Goal: Task Accomplishment & Management: Use online tool/utility

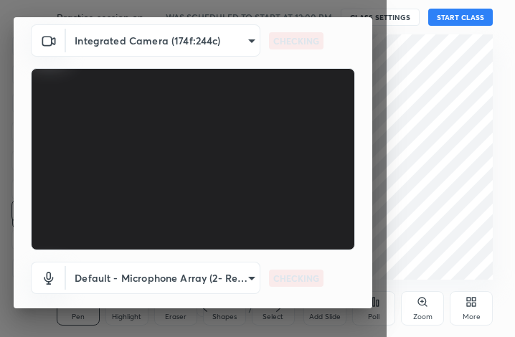
scroll to position [133, 0]
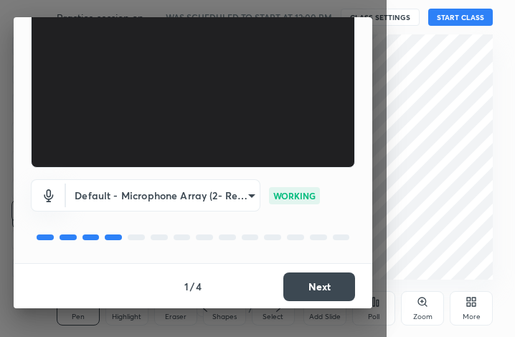
click at [301, 275] on button "Next" at bounding box center [319, 287] width 72 height 29
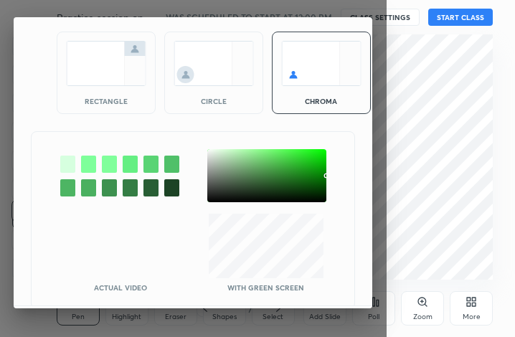
click at [84, 80] on img at bounding box center [106, 63] width 80 height 45
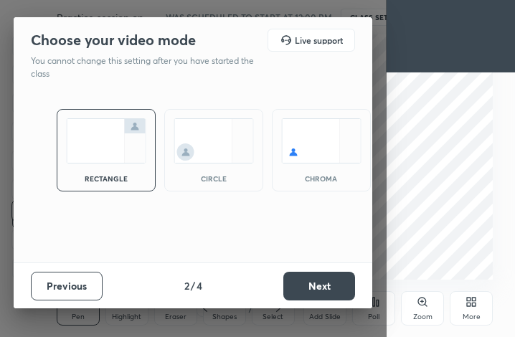
click at [326, 282] on button "Next" at bounding box center [319, 286] width 72 height 29
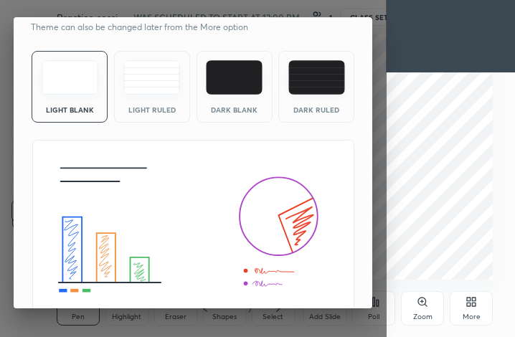
scroll to position [93, 0]
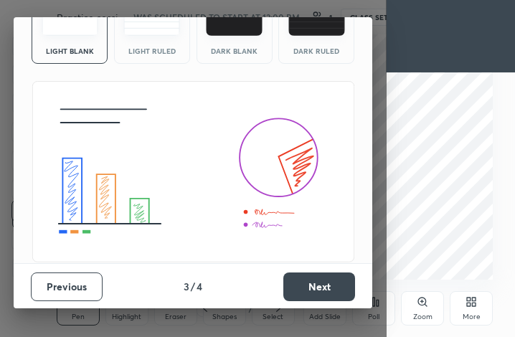
click at [336, 275] on button "Next" at bounding box center [319, 287] width 72 height 29
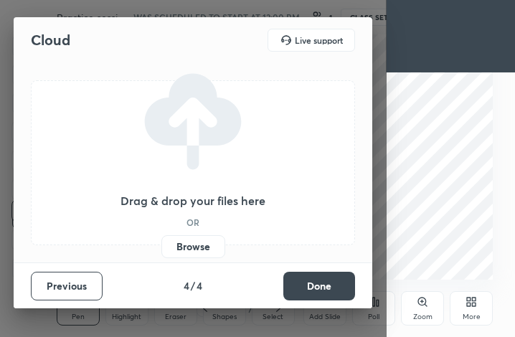
click at [183, 250] on label "Browse" at bounding box center [193, 246] width 64 height 23
click at [161, 250] on input "Browse" at bounding box center [161, 246] width 0 height 23
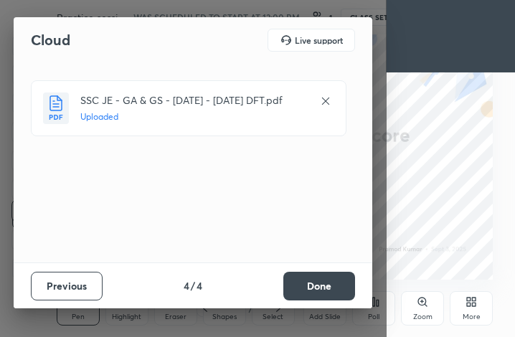
click at [305, 288] on button "Done" at bounding box center [319, 286] width 72 height 29
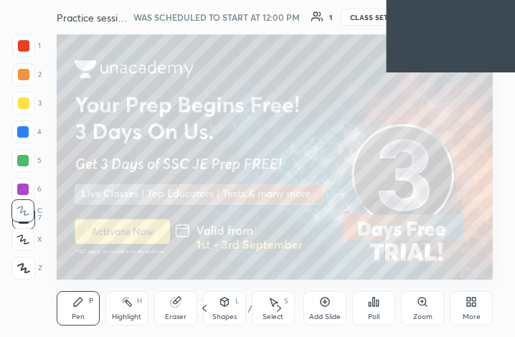
click at [204, 312] on icon at bounding box center [204, 308] width 11 height 11
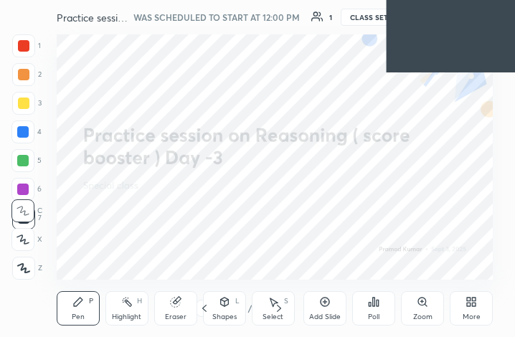
click at [247, 305] on div "/" at bounding box center [249, 308] width 4 height 9
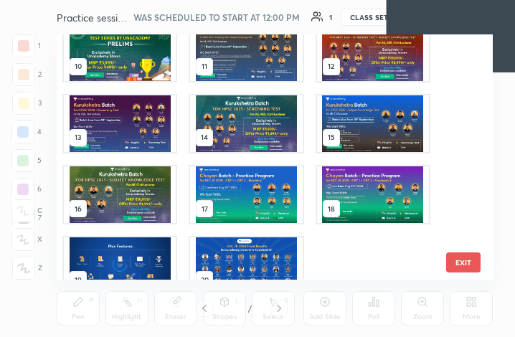
scroll to position [252, 0]
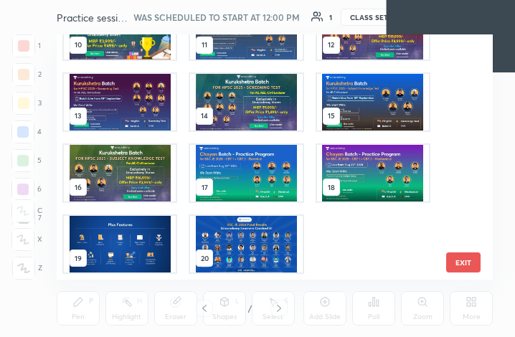
click at [230, 244] on img "grid" at bounding box center [246, 244] width 112 height 57
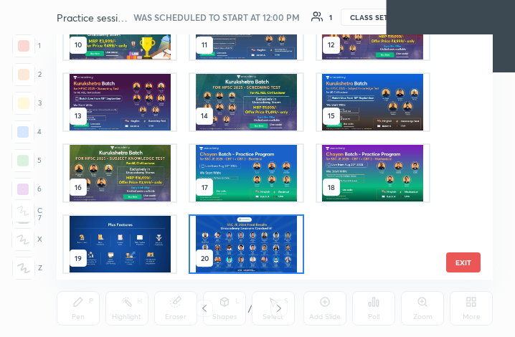
click at [224, 240] on img "grid" at bounding box center [246, 244] width 112 height 57
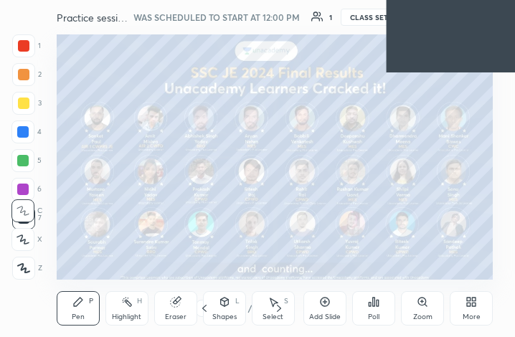
click at [224, 240] on img "grid" at bounding box center [246, 244] width 112 height 57
click at [473, 313] on div "More" at bounding box center [472, 316] width 18 height 7
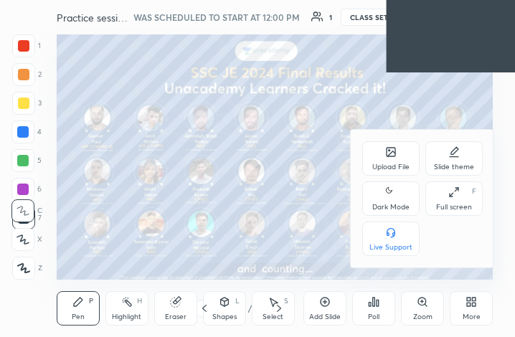
click at [382, 166] on div "Upload File" at bounding box center [390, 167] width 37 height 7
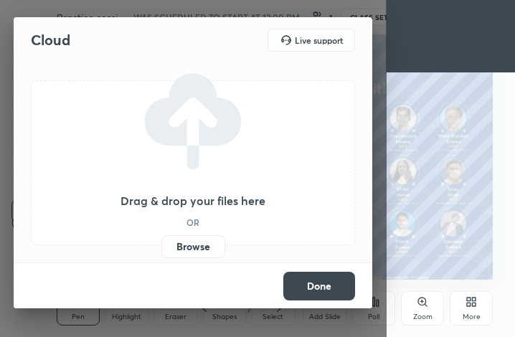
click at [199, 240] on label "Browse" at bounding box center [193, 246] width 64 height 23
click at [161, 240] on input "Browse" at bounding box center [161, 246] width 0 height 23
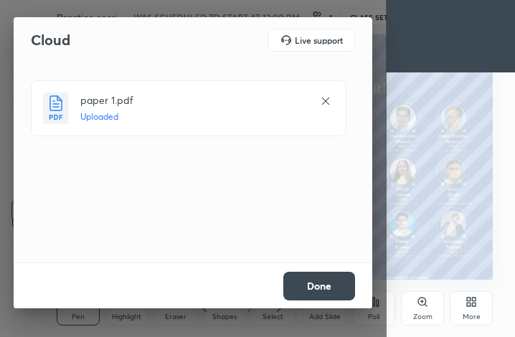
click at [318, 278] on button "Done" at bounding box center [319, 286] width 72 height 29
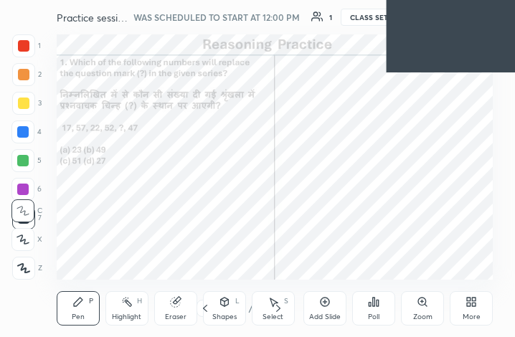
click at [246, 306] on div "21 / 71" at bounding box center [241, 308] width 44 height 13
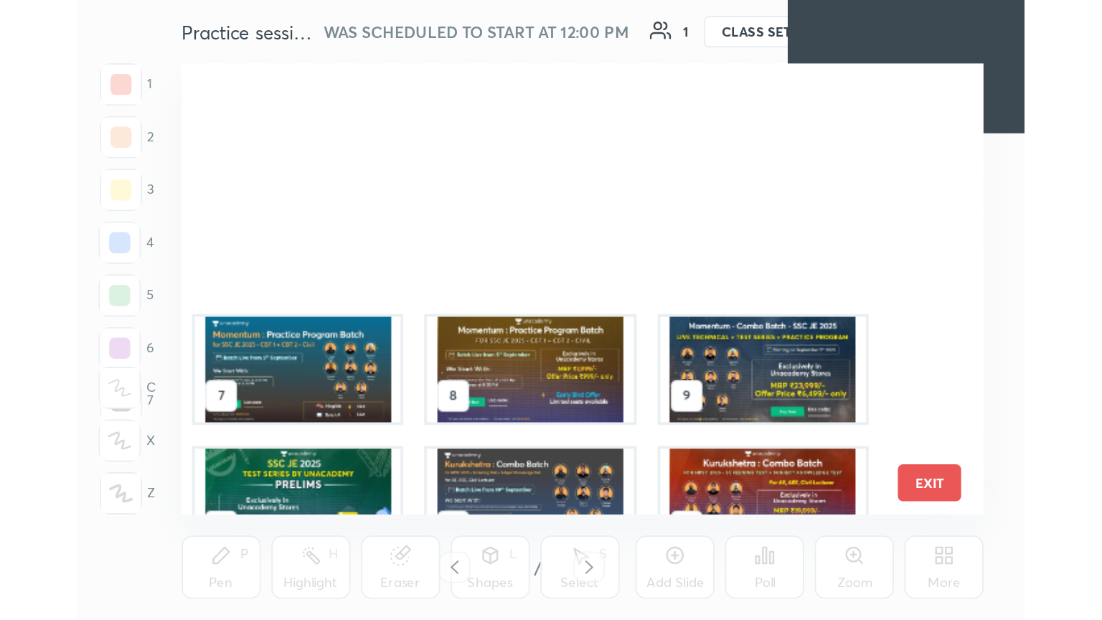
scroll to position [0, 0]
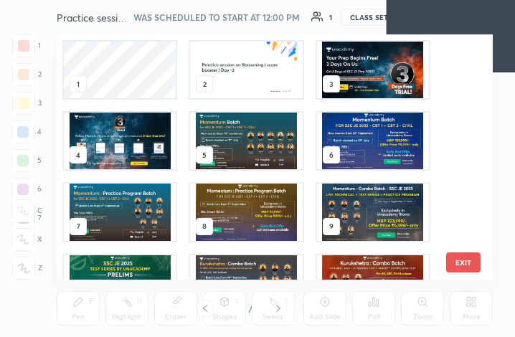
click at [244, 67] on img "grid" at bounding box center [246, 70] width 112 height 57
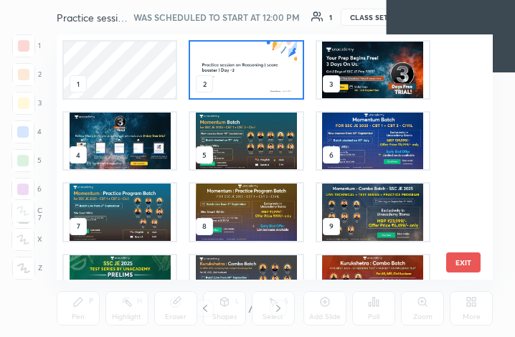
click at [244, 67] on img "grid" at bounding box center [246, 70] width 112 height 57
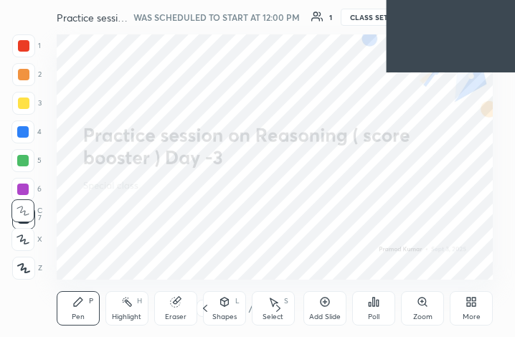
click at [243, 67] on img "grid" at bounding box center [246, 70] width 112 height 57
click at [465, 313] on div "More" at bounding box center [472, 316] width 18 height 7
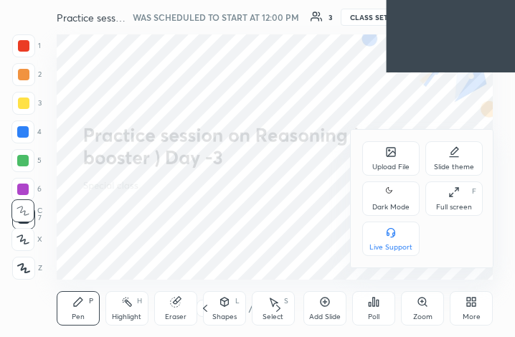
click at [449, 204] on div "Full screen" at bounding box center [454, 207] width 36 height 7
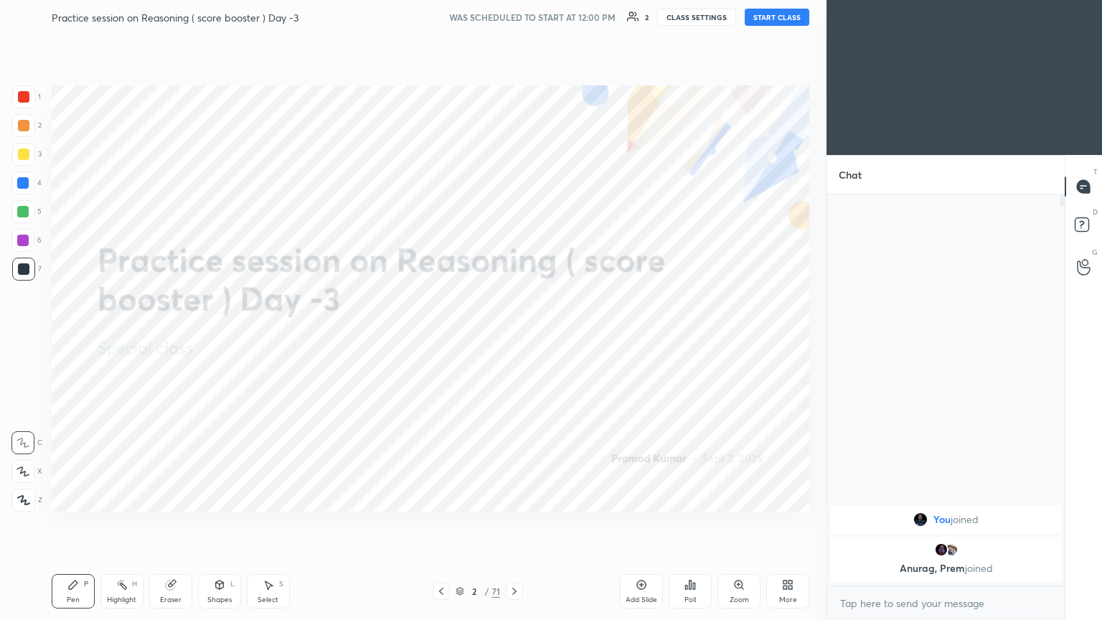
click at [514, 336] on body "1 2 3 4 5 6 7 C X Z C X Z E E Erase all H H Practice session on Reasoning ( sco…" at bounding box center [551, 310] width 1102 height 620
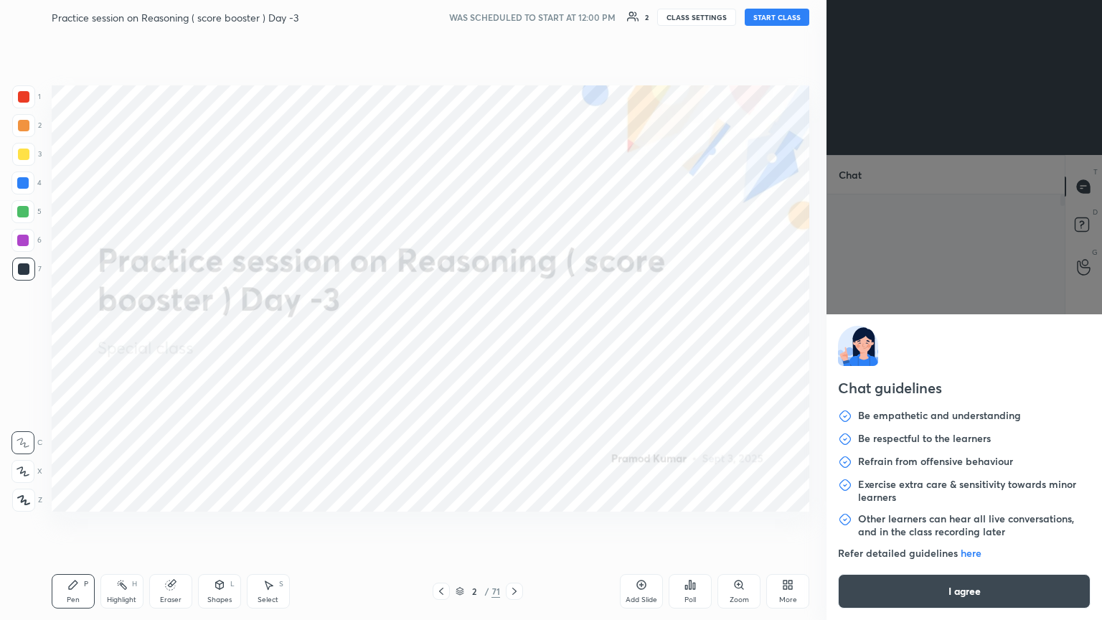
click at [514, 336] on button "I agree" at bounding box center [964, 591] width 252 height 34
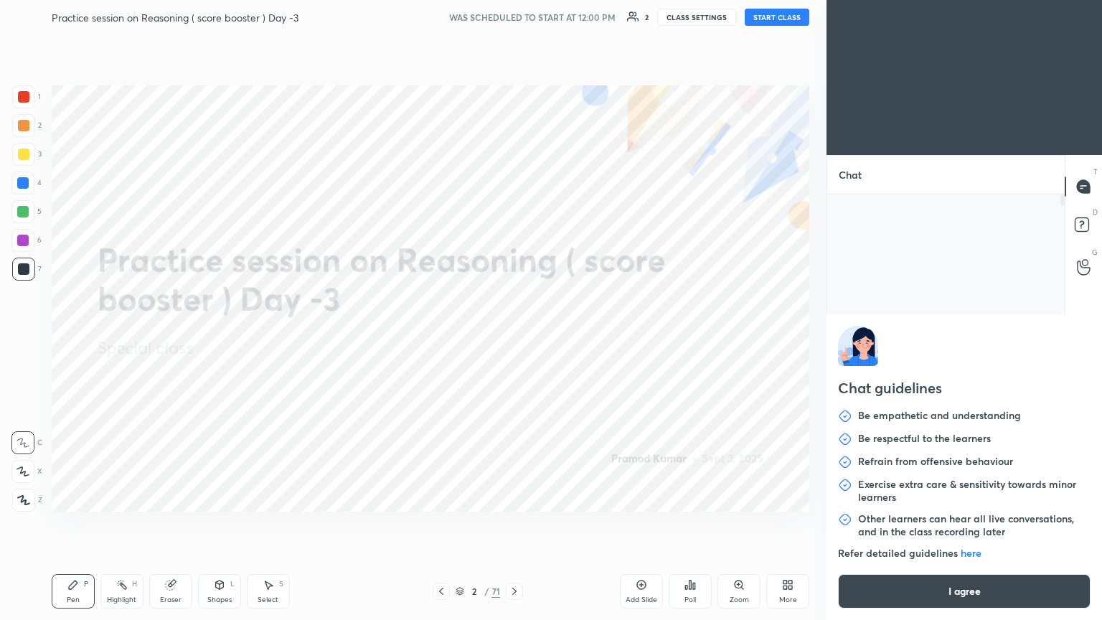
type textarea "x"
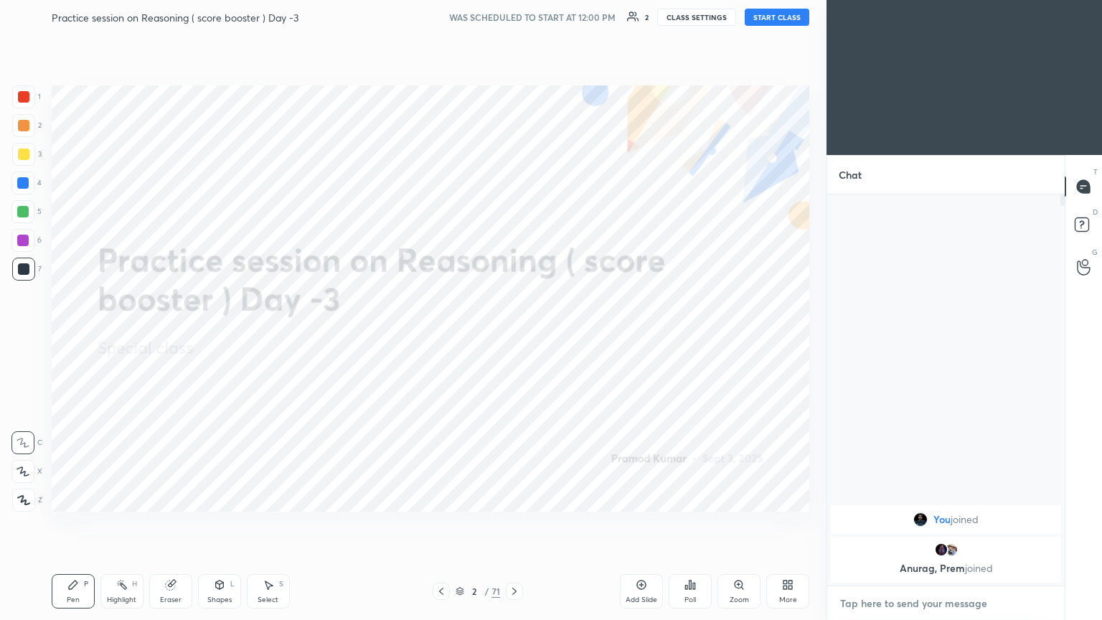
paste textarea "[URL][DOMAIN_NAME]"
type textarea "[URL][DOMAIN_NAME]"
type textarea "x"
click at [514, 336] on textarea "[URL][DOMAIN_NAME]" at bounding box center [931, 603] width 186 height 23
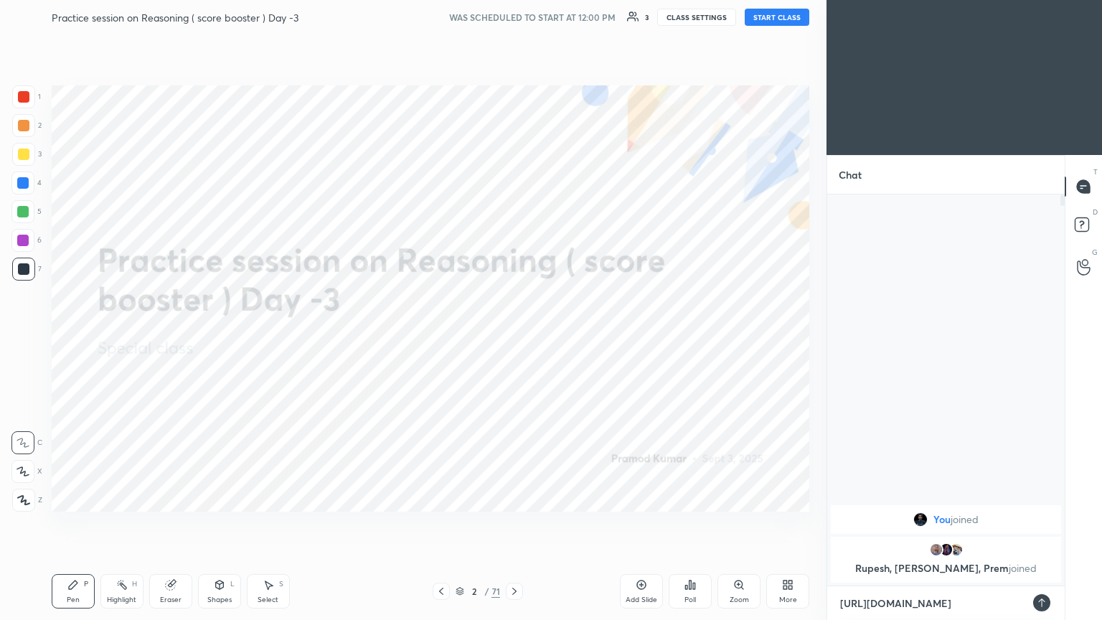
type textarea "[URL][DOMAIN_NAME]"
type textarea "x"
type textarea "[URL][DOMAIN_NAME]"
type textarea "x"
type textarea "[URL][DOMAIN_NAME]"
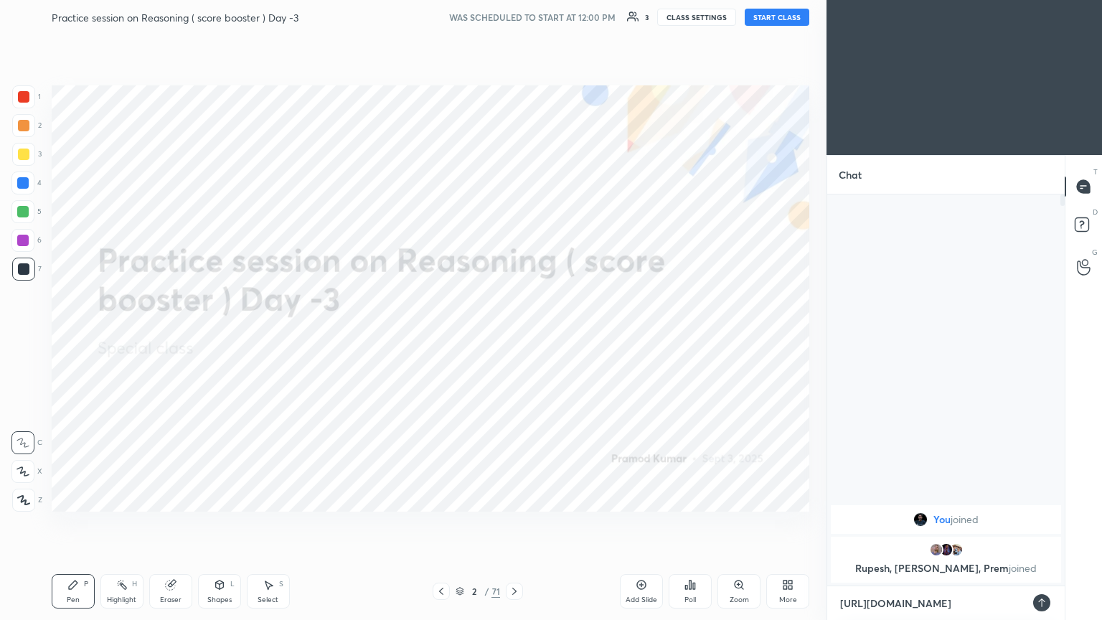
type textarea "x"
type textarea "[URL][DOMAIN_NAME]"
type textarea "x"
type textarea "[URL][DOMAIN_NAME]"
type textarea "x"
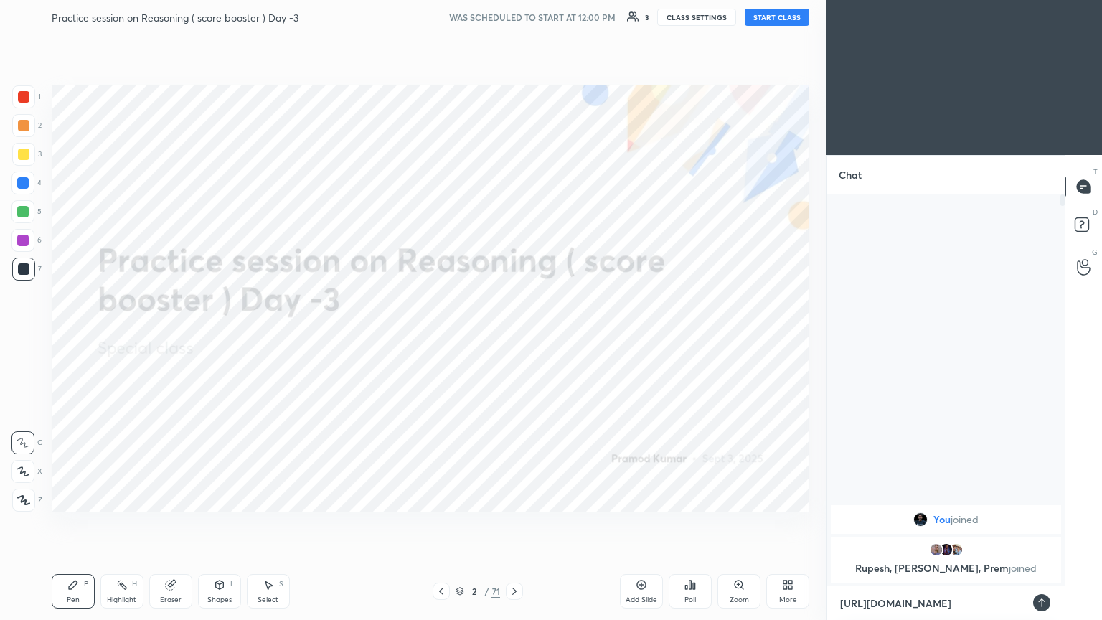
type textarea "[URL][DOMAIN_NAME]"
type textarea "x"
type textarea "[URL][DOMAIN_NAME]"
type textarea "x"
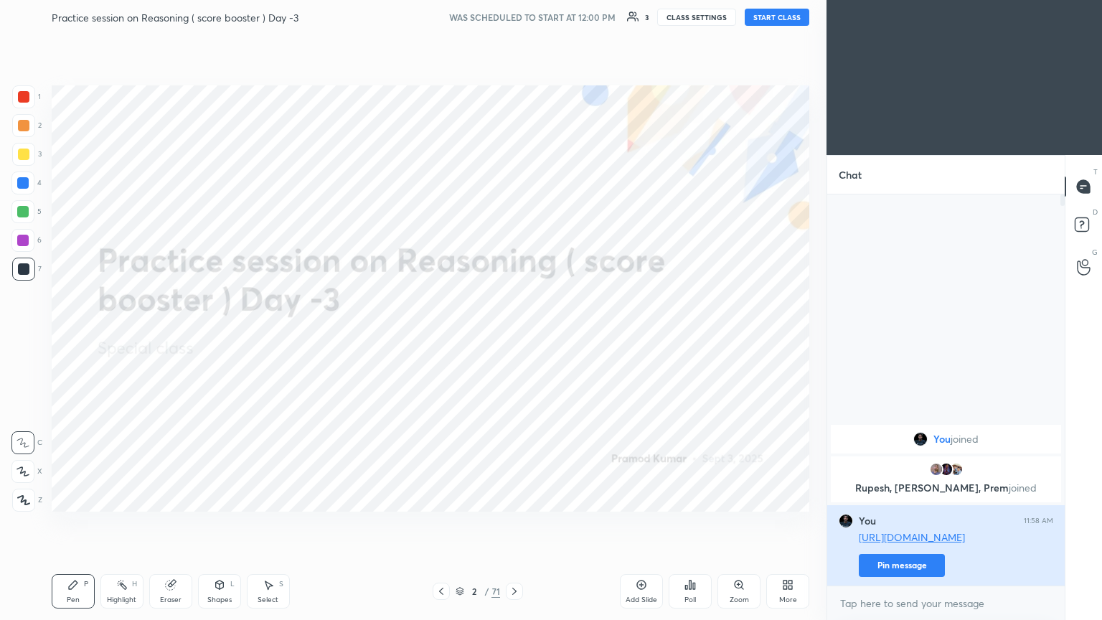
click at [514, 336] on button "Pin message" at bounding box center [902, 565] width 86 height 23
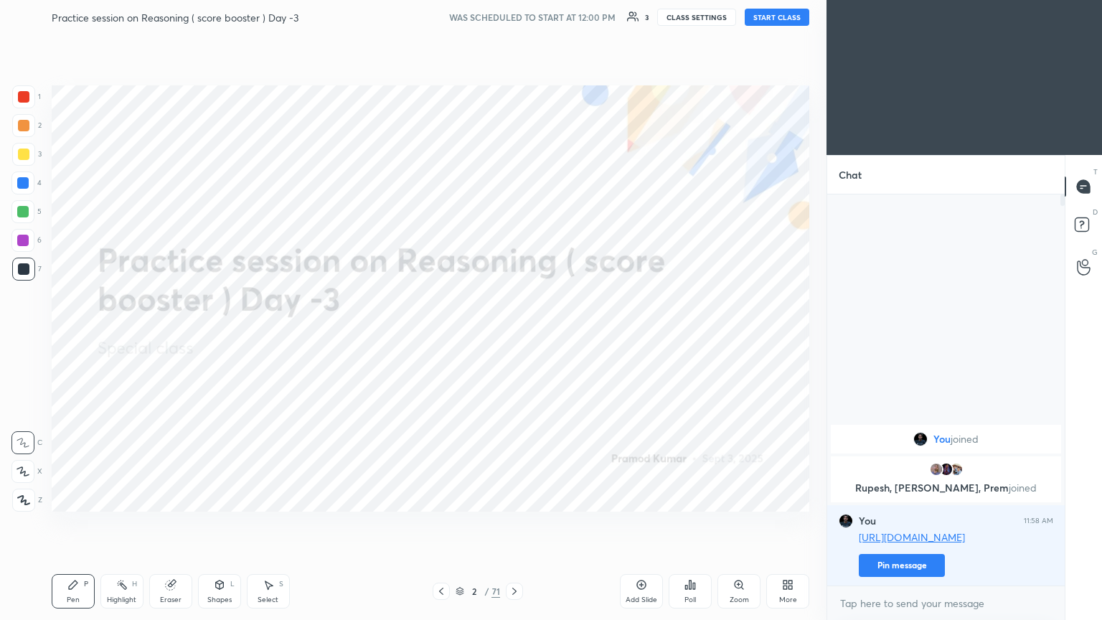
scroll to position [227, 233]
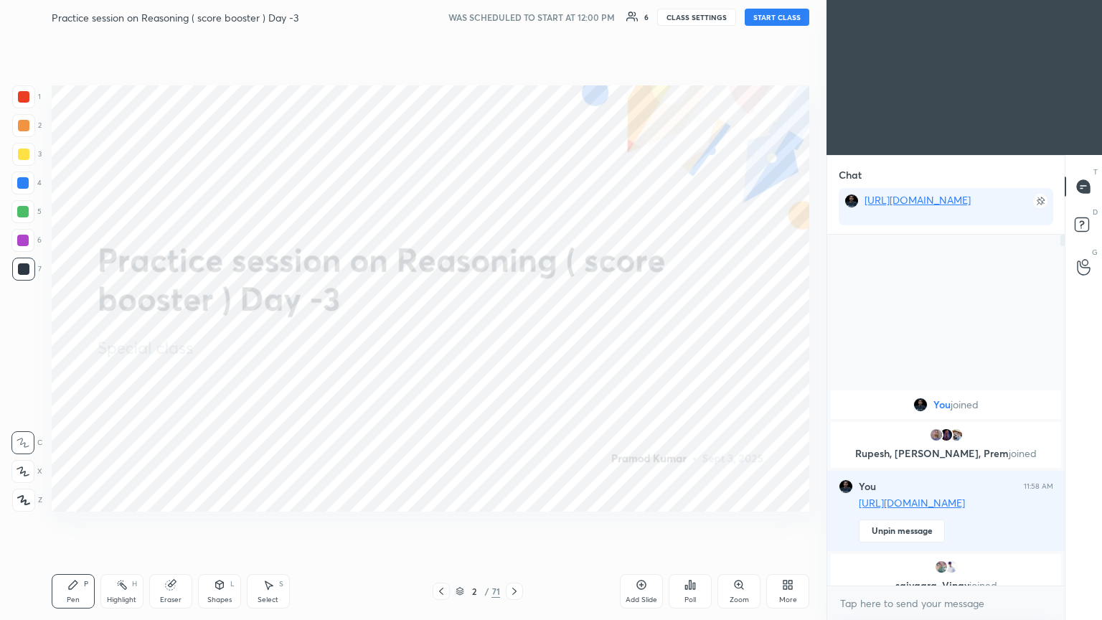
click at [514, 14] on button "START CLASS" at bounding box center [776, 17] width 65 height 17
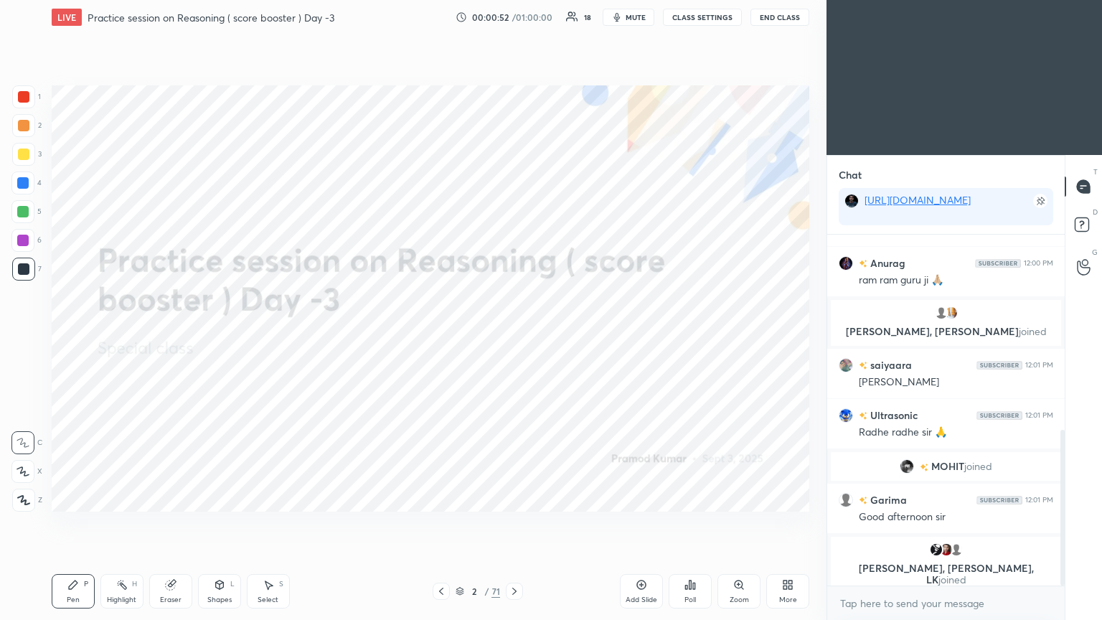
scroll to position [450, 0]
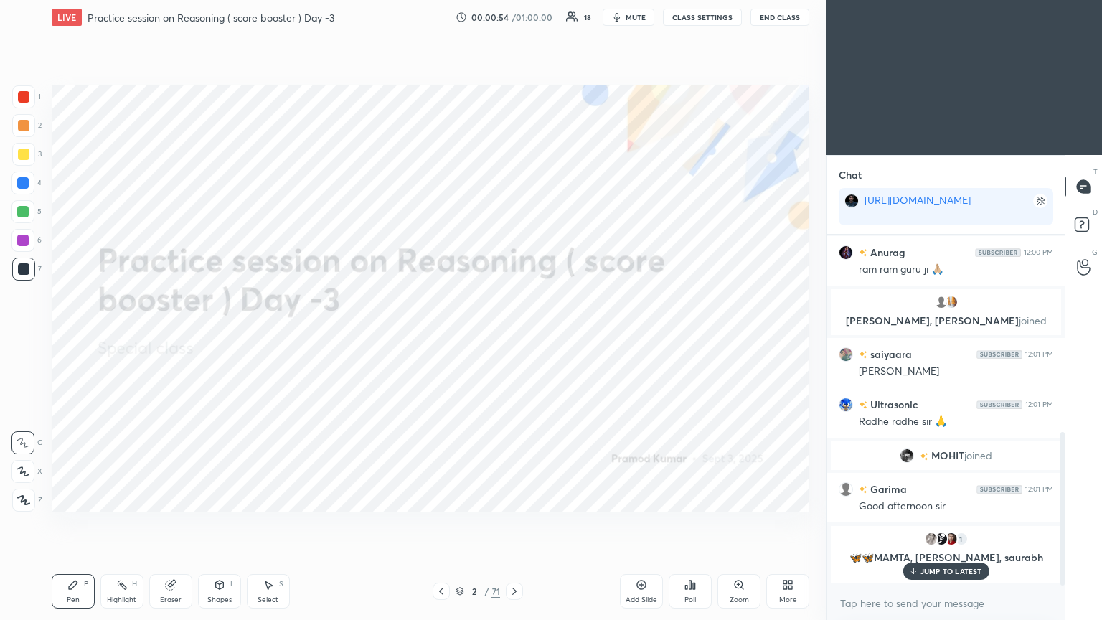
drag, startPoint x: 957, startPoint y: 574, endPoint x: 903, endPoint y: 557, distance: 57.2
click at [514, 336] on p "JUMP TO LATEST" at bounding box center [951, 571] width 62 height 9
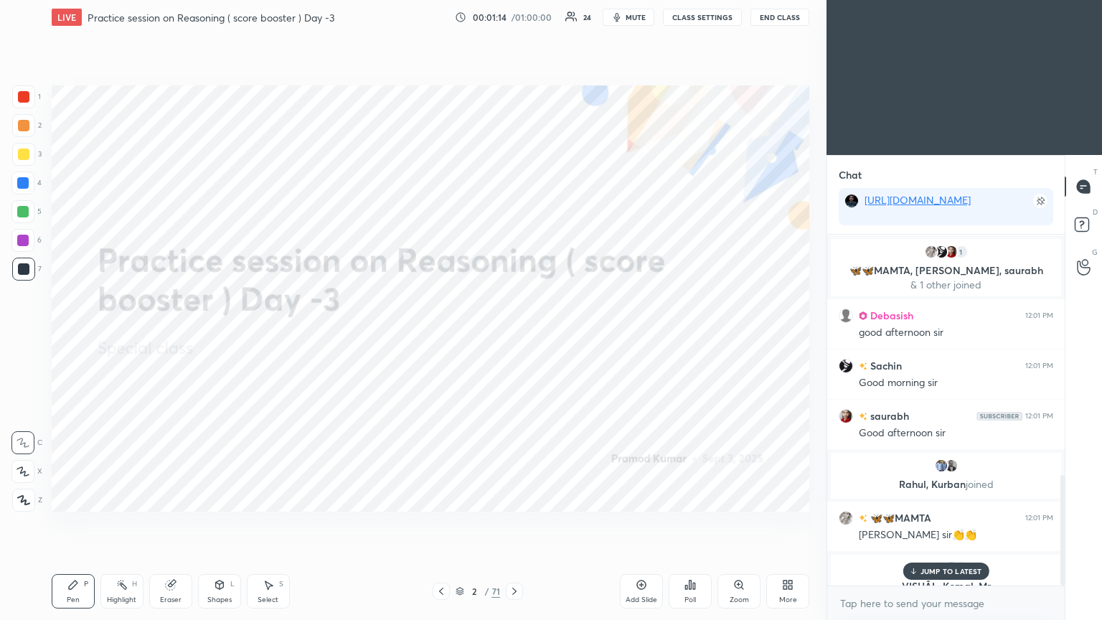
scroll to position [766, 0]
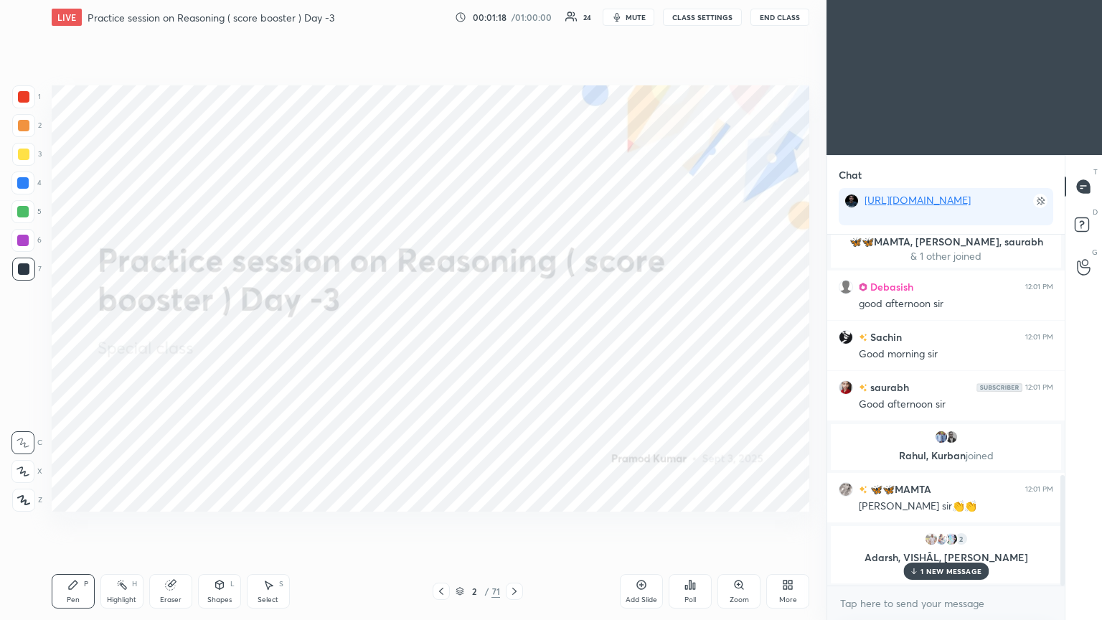
click at [514, 336] on p "1 NEW MESSAGE" at bounding box center [950, 571] width 61 height 9
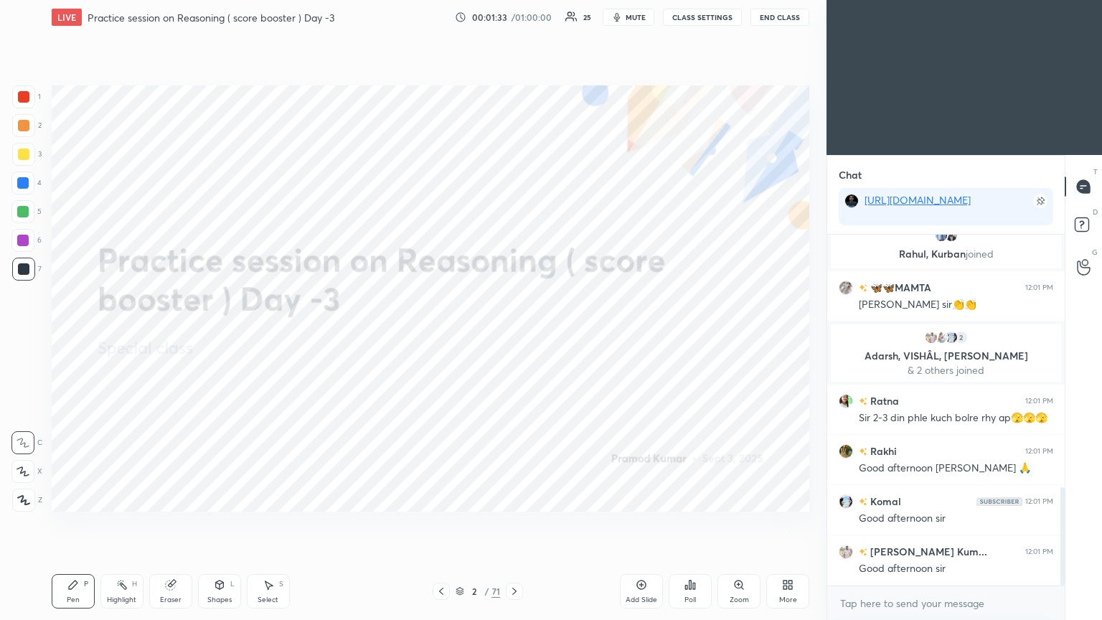
scroll to position [930, 0]
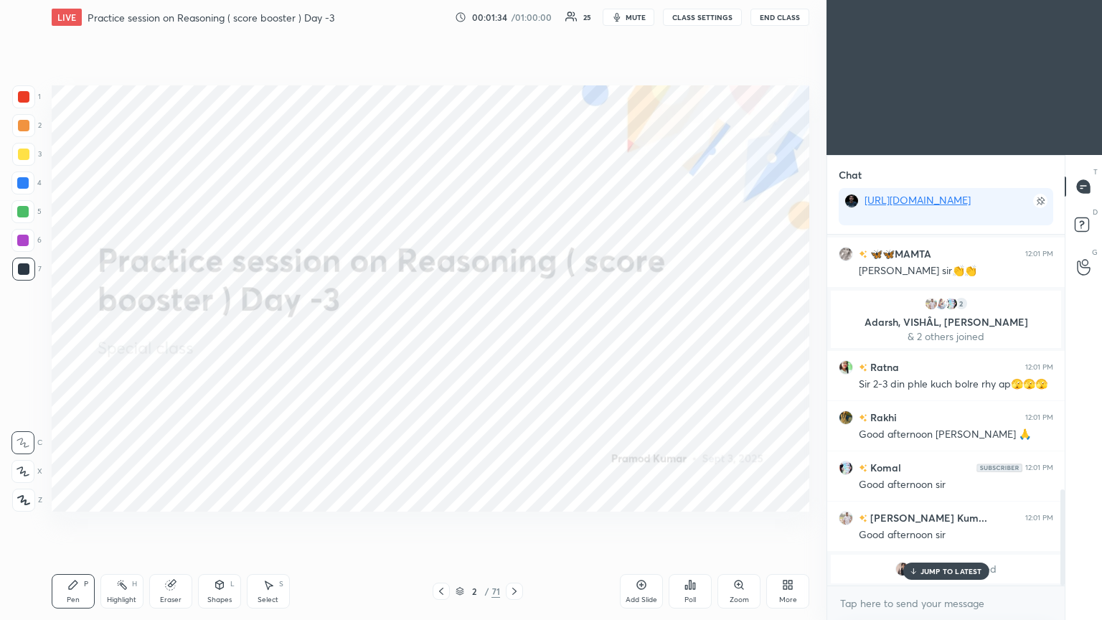
click at [514, 336] on icon at bounding box center [514, 590] width 11 height 11
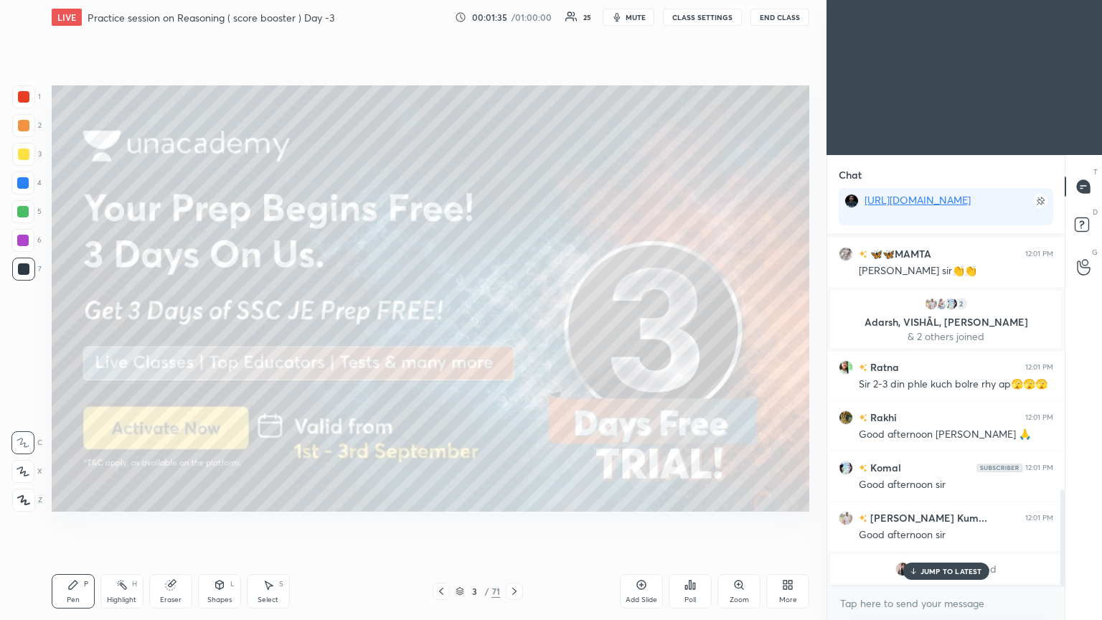
click at [514, 336] on p "JUMP TO LATEST" at bounding box center [951, 571] width 62 height 9
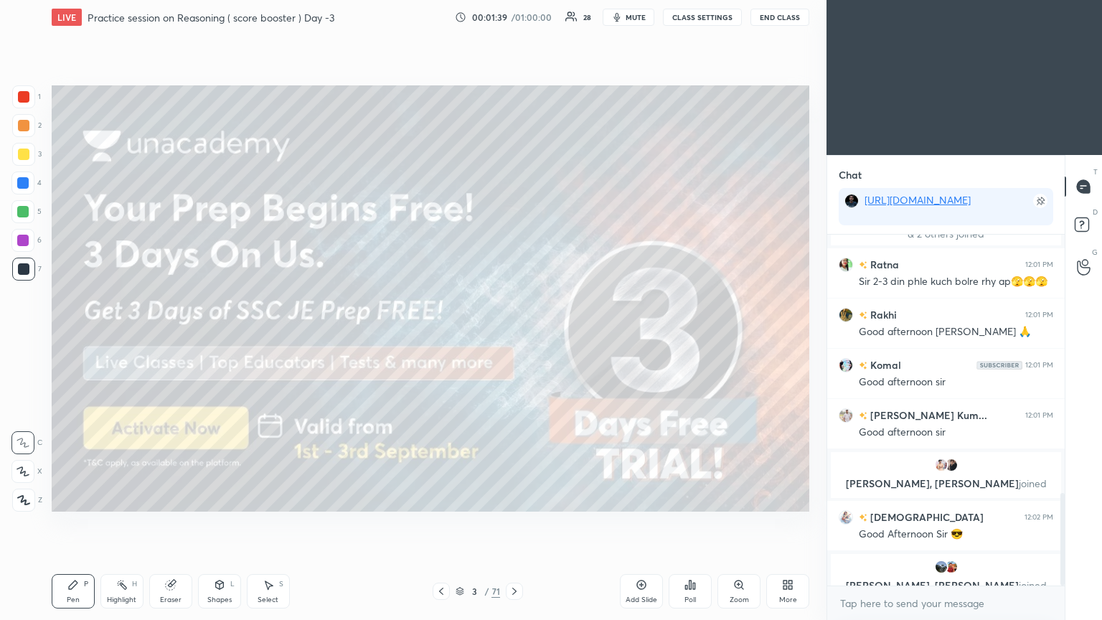
scroll to position [978, 0]
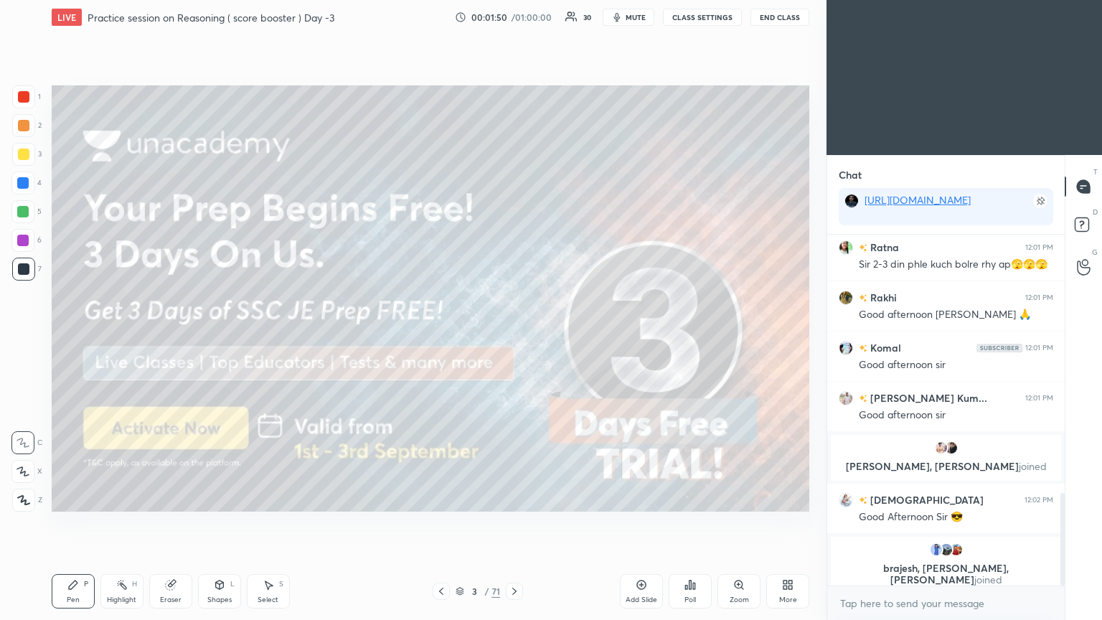
click at [18, 336] on icon at bounding box center [23, 500] width 13 height 10
click at [18, 154] on div at bounding box center [23, 153] width 11 height 11
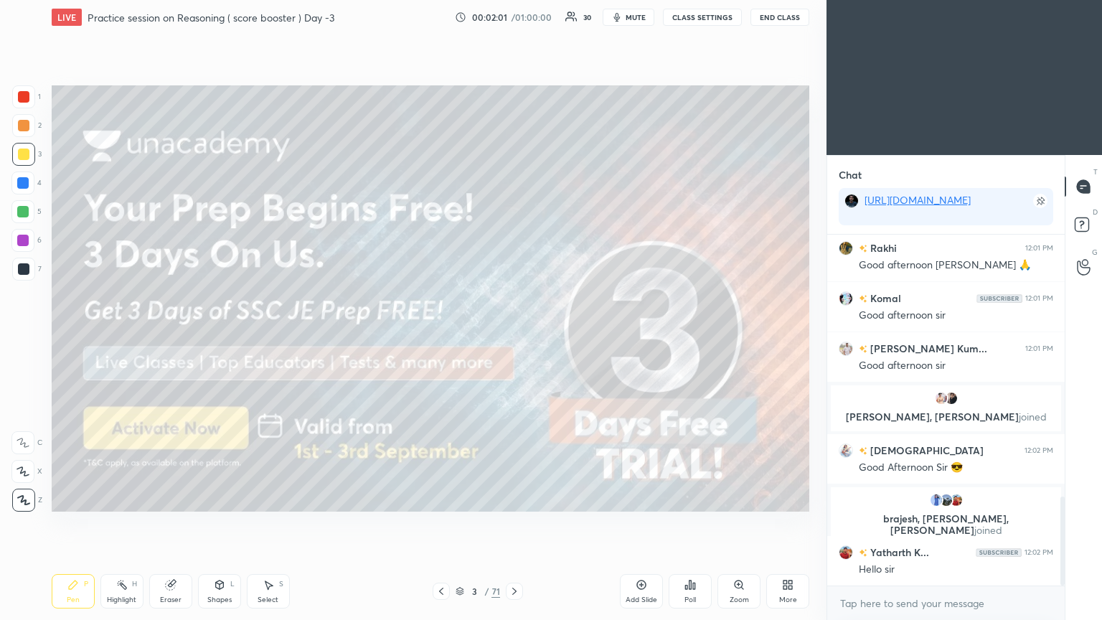
click at [511, 336] on icon at bounding box center [514, 590] width 11 height 11
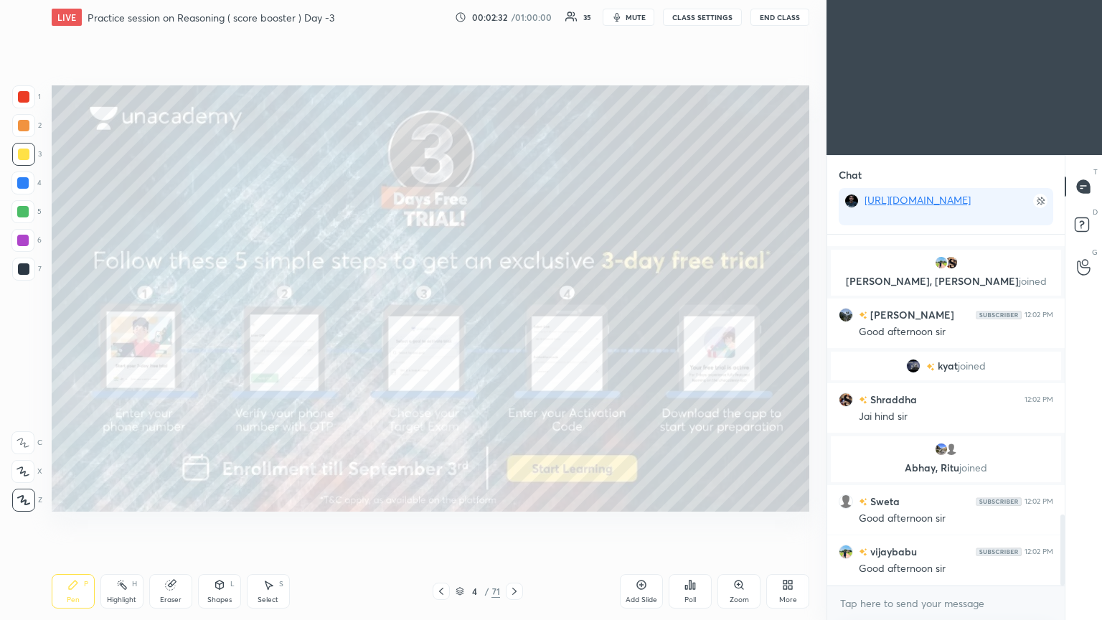
scroll to position [1437, 0]
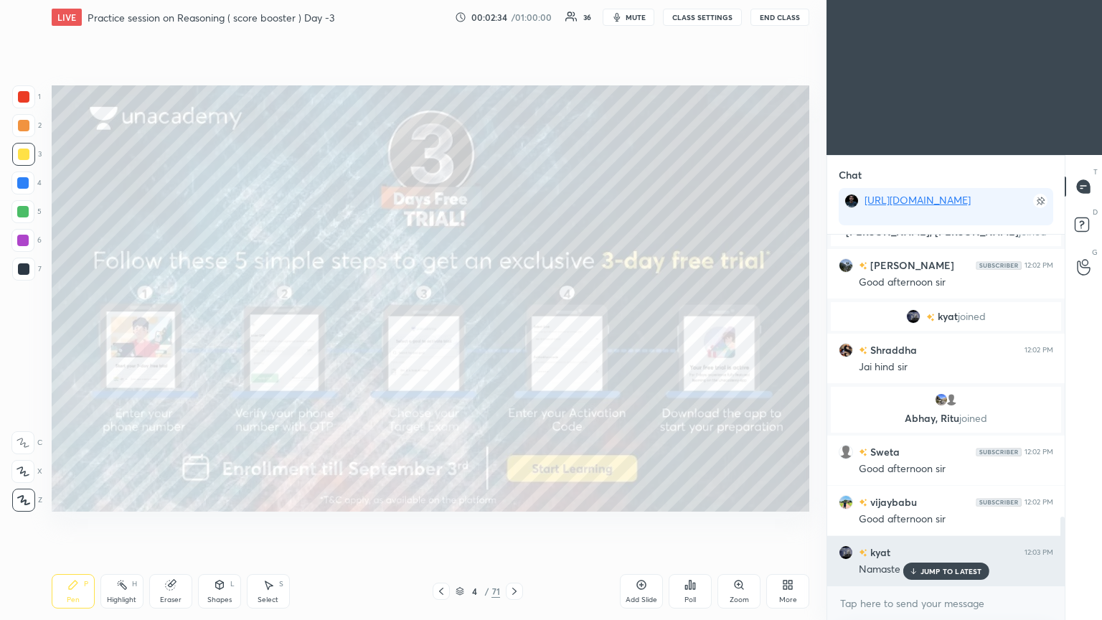
click at [514, 336] on div "JUMP TO LATEST" at bounding box center [945, 570] width 86 height 17
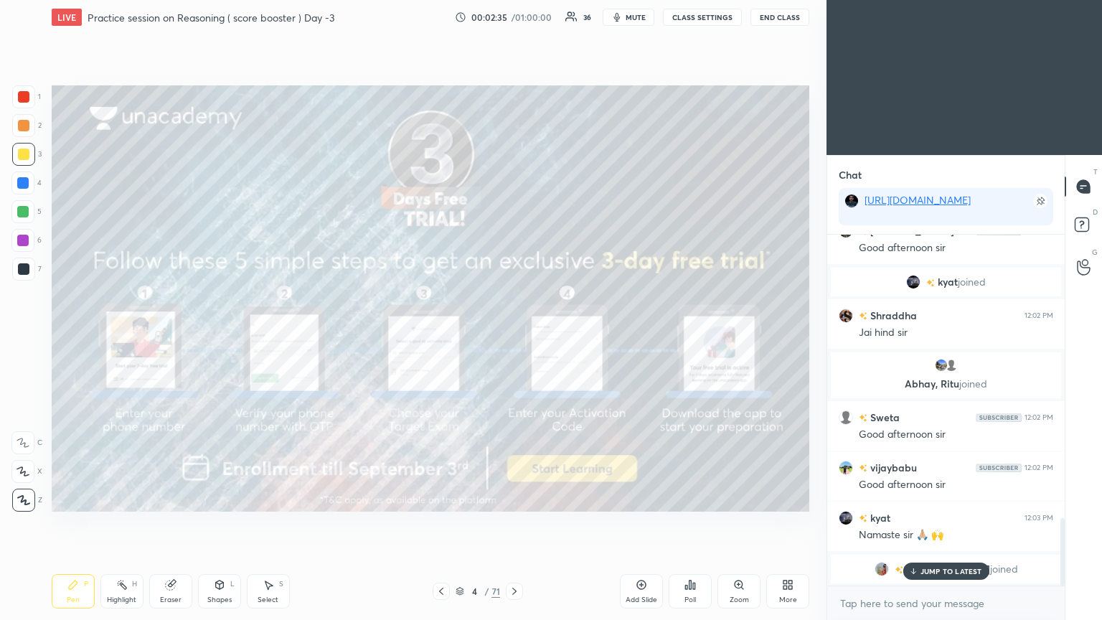
click at [514, 336] on p "JUMP TO LATEST" at bounding box center [951, 571] width 62 height 9
click at [513, 336] on div at bounding box center [514, 590] width 17 height 17
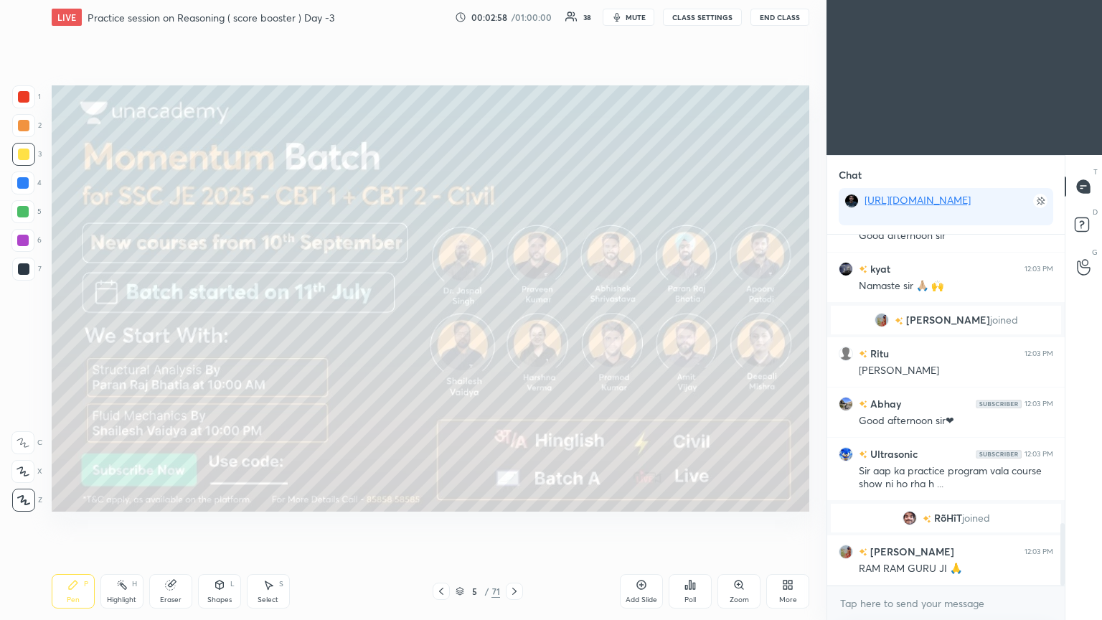
scroll to position [1655, 0]
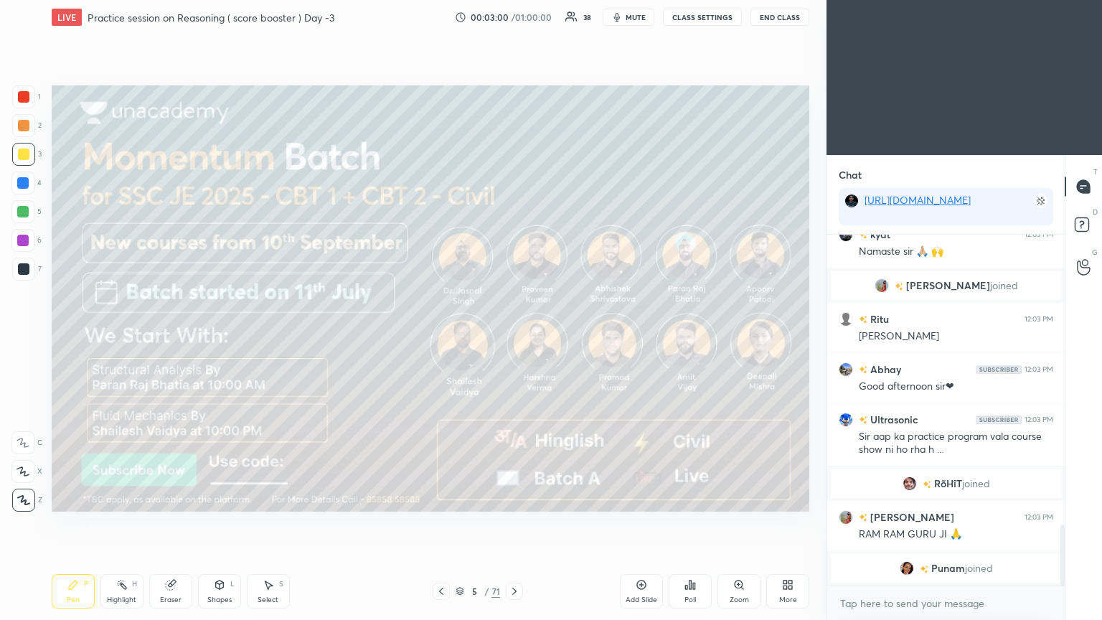
click at [514, 336] on icon at bounding box center [514, 590] width 11 height 11
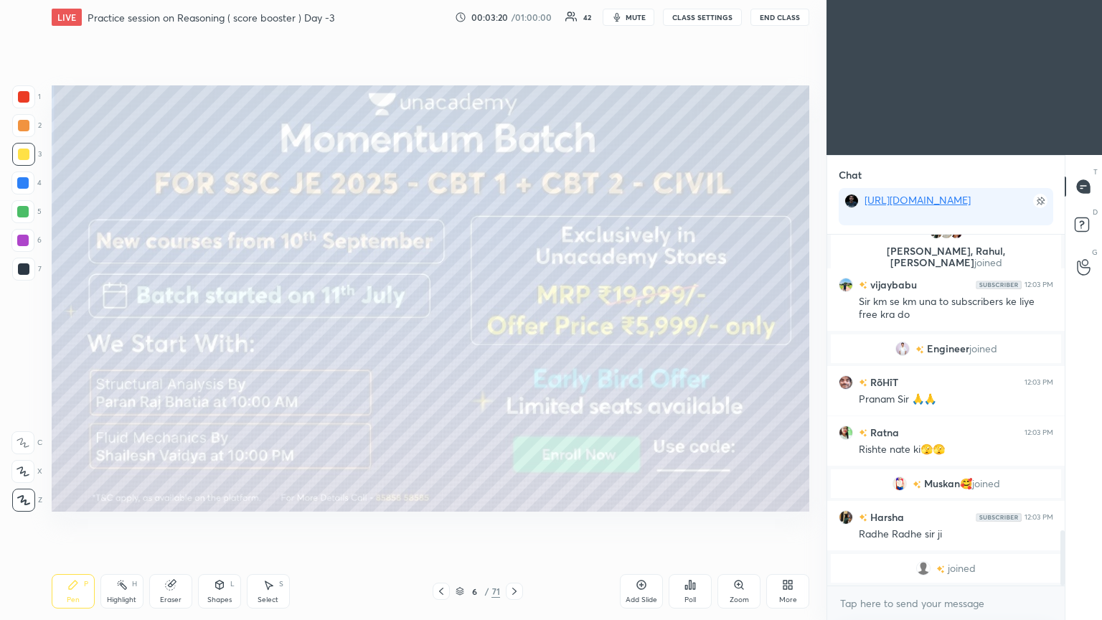
scroll to position [1893, 0]
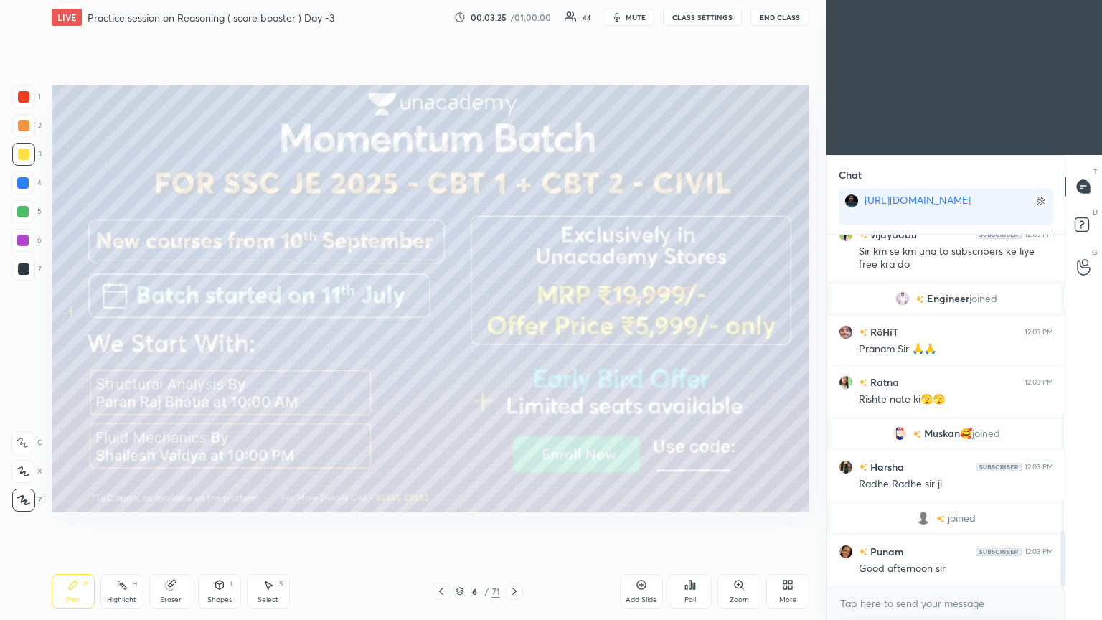
click at [514, 336] on icon at bounding box center [514, 590] width 11 height 11
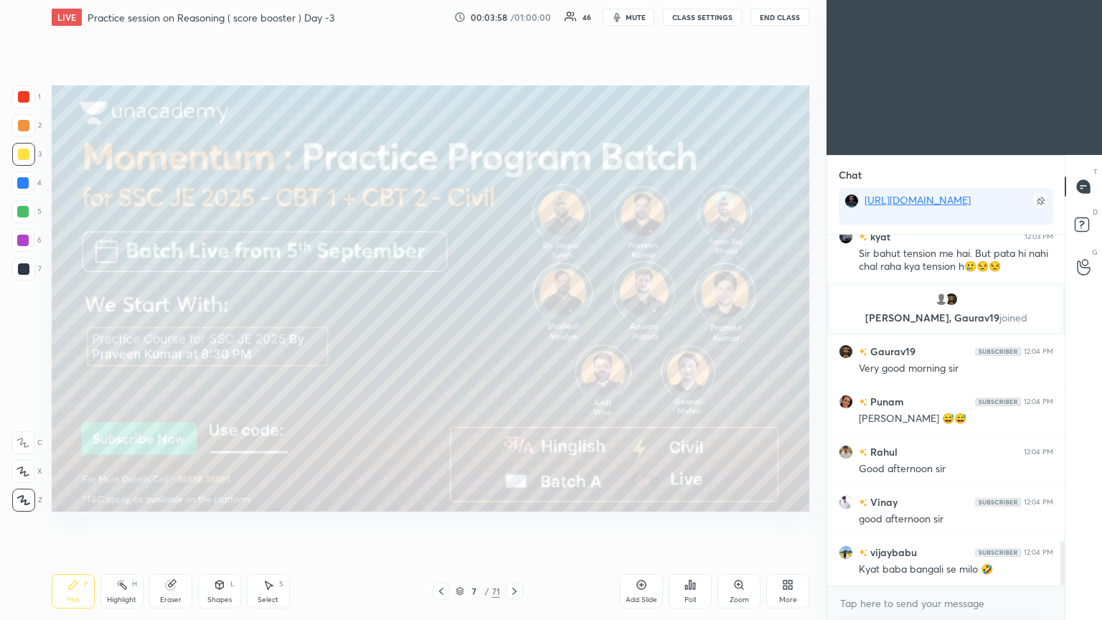
scroll to position [2435, 0]
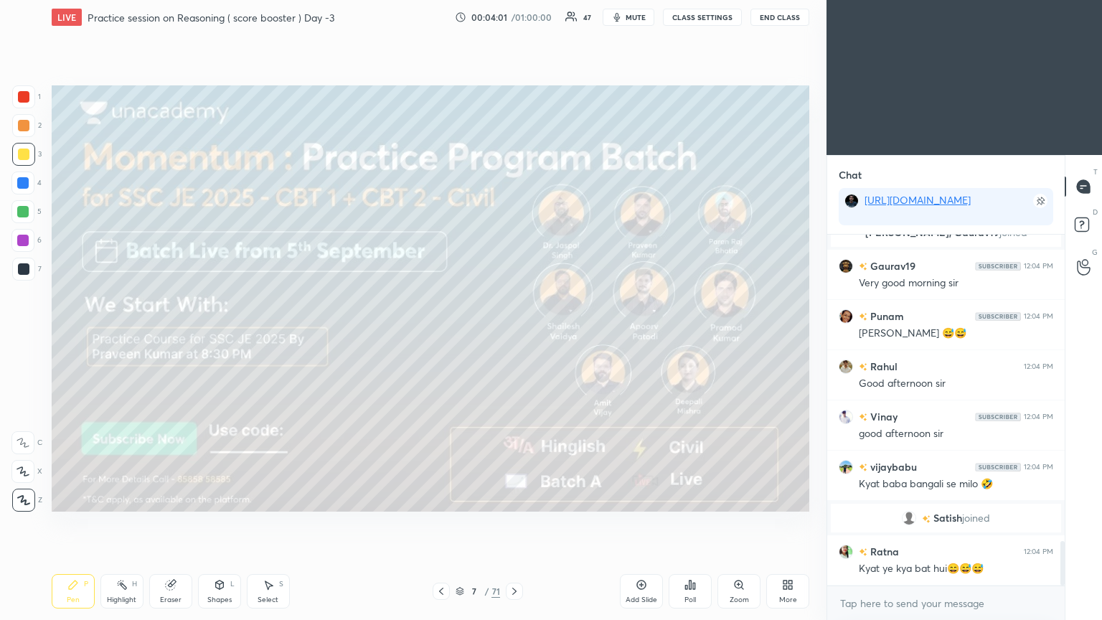
click at [514, 336] on icon at bounding box center [514, 590] width 4 height 7
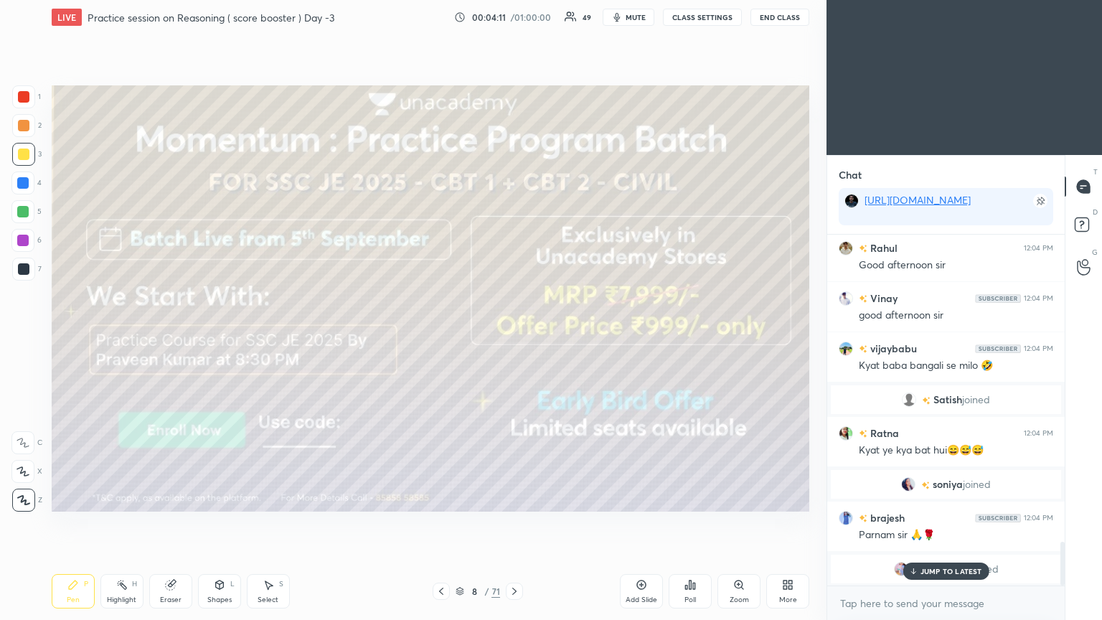
scroll to position [2467, 0]
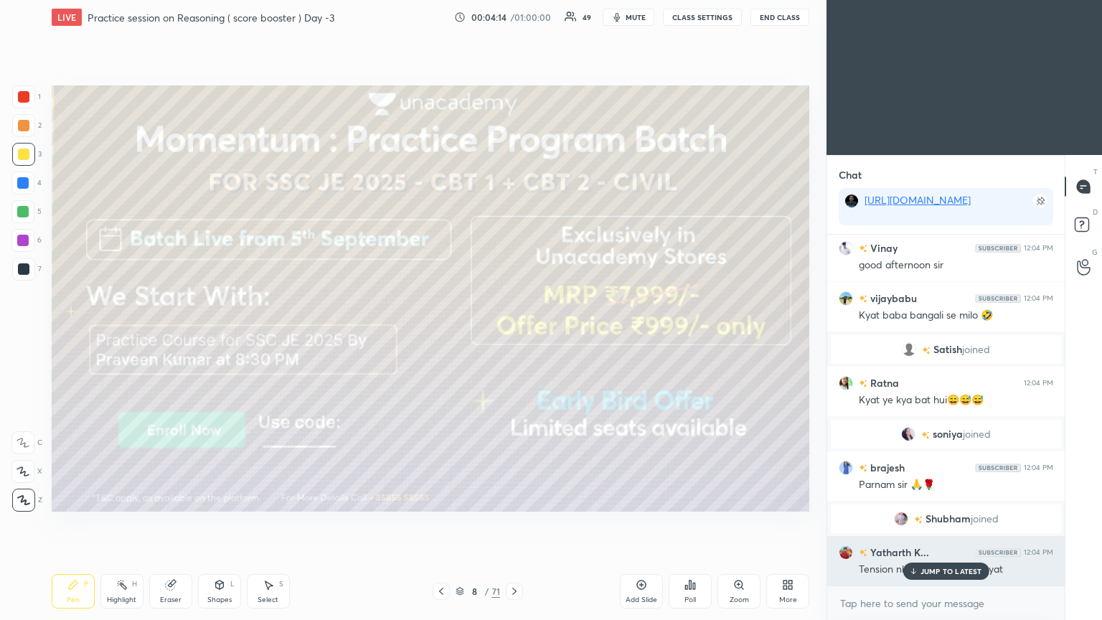
click at [514, 336] on p "JUMP TO LATEST" at bounding box center [951, 571] width 62 height 9
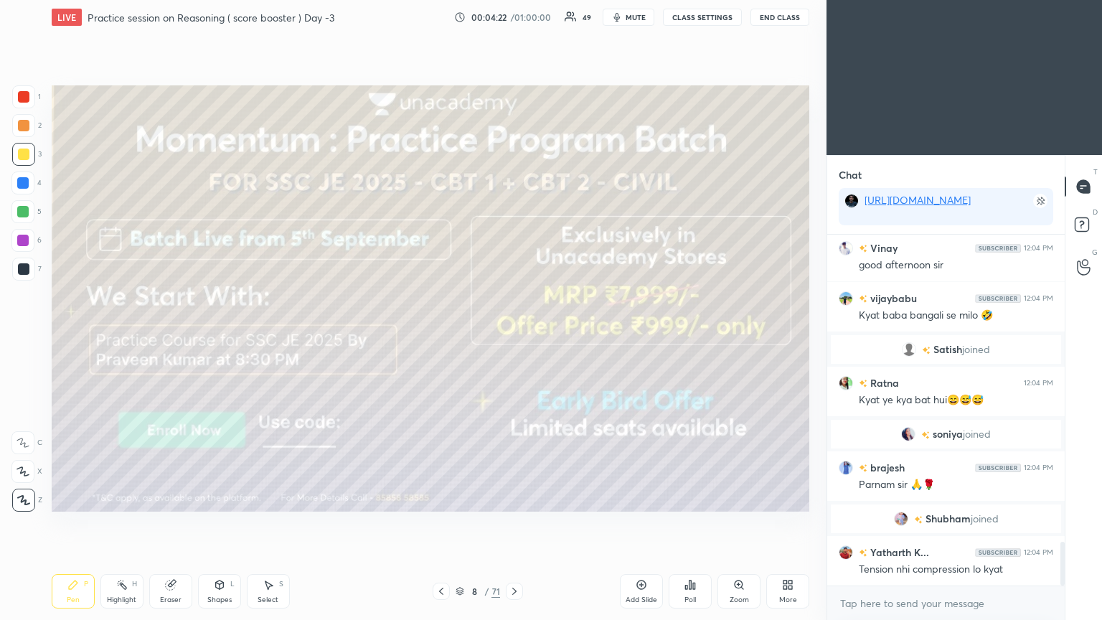
click at [514, 336] on icon at bounding box center [514, 590] width 11 height 11
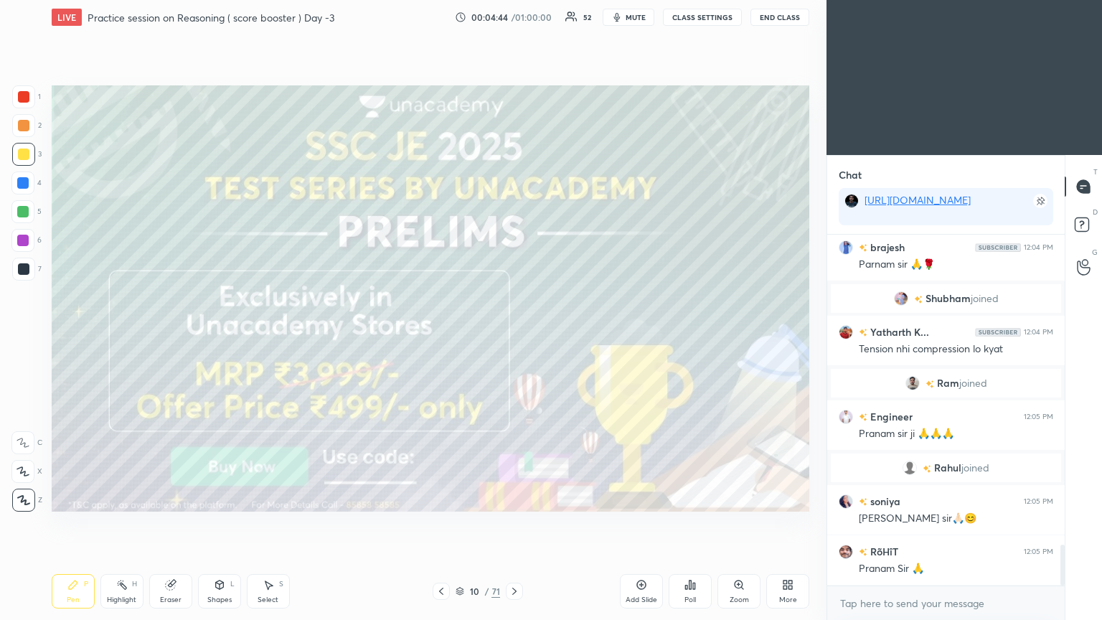
scroll to position [2757, 0]
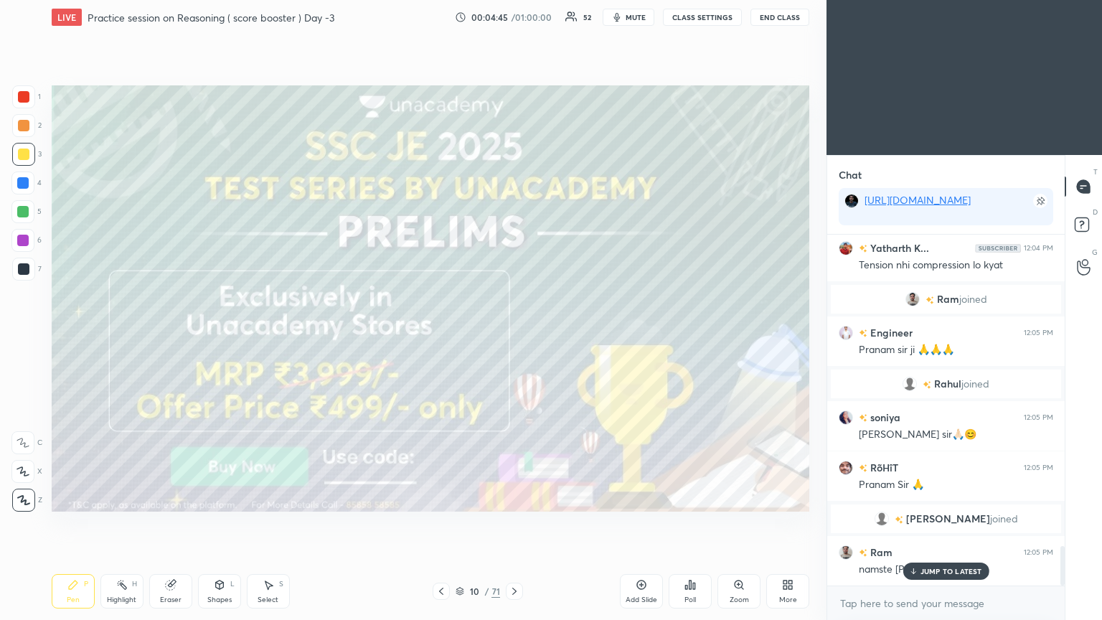
click at [514, 336] on icon at bounding box center [514, 590] width 11 height 11
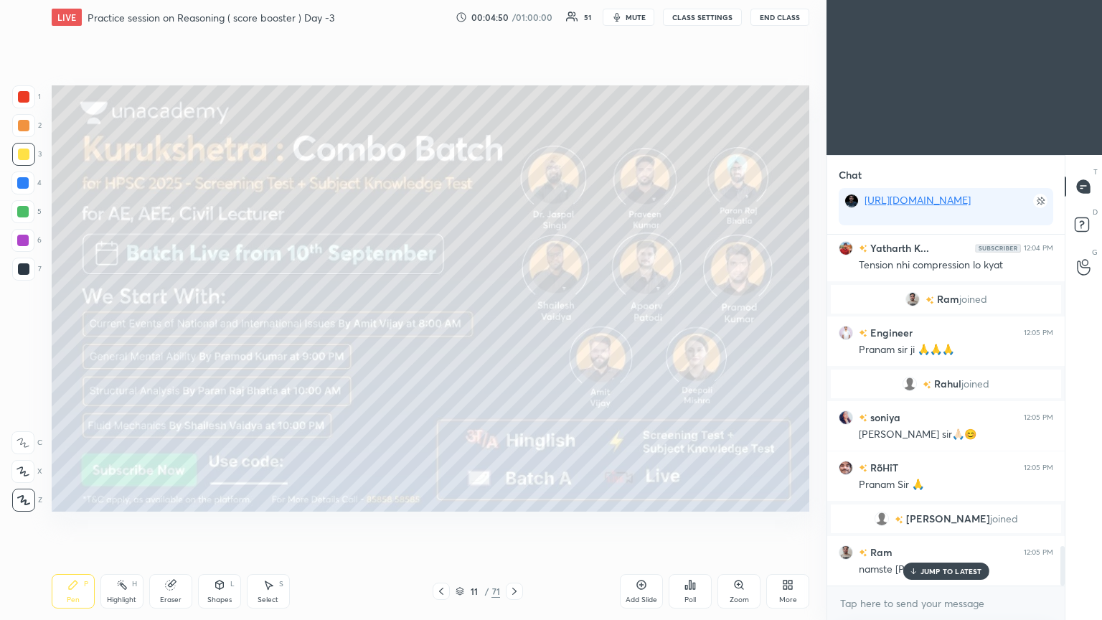
click at [513, 336] on icon at bounding box center [514, 590] width 4 height 7
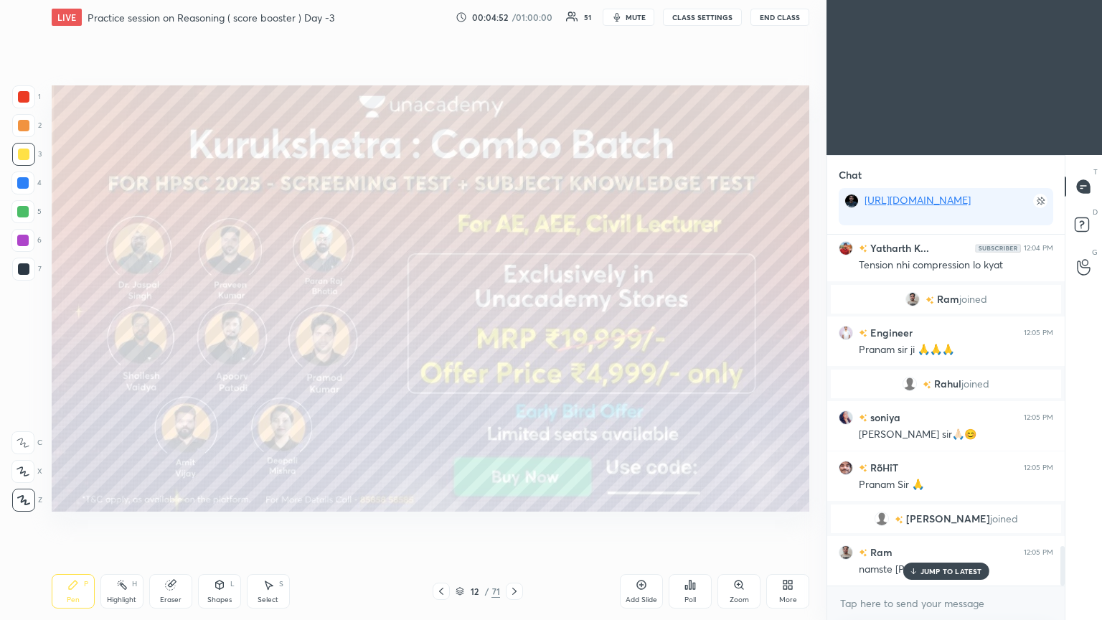
click at [514, 336] on icon at bounding box center [514, 590] width 4 height 7
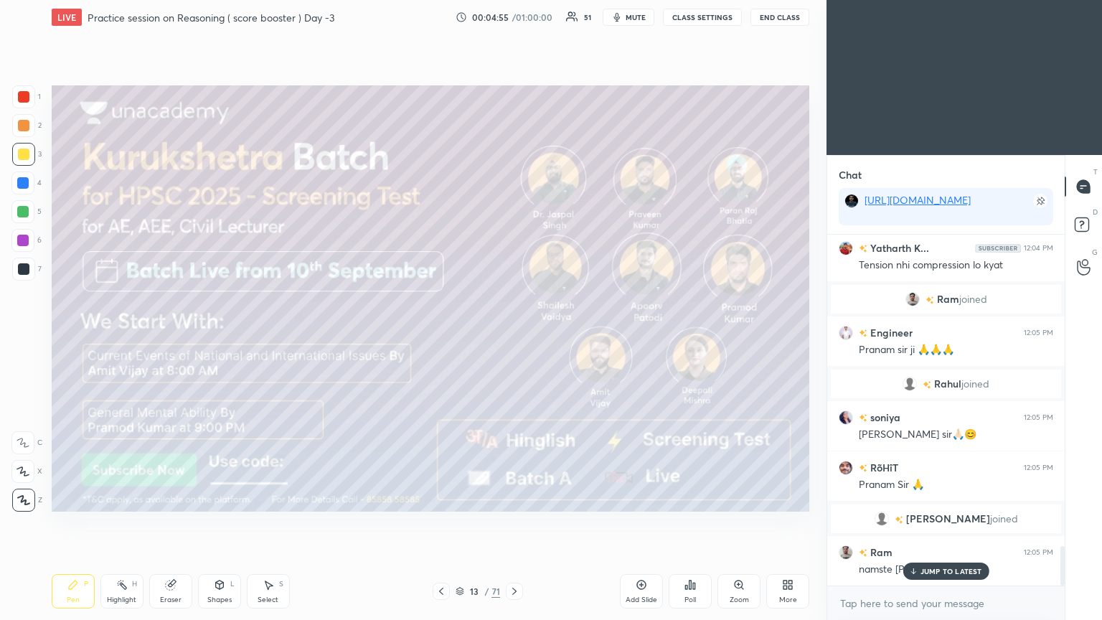
click at [511, 336] on icon at bounding box center [514, 590] width 11 height 11
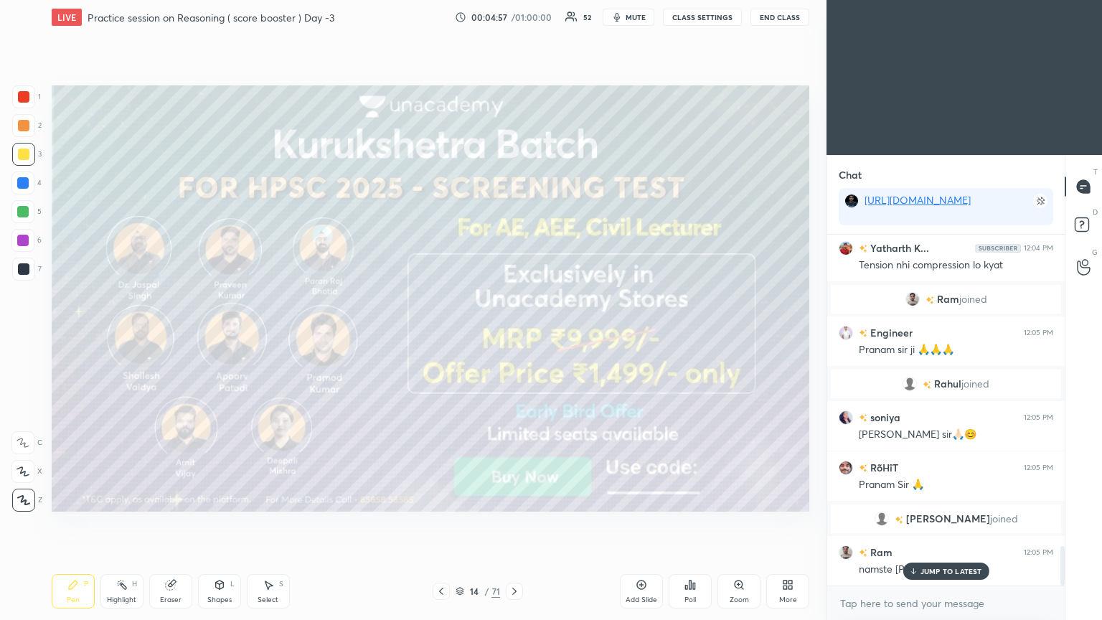
click at [511, 336] on icon at bounding box center [514, 590] width 11 height 11
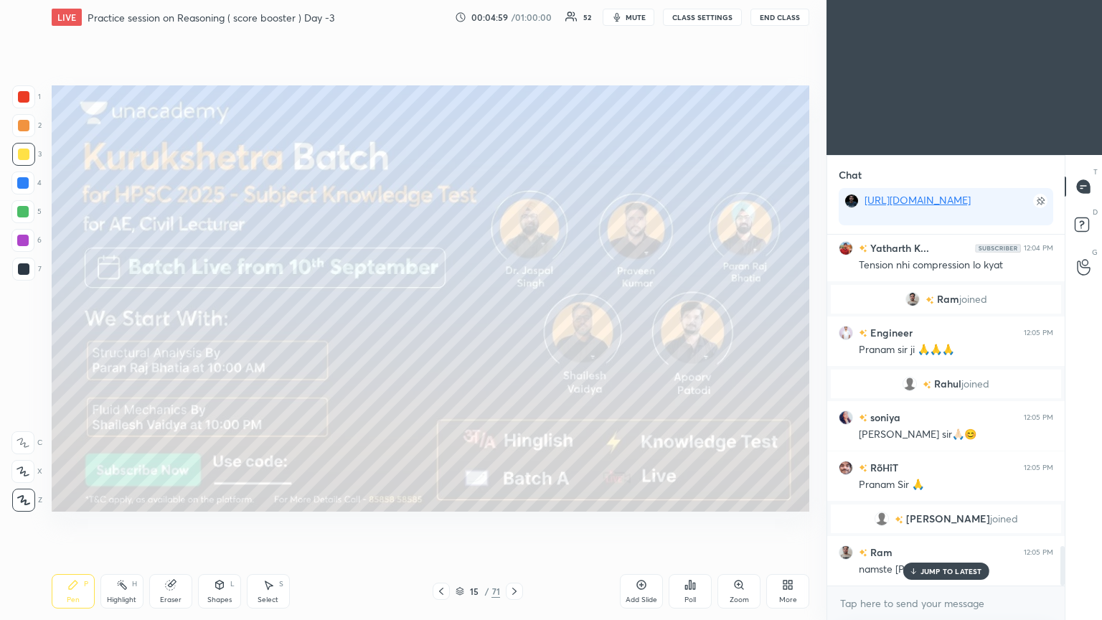
click at [512, 336] on icon at bounding box center [514, 590] width 11 height 11
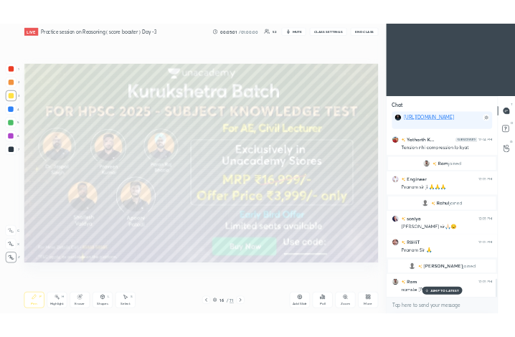
scroll to position [2791, 0]
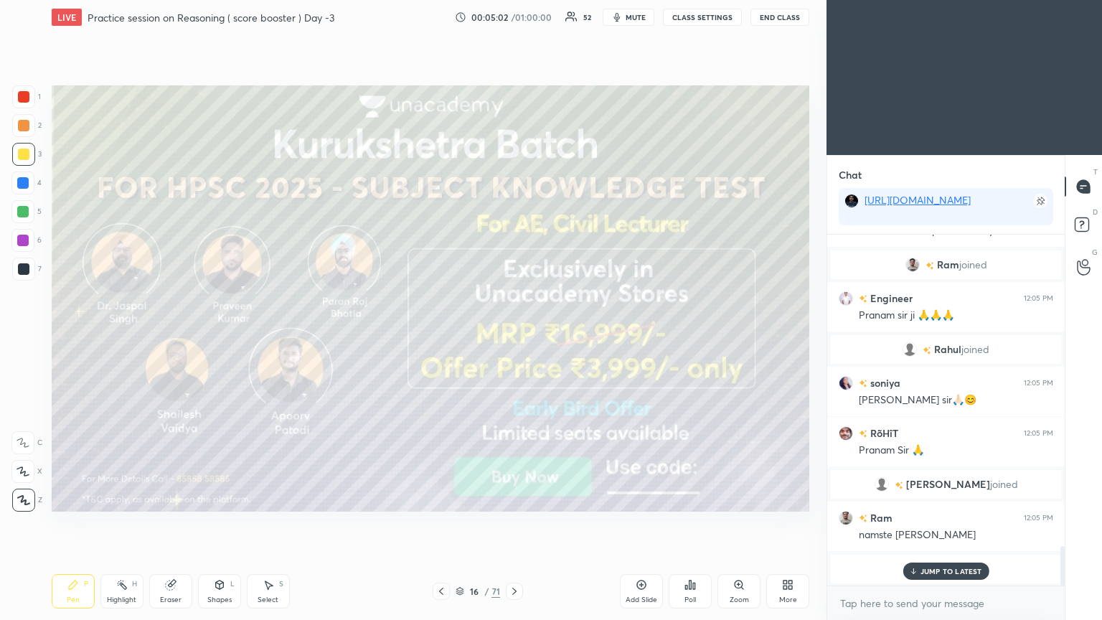
click at [511, 336] on icon at bounding box center [514, 590] width 11 height 11
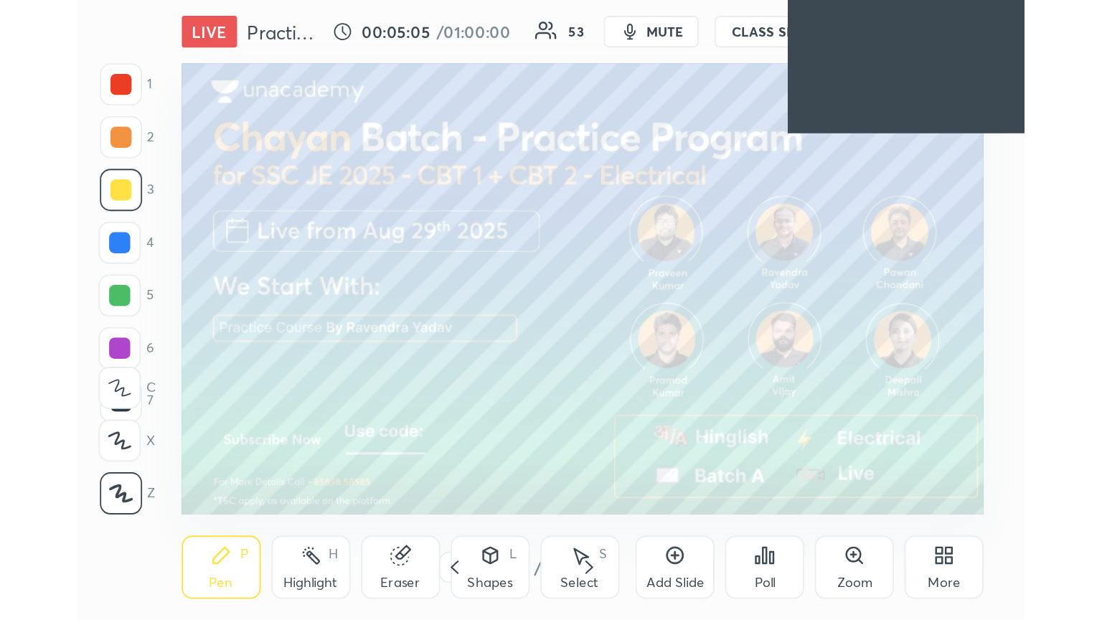
scroll to position [71477, 71264]
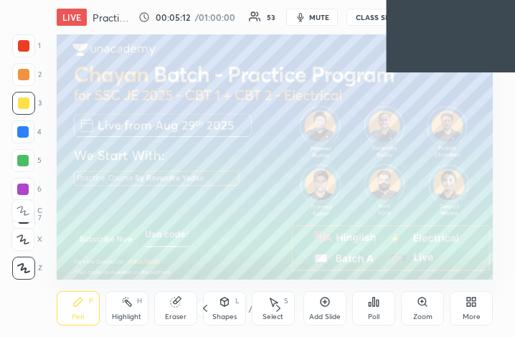
click at [465, 311] on div "More" at bounding box center [471, 308] width 43 height 34
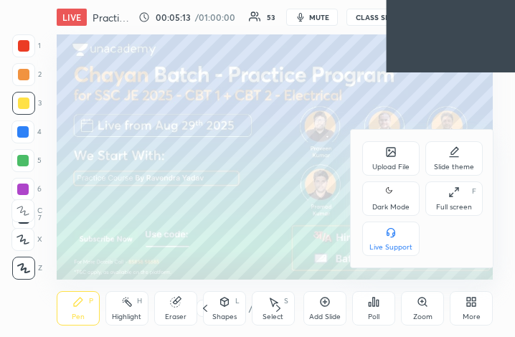
click at [465, 197] on div "Full screen F" at bounding box center [453, 198] width 57 height 34
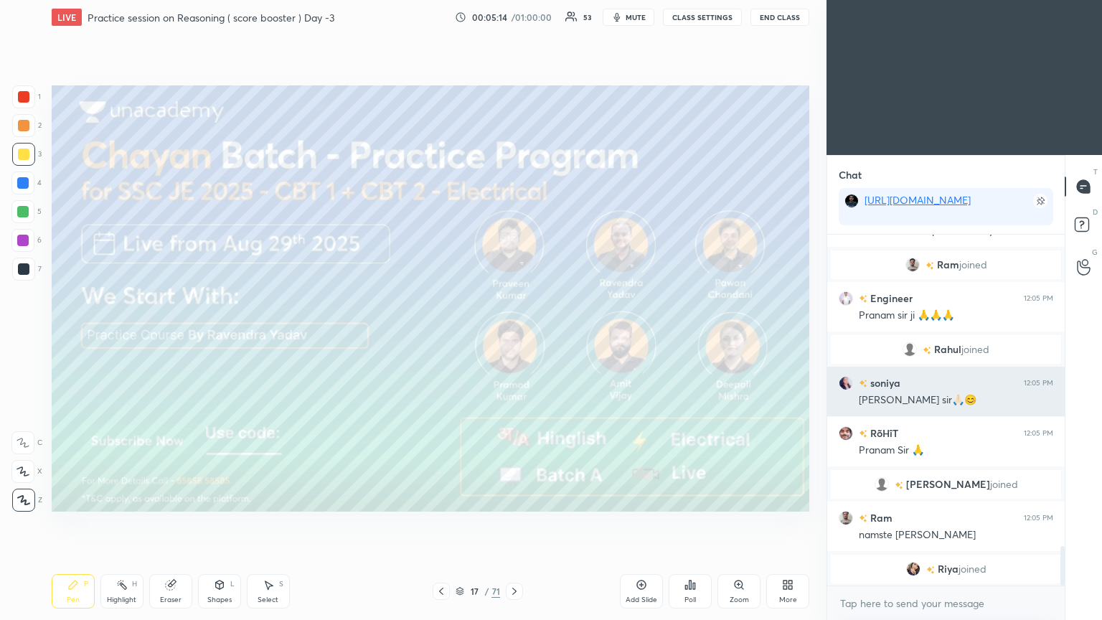
scroll to position [2792, 0]
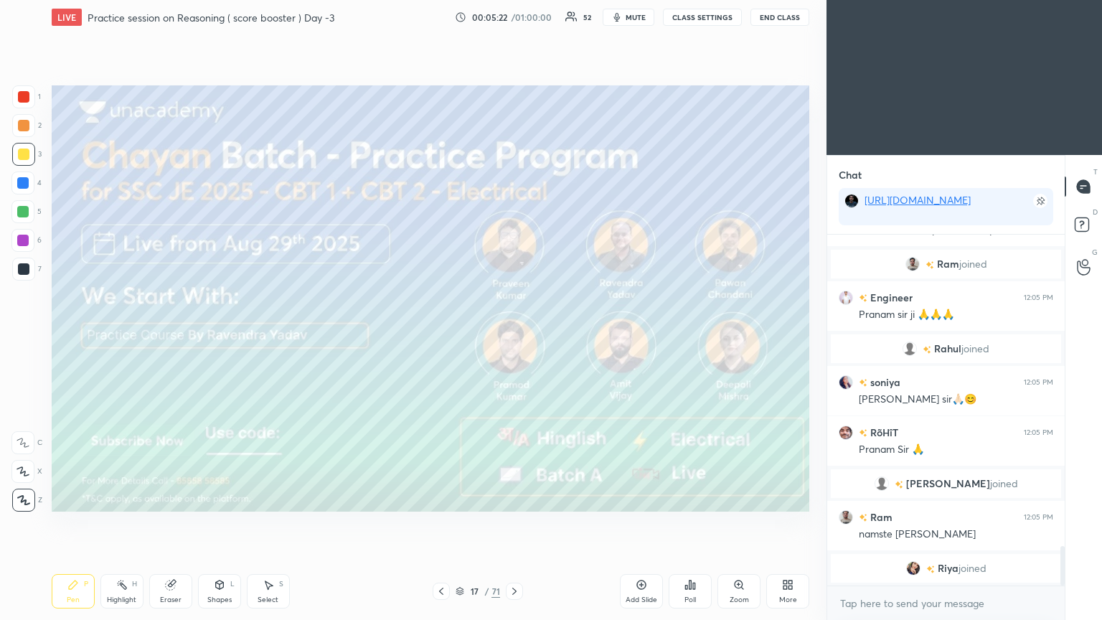
click at [514, 336] on icon at bounding box center [514, 590] width 11 height 11
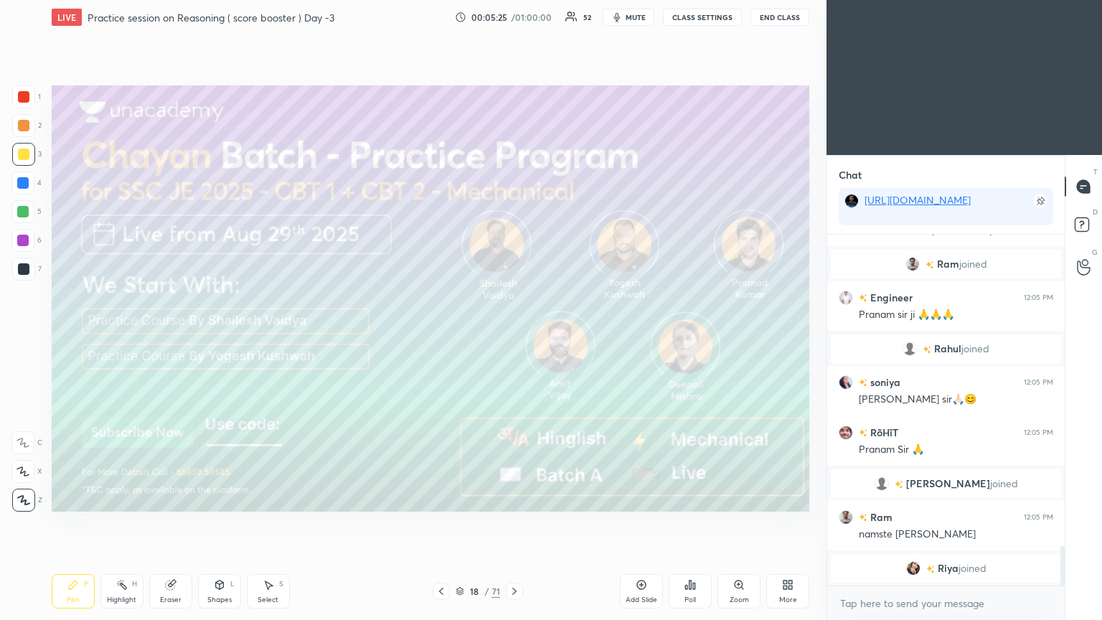
click at [514, 336] on icon at bounding box center [514, 590] width 11 height 11
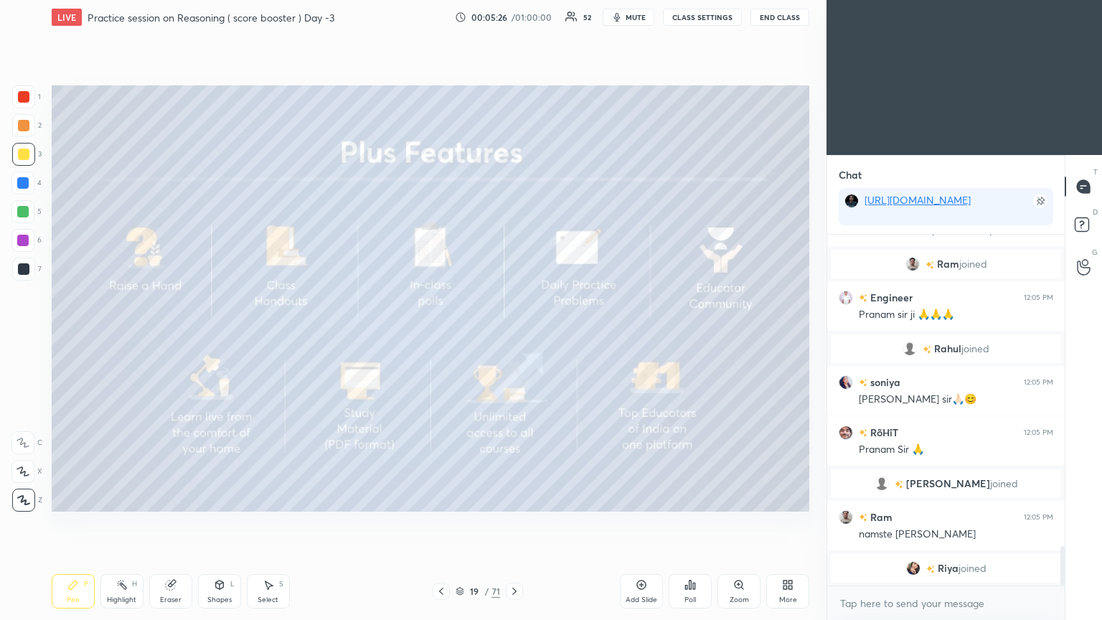
scroll to position [2855, 0]
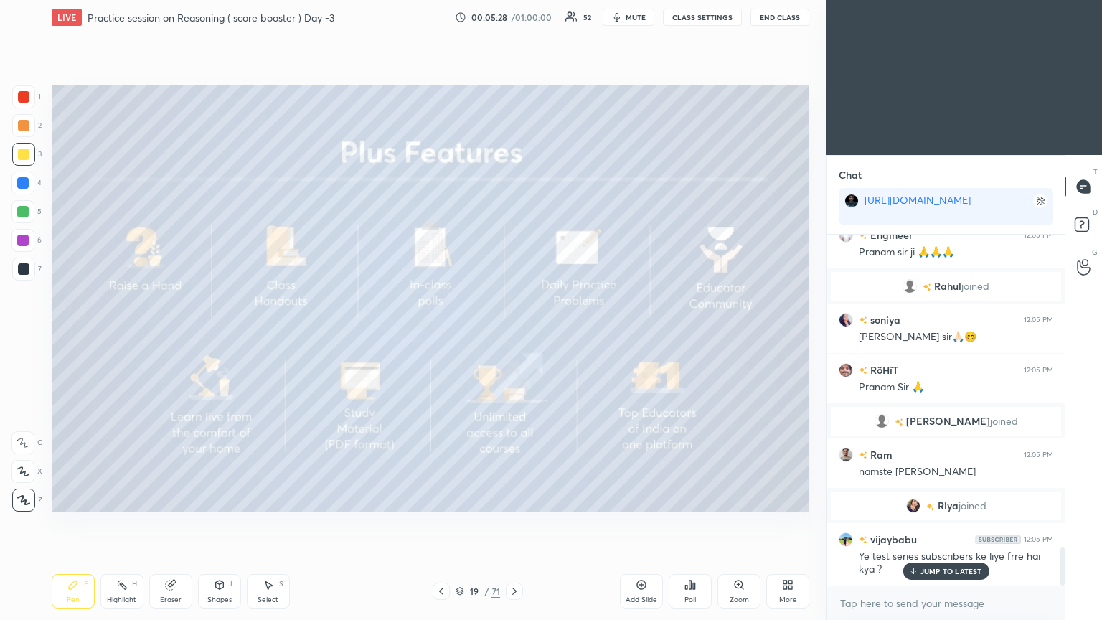
click at [514, 336] on div "JUMP TO LATEST" at bounding box center [945, 570] width 86 height 17
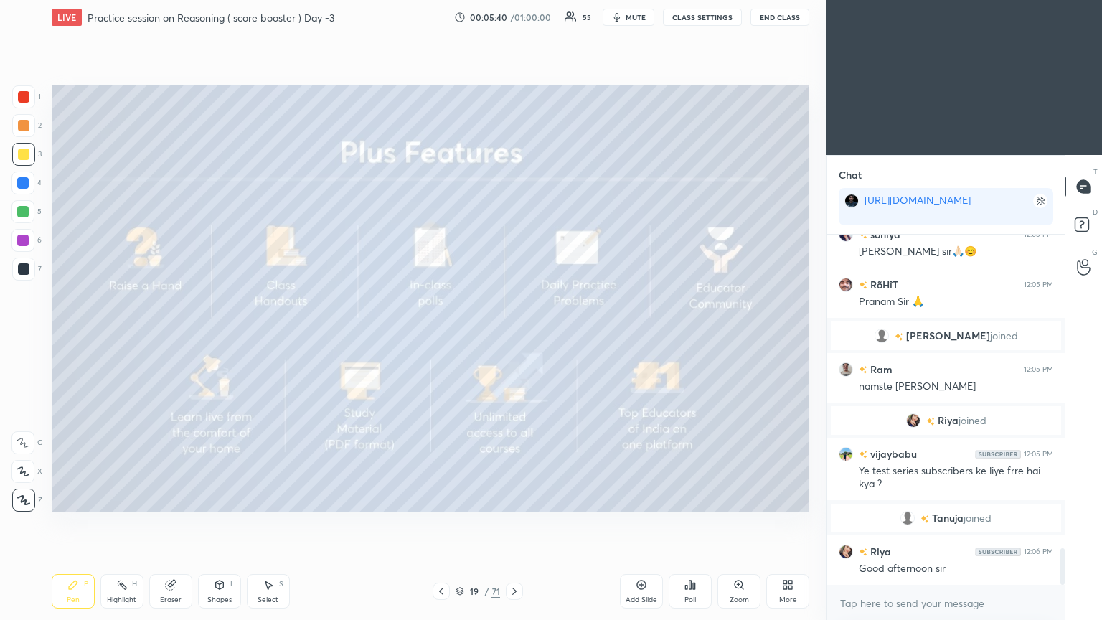
scroll to position [2989, 0]
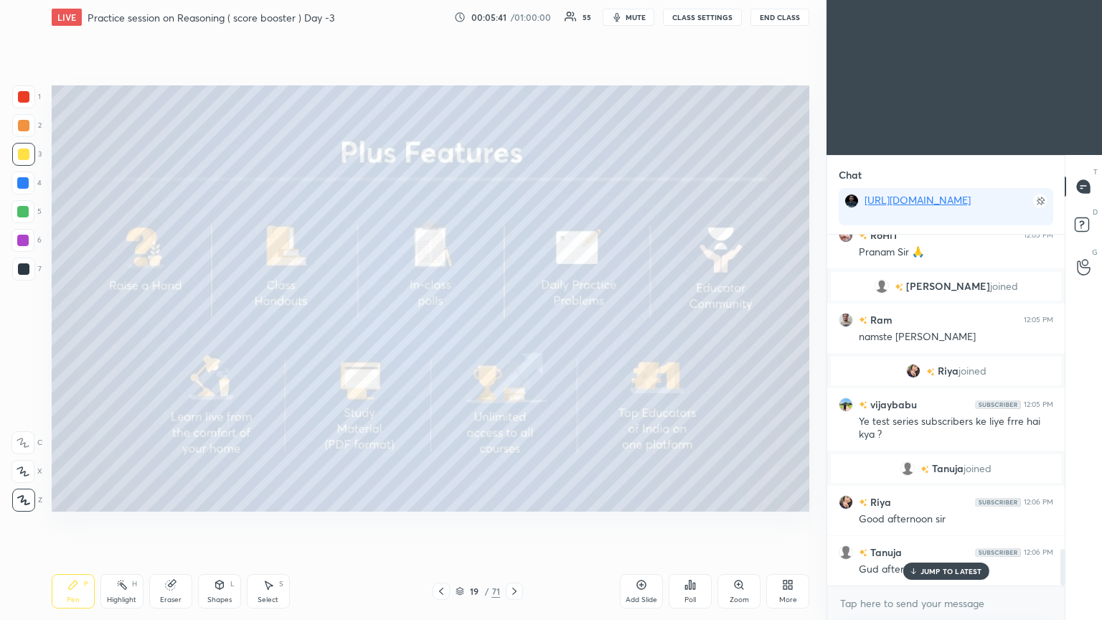
click at [514, 336] on icon at bounding box center [514, 590] width 4 height 7
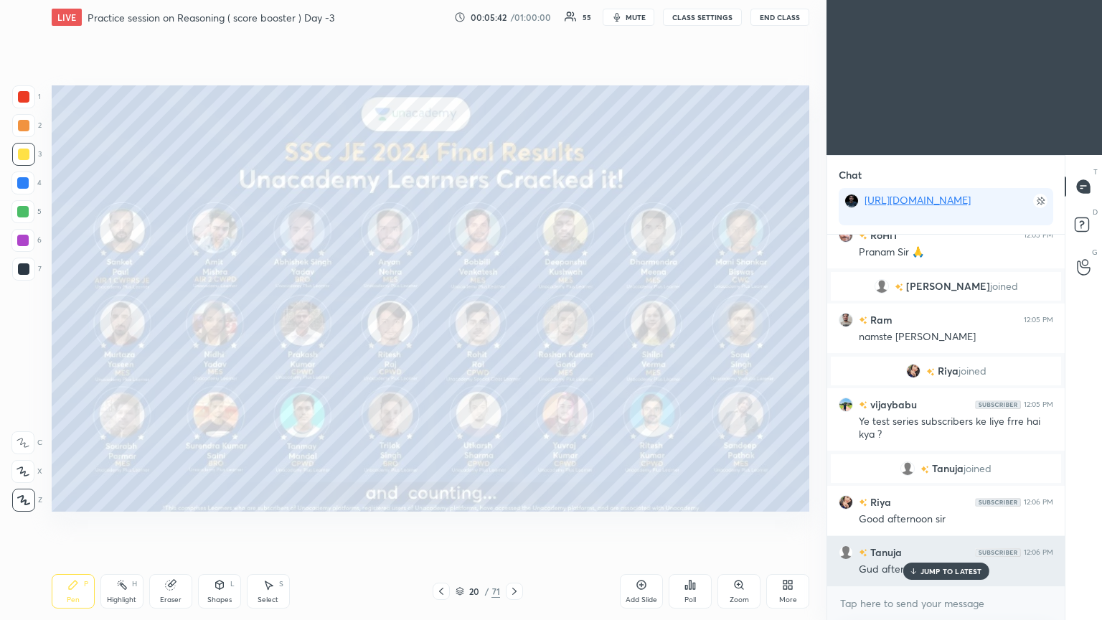
click at [514, 336] on p "JUMP TO LATEST" at bounding box center [951, 571] width 62 height 9
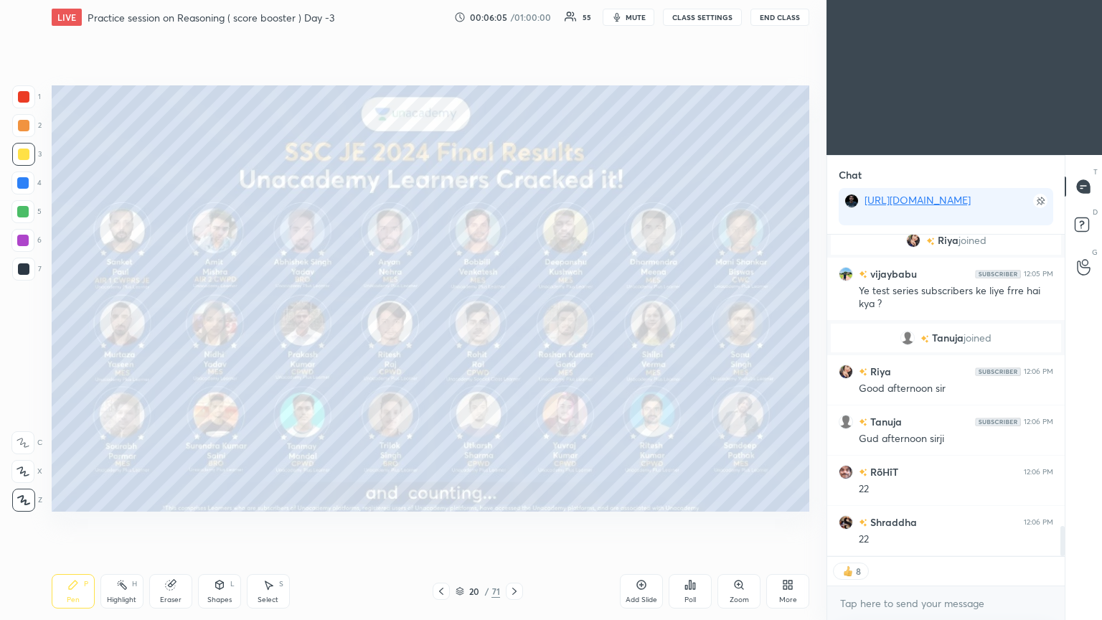
scroll to position [3220, 0]
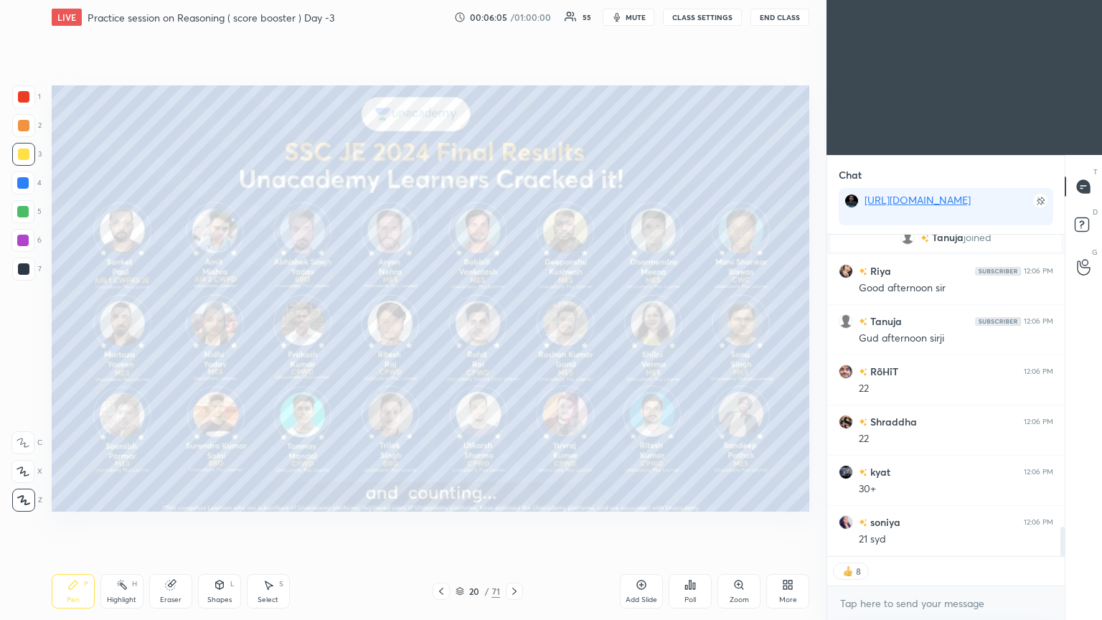
click at [461, 336] on icon at bounding box center [459, 589] width 7 height 4
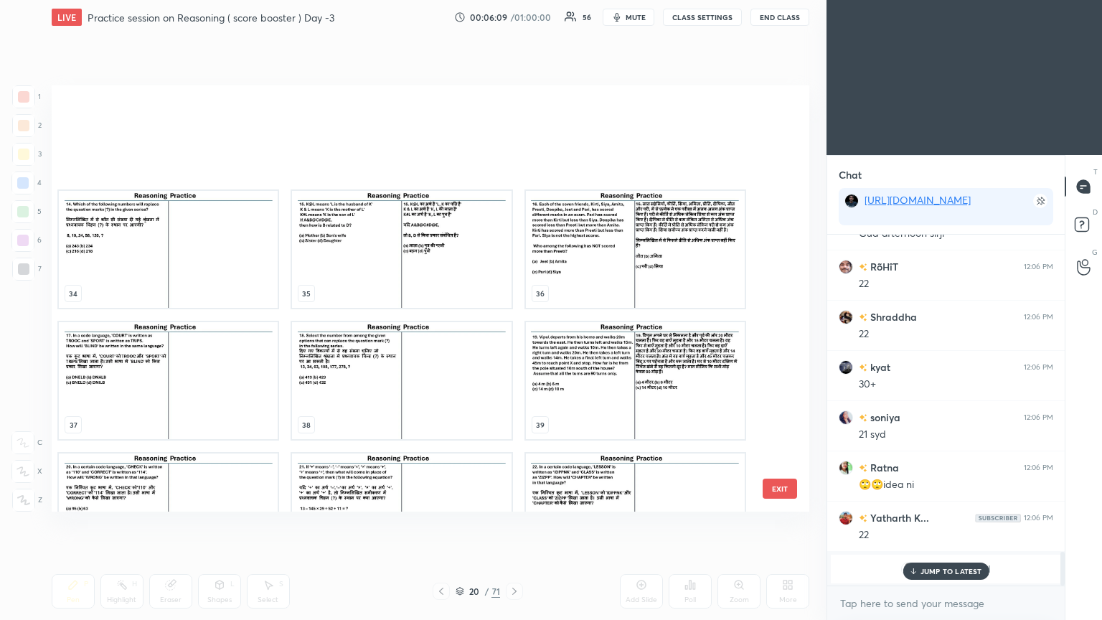
scroll to position [1569, 0]
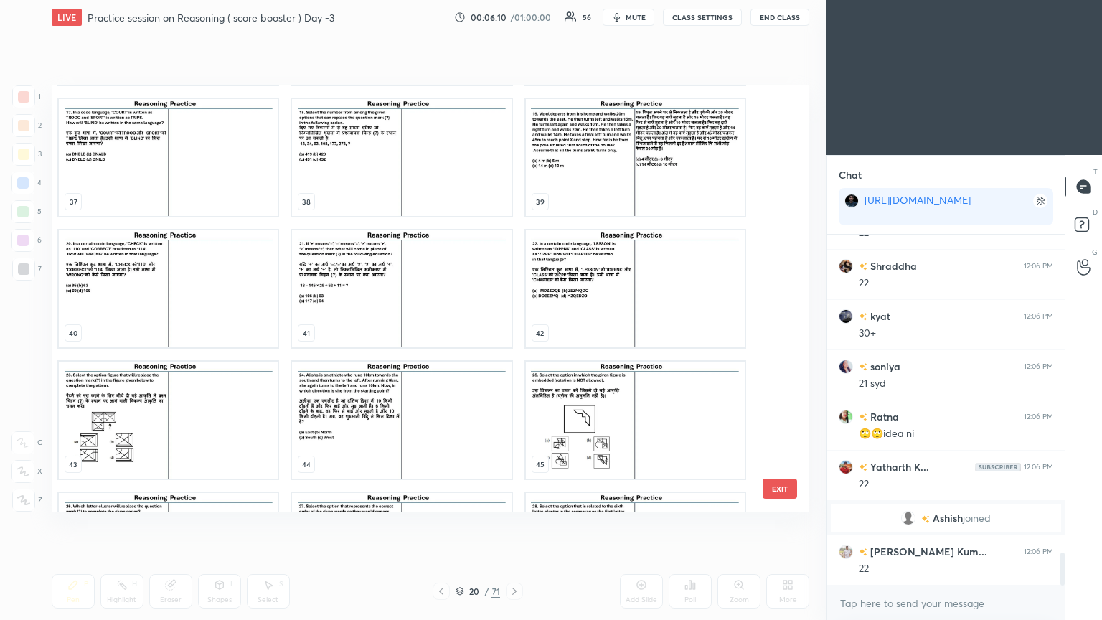
click at [514, 268] on img "grid" at bounding box center [635, 288] width 219 height 117
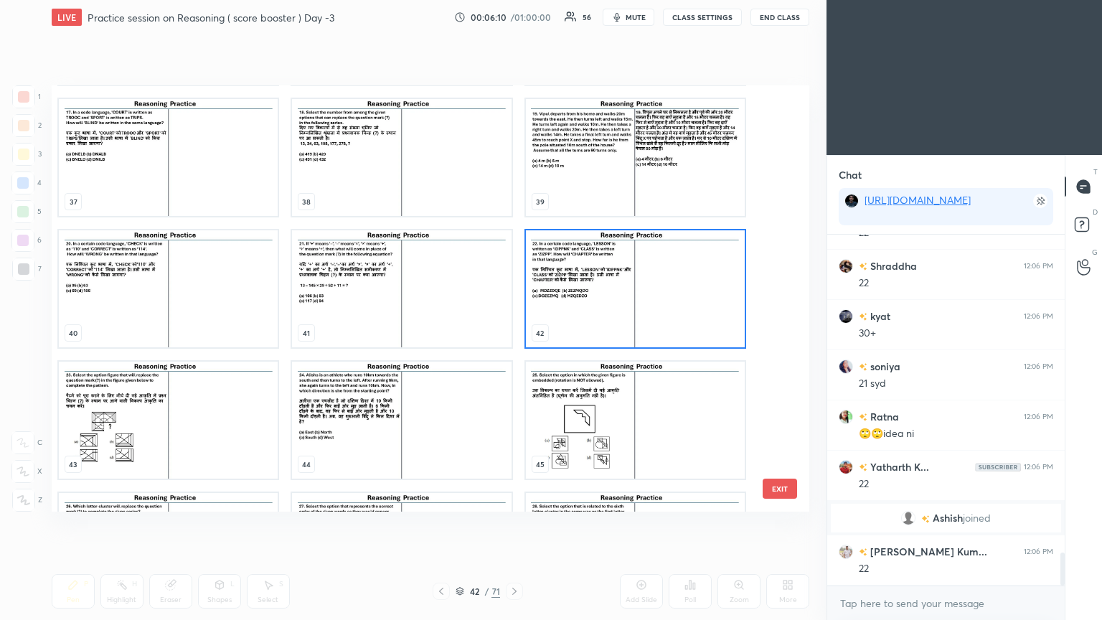
click at [514, 268] on img "grid" at bounding box center [635, 288] width 219 height 117
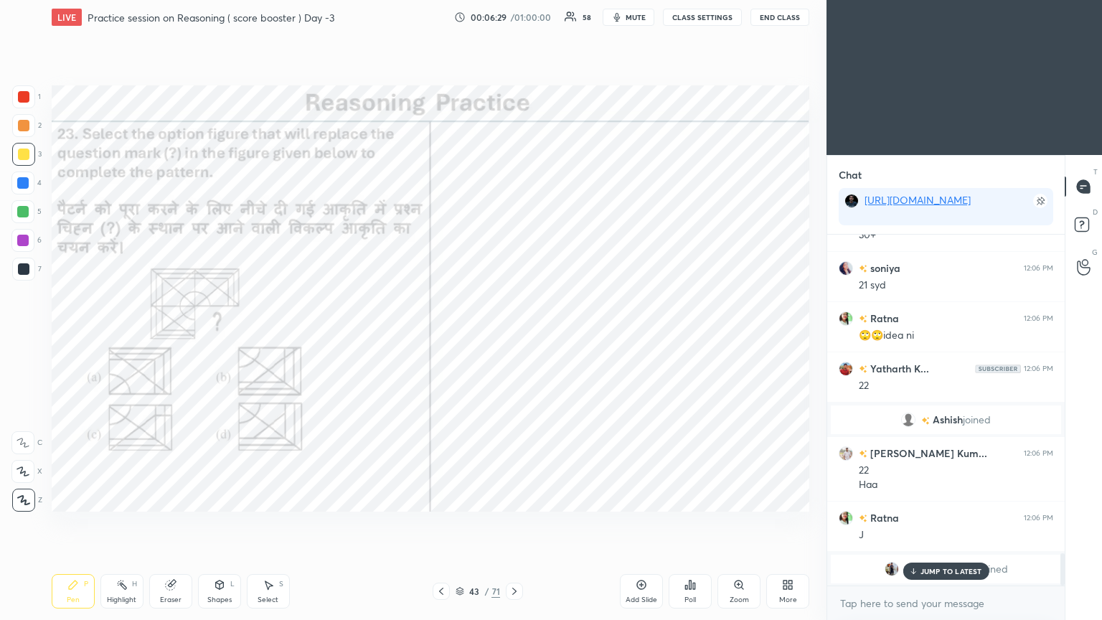
scroll to position [3525, 0]
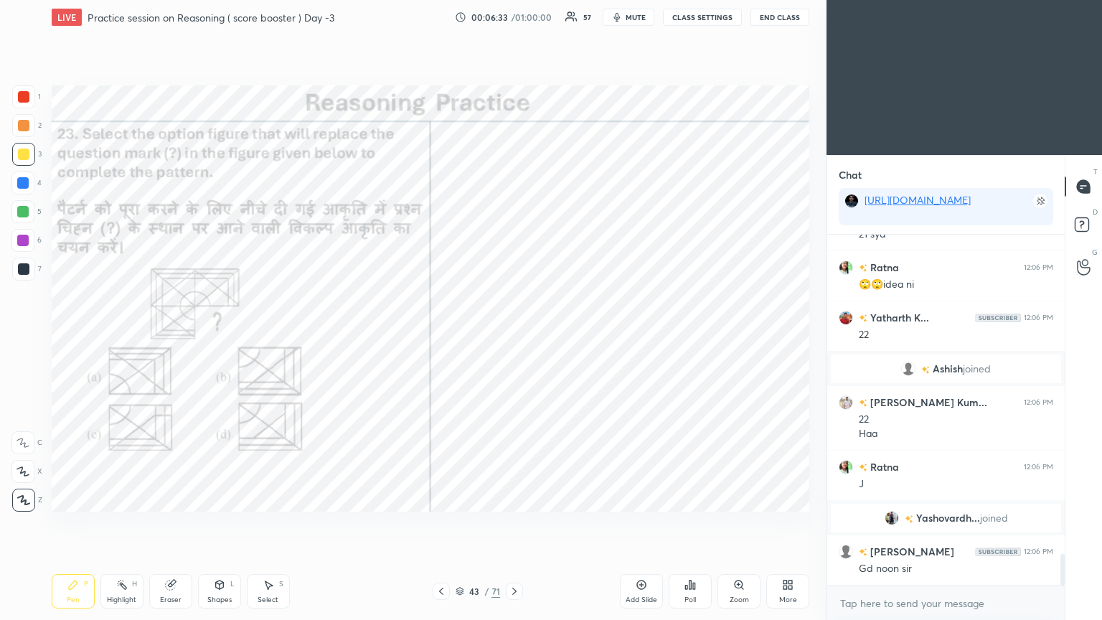
click at [514, 336] on icon at bounding box center [690, 584] width 2 height 9
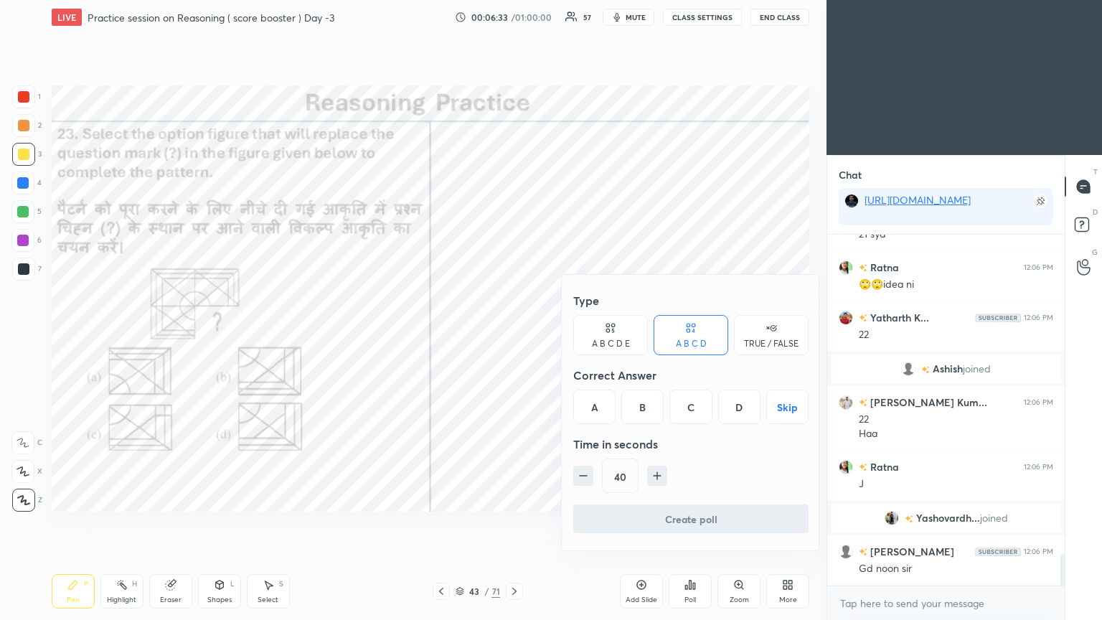
click at [514, 336] on div "B" at bounding box center [642, 406] width 42 height 34
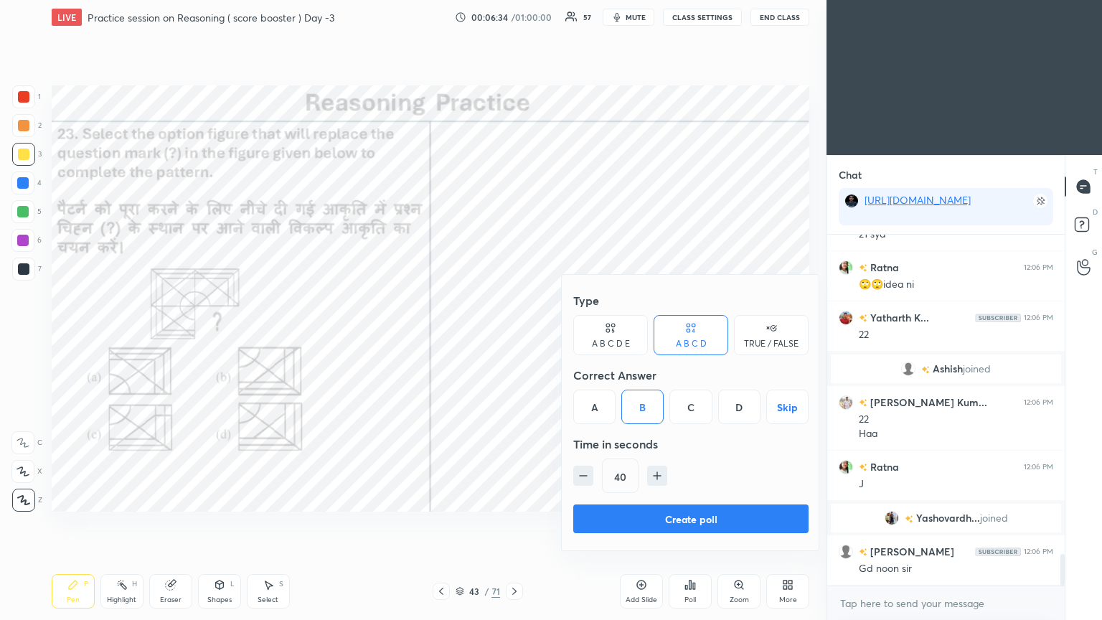
click at [514, 336] on button "Create poll" at bounding box center [690, 518] width 235 height 29
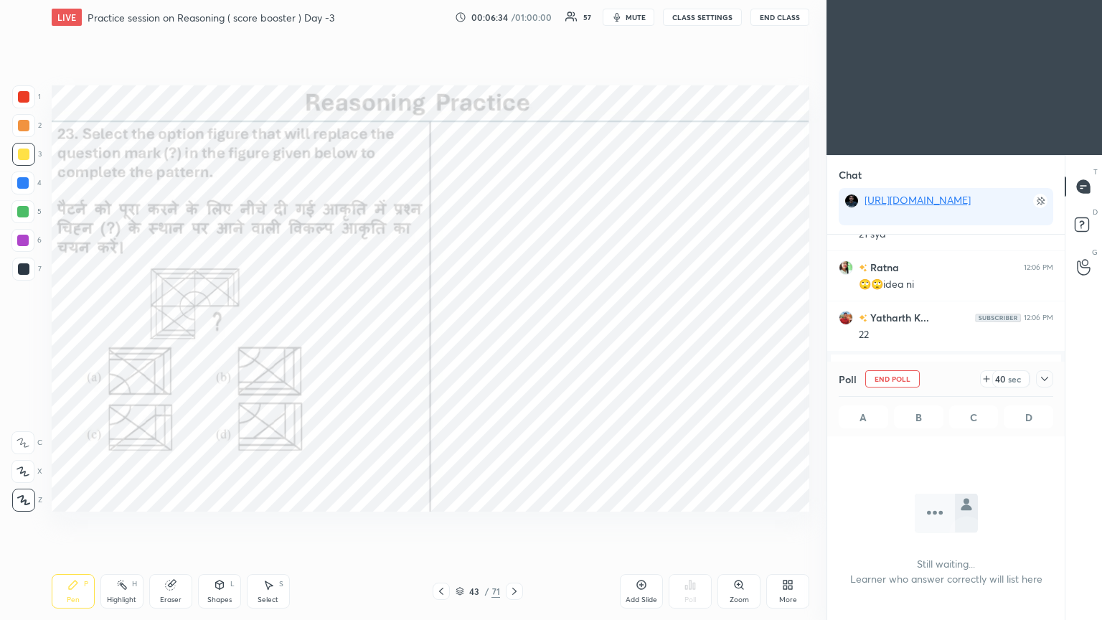
scroll to position [156, 233]
click at [514, 336] on icon at bounding box center [1044, 378] width 11 height 11
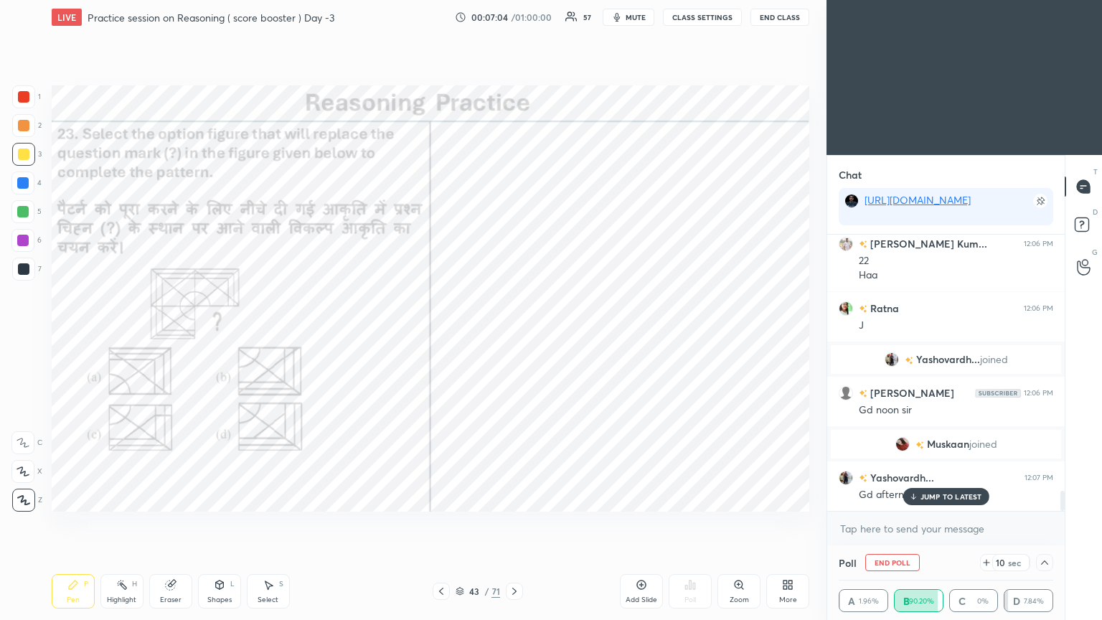
click at [514, 336] on p "JUMP TO LATEST" at bounding box center [951, 496] width 62 height 9
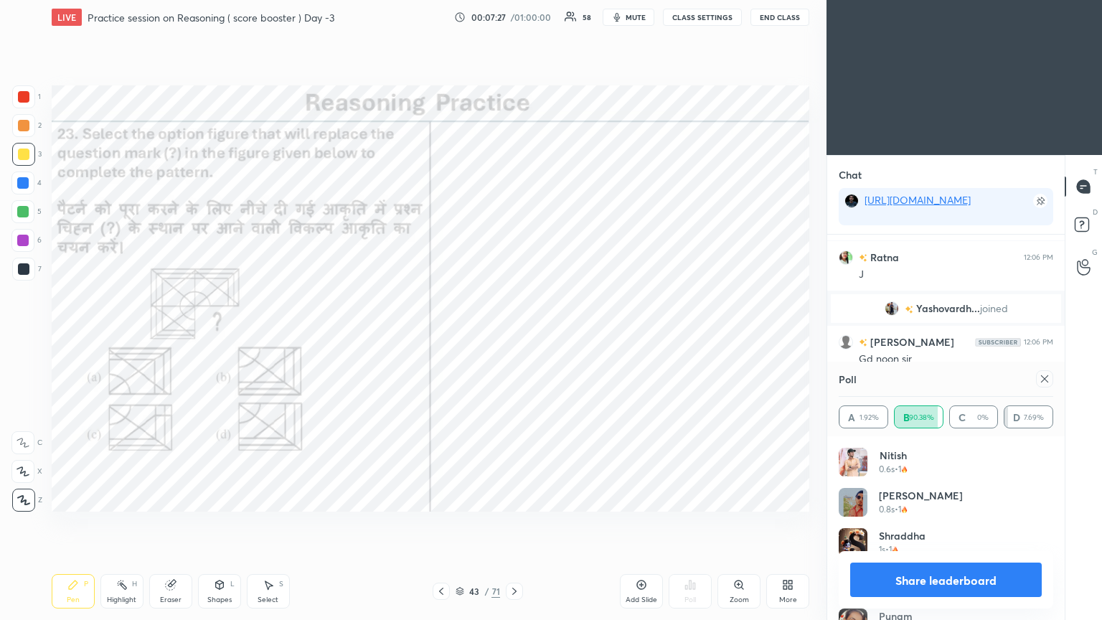
scroll to position [3609, 0]
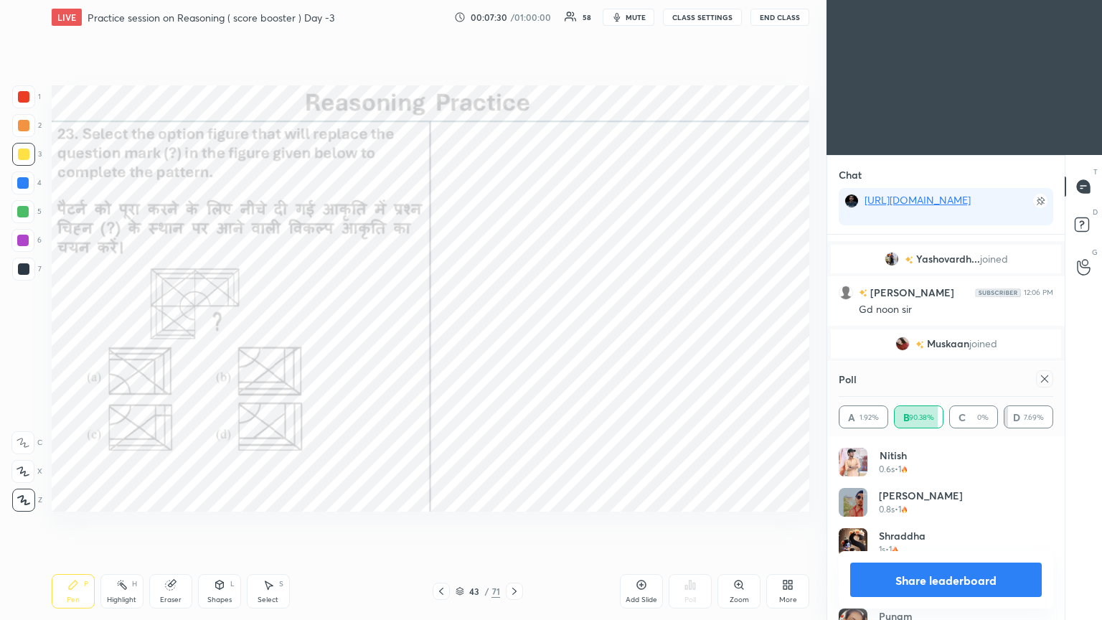
click at [514, 336] on icon at bounding box center [1044, 378] width 11 height 11
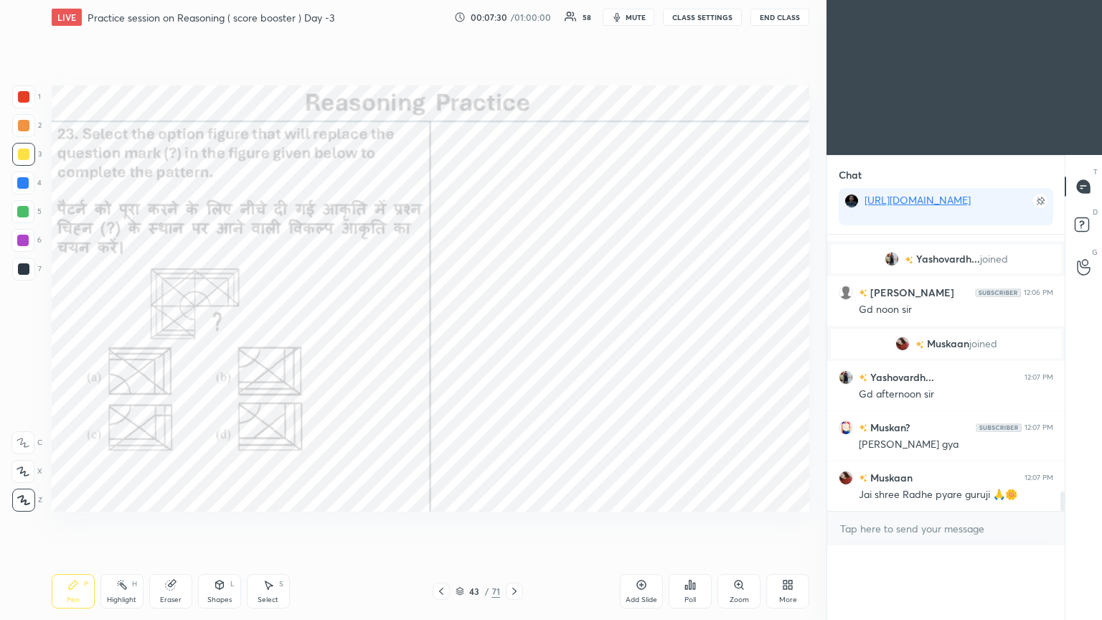
scroll to position [289, 233]
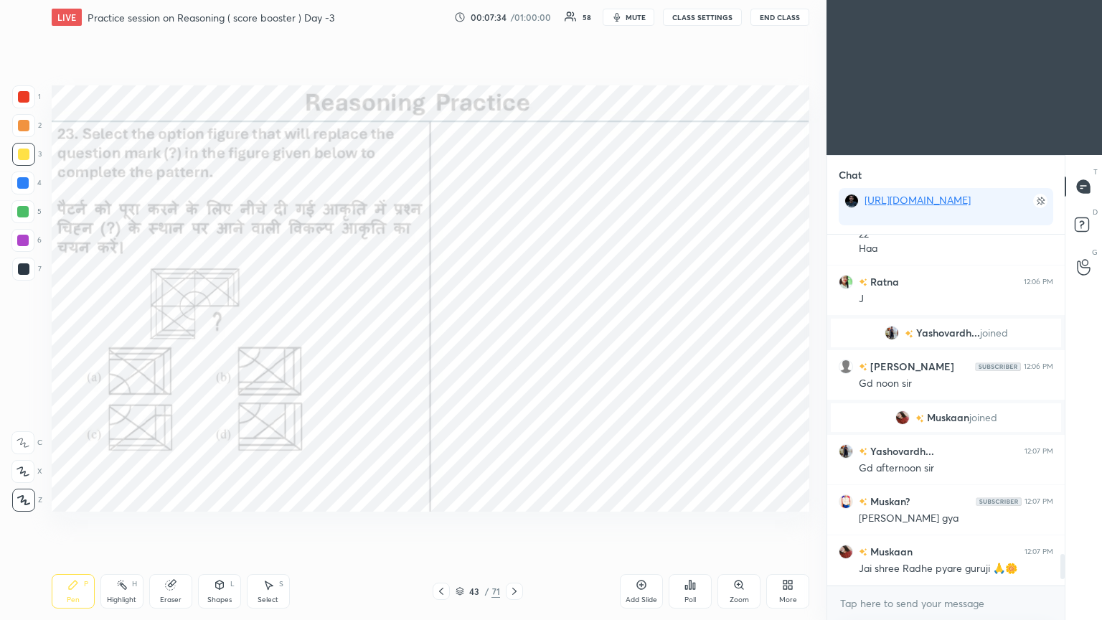
click at [514, 336] on icon at bounding box center [514, 590] width 11 height 11
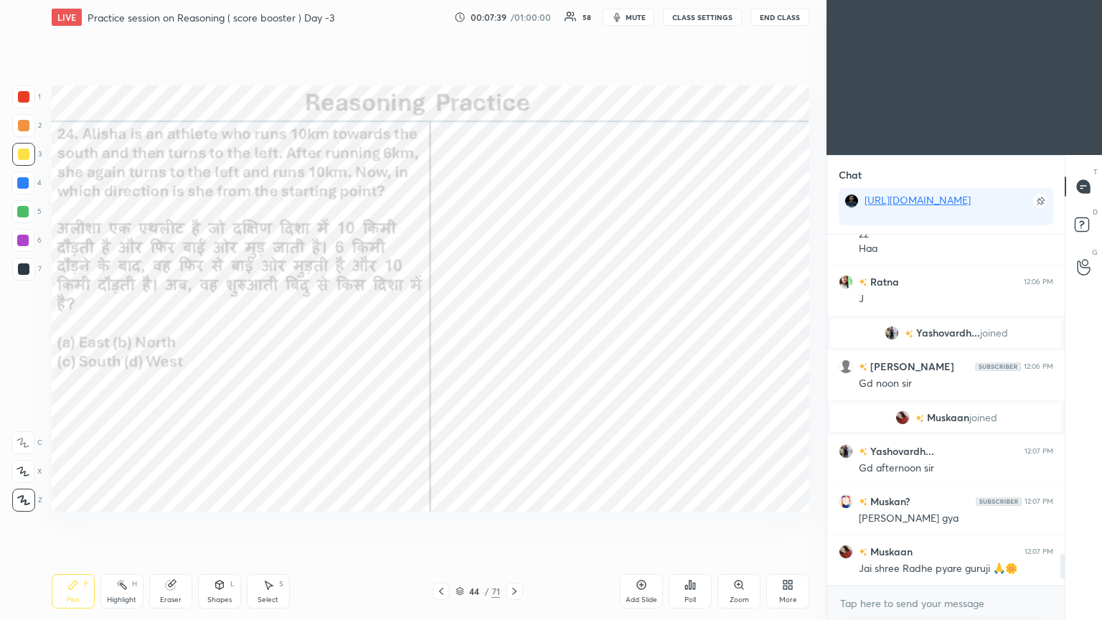
click at [17, 103] on div at bounding box center [23, 96] width 23 height 23
click at [26, 106] on div at bounding box center [23, 96] width 23 height 23
click at [514, 336] on div "Poll" at bounding box center [689, 591] width 43 height 34
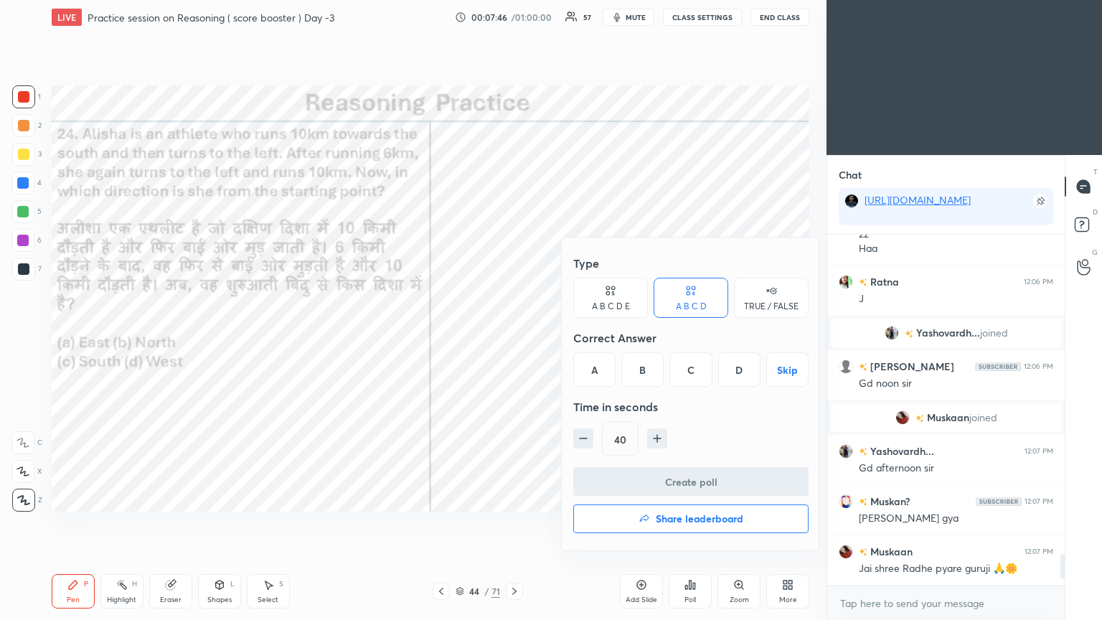
click at [514, 336] on div "A" at bounding box center [594, 369] width 42 height 34
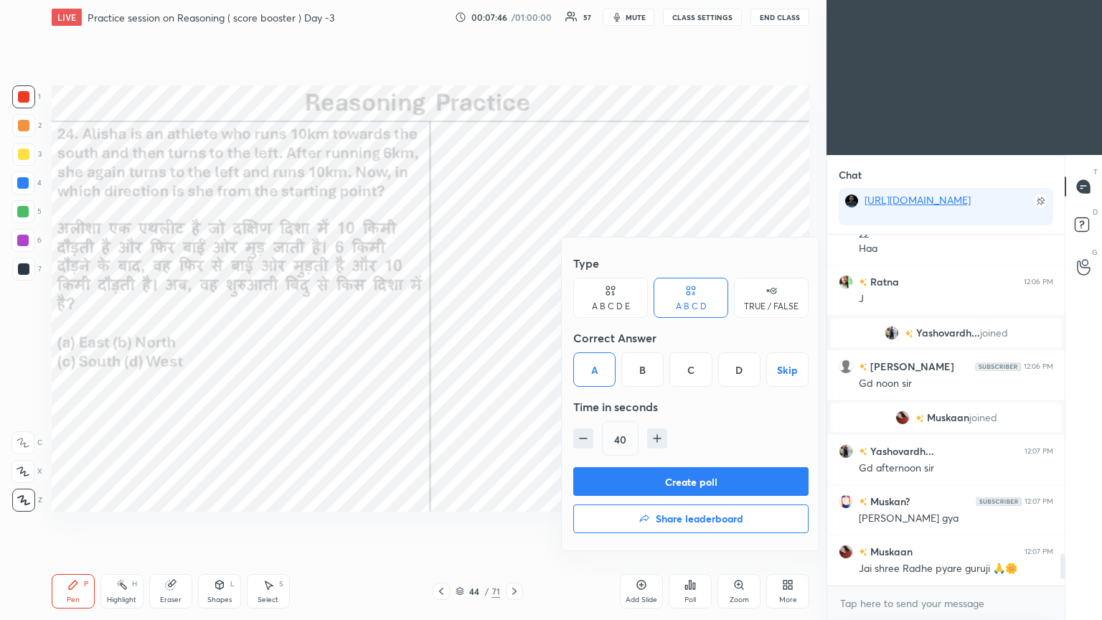
click at [514, 336] on button "Create poll" at bounding box center [690, 481] width 235 height 29
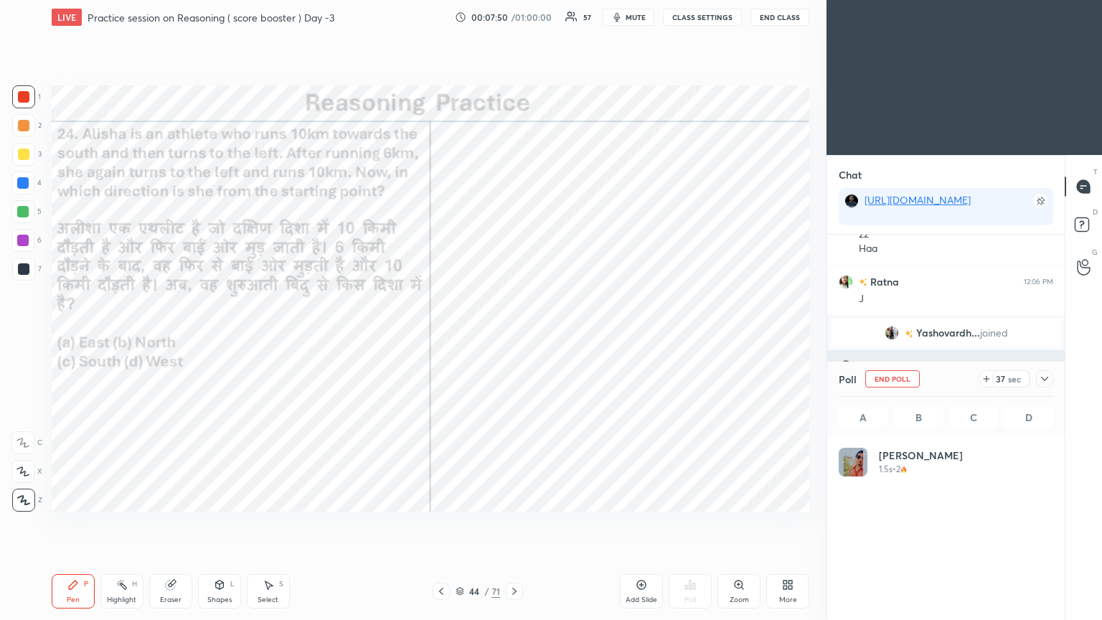
click at [514, 336] on icon at bounding box center [1044, 378] width 11 height 11
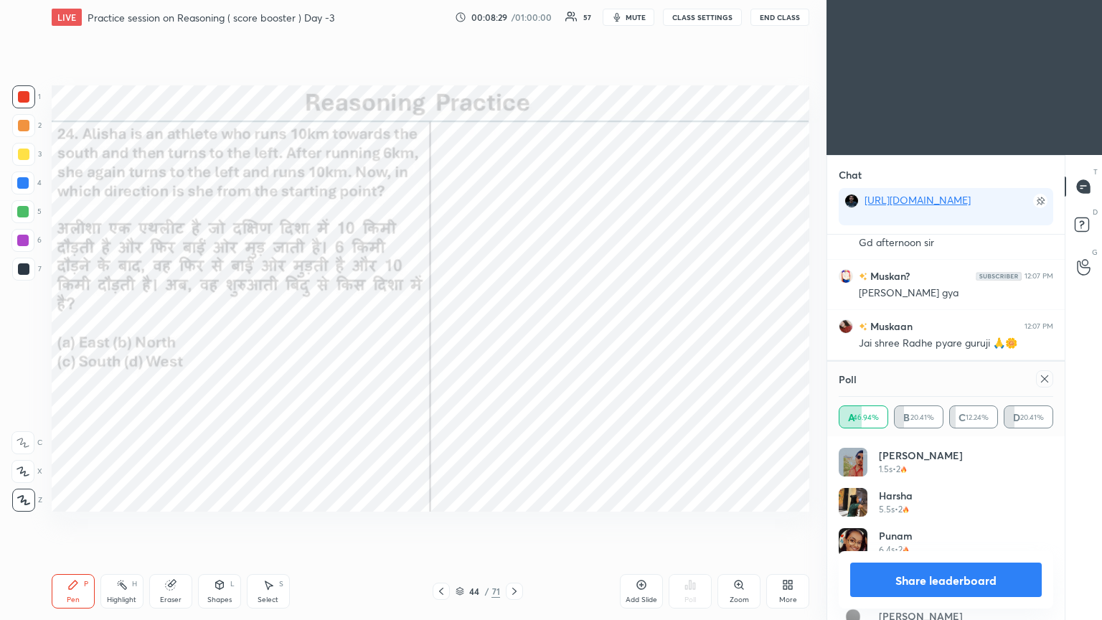
click at [514, 336] on icon at bounding box center [1044, 378] width 11 height 11
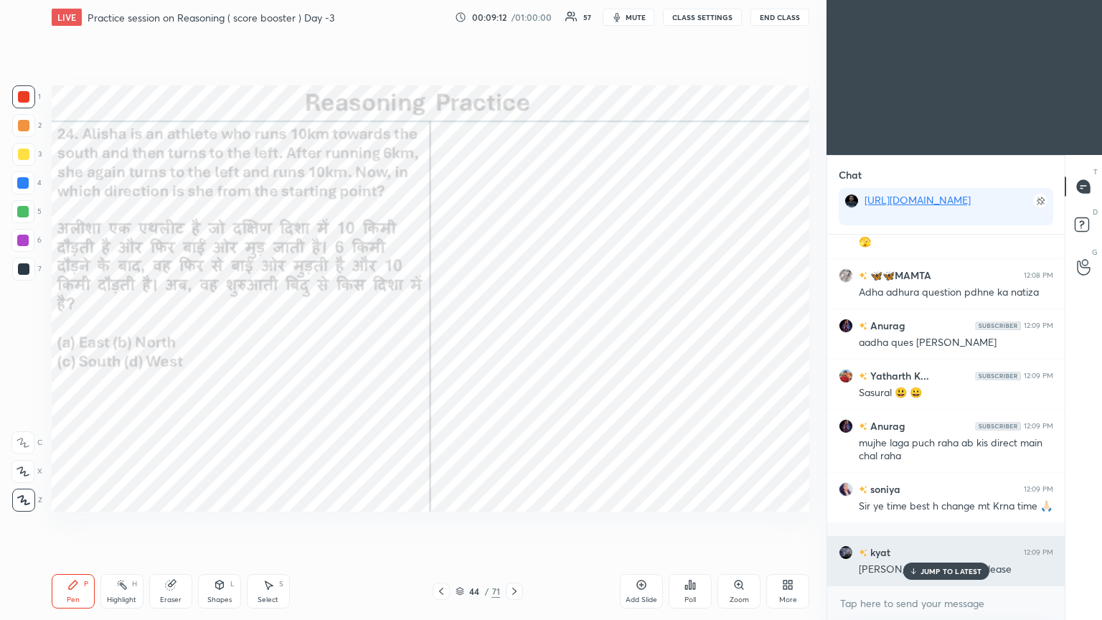
click at [514, 336] on p "JUMP TO LATEST" at bounding box center [951, 571] width 62 height 9
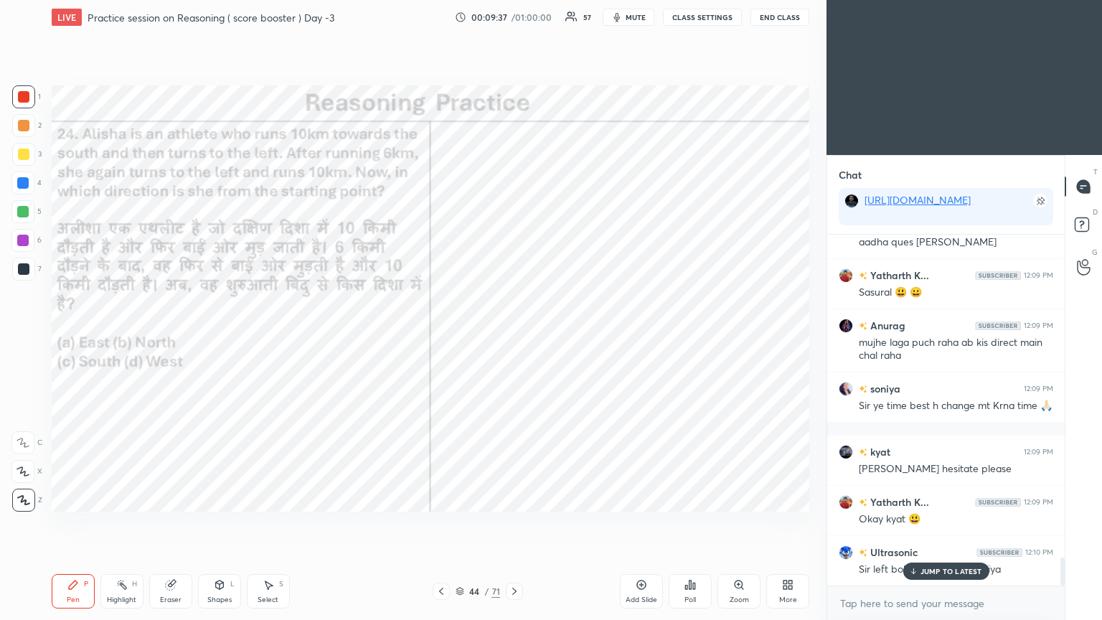
scroll to position [4163, 0]
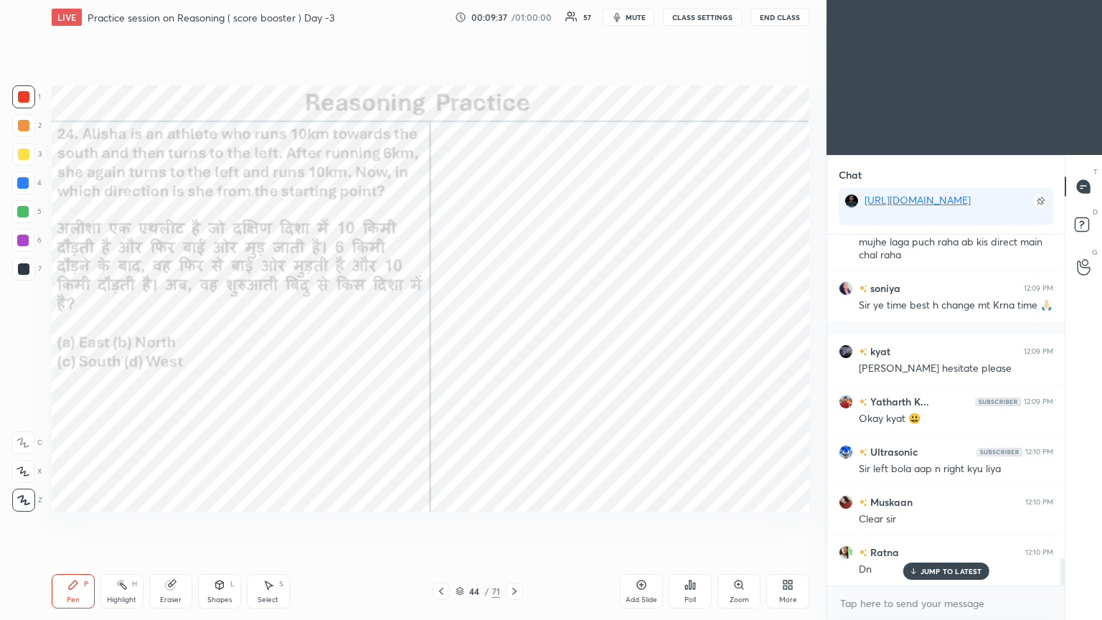
click at [509, 336] on icon at bounding box center [514, 590] width 11 height 11
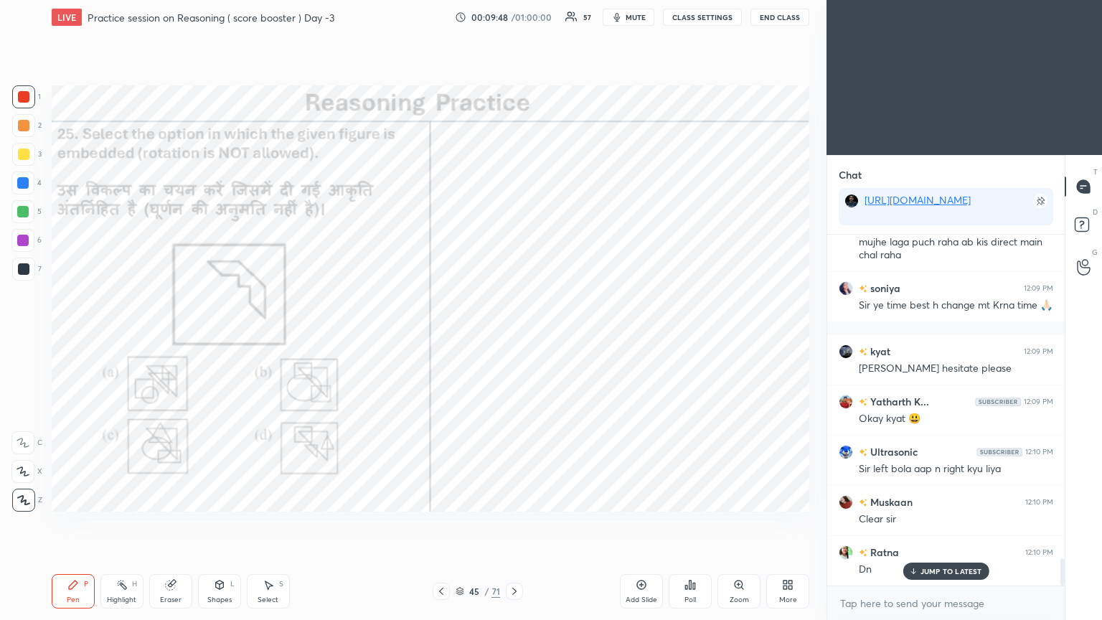
click at [514, 336] on div "Poll" at bounding box center [689, 591] width 43 height 34
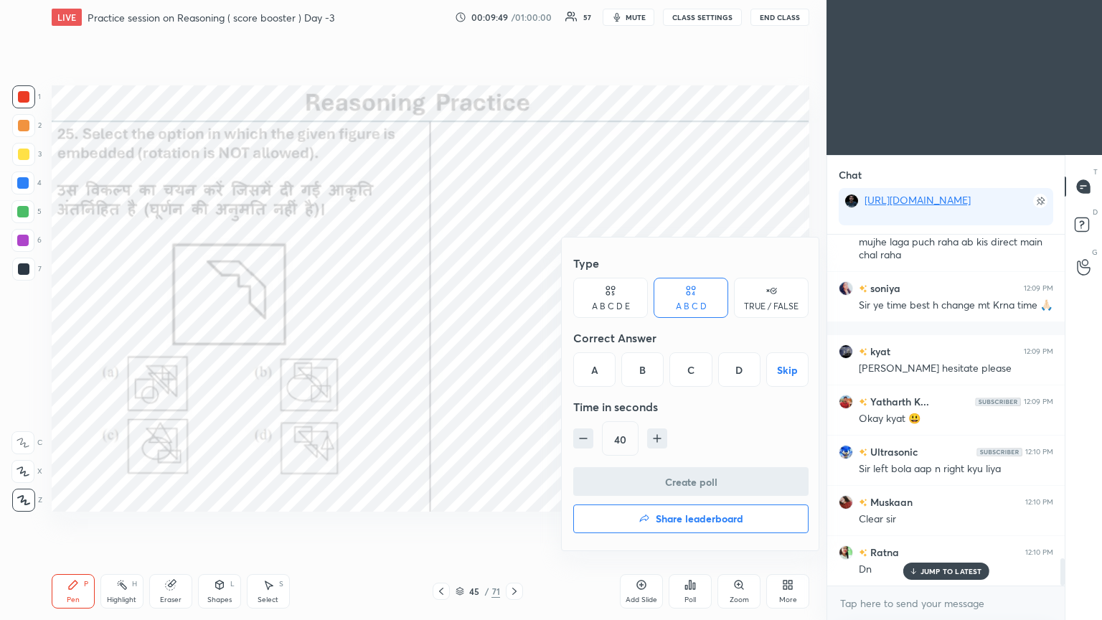
click at [514, 336] on div "A" at bounding box center [594, 369] width 42 height 34
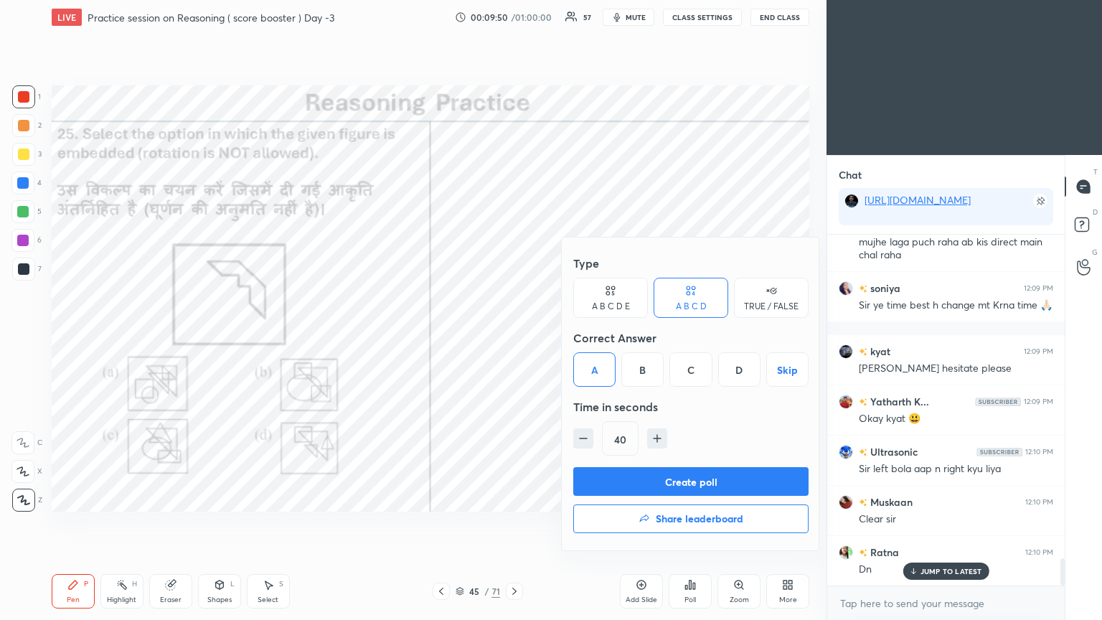
click at [514, 336] on button "Create poll" at bounding box center [690, 481] width 235 height 29
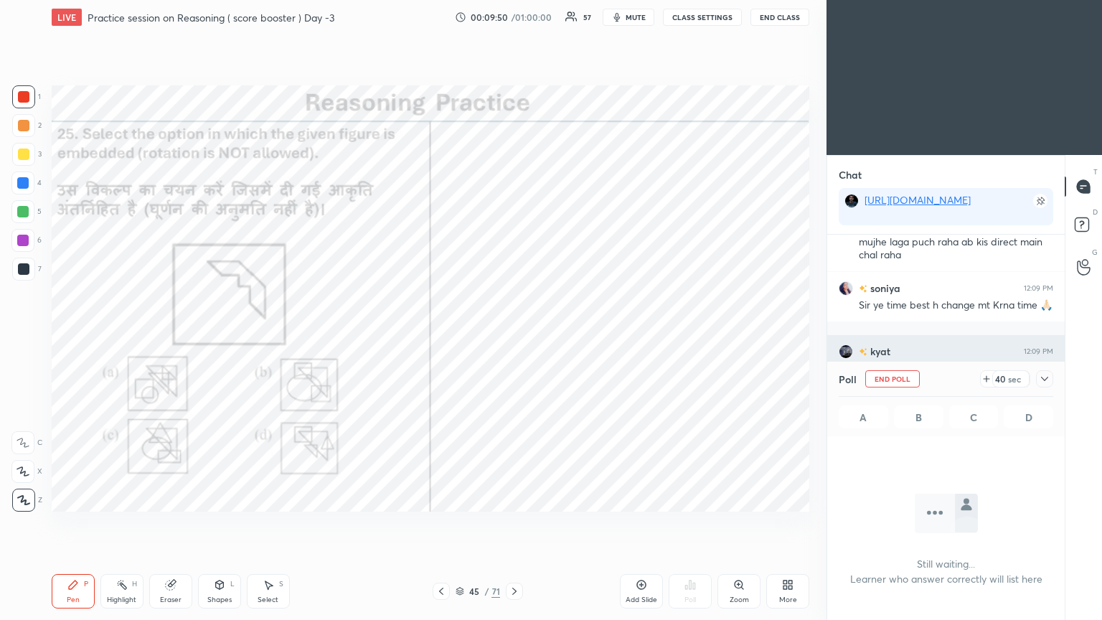
scroll to position [153, 233]
click at [514, 336] on div at bounding box center [1044, 378] width 17 height 17
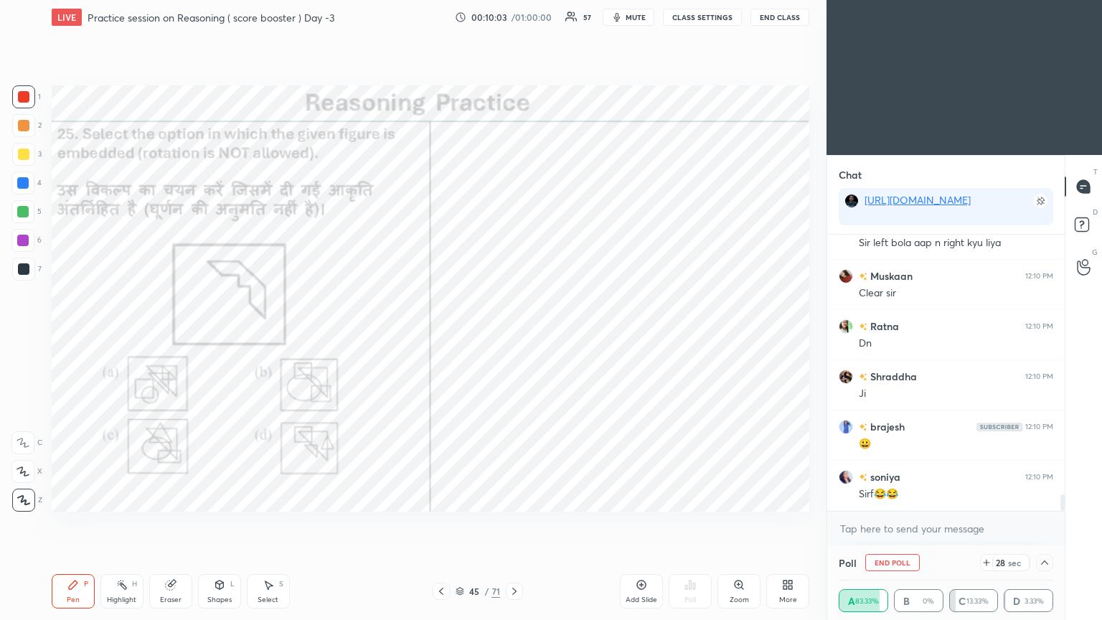
scroll to position [4438, 0]
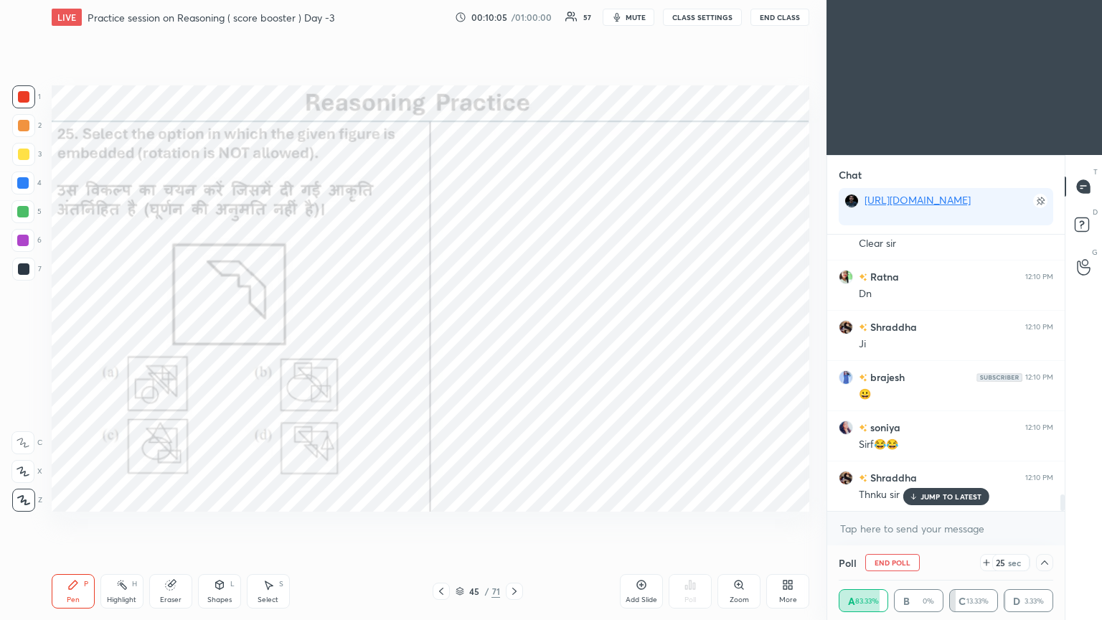
click at [514, 336] on p "JUMP TO LATEST" at bounding box center [951, 496] width 62 height 9
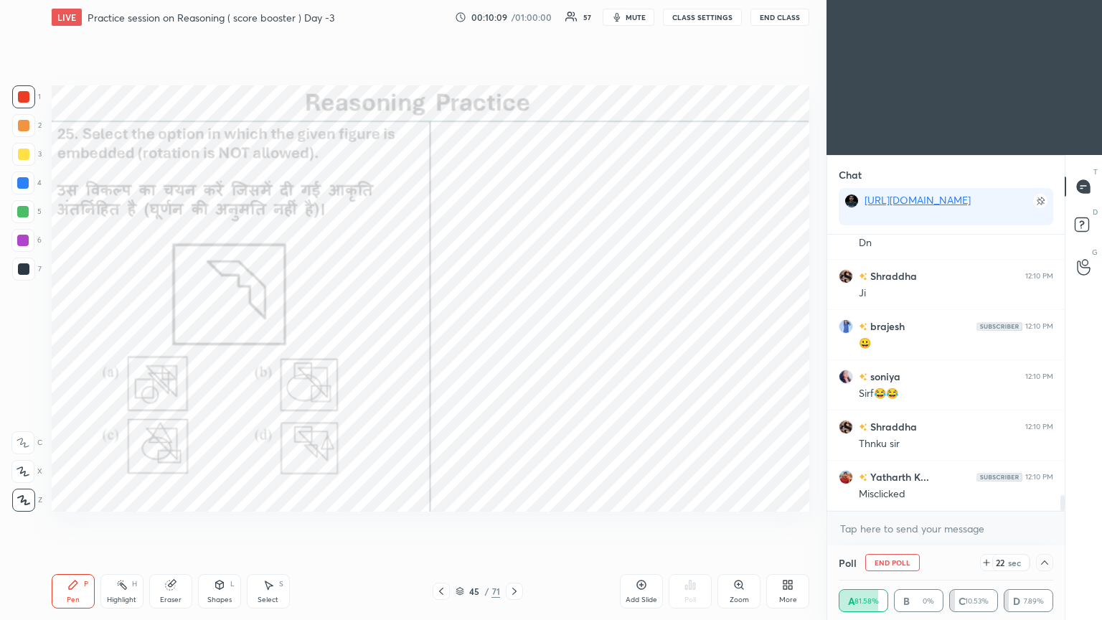
click at [514, 336] on icon at bounding box center [1044, 562] width 11 height 11
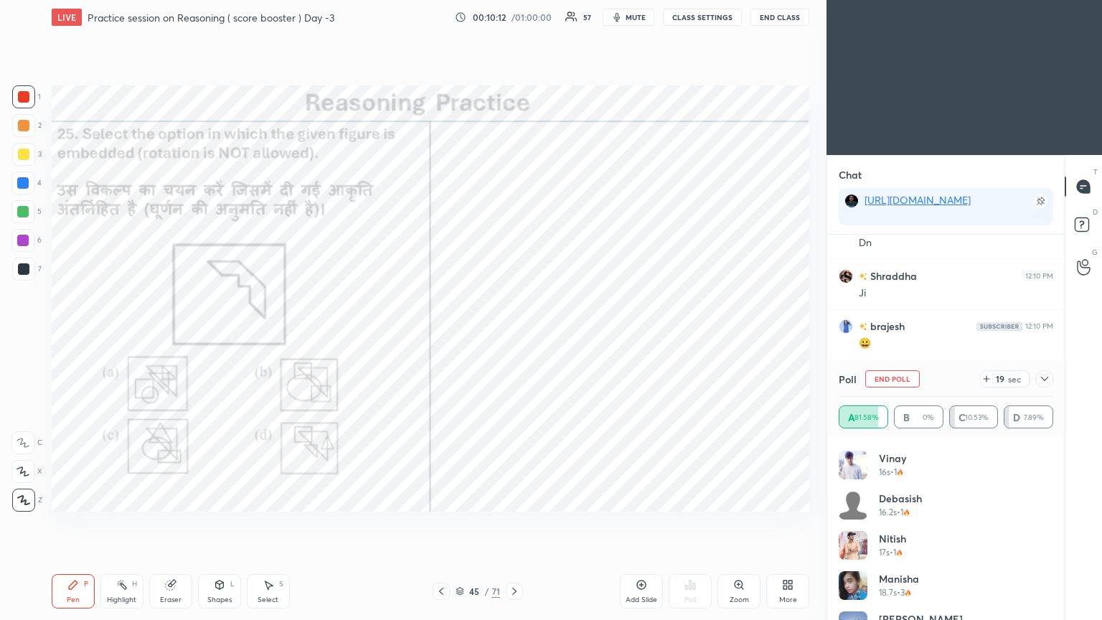
scroll to position [1193, 0]
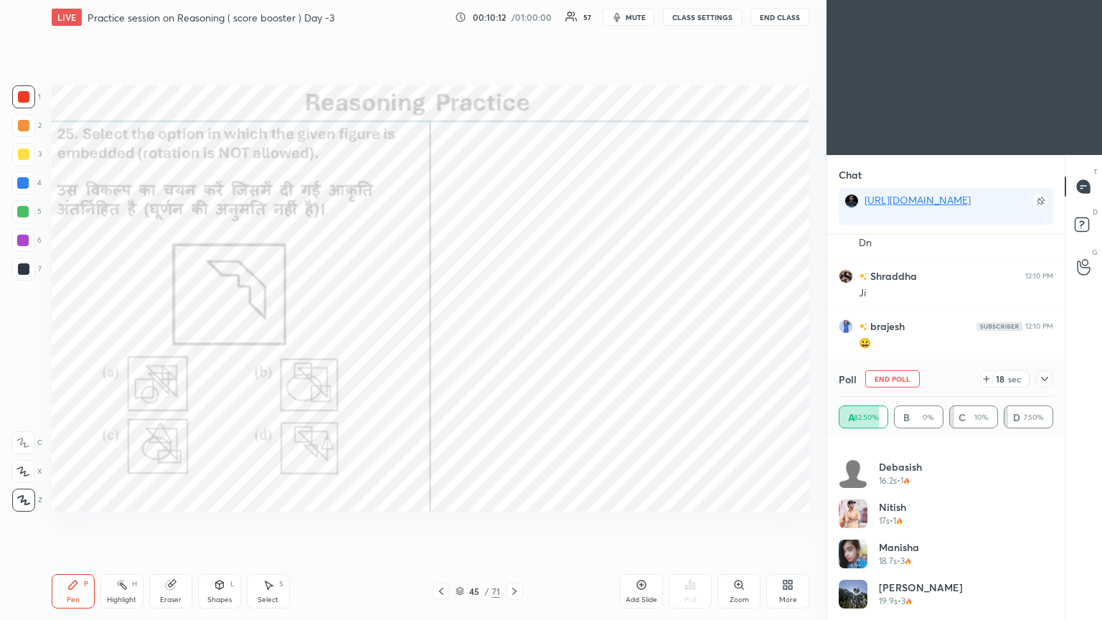
click at [514, 336] on icon at bounding box center [1044, 378] width 11 height 11
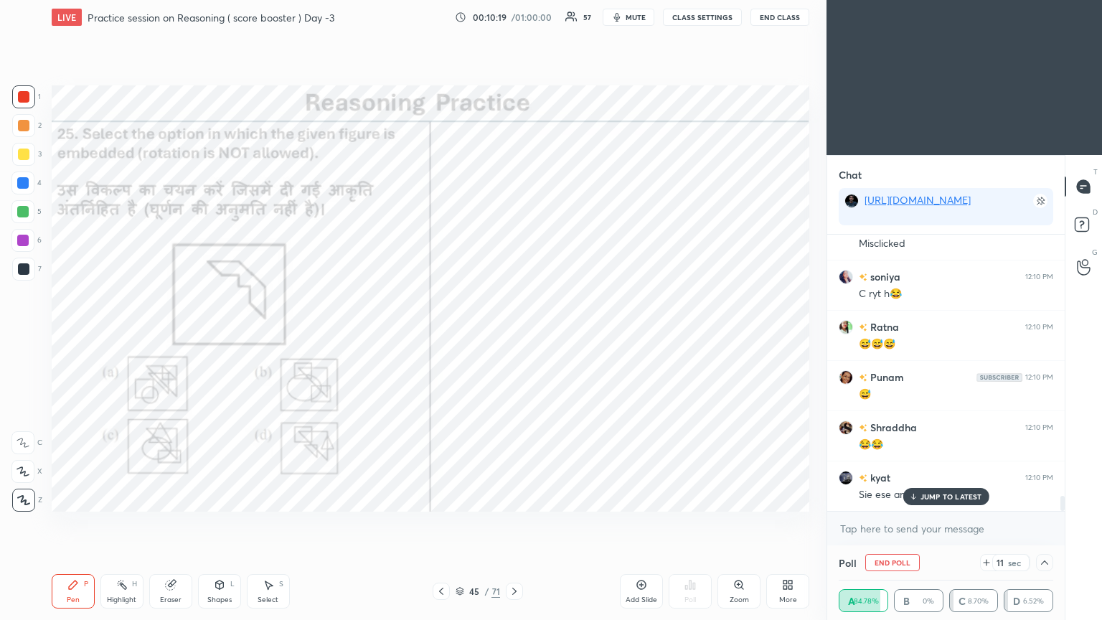
click at [514, 336] on p "JUMP TO LATEST" at bounding box center [951, 496] width 62 height 9
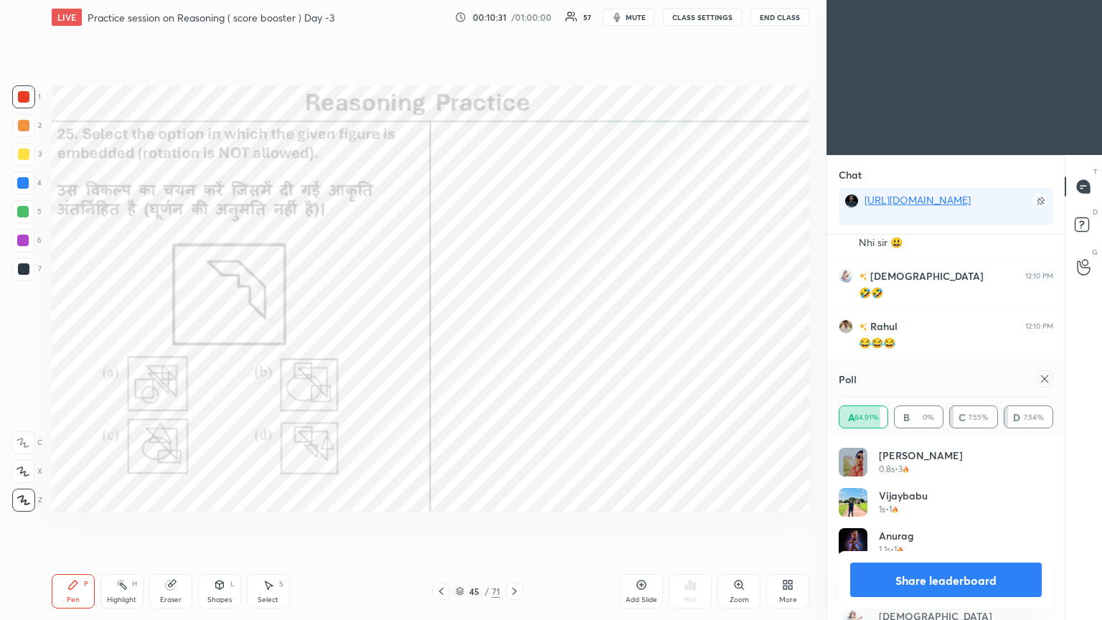
click at [514, 336] on icon at bounding box center [1044, 378] width 11 height 11
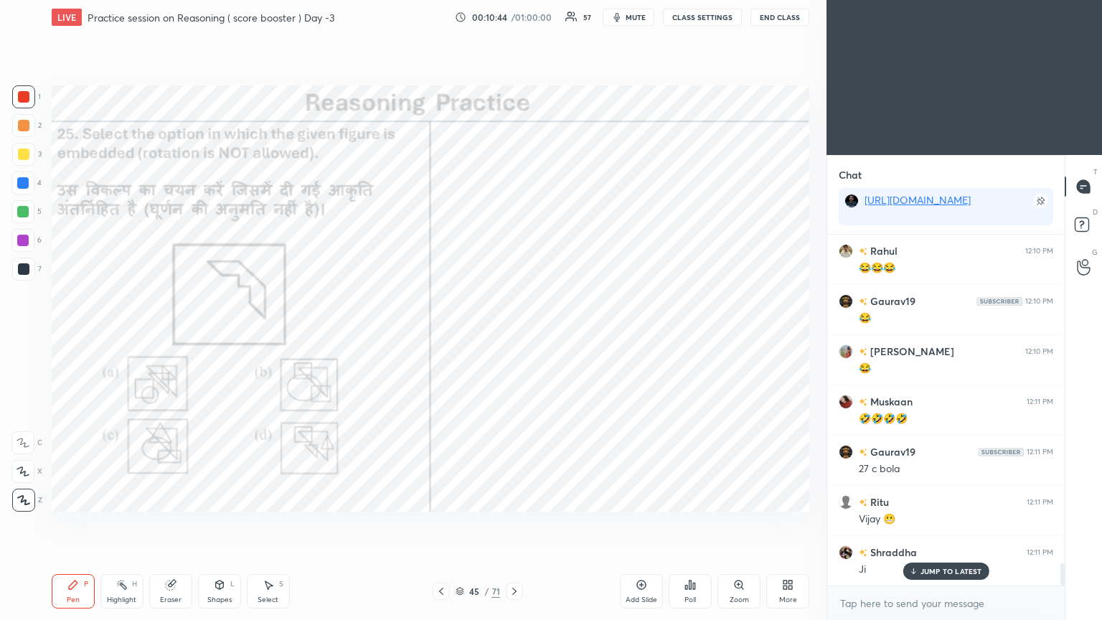
click at [512, 336] on icon at bounding box center [514, 590] width 11 height 11
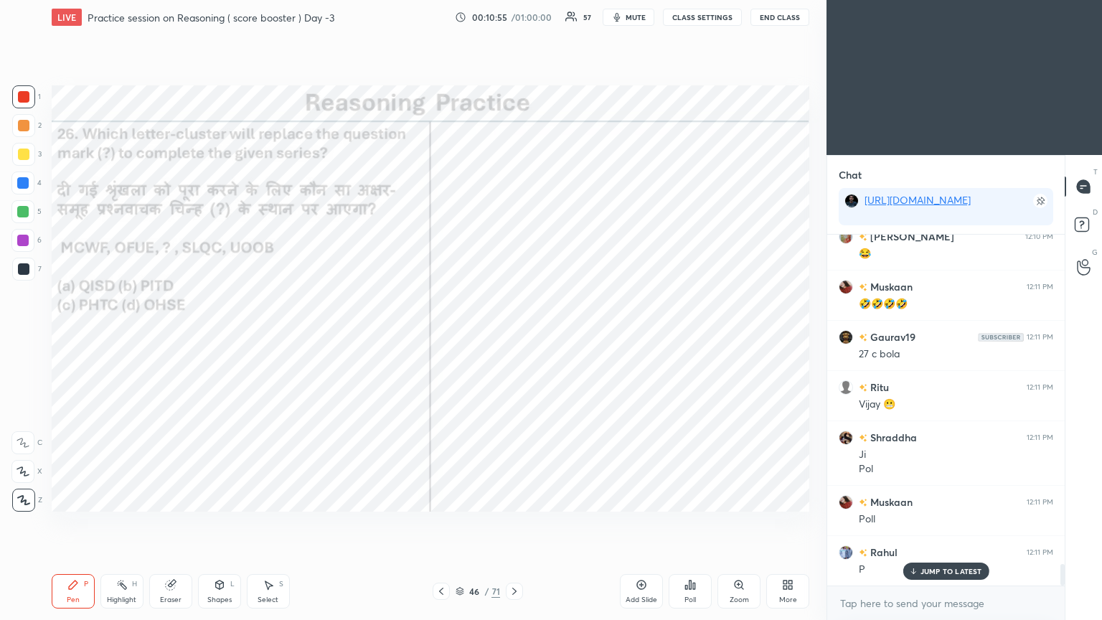
click at [514, 336] on icon at bounding box center [690, 584] width 2 height 9
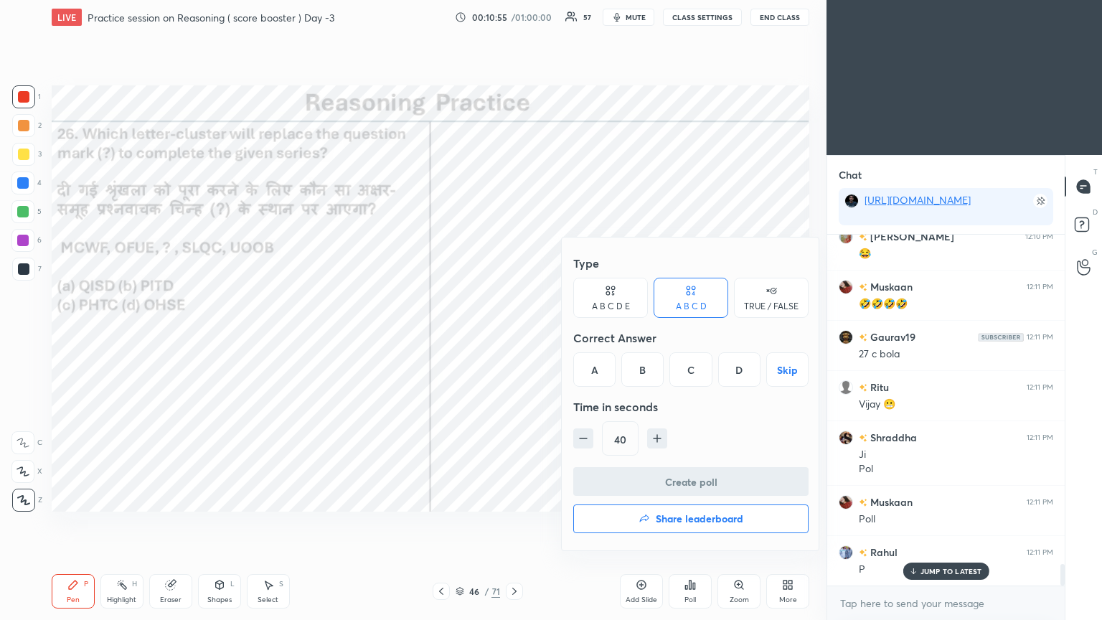
click at [514, 336] on div "A" at bounding box center [594, 369] width 42 height 34
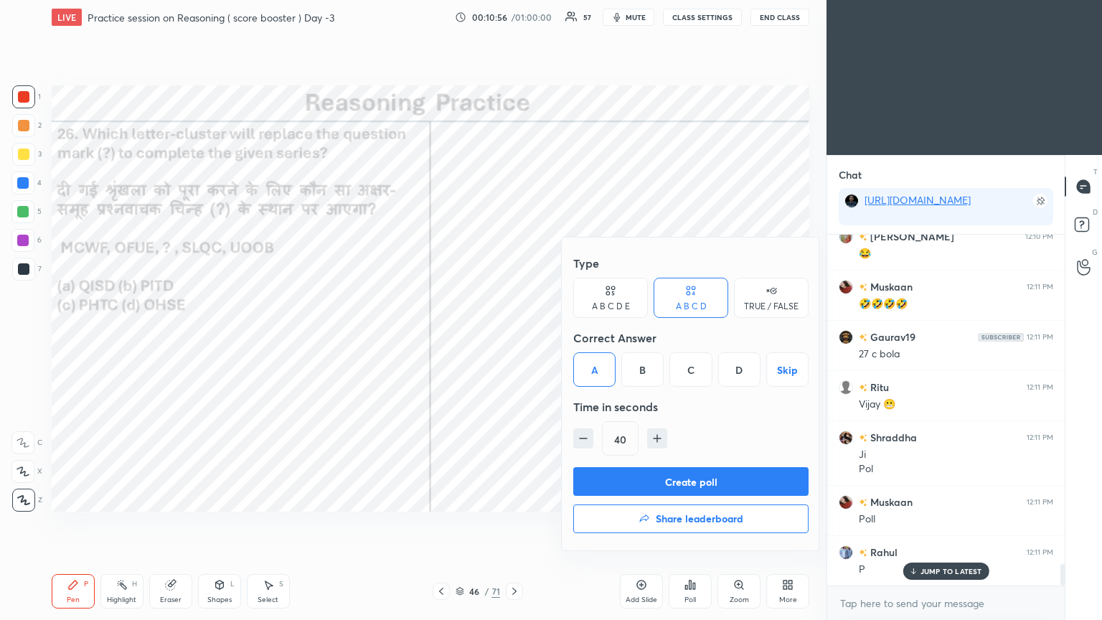
click at [514, 336] on button "Create poll" at bounding box center [690, 481] width 235 height 29
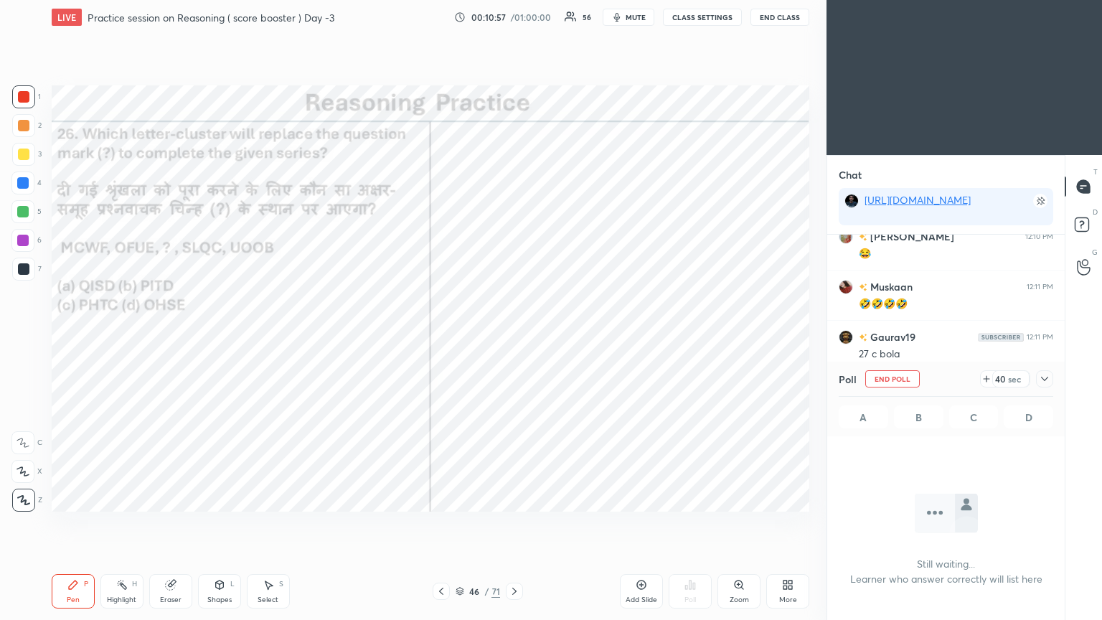
click at [514, 336] on icon at bounding box center [1044, 378] width 11 height 11
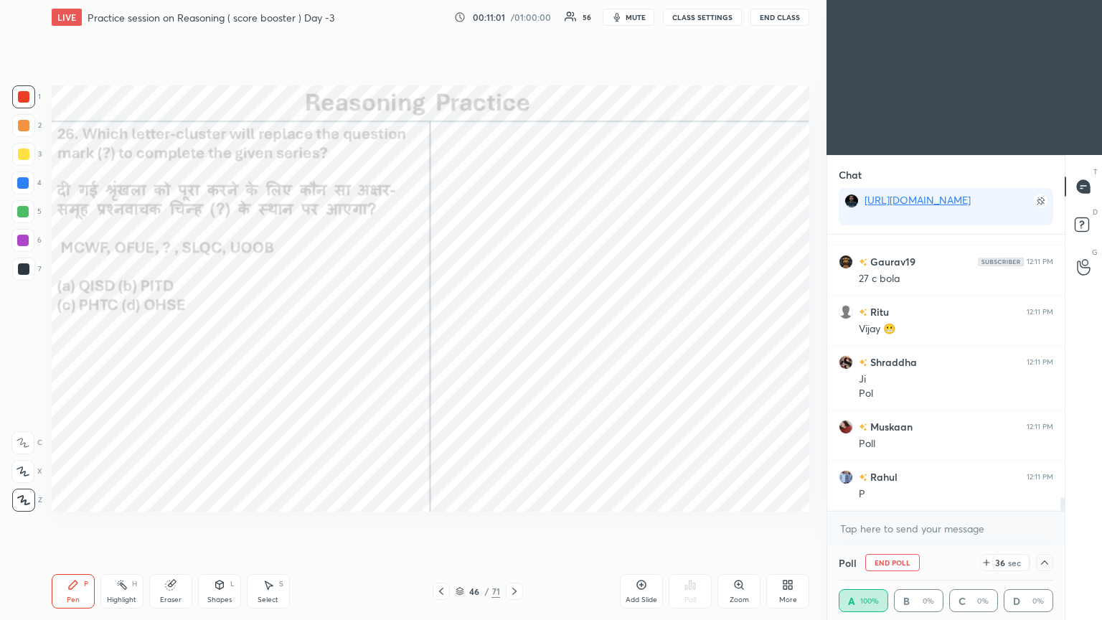
click at [514, 336] on icon at bounding box center [1044, 562] width 11 height 11
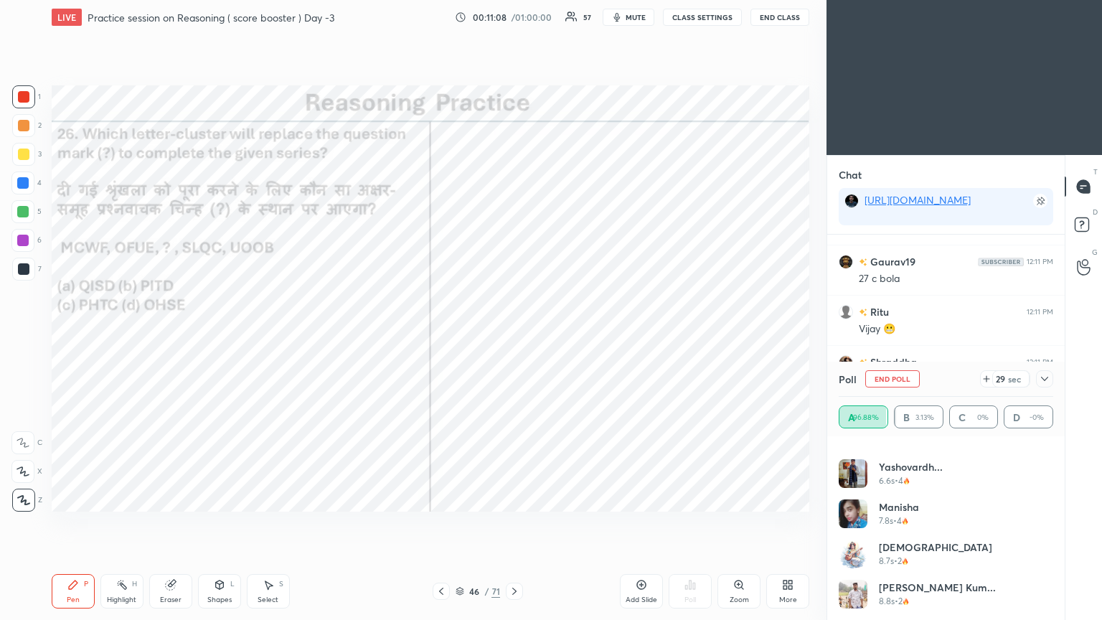
click at [514, 336] on icon at bounding box center [1044, 378] width 11 height 11
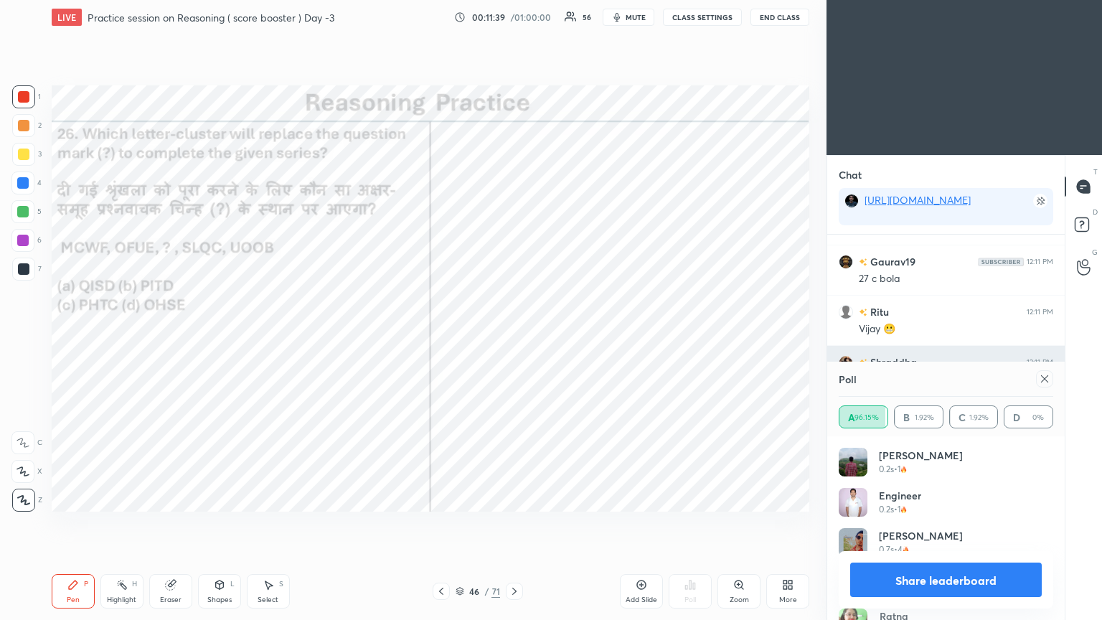
click at [514, 336] on icon at bounding box center [1044, 378] width 11 height 11
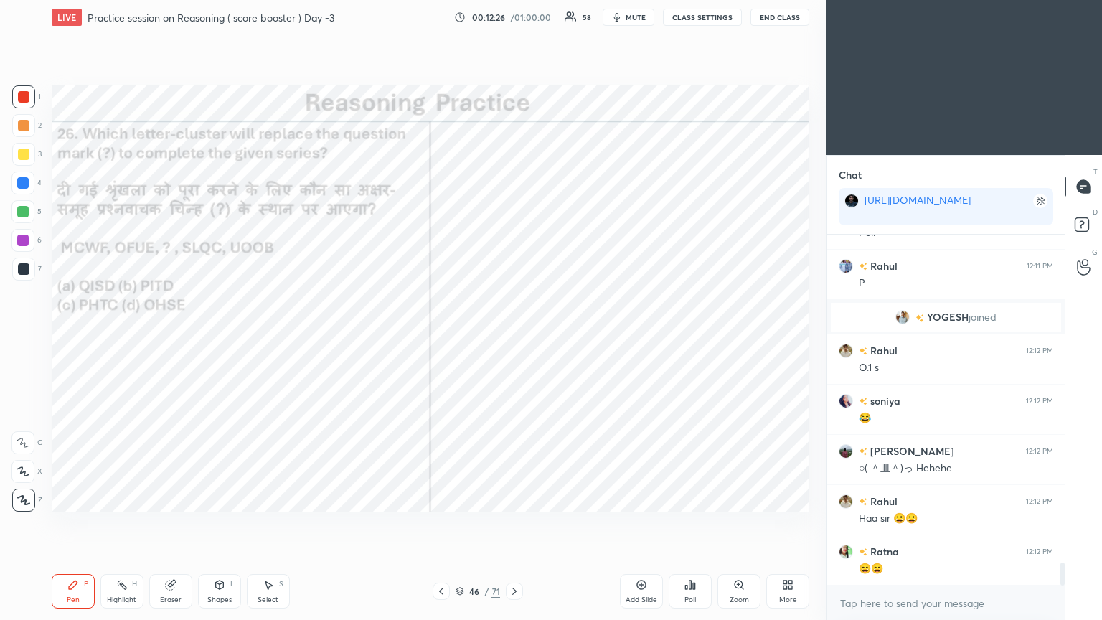
scroll to position [5084, 0]
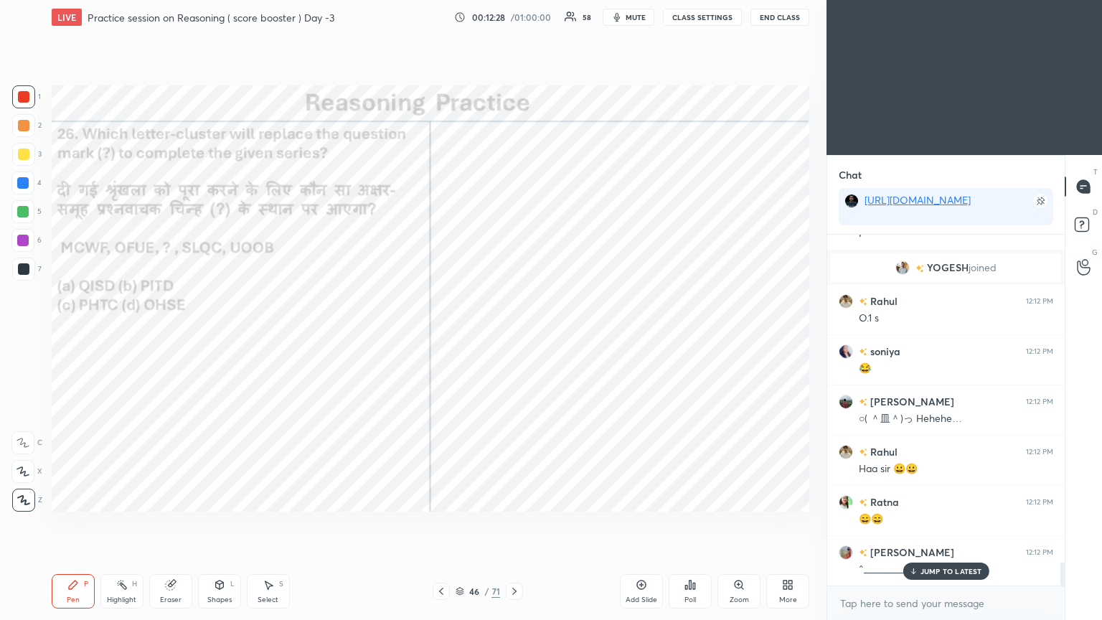
click at [514, 336] on p "JUMP TO LATEST" at bounding box center [951, 571] width 62 height 9
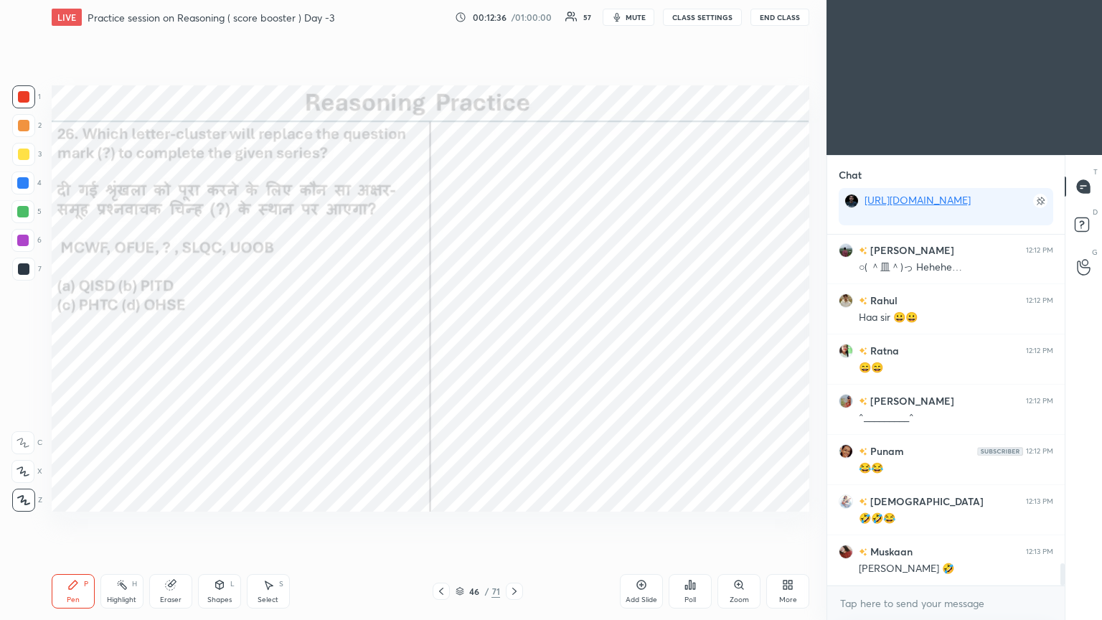
click at [514, 336] on div "[PERSON_NAME] 🤣" at bounding box center [956, 569] width 194 height 14
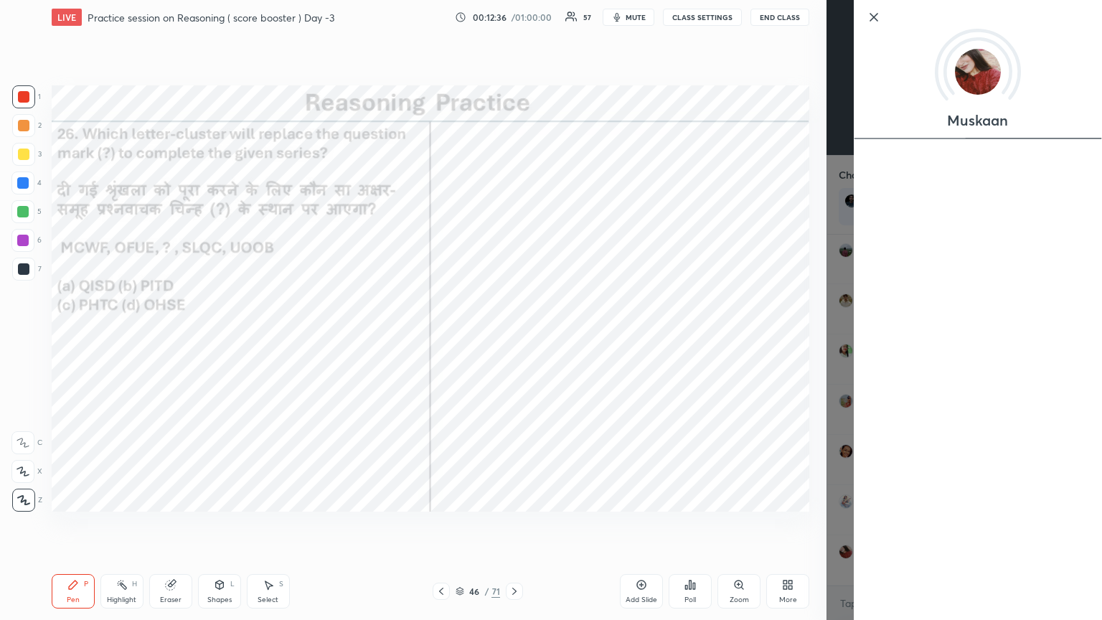
click at [514, 336] on div "Setting up your live class Poll for secs No correct answer Start poll" at bounding box center [430, 298] width 769 height 528
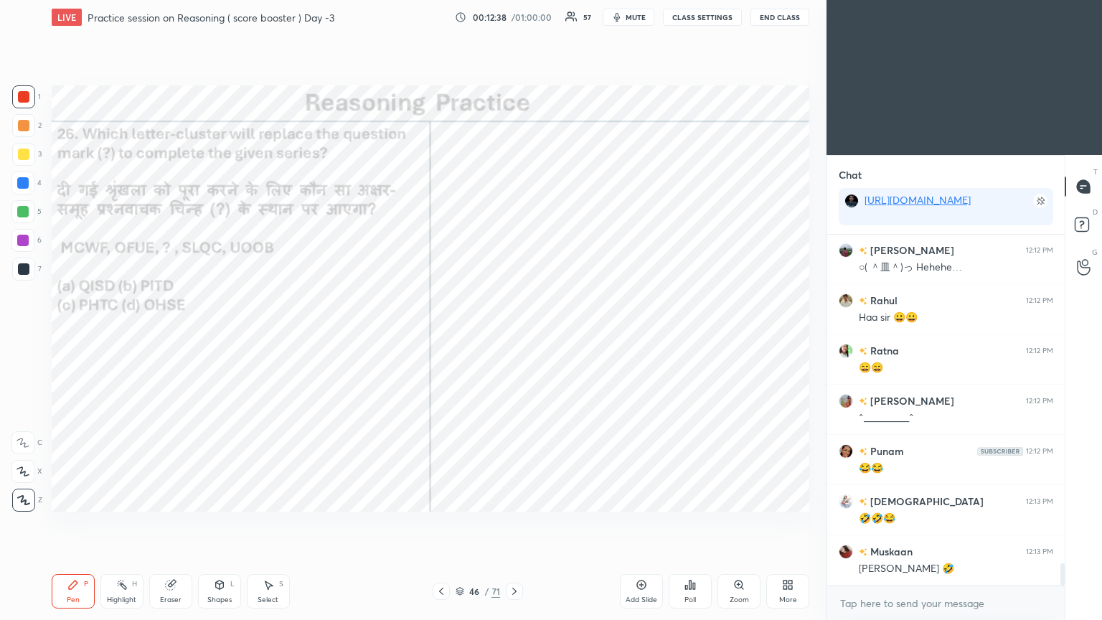
click at [514, 336] on icon at bounding box center [514, 590] width 11 height 11
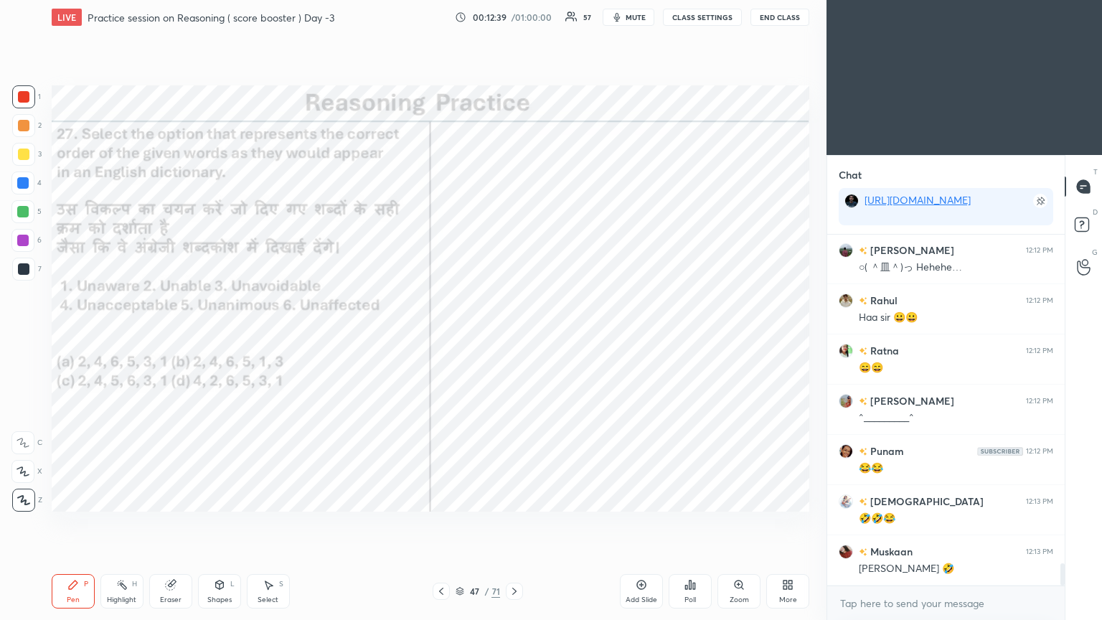
scroll to position [5285, 0]
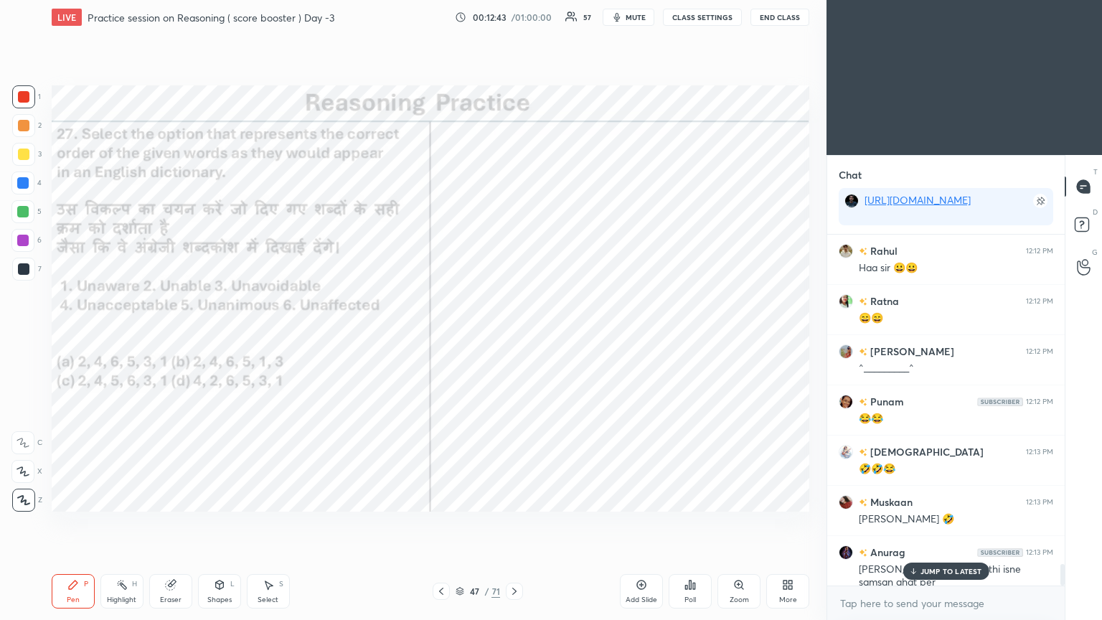
click at [514, 336] on icon at bounding box center [912, 571] width 9 height 9
click at [514, 336] on div "Poll" at bounding box center [689, 591] width 43 height 34
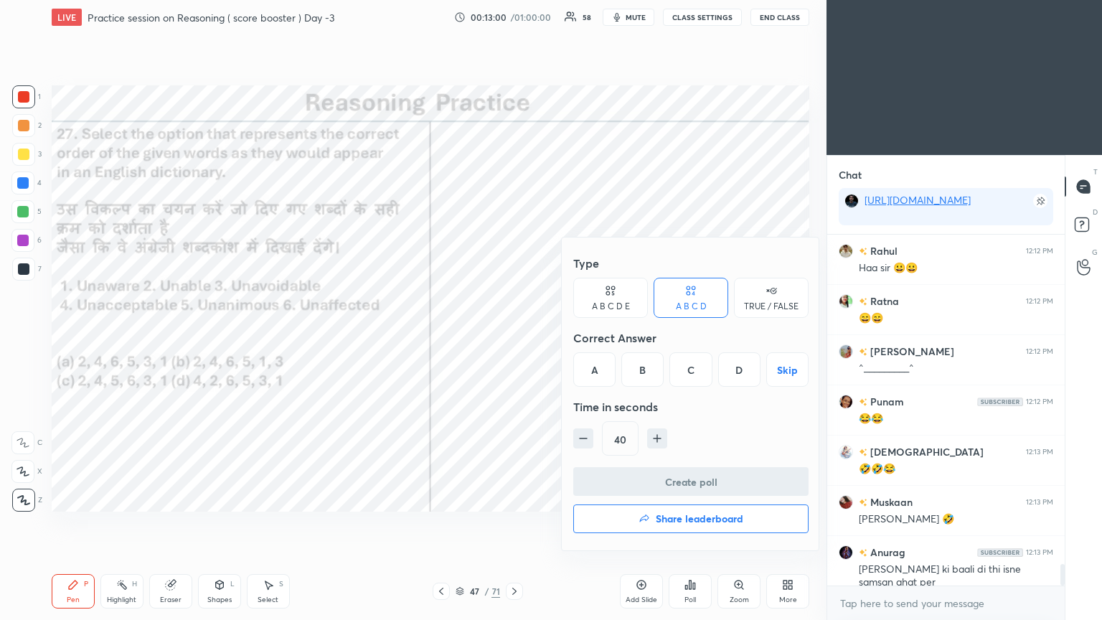
click at [514, 336] on div "A" at bounding box center [594, 369] width 42 height 34
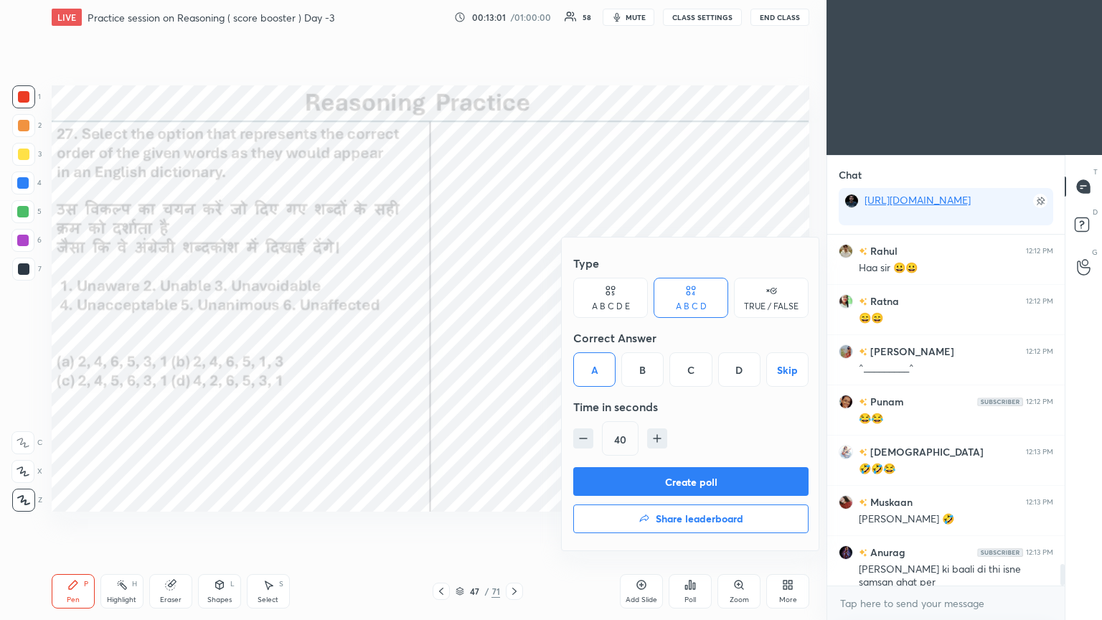
click at [514, 336] on button "Create poll" at bounding box center [690, 481] width 235 height 29
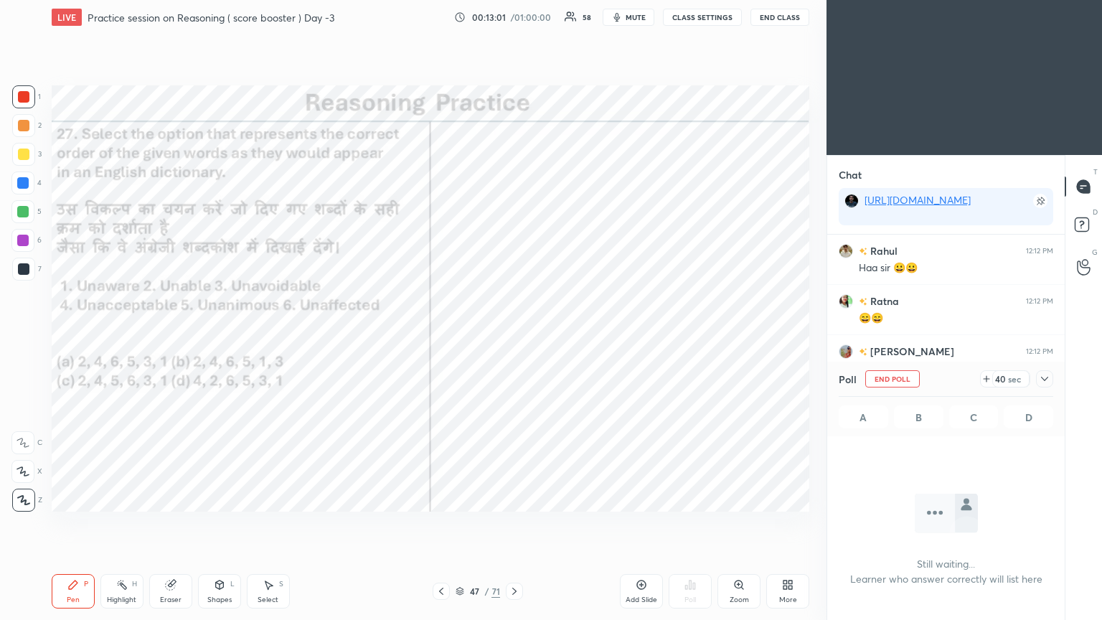
scroll to position [153, 233]
click at [514, 336] on icon at bounding box center [1044, 378] width 11 height 11
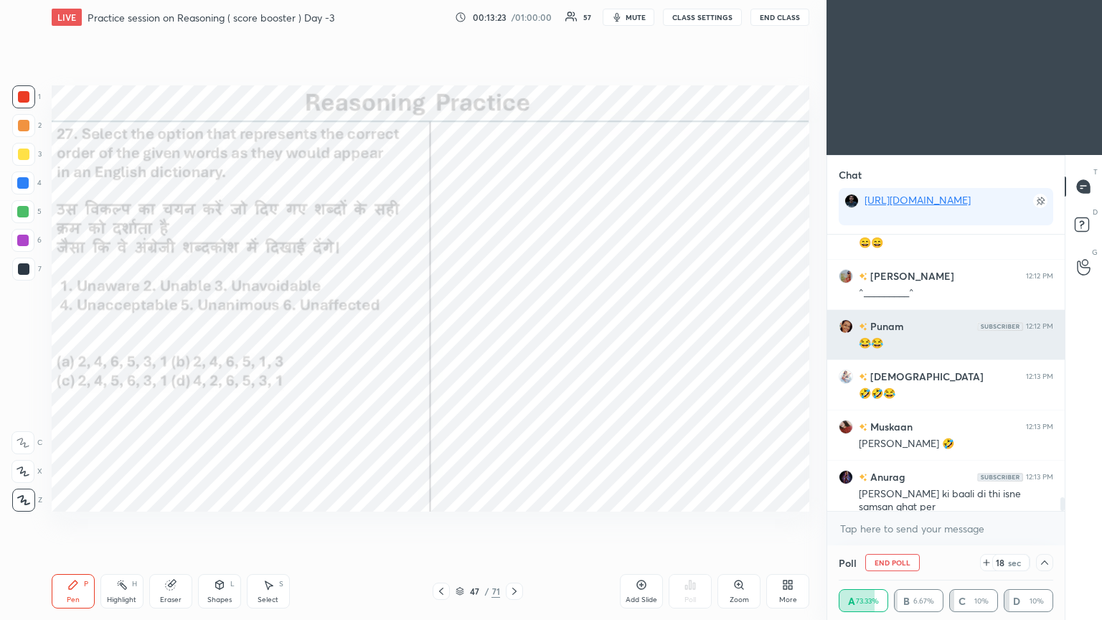
scroll to position [5394, 0]
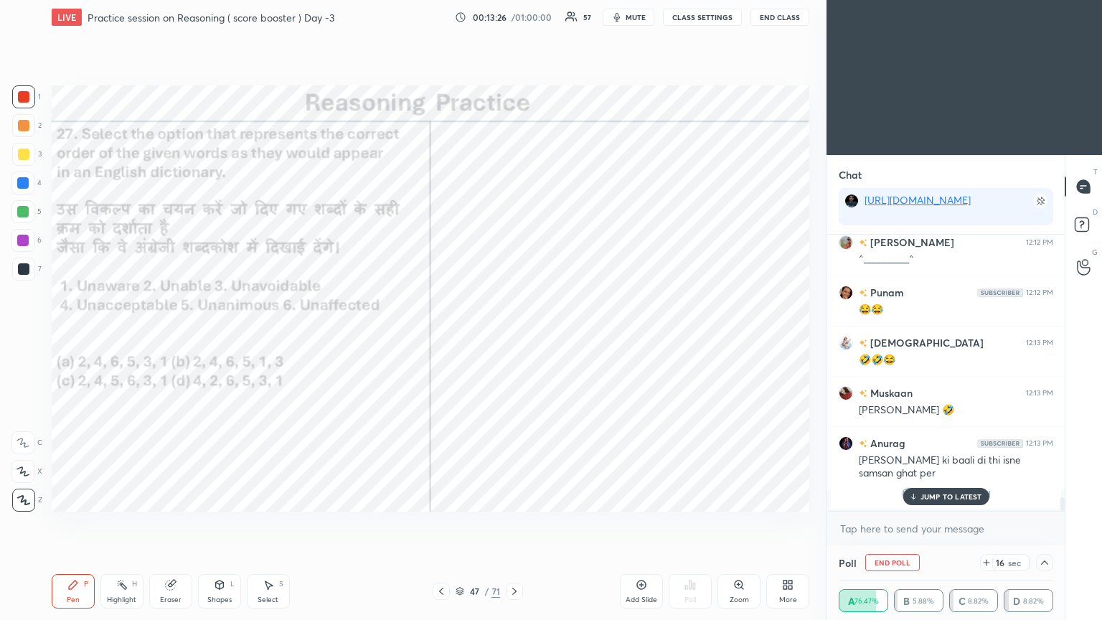
click at [514, 336] on p "JUMP TO LATEST" at bounding box center [951, 496] width 62 height 9
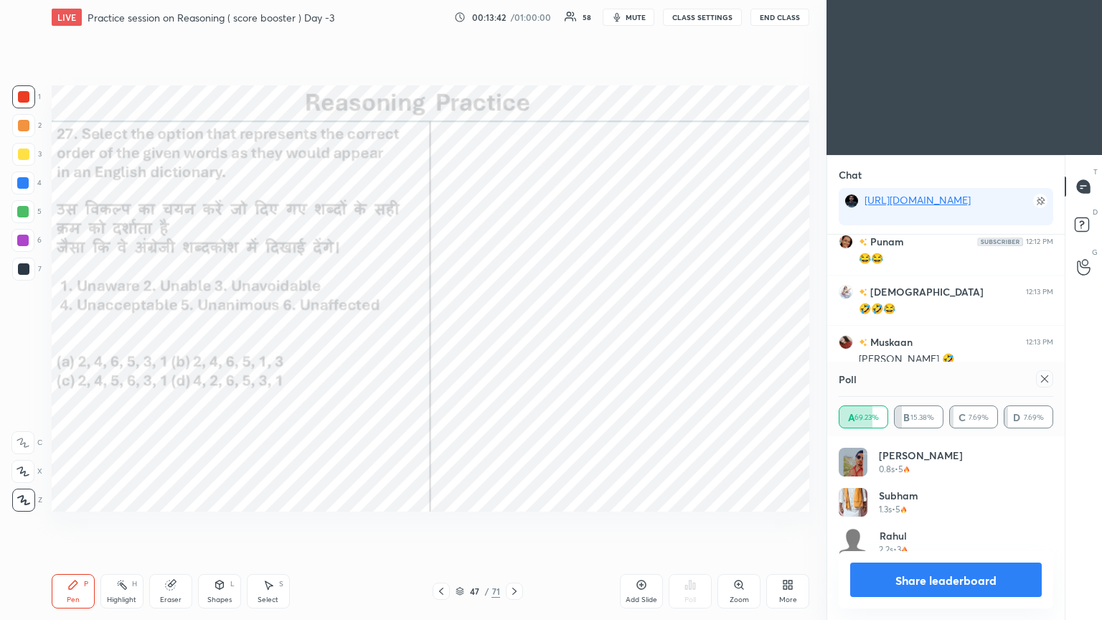
scroll to position [167, 210]
click at [514, 336] on icon at bounding box center [1044, 378] width 7 height 7
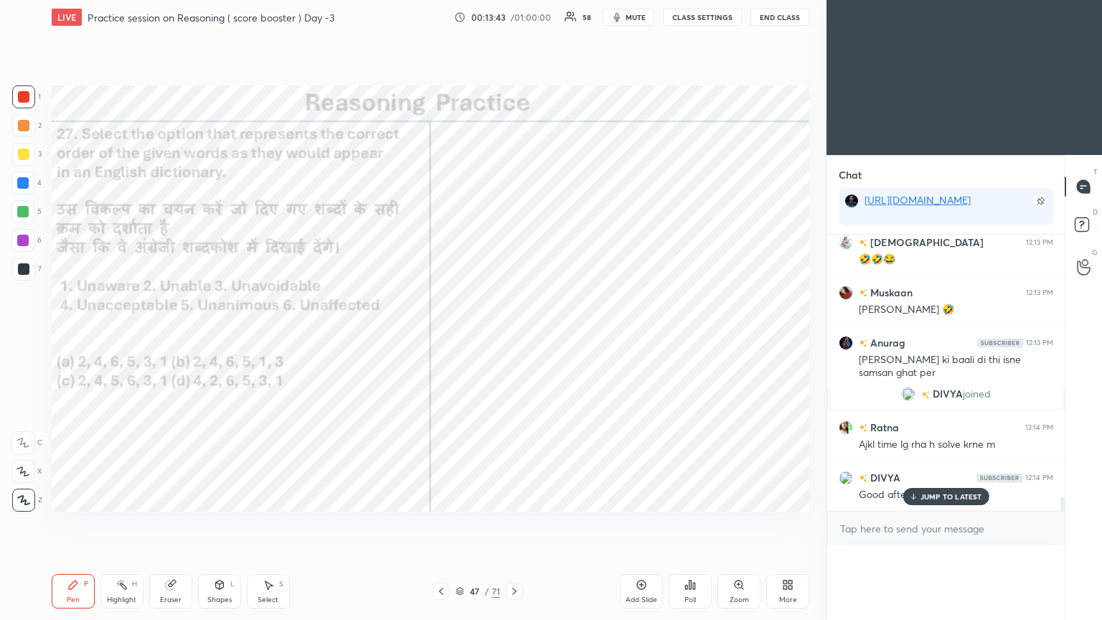
scroll to position [5291, 0]
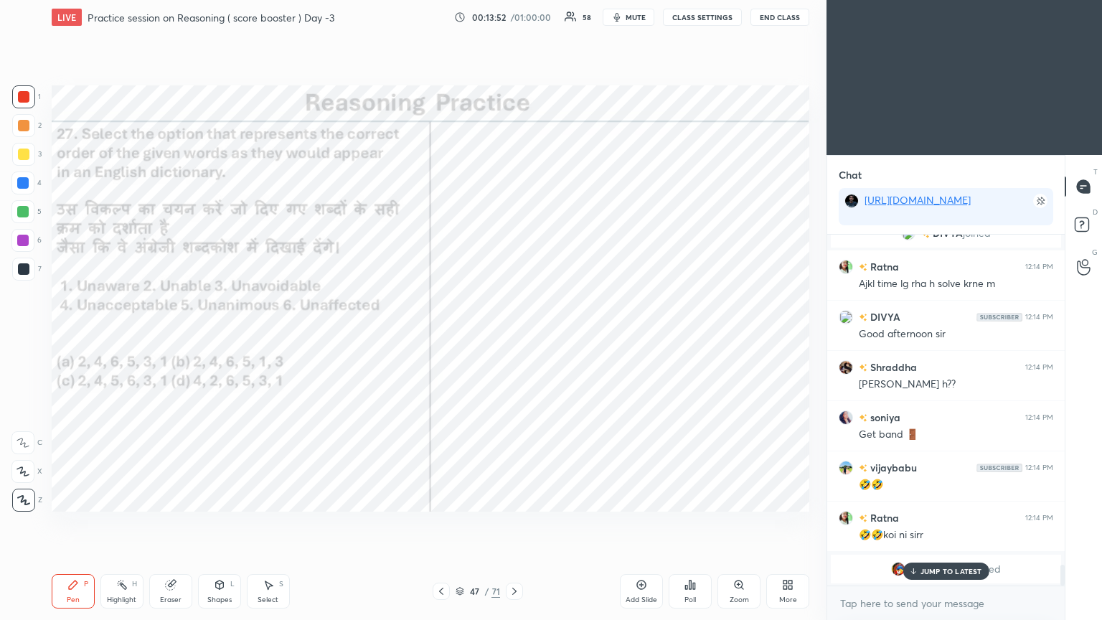
click at [514, 336] on p "JUMP TO LATEST" at bounding box center [951, 571] width 62 height 9
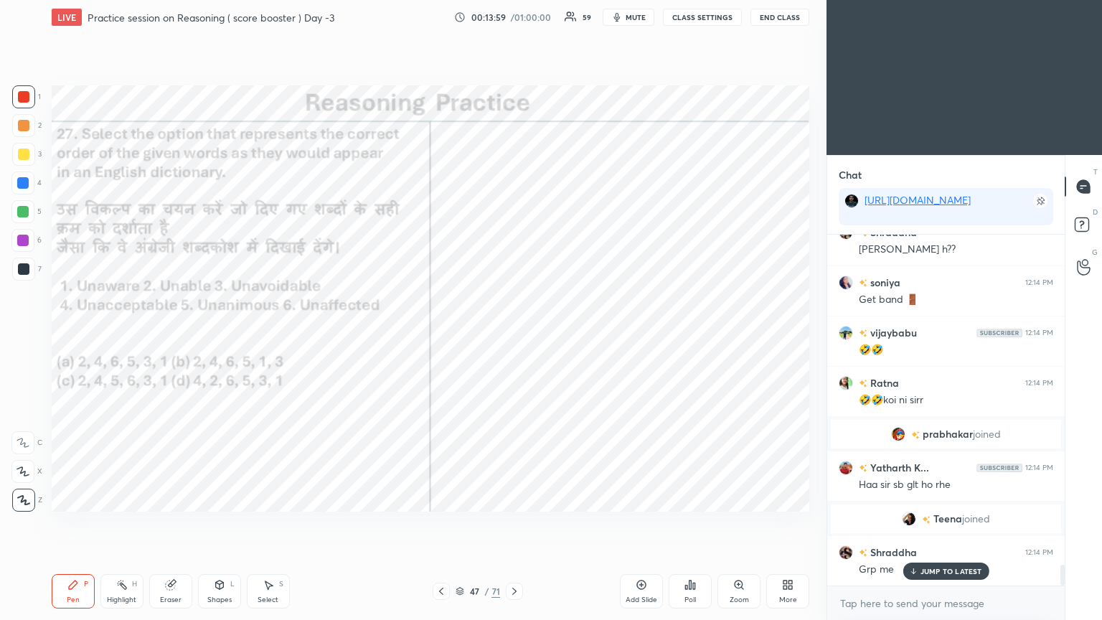
click at [514, 336] on p "JUMP TO LATEST" at bounding box center [951, 571] width 62 height 9
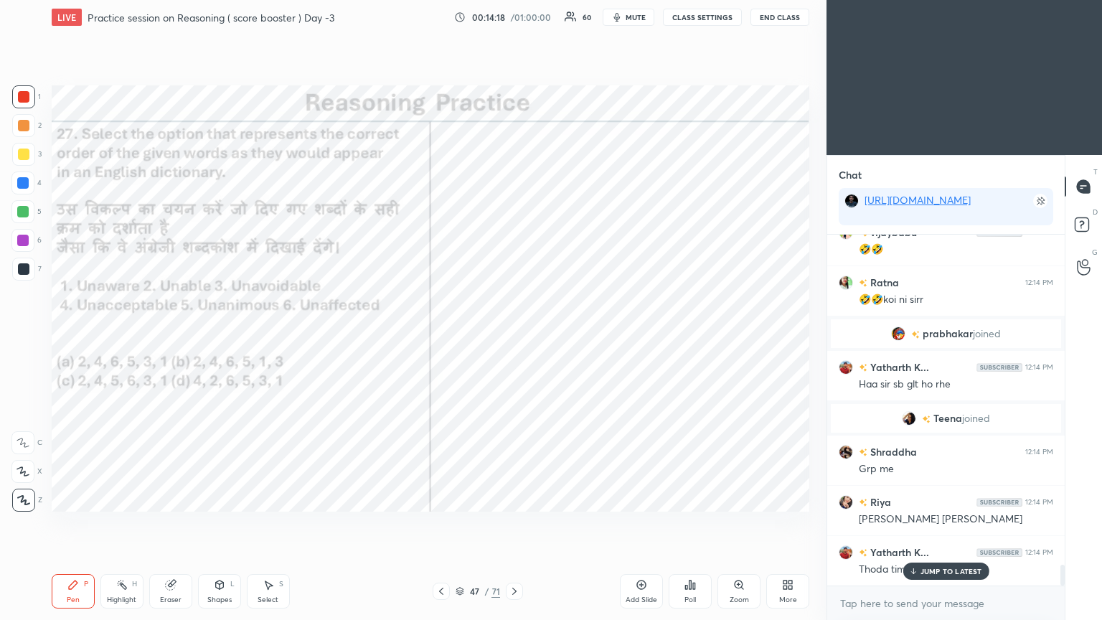
click at [514, 336] on p "JUMP TO LATEST" at bounding box center [951, 571] width 62 height 9
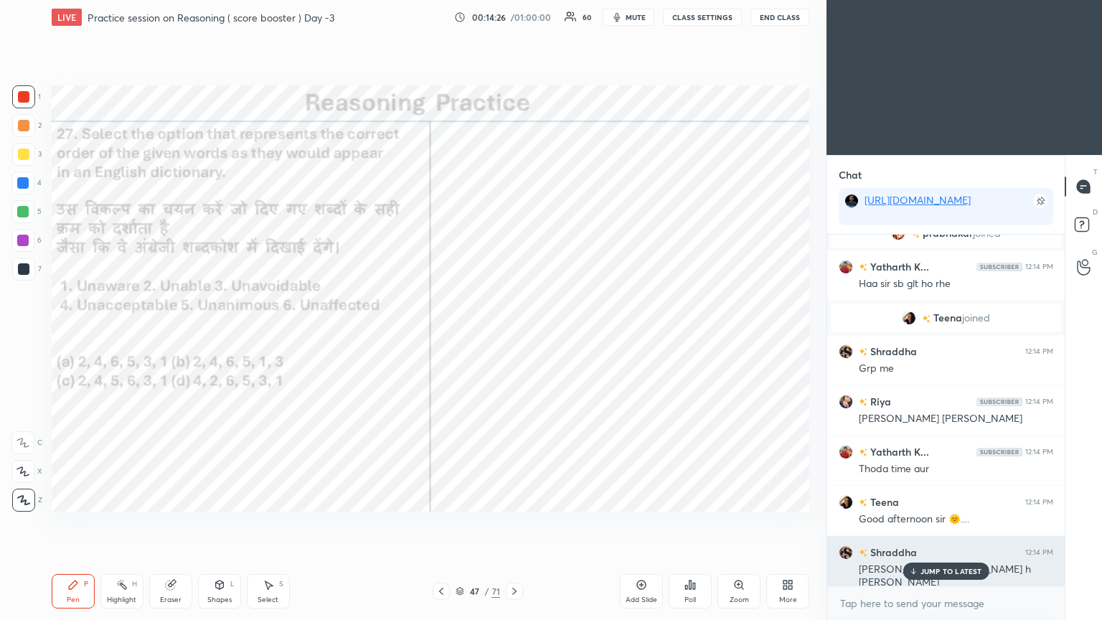
click at [514, 336] on p "JUMP TO LATEST" at bounding box center [951, 571] width 62 height 9
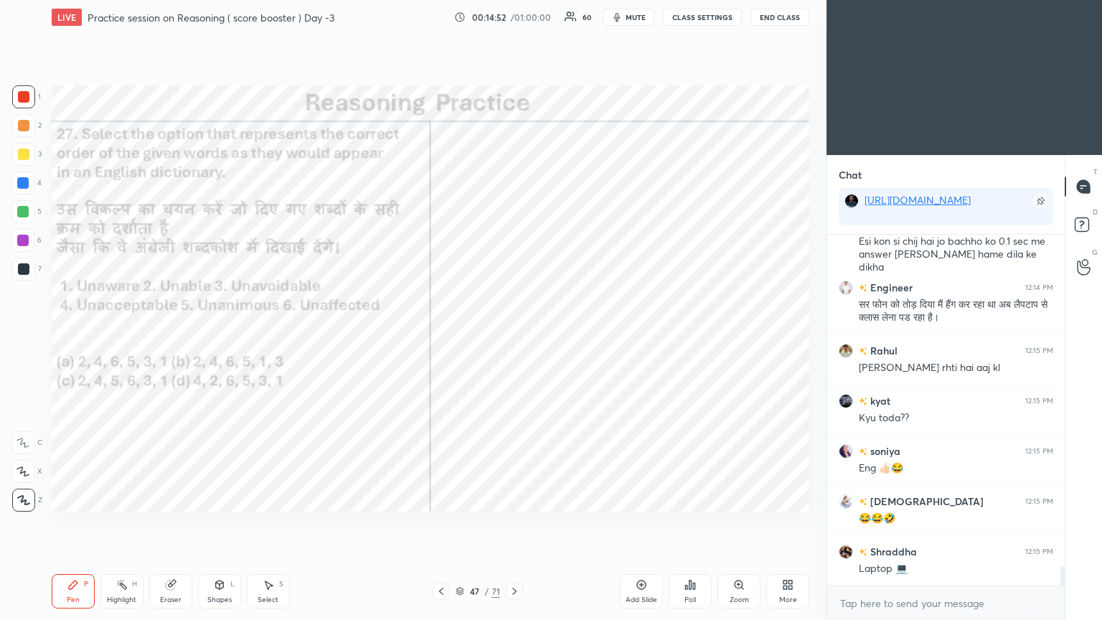
scroll to position [6185, 0]
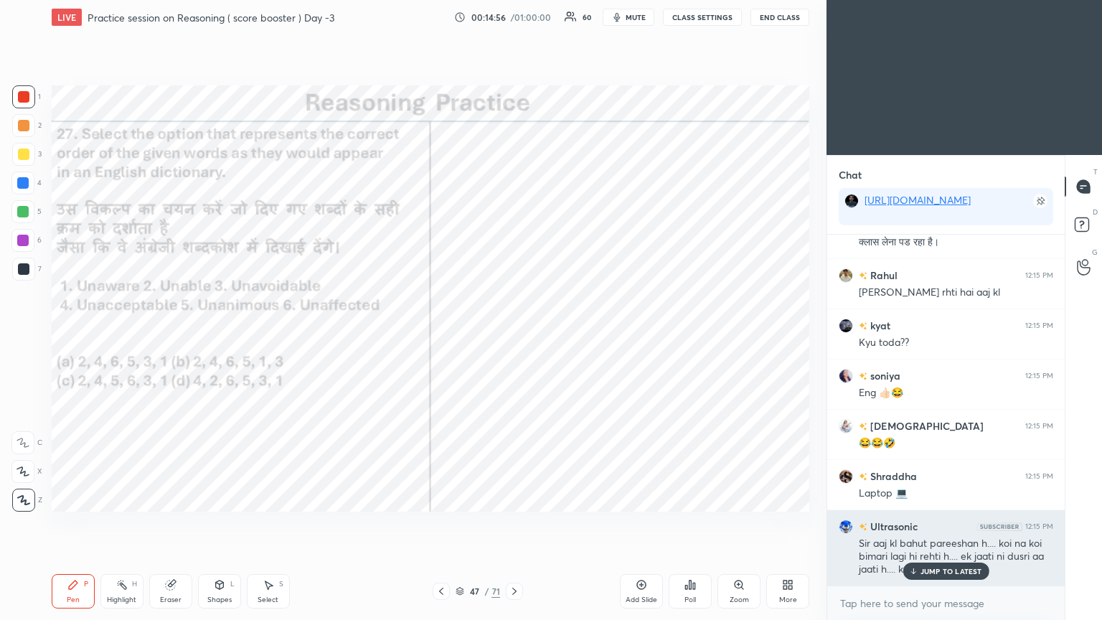
click at [514, 336] on p "JUMP TO LATEST" at bounding box center [951, 571] width 62 height 9
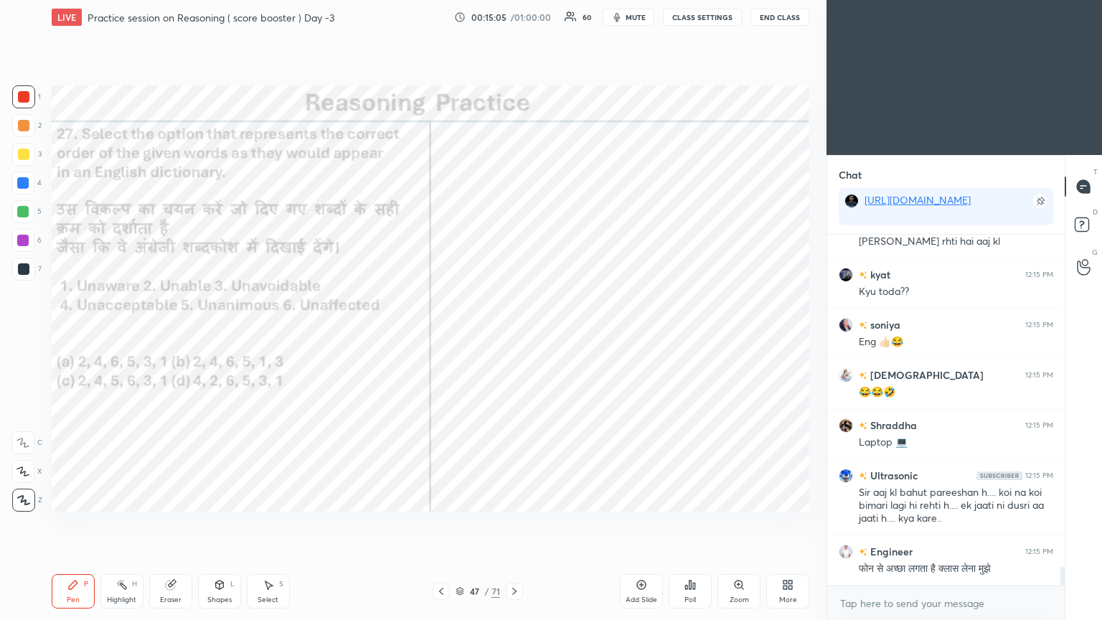
scroll to position [6286, 0]
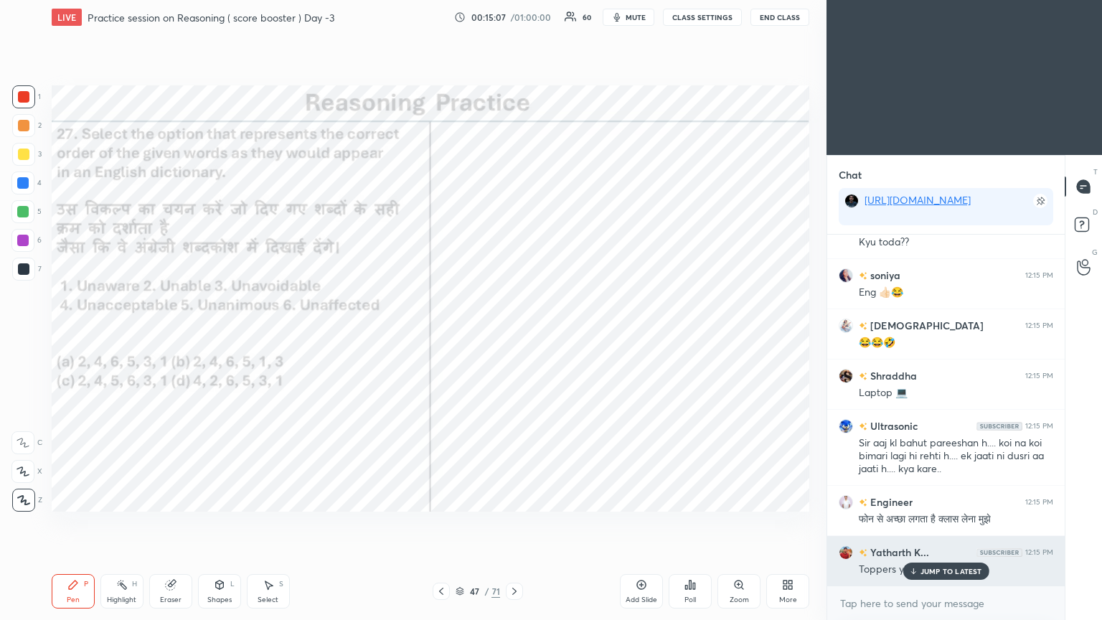
click at [514, 336] on p "JUMP TO LATEST" at bounding box center [951, 571] width 62 height 9
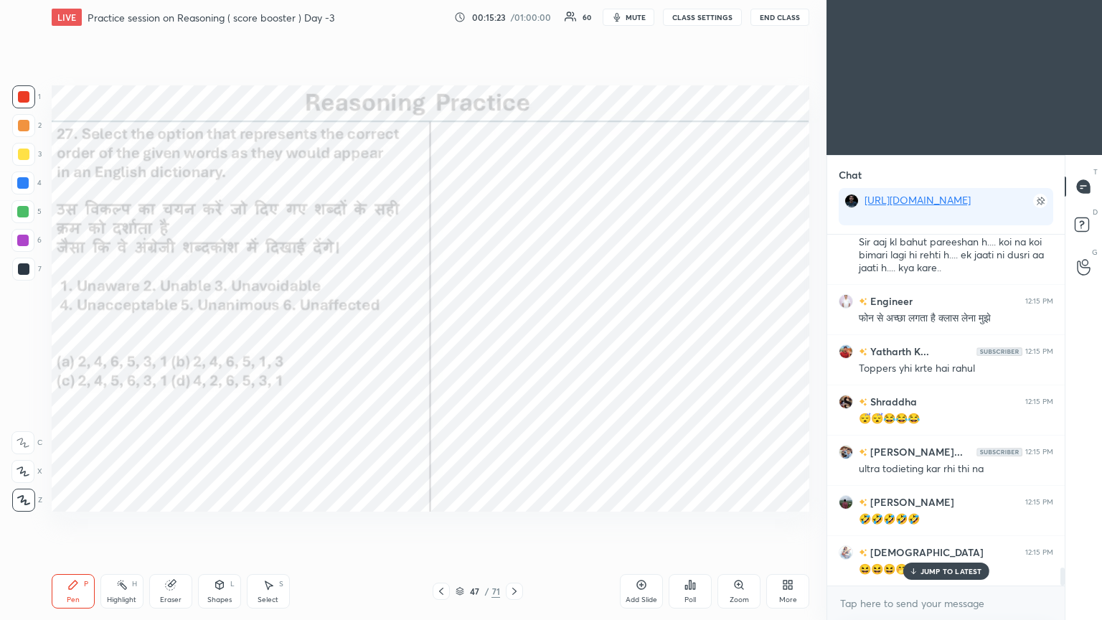
scroll to position [6538, 0]
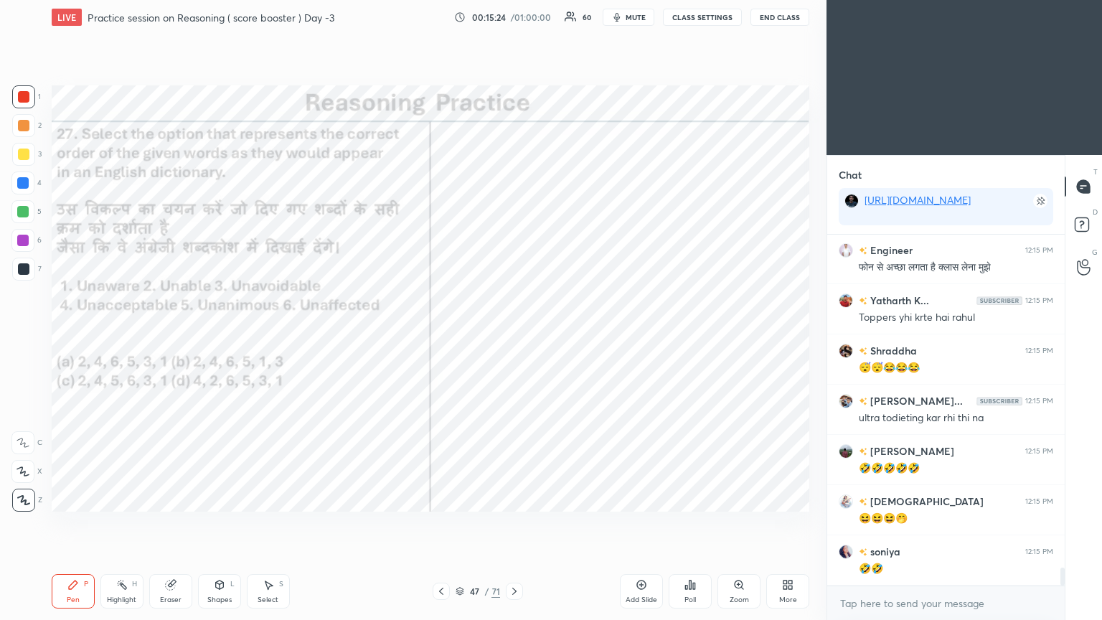
click at [514, 336] on icon at bounding box center [514, 590] width 11 height 11
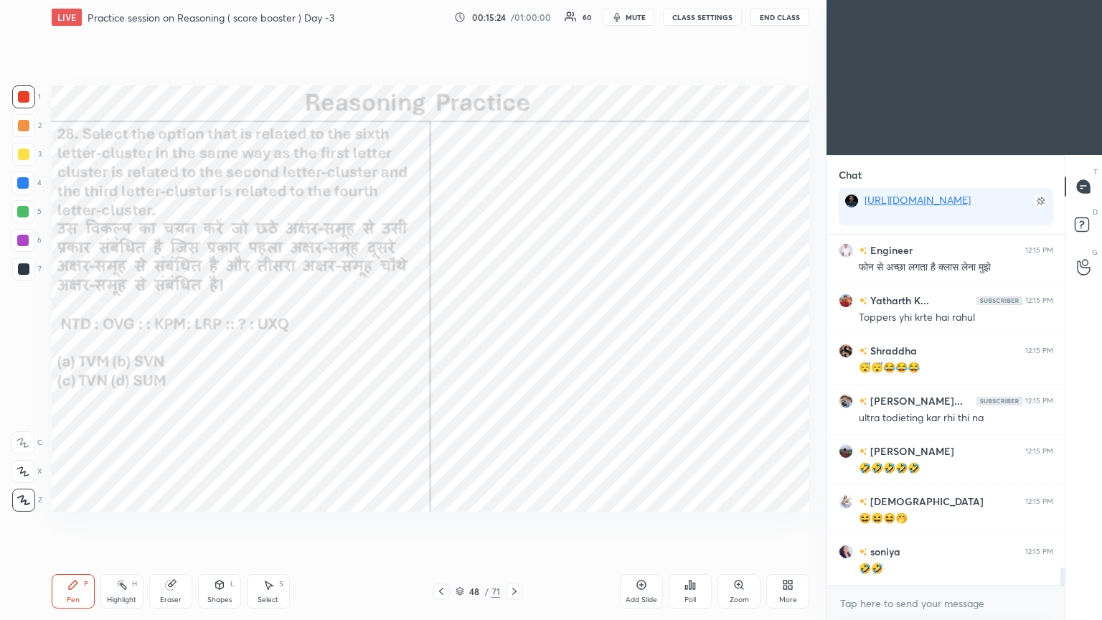
scroll to position [6587, 0]
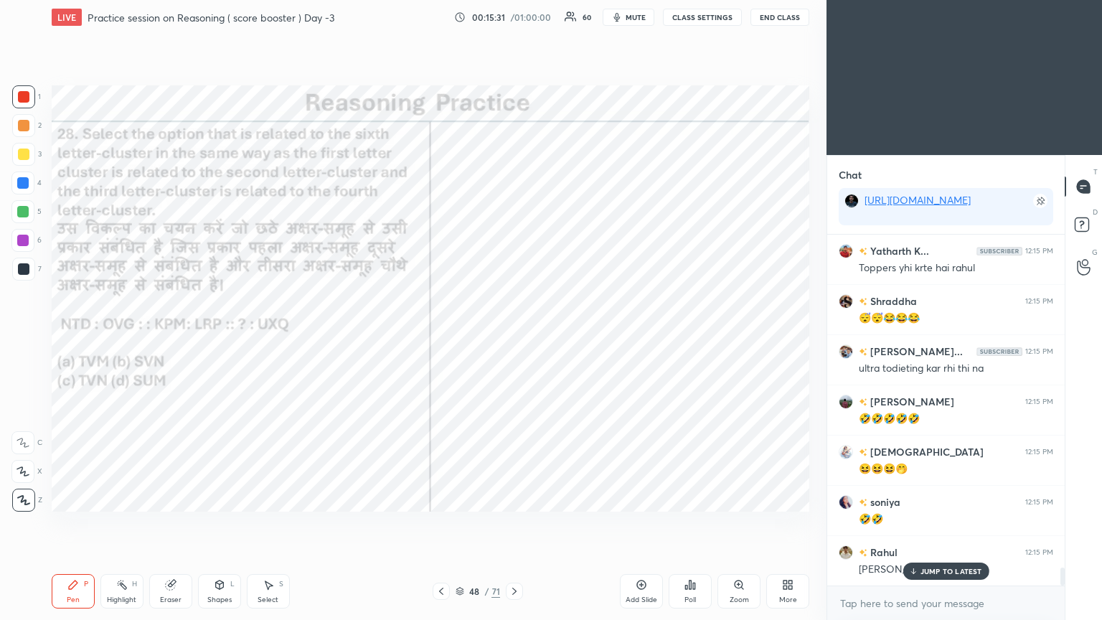
click at [514, 336] on div "Poll" at bounding box center [689, 591] width 43 height 34
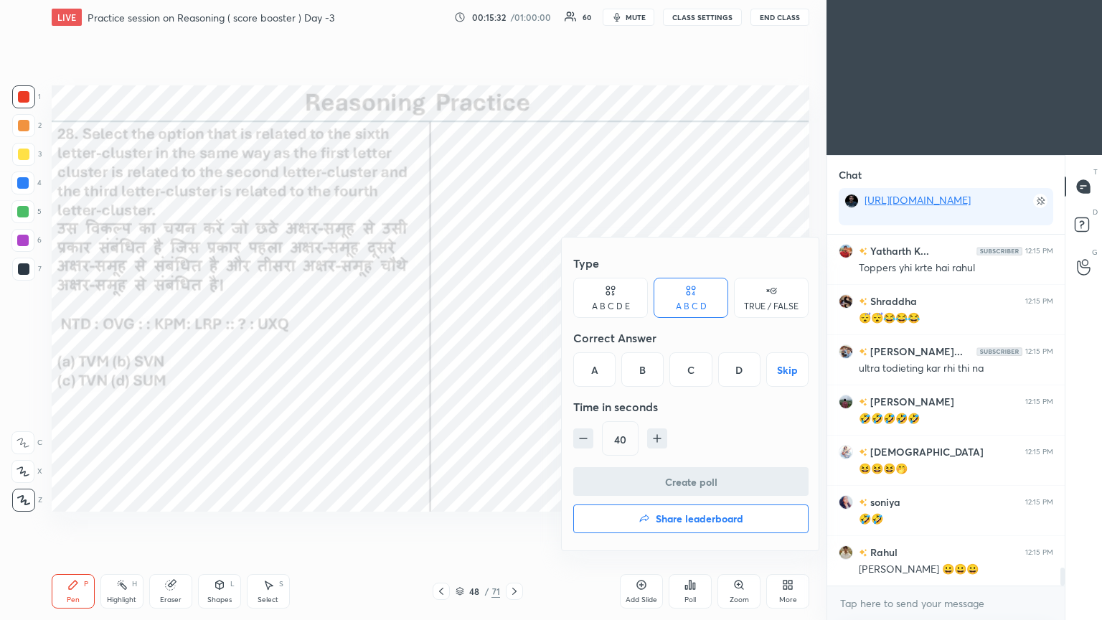
scroll to position [6638, 0]
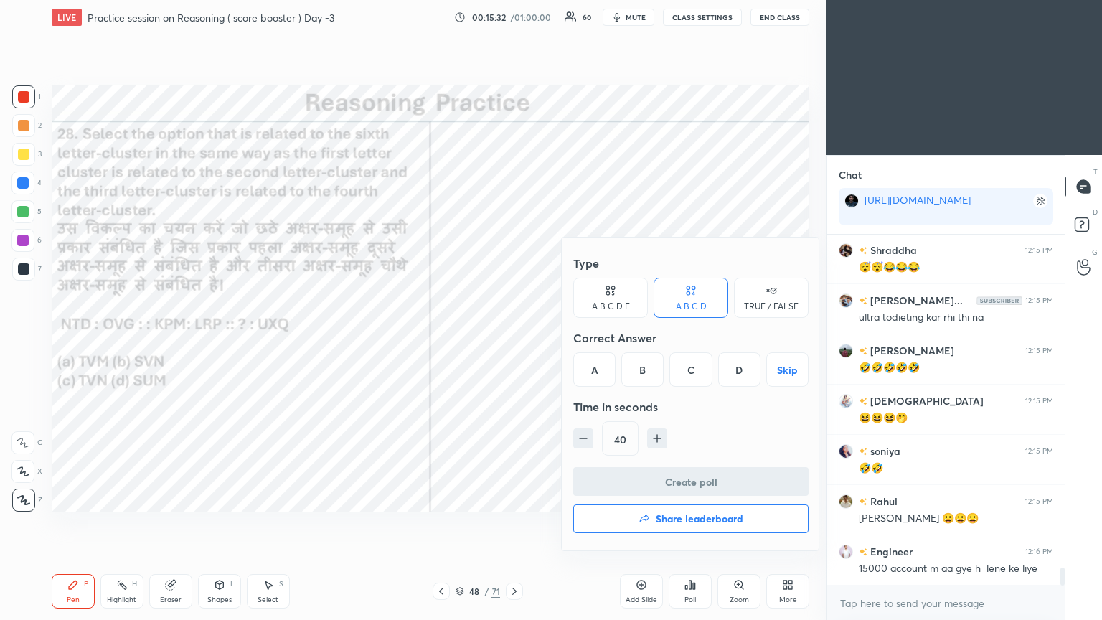
click at [514, 336] on div "C" at bounding box center [690, 369] width 42 height 34
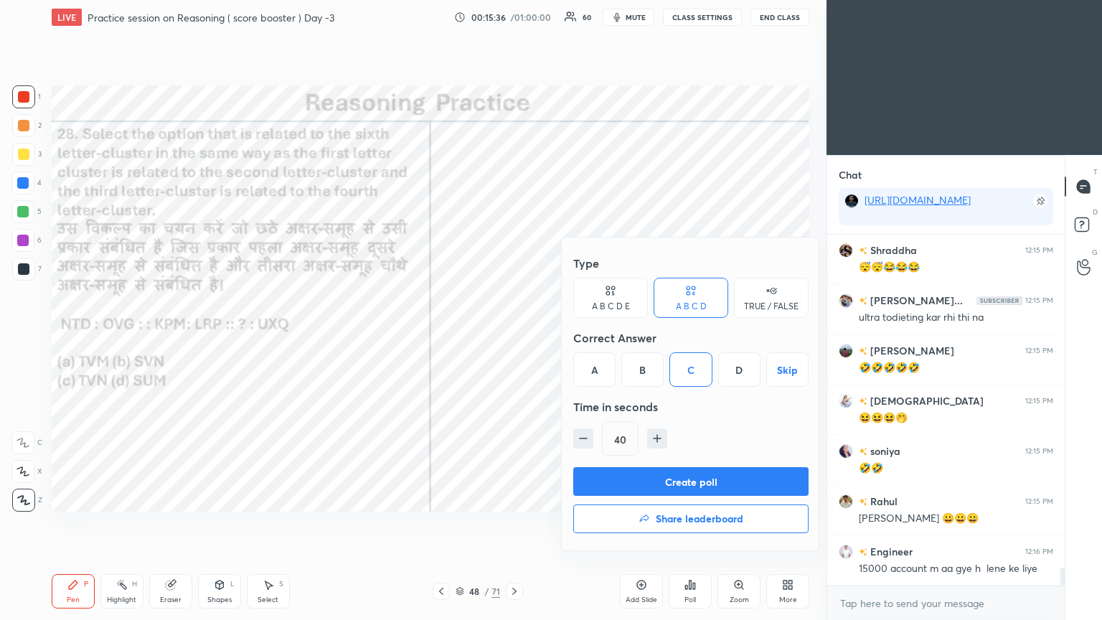
click at [514, 336] on button "Create poll" at bounding box center [690, 481] width 235 height 29
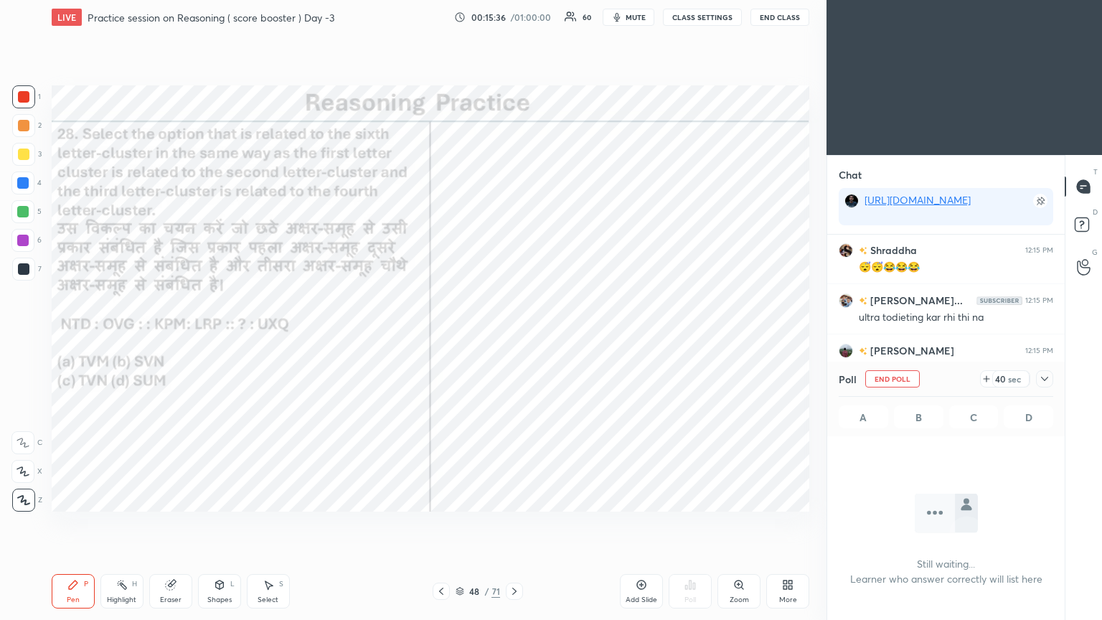
scroll to position [156, 233]
click at [514, 336] on icon at bounding box center [1044, 378] width 11 height 11
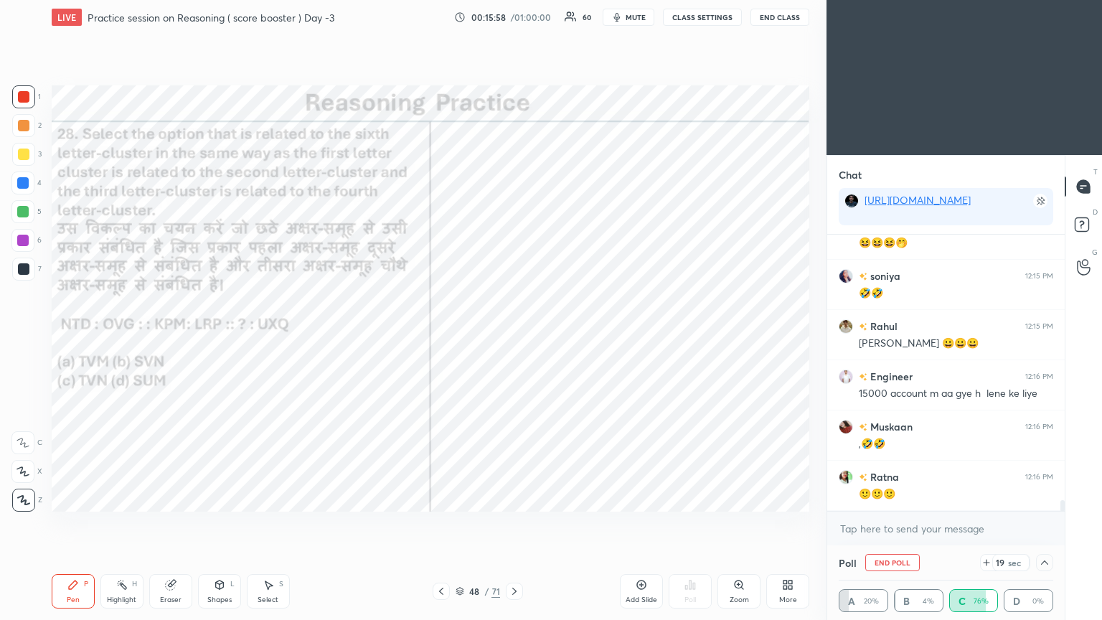
scroll to position [6862, 0]
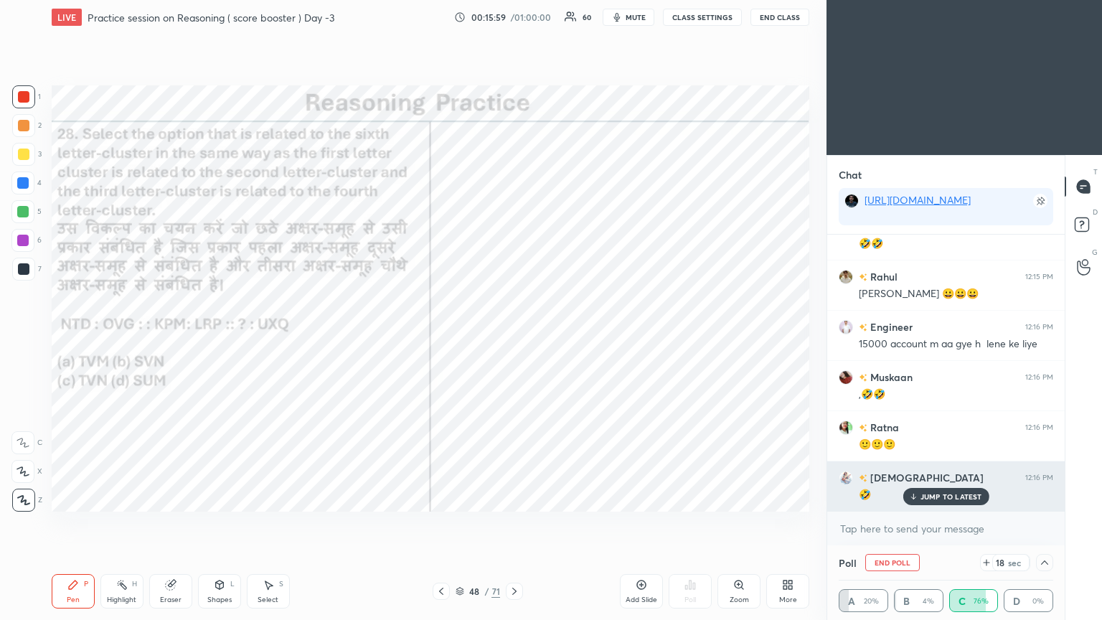
click at [514, 336] on p "JUMP TO LATEST" at bounding box center [951, 496] width 62 height 9
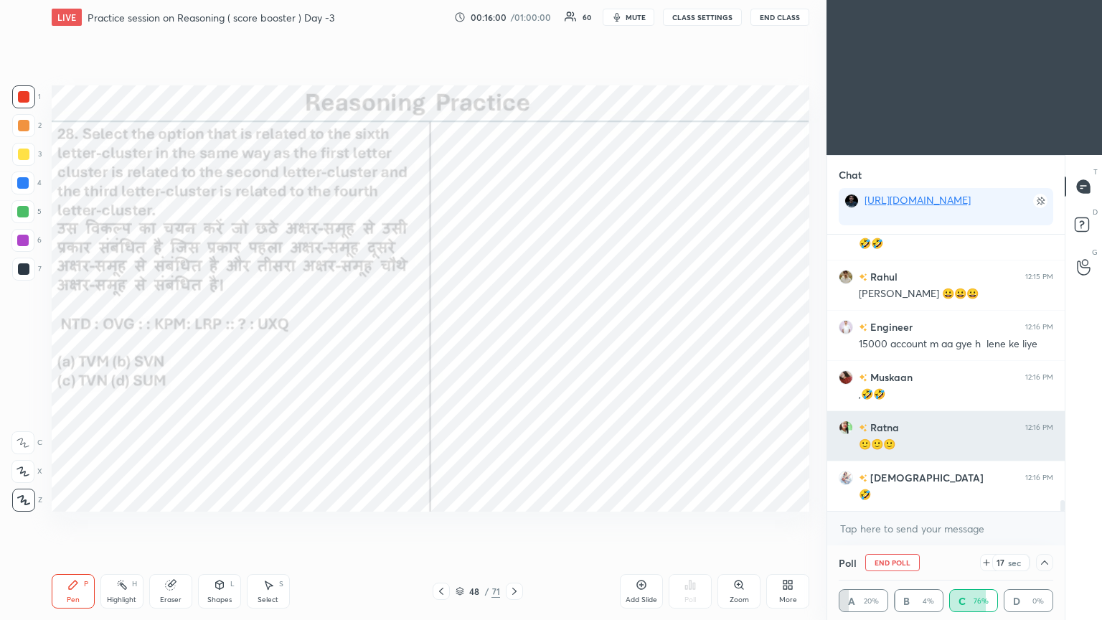
click at [514, 336] on h6 "Ratna" at bounding box center [883, 427] width 32 height 15
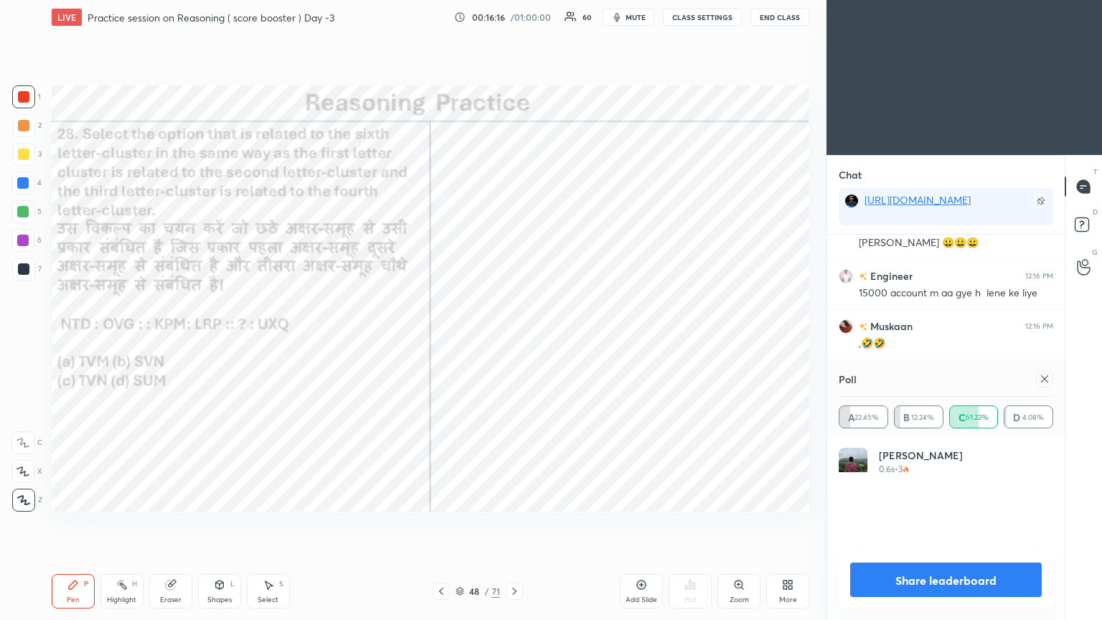
scroll to position [4, 4]
click at [514, 336] on div at bounding box center [1044, 378] width 17 height 17
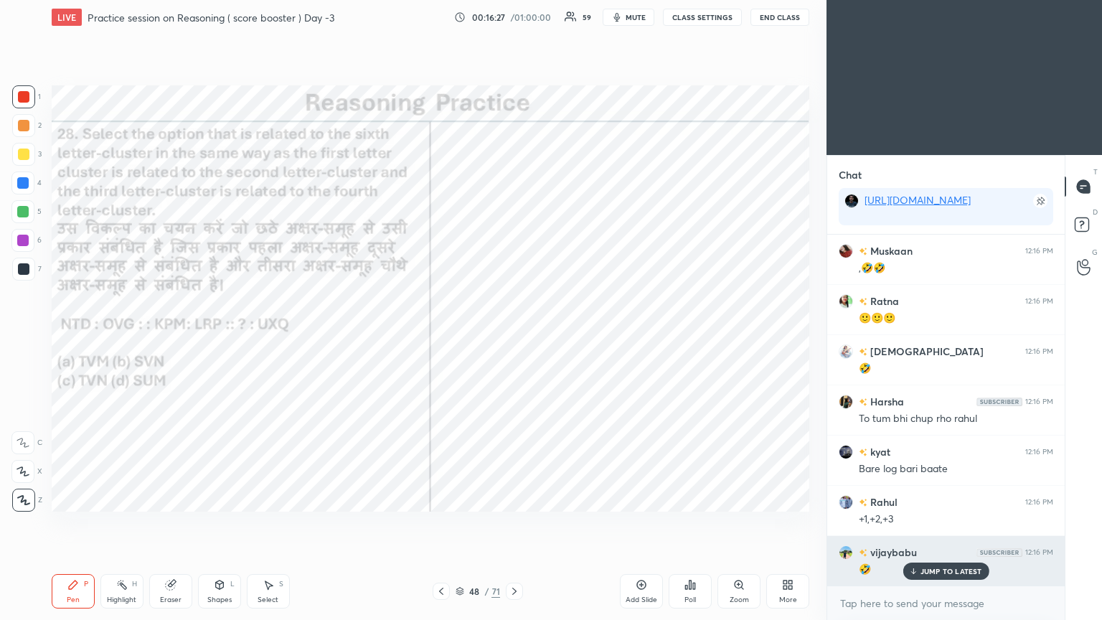
click at [514, 336] on icon at bounding box center [912, 571] width 9 height 9
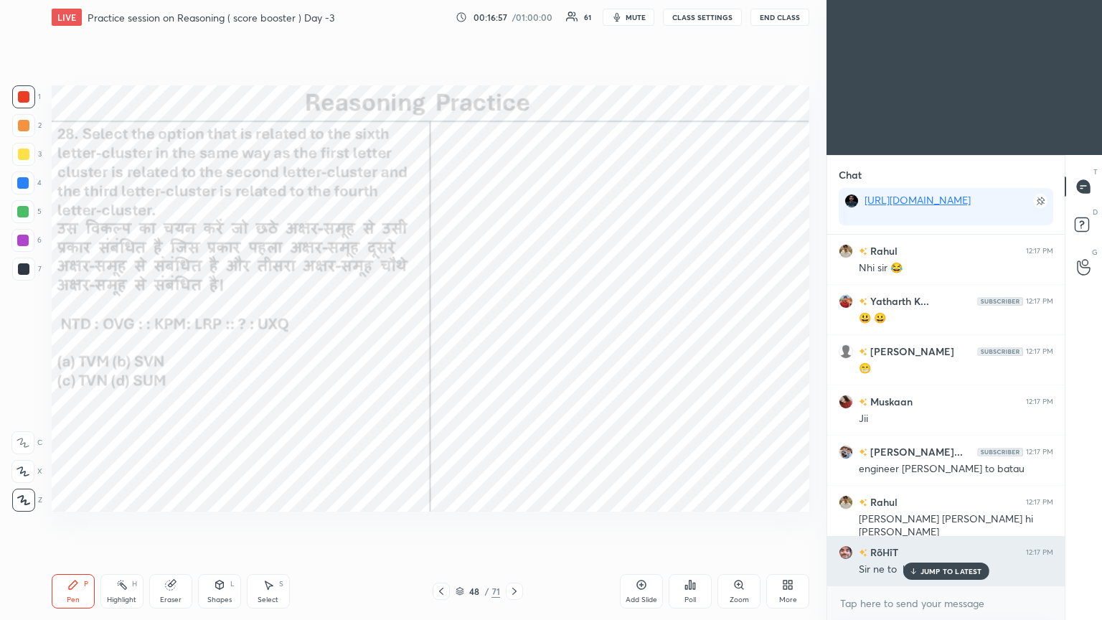
click at [514, 336] on icon at bounding box center [912, 571] width 9 height 9
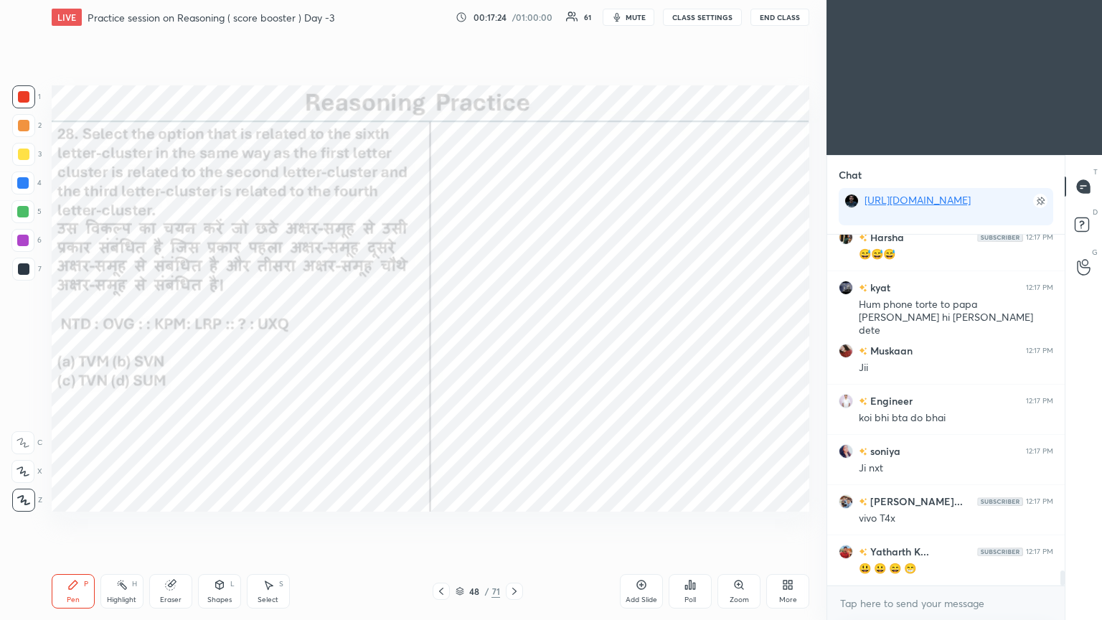
scroll to position [7918, 0]
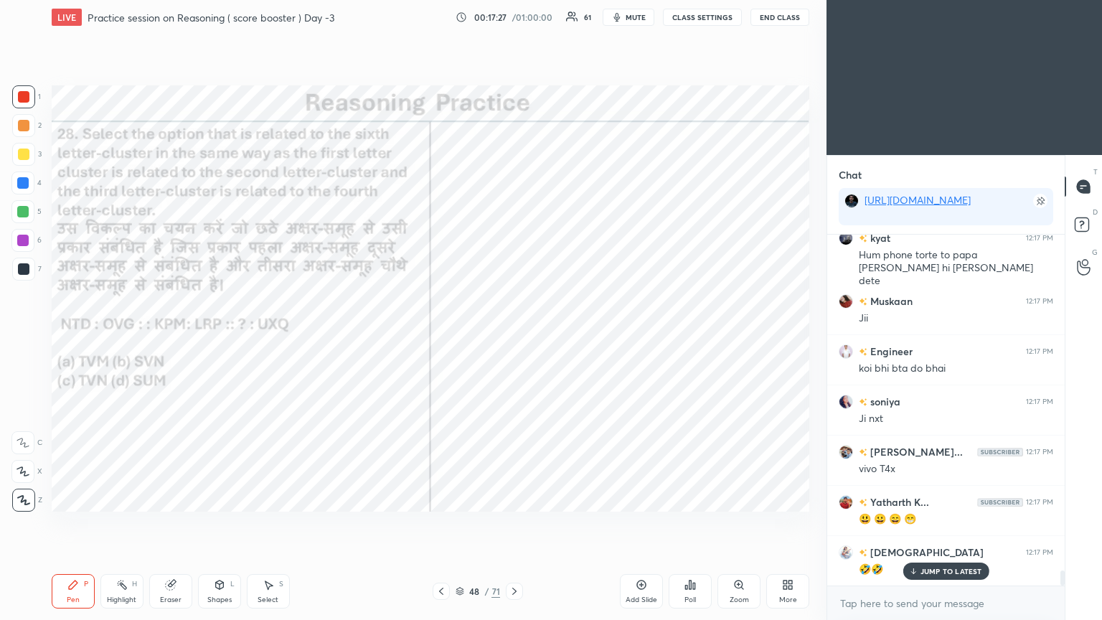
click at [514, 336] on icon at bounding box center [514, 590] width 11 height 11
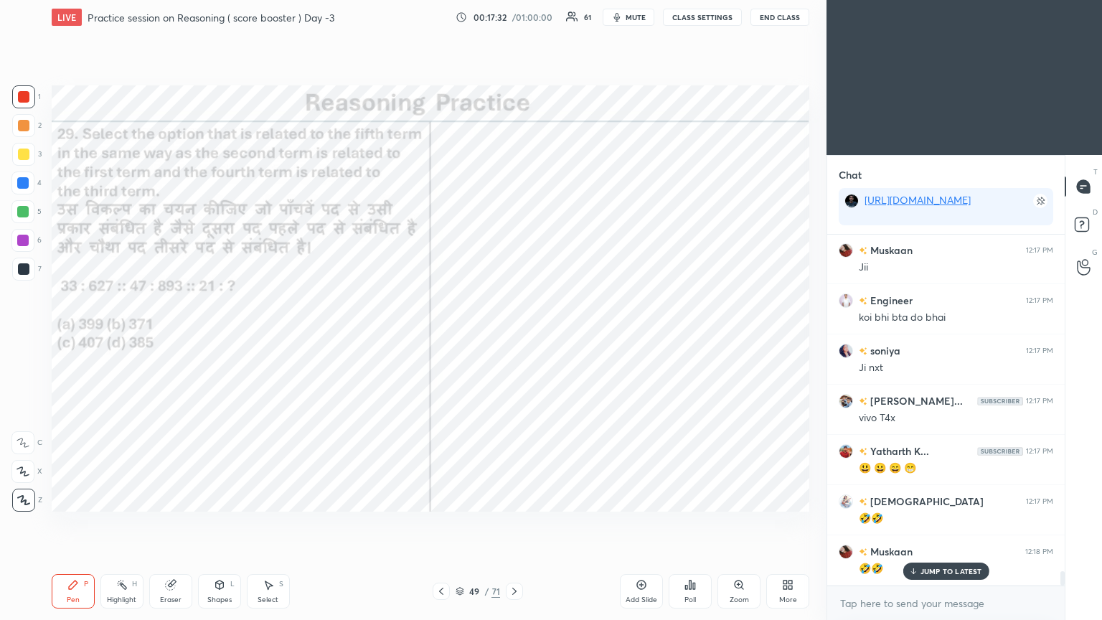
scroll to position [8019, 0]
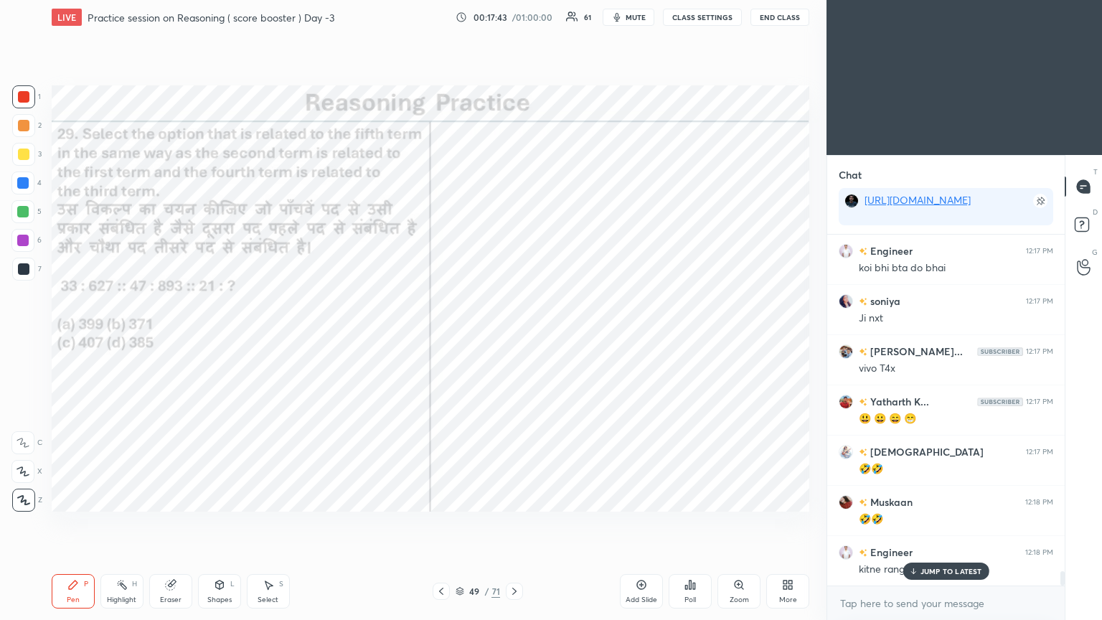
click at [514, 336] on div "JUMP TO LATEST" at bounding box center [945, 570] width 86 height 17
click at [514, 336] on icon at bounding box center [689, 584] width 11 height 11
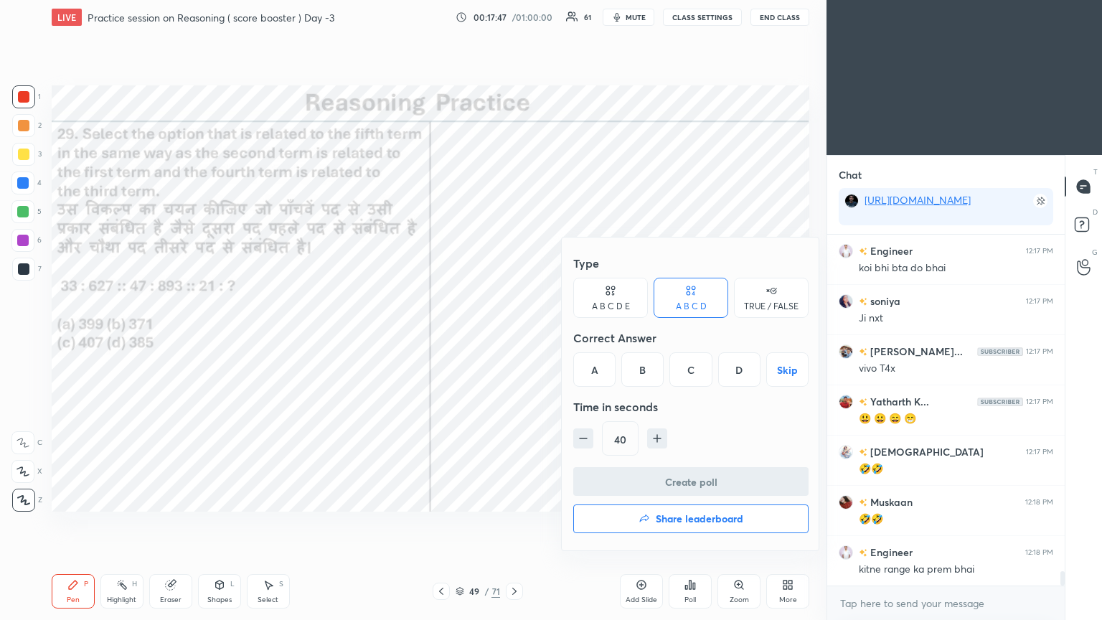
click at [514, 336] on div "A" at bounding box center [594, 369] width 42 height 34
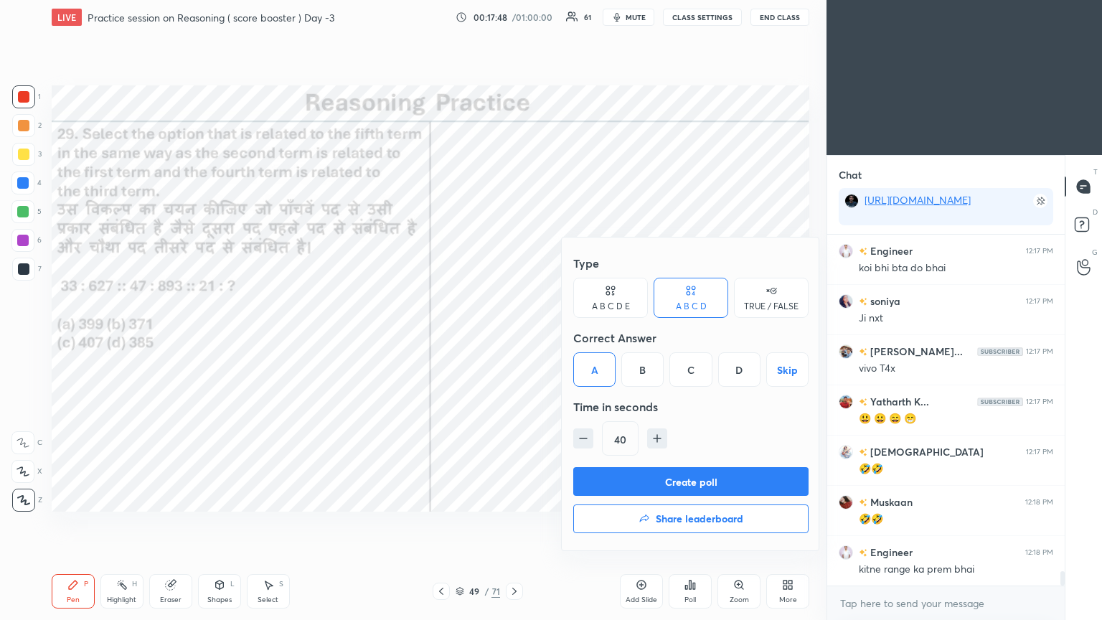
click at [514, 336] on button "Create poll" at bounding box center [690, 481] width 235 height 29
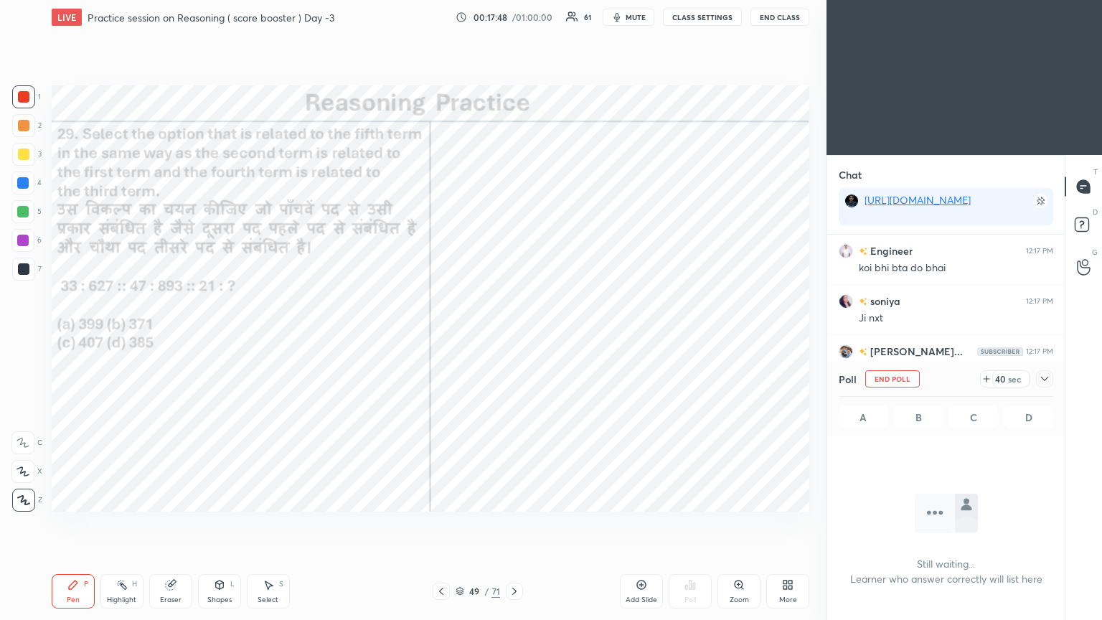
scroll to position [156, 233]
click at [514, 336] on icon at bounding box center [1044, 378] width 11 height 11
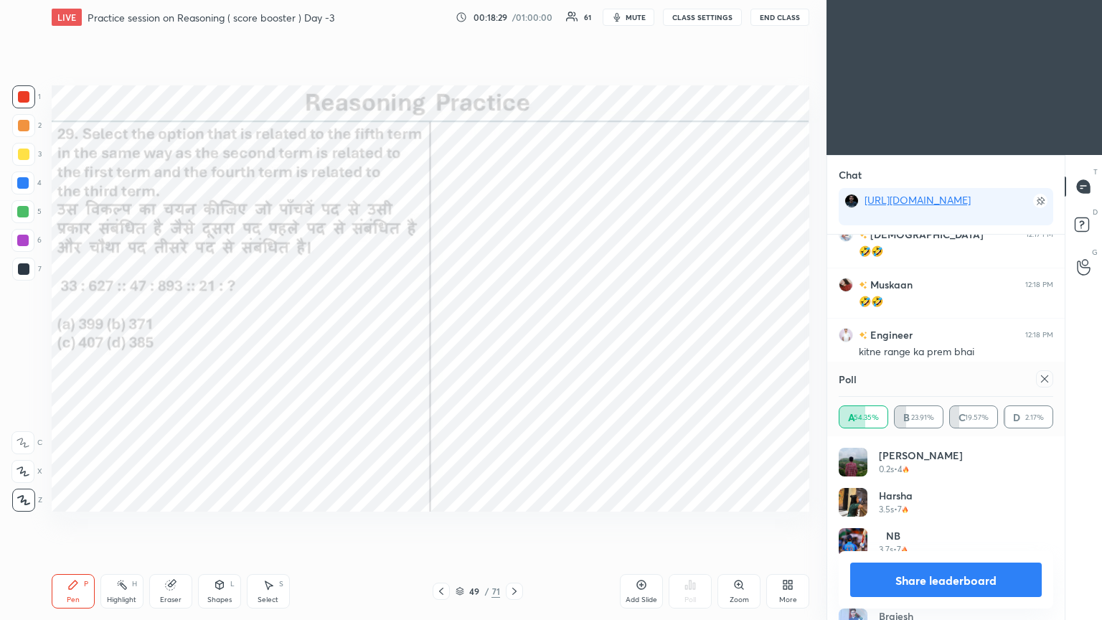
scroll to position [8285, 0]
click at [514, 336] on icon at bounding box center [1044, 378] width 11 height 11
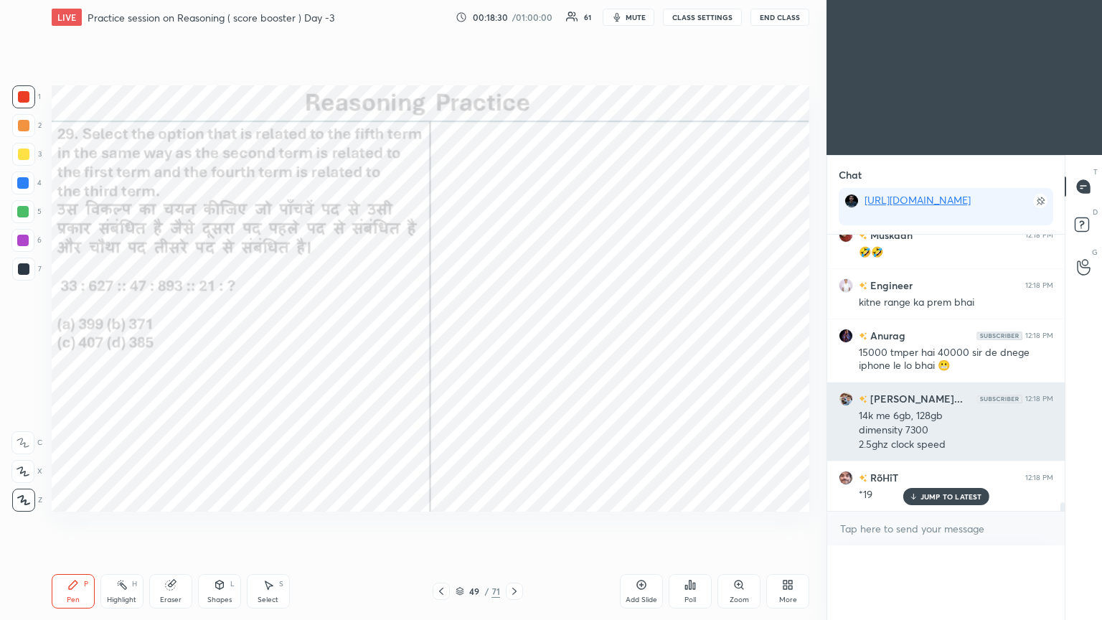
scroll to position [0, 4]
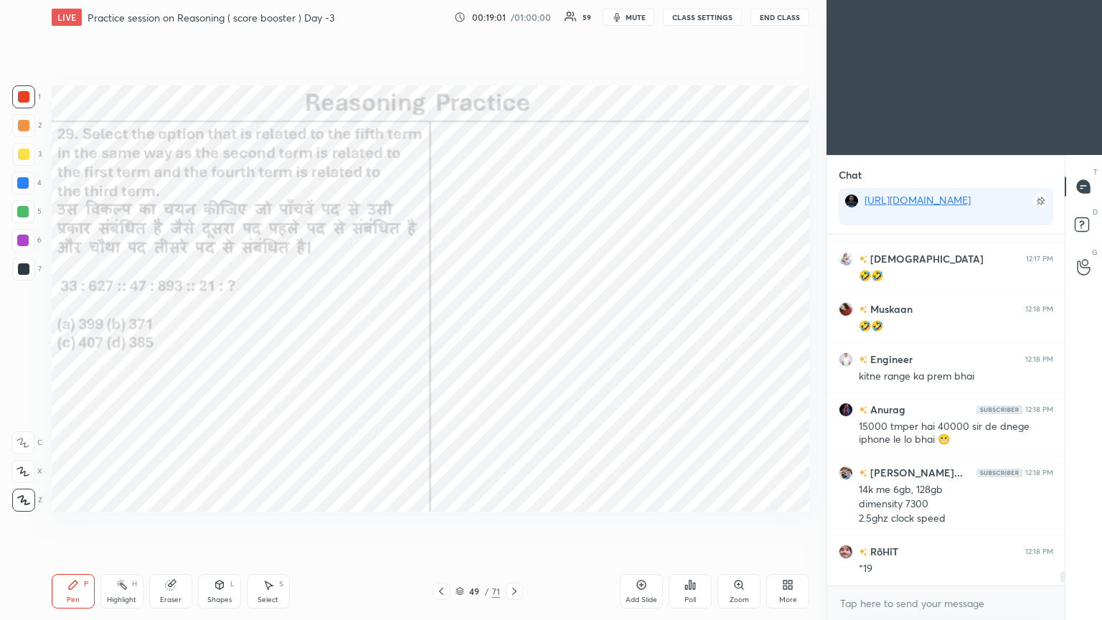
click at [511, 336] on icon at bounding box center [514, 590] width 11 height 11
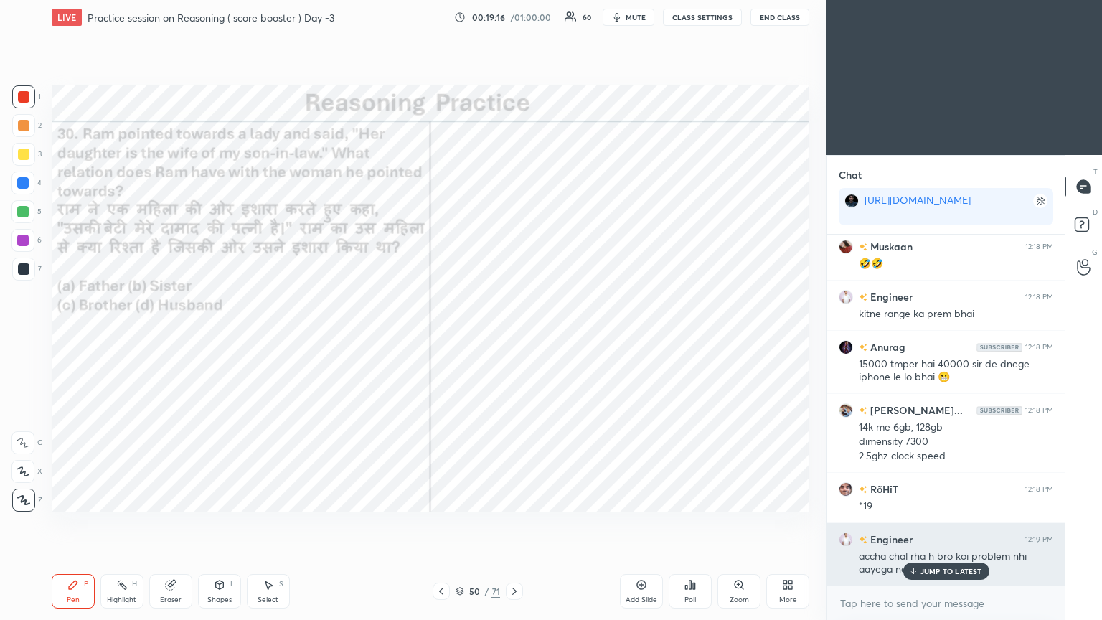
click at [514, 336] on p "JUMP TO LATEST" at bounding box center [951, 571] width 62 height 9
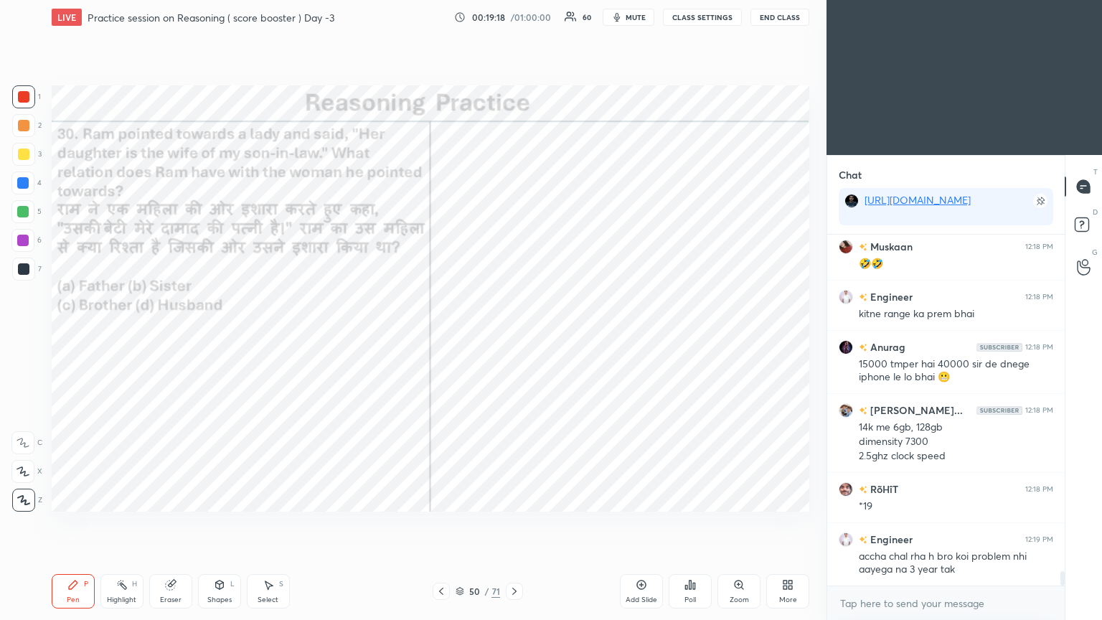
scroll to position [8325, 0]
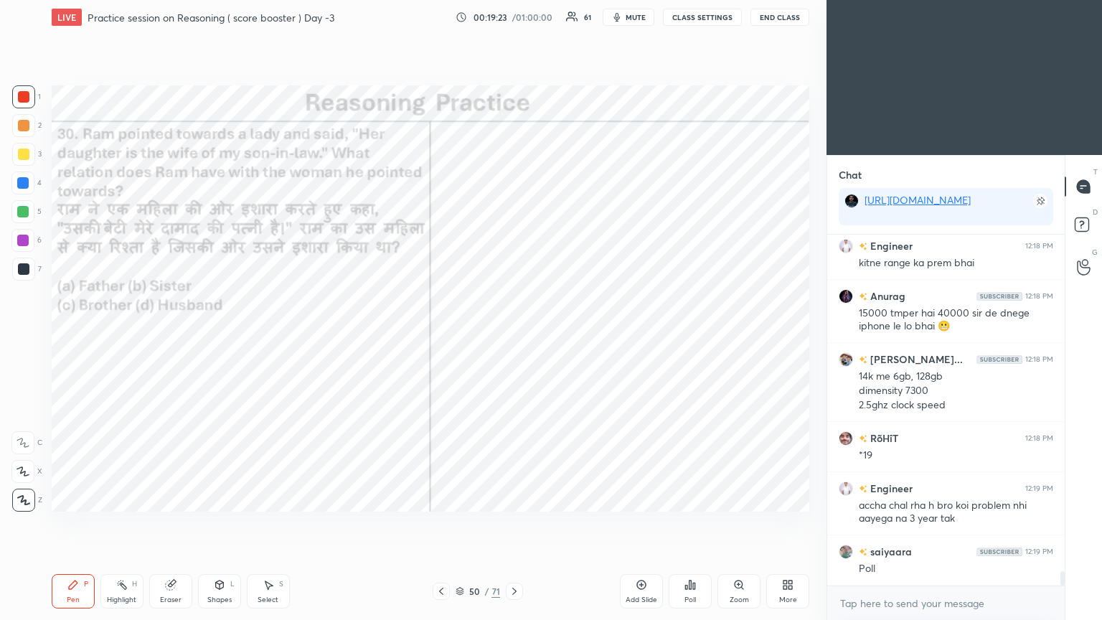
click at [514, 336] on icon at bounding box center [694, 585] width 2 height 6
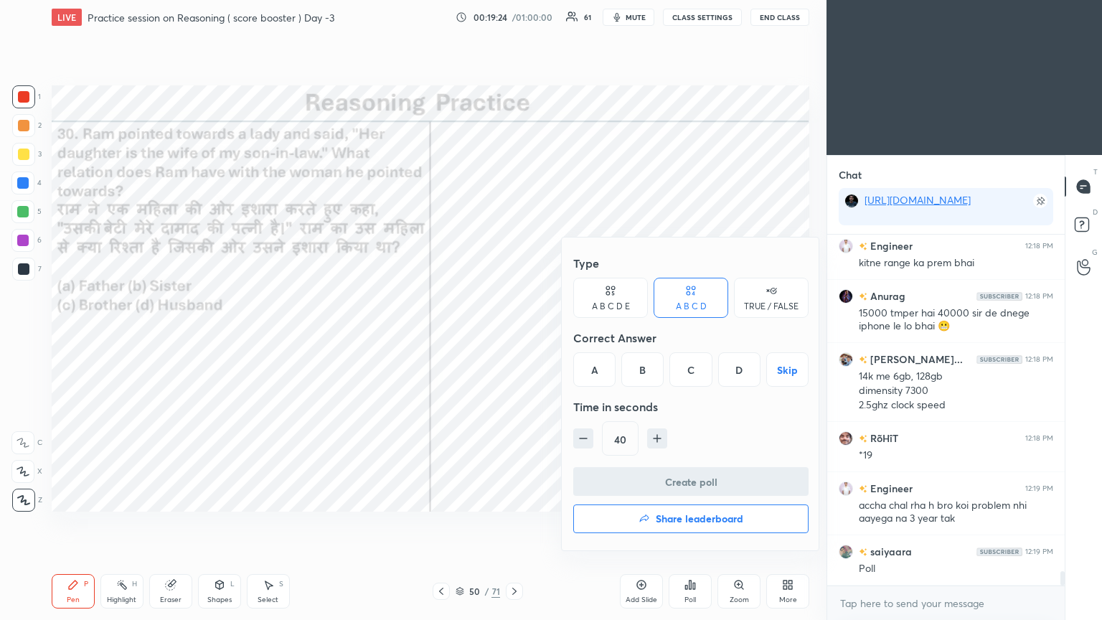
click at [514, 336] on div "D" at bounding box center [739, 369] width 42 height 34
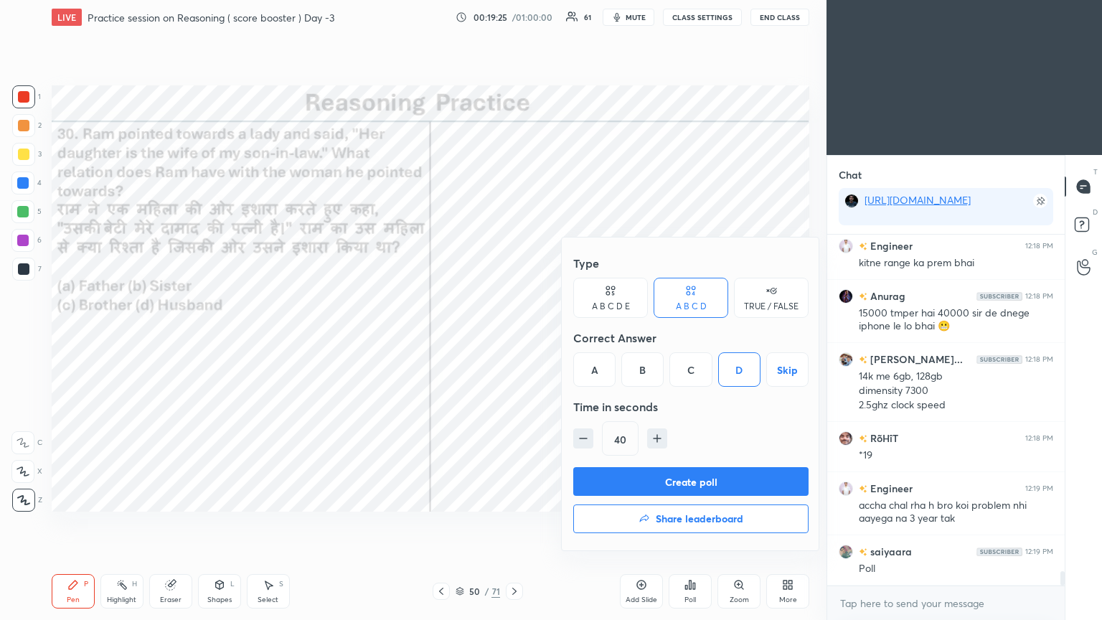
click at [514, 336] on button "Create poll" at bounding box center [690, 481] width 235 height 29
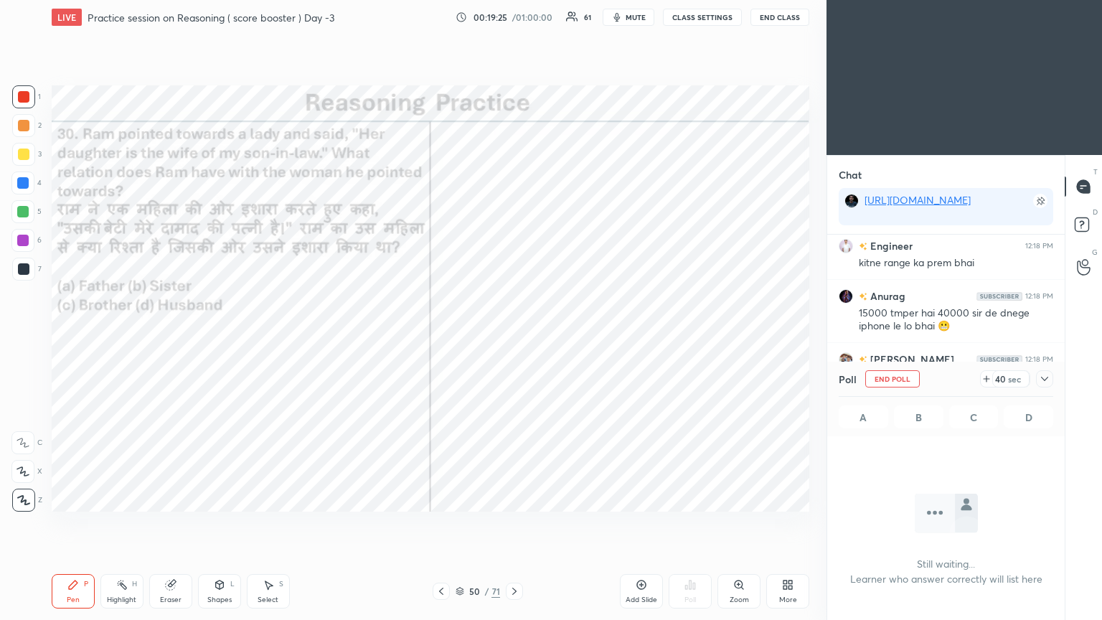
scroll to position [275, 233]
click at [514, 336] on icon at bounding box center [1044, 378] width 11 height 11
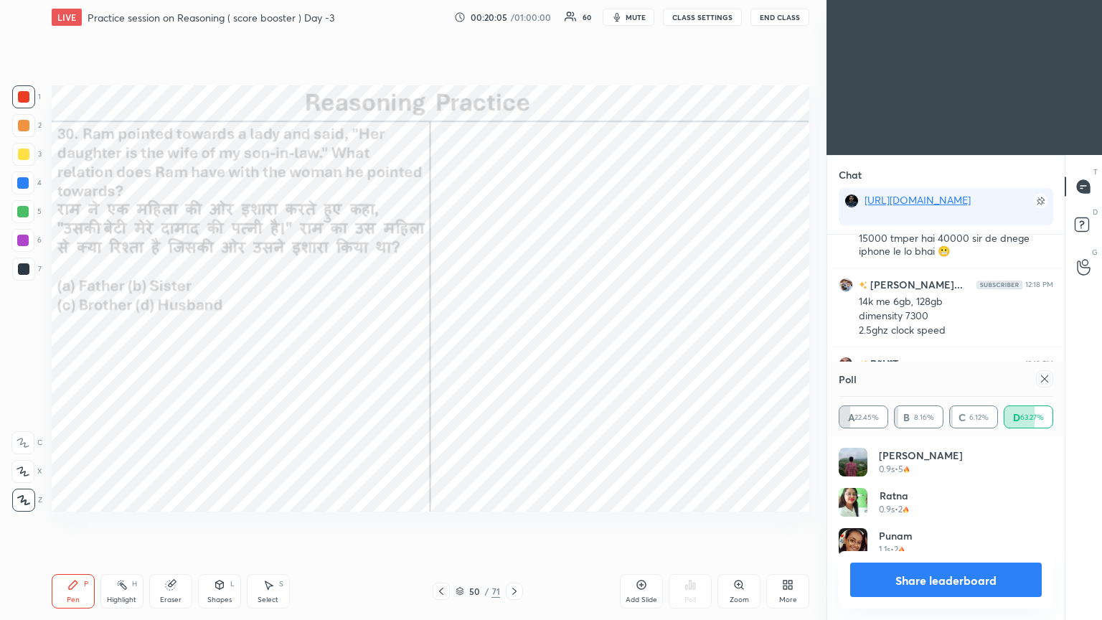
scroll to position [167, 210]
click at [514, 336] on icon at bounding box center [1044, 378] width 11 height 11
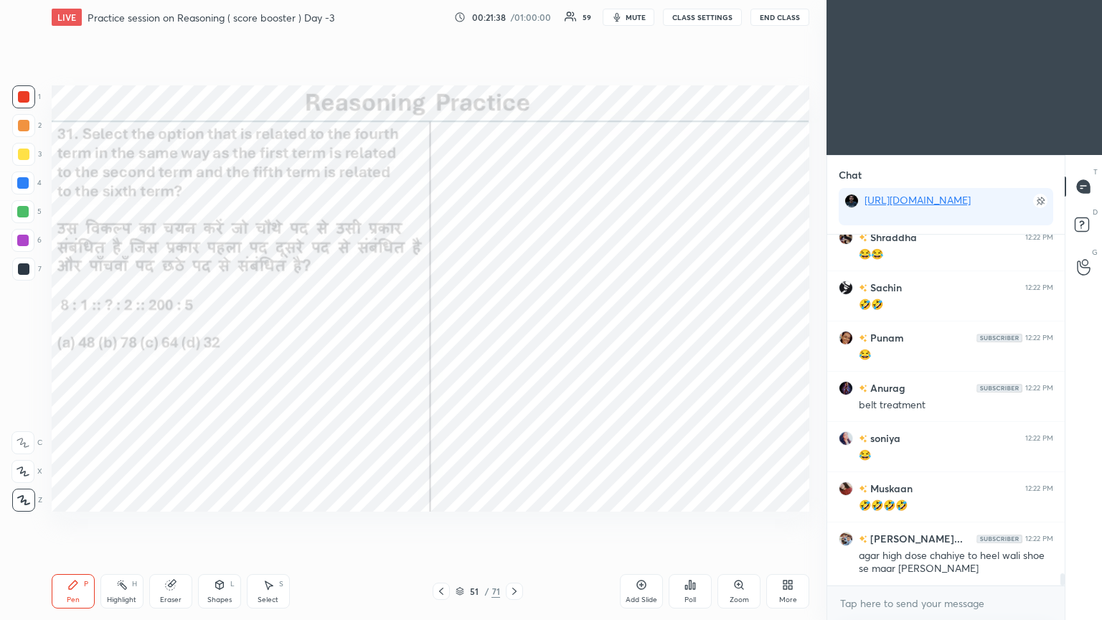
scroll to position [9992, 0]
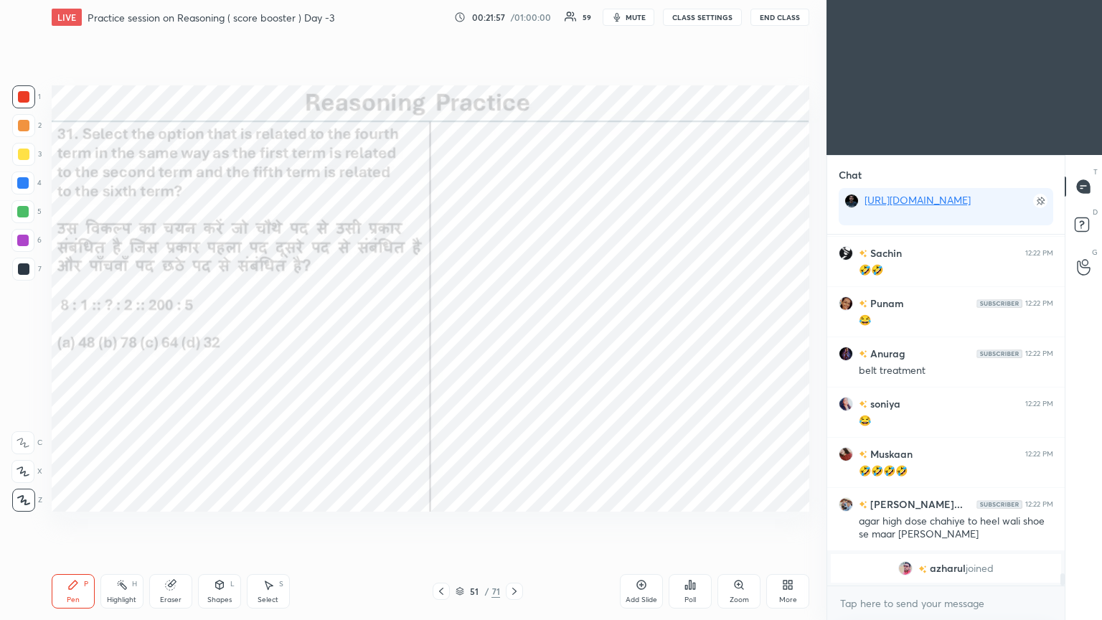
click at [514, 336] on icon at bounding box center [689, 584] width 11 height 11
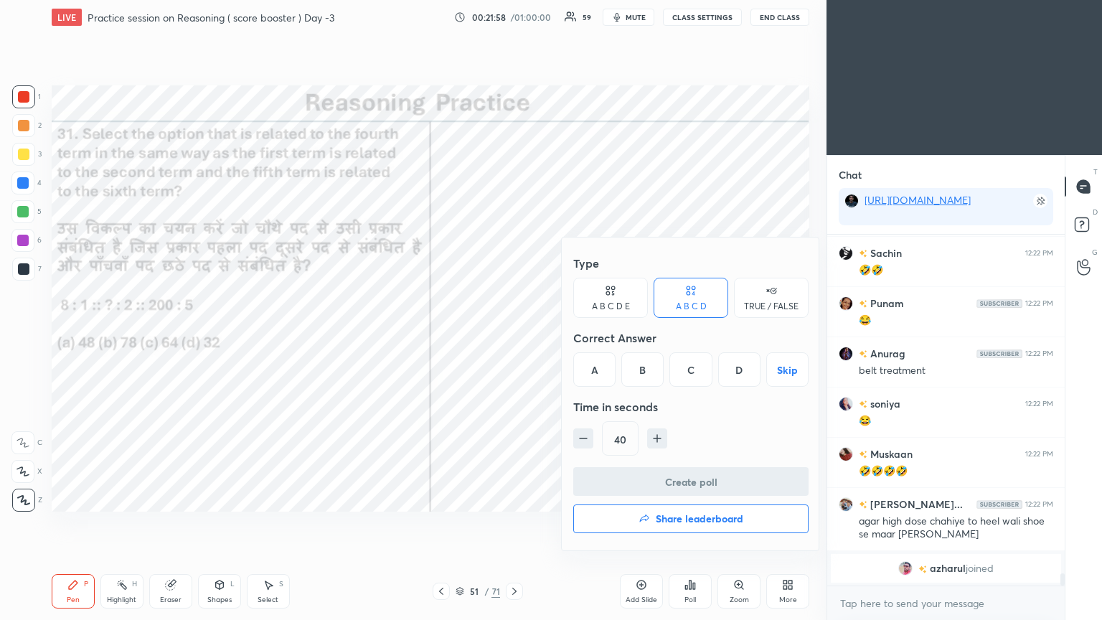
click at [514, 336] on div "D" at bounding box center [739, 369] width 42 height 34
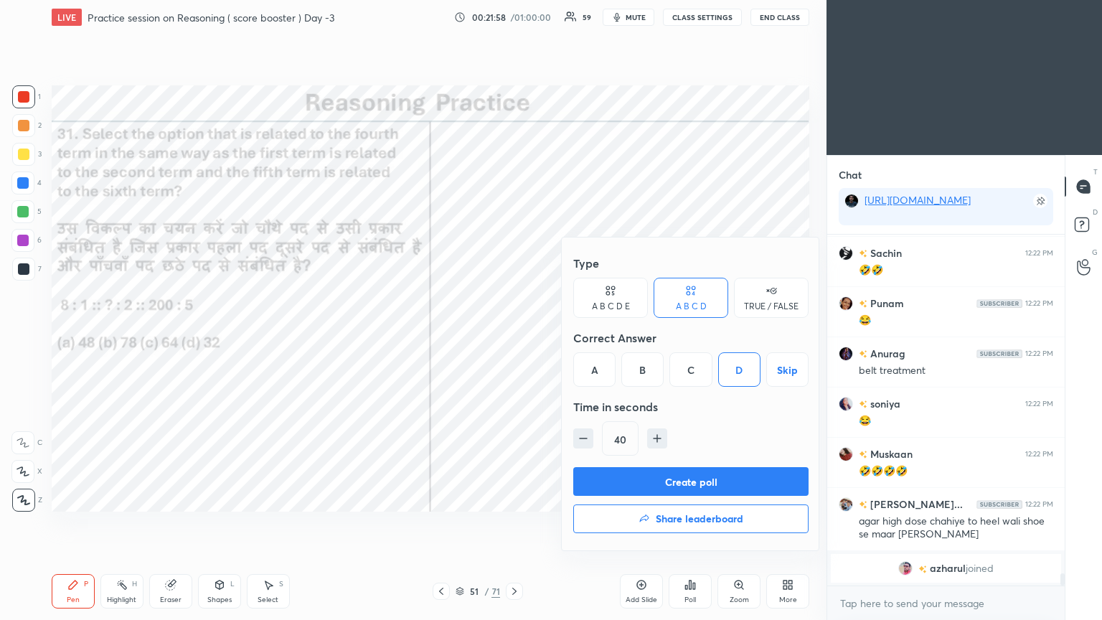
click at [514, 336] on button "Create poll" at bounding box center [690, 481] width 235 height 29
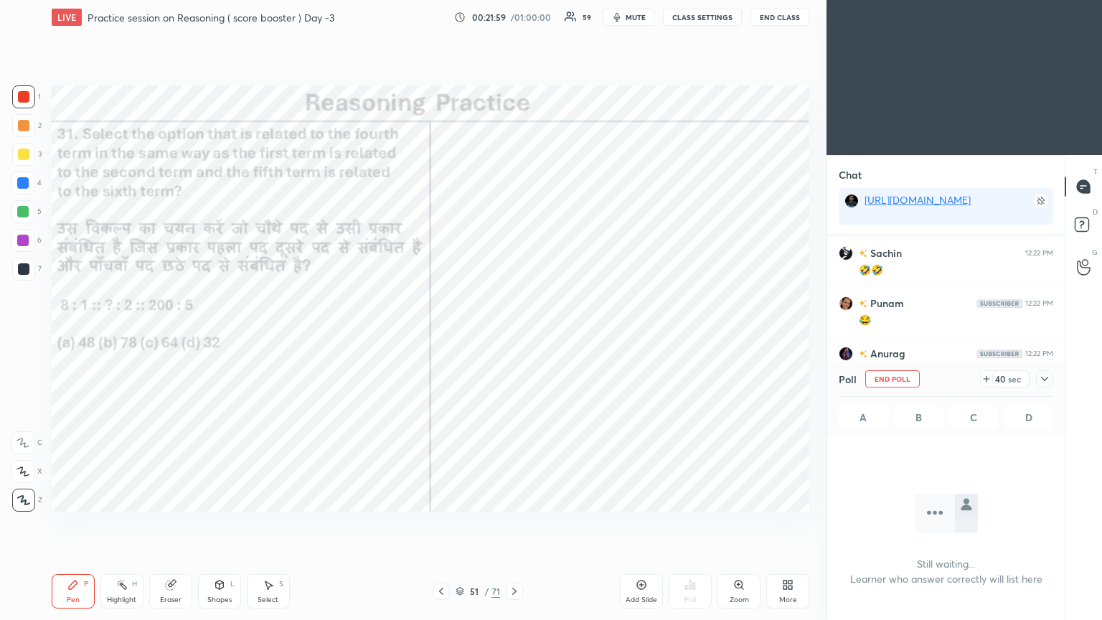
scroll to position [5, 4]
click at [514, 336] on icon at bounding box center [1044, 378] width 11 height 11
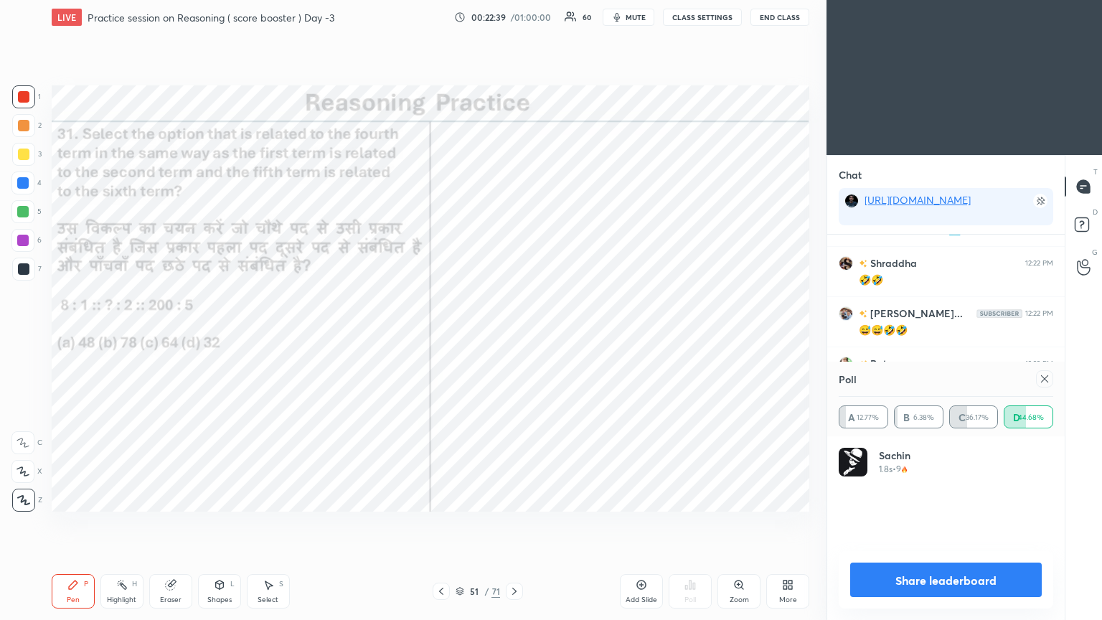
scroll to position [167, 210]
click at [514, 336] on icon at bounding box center [1044, 378] width 11 height 11
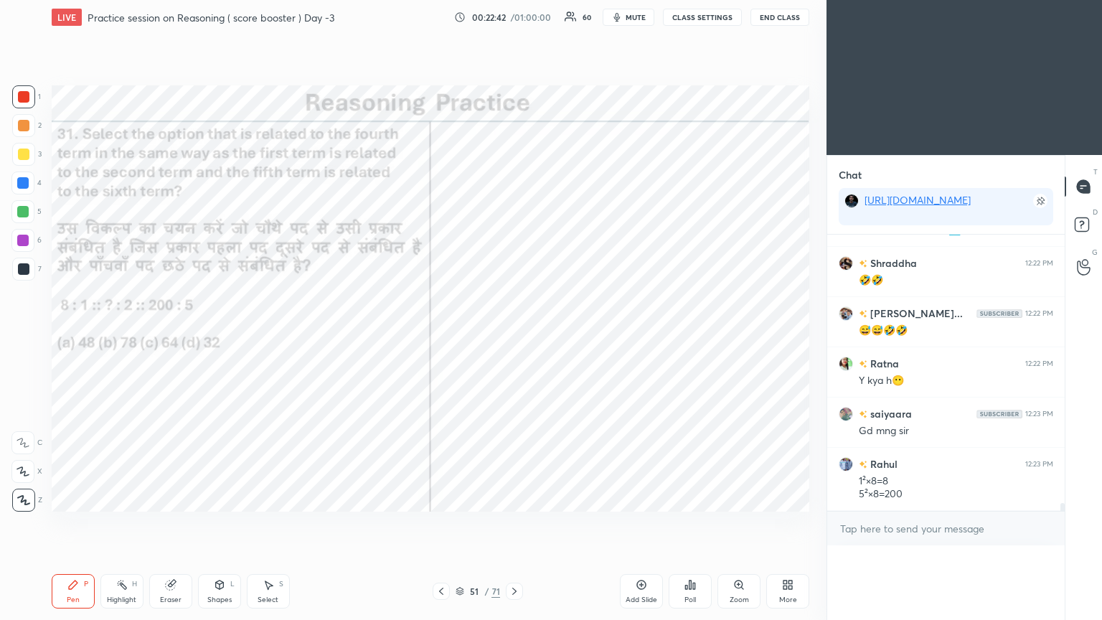
scroll to position [290, 233]
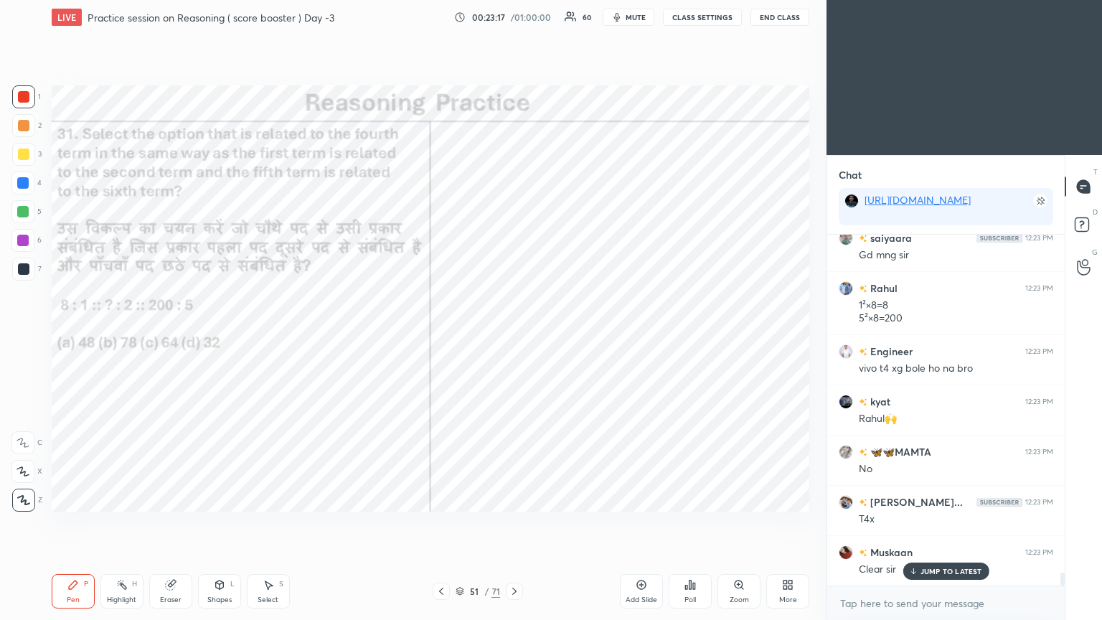
click at [514, 336] on icon at bounding box center [514, 590] width 11 height 11
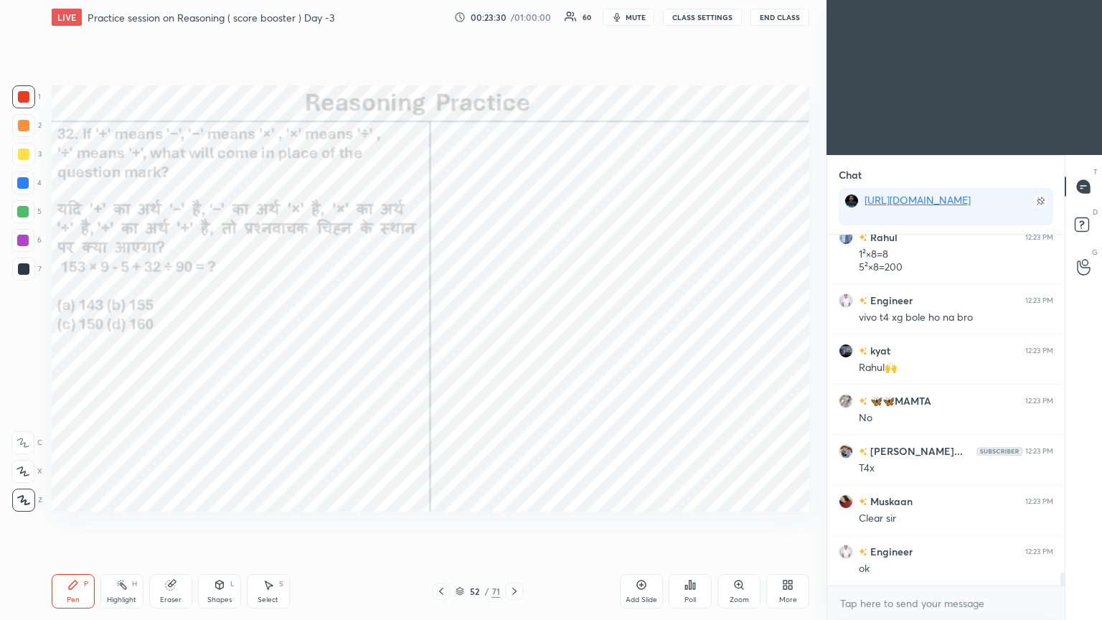
click at [514, 336] on div "Poll" at bounding box center [689, 591] width 43 height 34
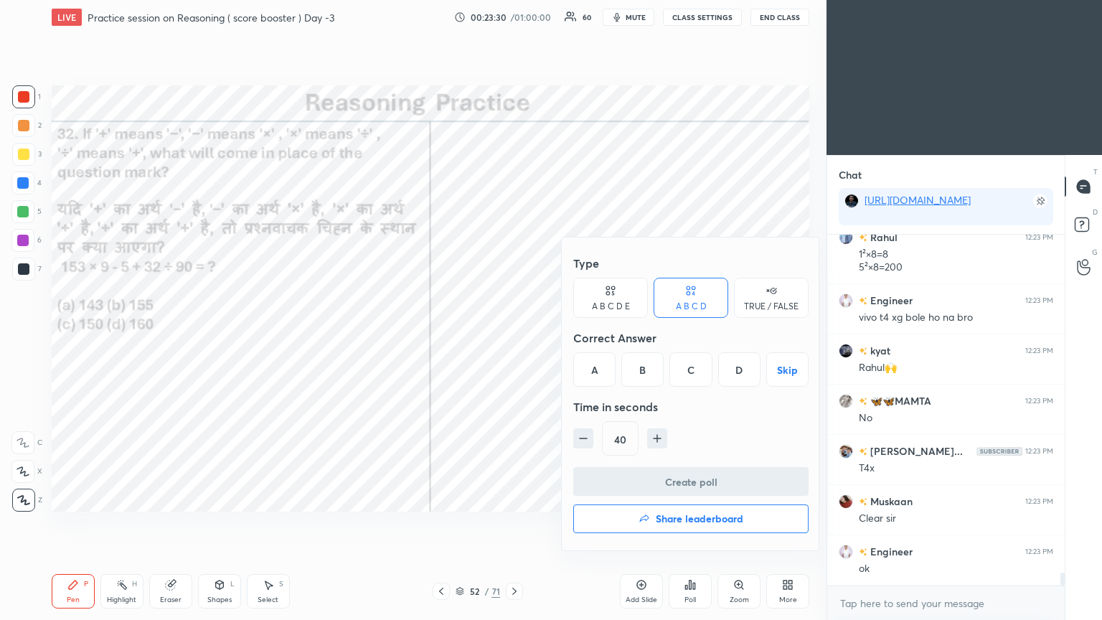
click at [514, 336] on div "A" at bounding box center [594, 369] width 42 height 34
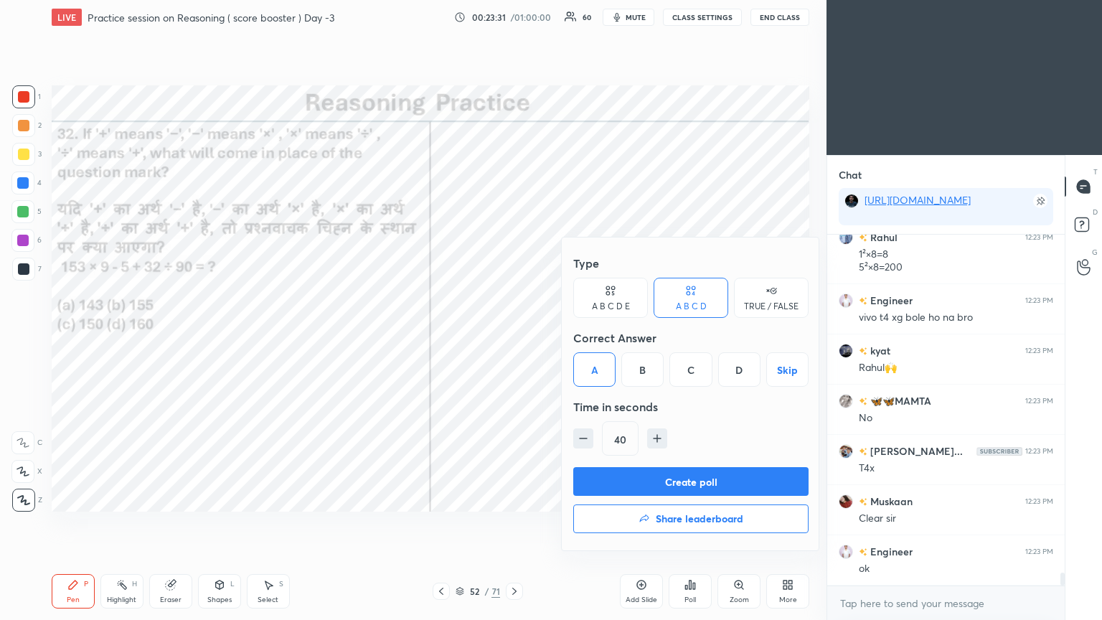
click at [514, 336] on button "Create poll" at bounding box center [690, 481] width 235 height 29
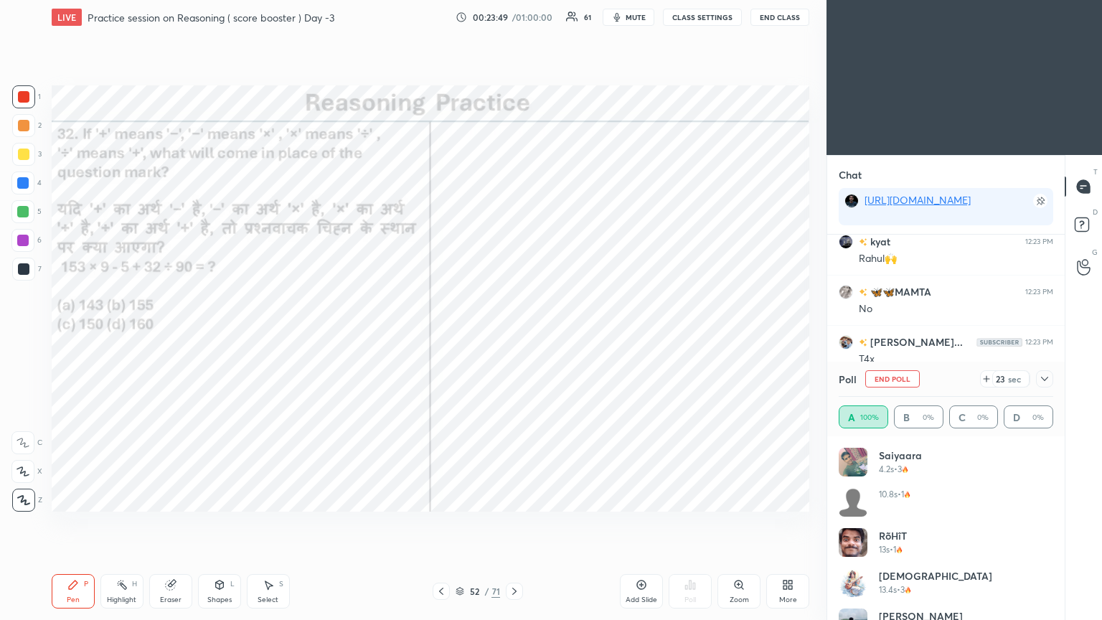
scroll to position [29, 0]
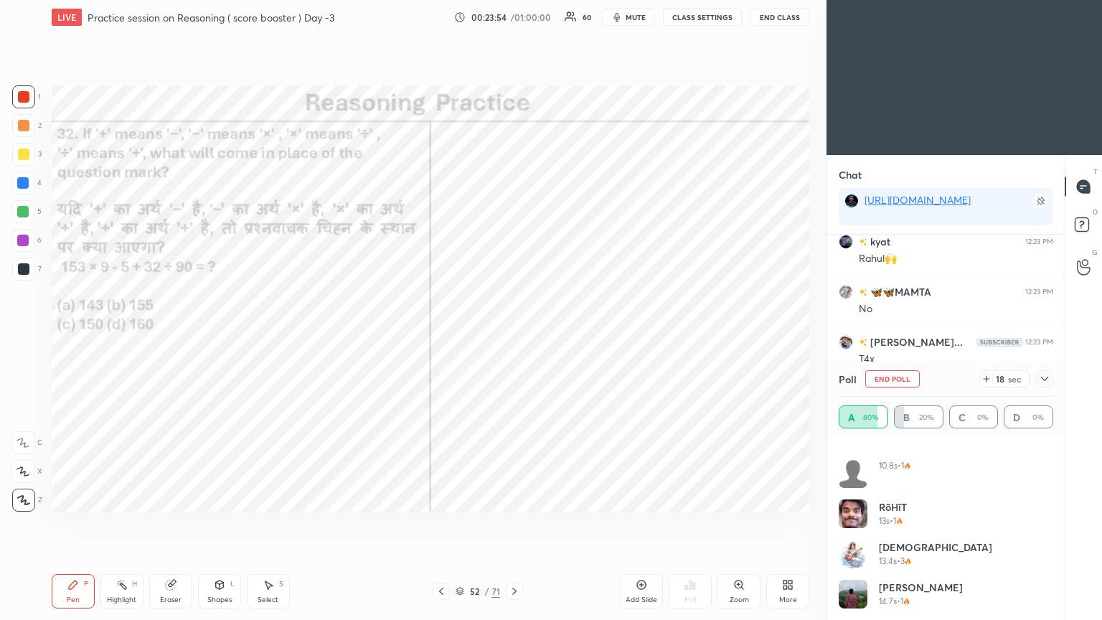
click at [514, 10] on button "mute" at bounding box center [628, 17] width 52 height 17
click at [514, 12] on button "End Class" at bounding box center [779, 17] width 59 height 17
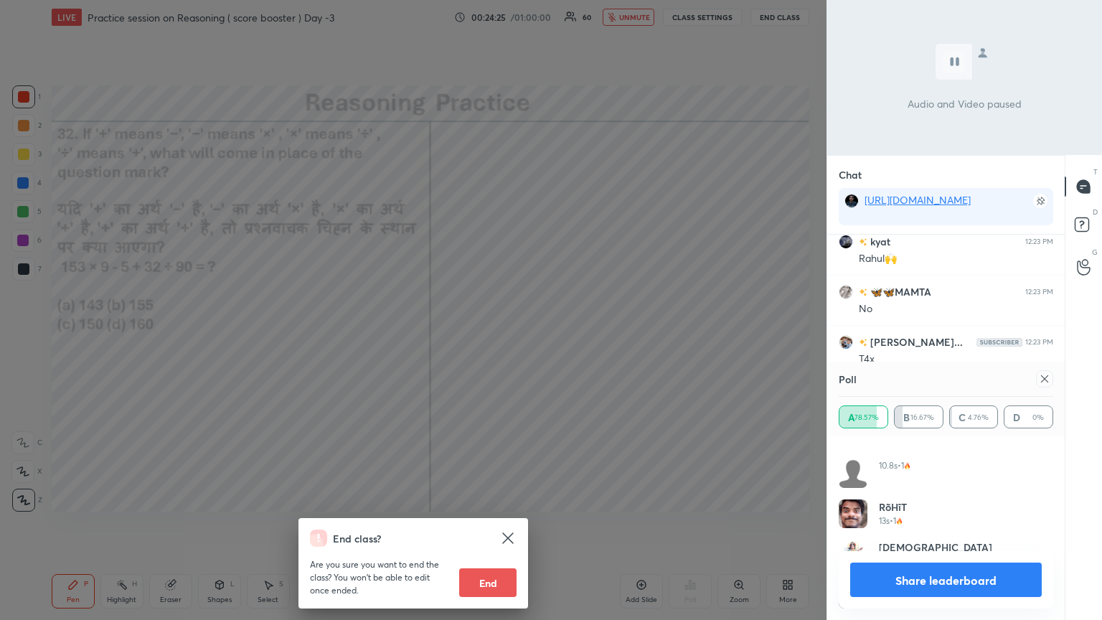
scroll to position [9221, 0]
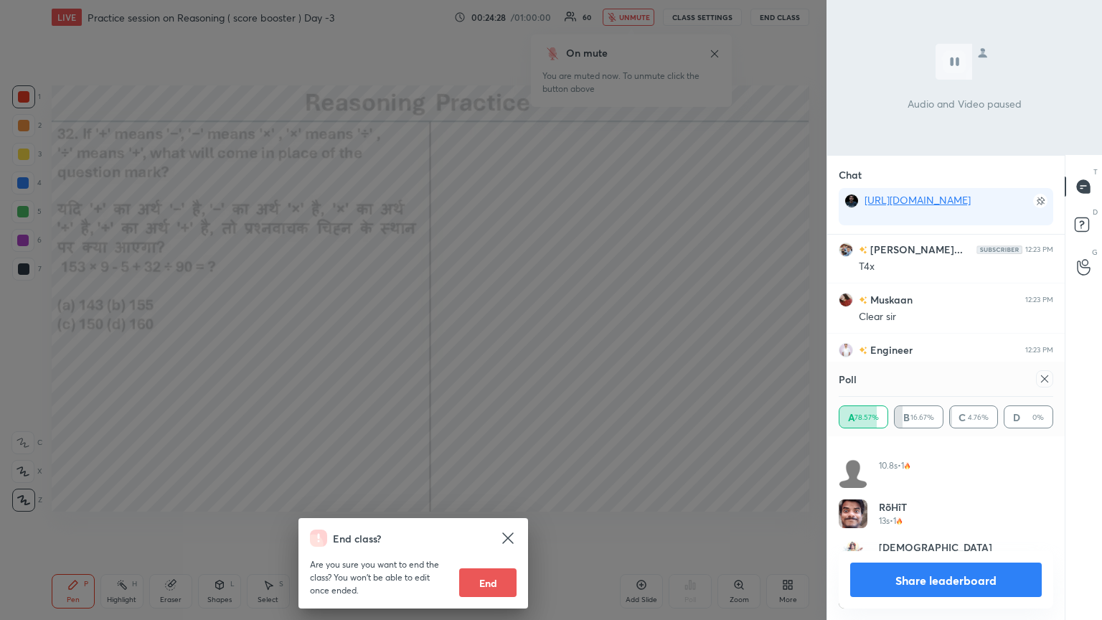
click at [514, 270] on div "End class? Are you sure you want to end the class? You won’t be able to edit on…" at bounding box center [413, 310] width 826 height 620
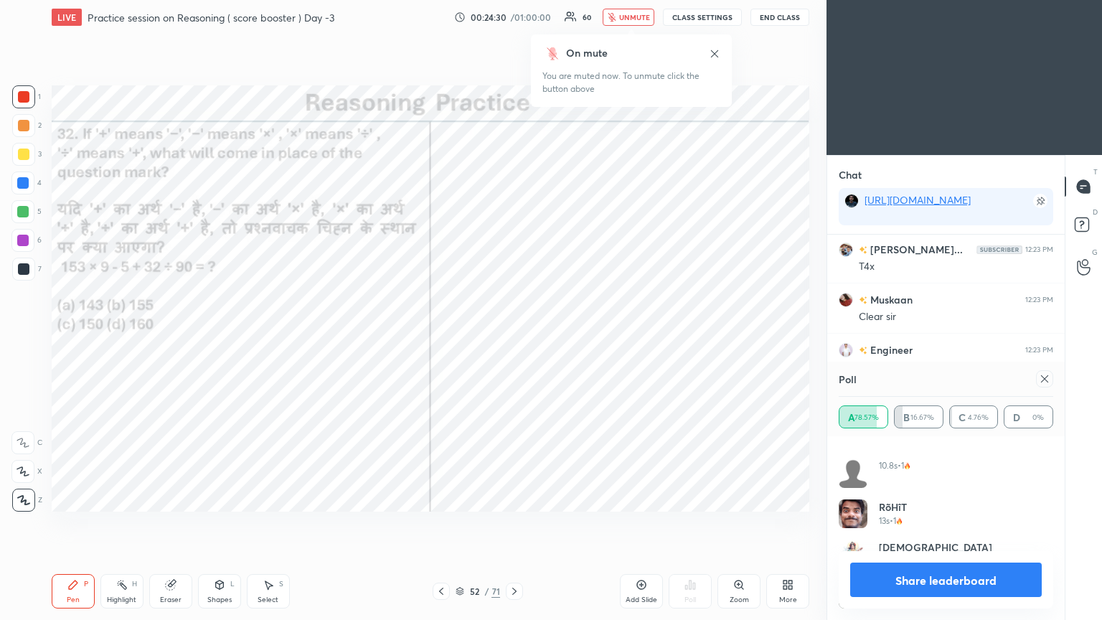
click at [514, 336] on icon at bounding box center [1044, 378] width 11 height 11
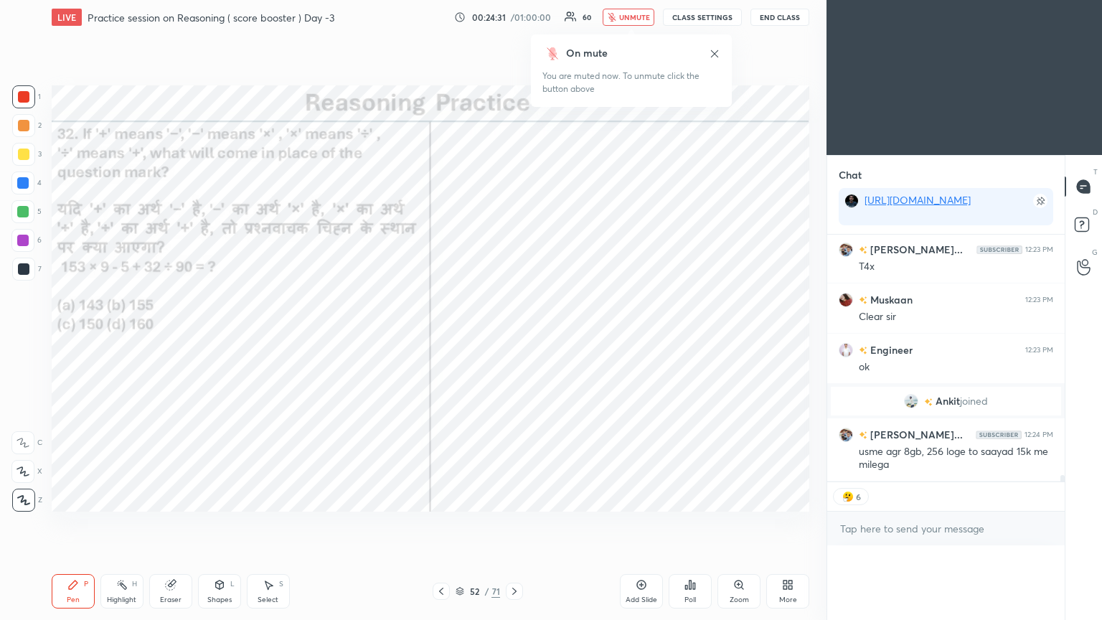
scroll to position [170, 233]
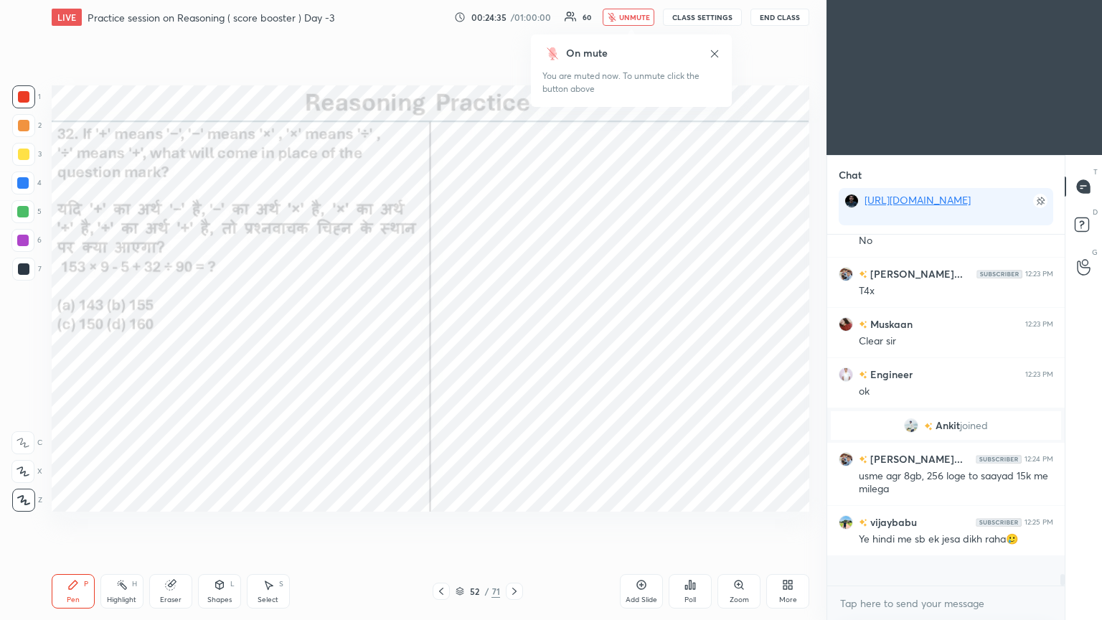
click at [514, 9] on button "unmute" at bounding box center [628, 17] width 52 height 17
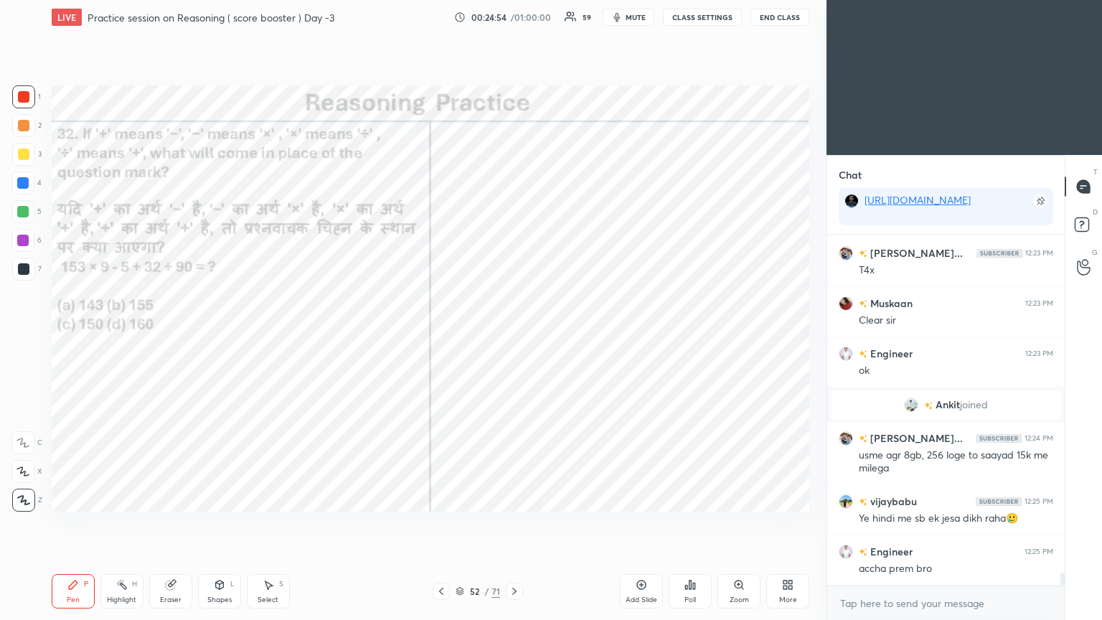
click at [26, 212] on div at bounding box center [22, 211] width 11 height 11
click at [26, 209] on div at bounding box center [22, 211] width 11 height 11
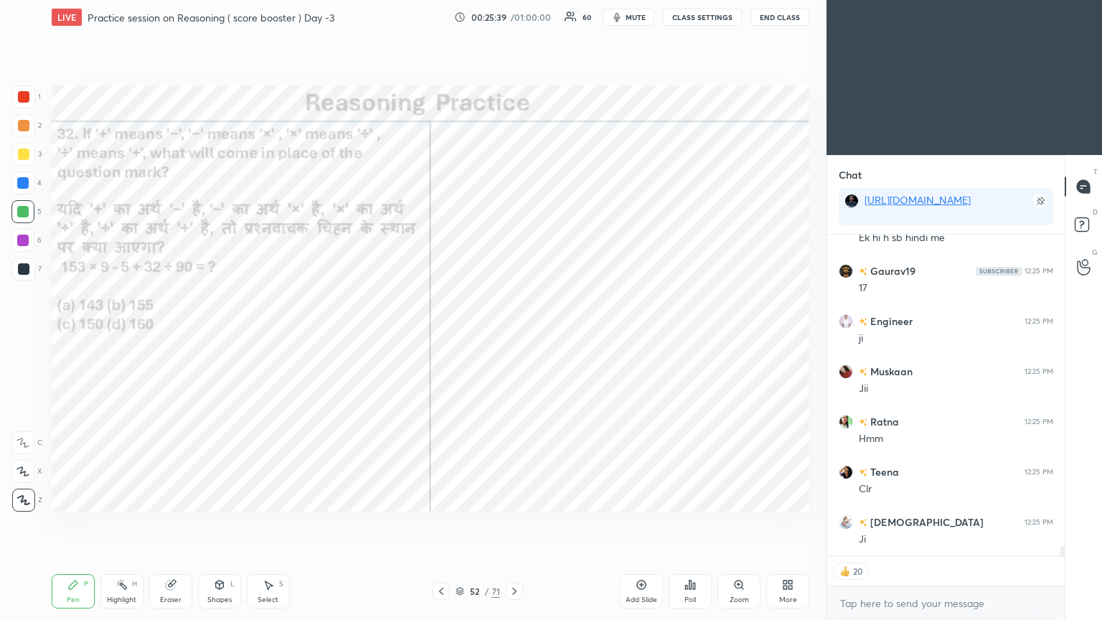
click at [514, 336] on icon at bounding box center [514, 590] width 11 height 11
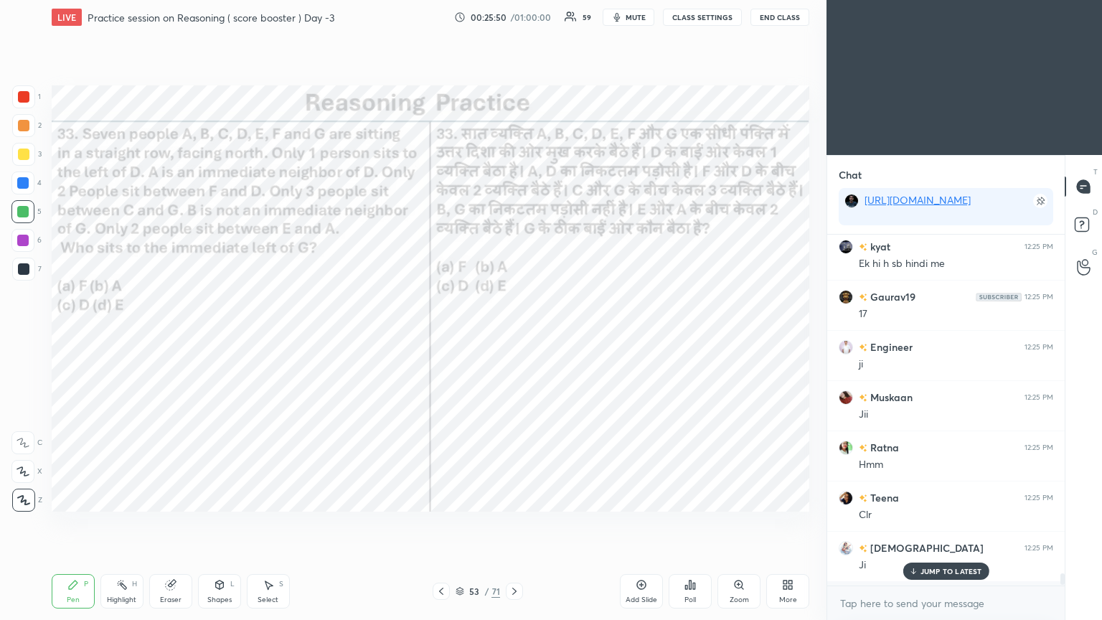
scroll to position [4, 4]
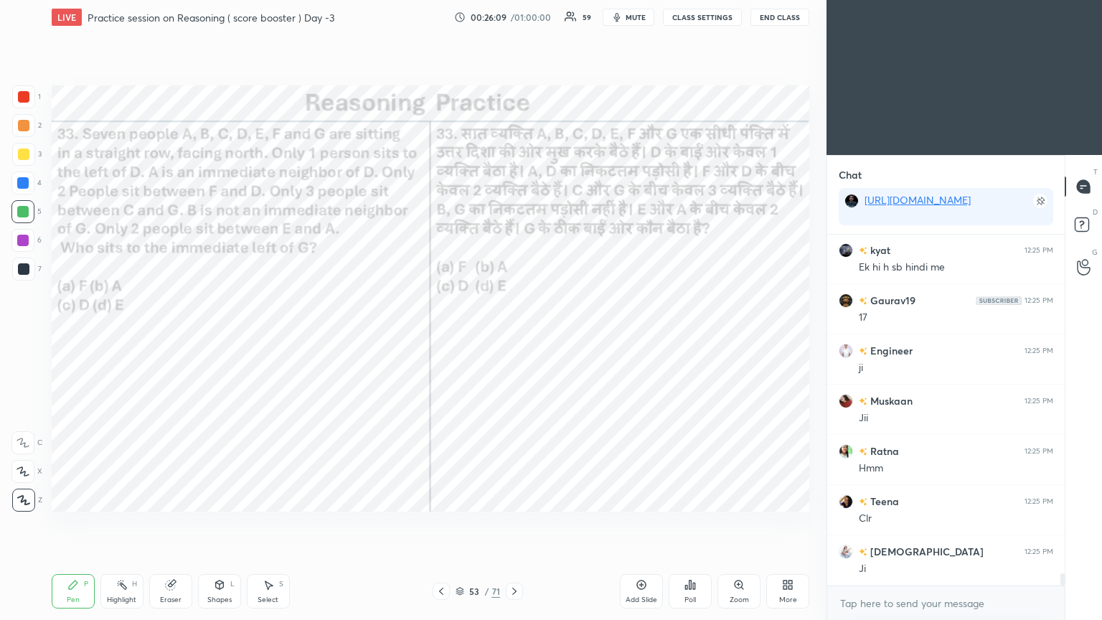
click at [514, 336] on div "Poll" at bounding box center [689, 591] width 43 height 34
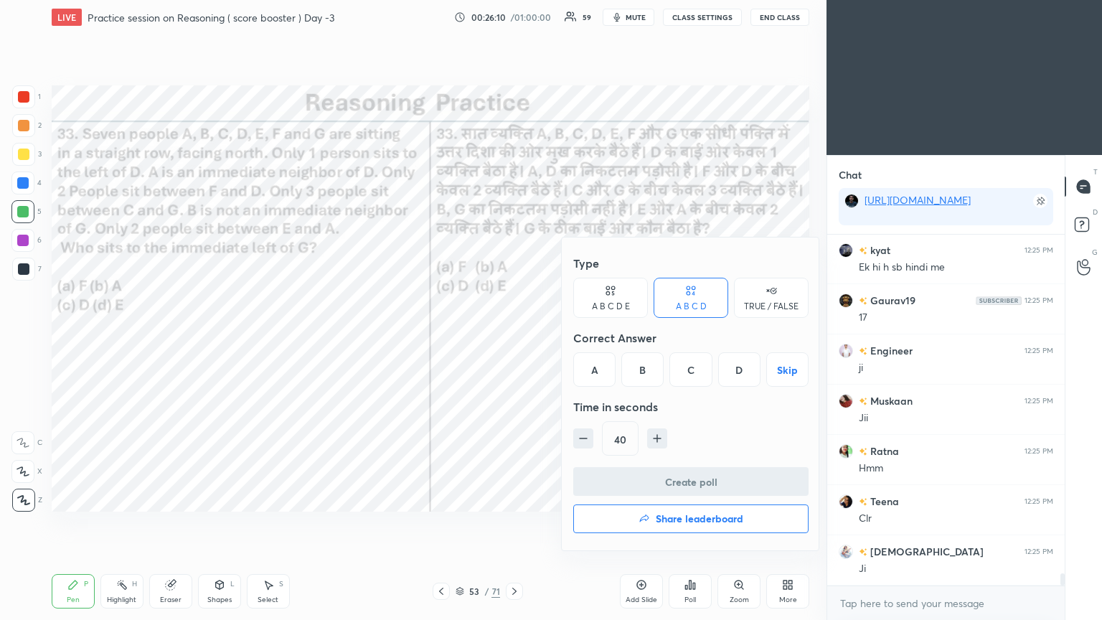
click at [514, 336] on div "C" at bounding box center [690, 369] width 42 height 34
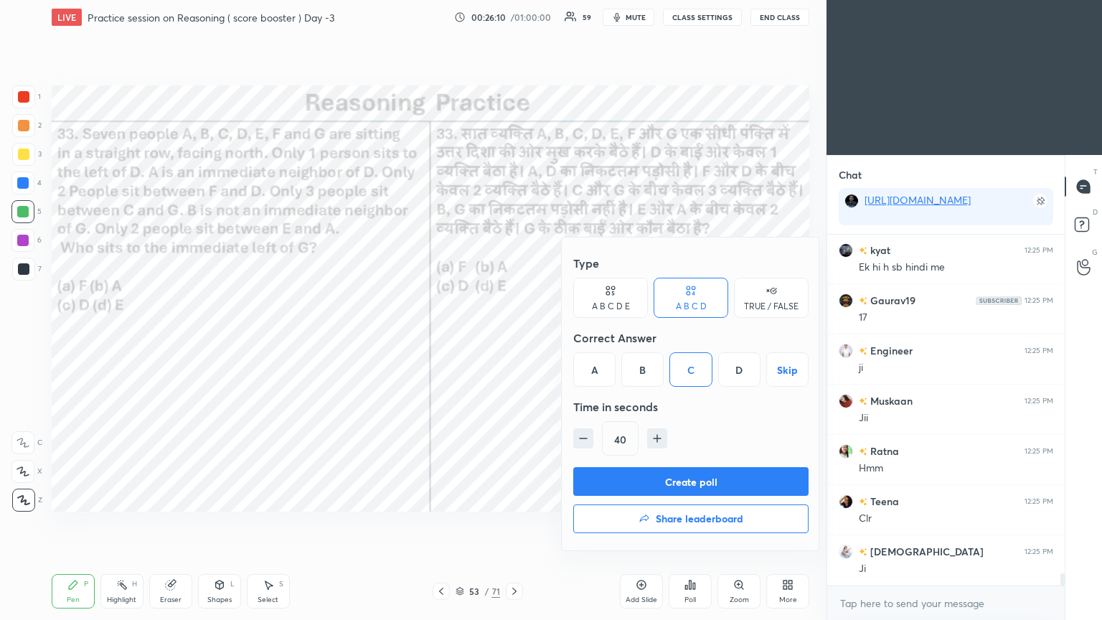
click at [514, 336] on button "Create poll" at bounding box center [690, 481] width 235 height 29
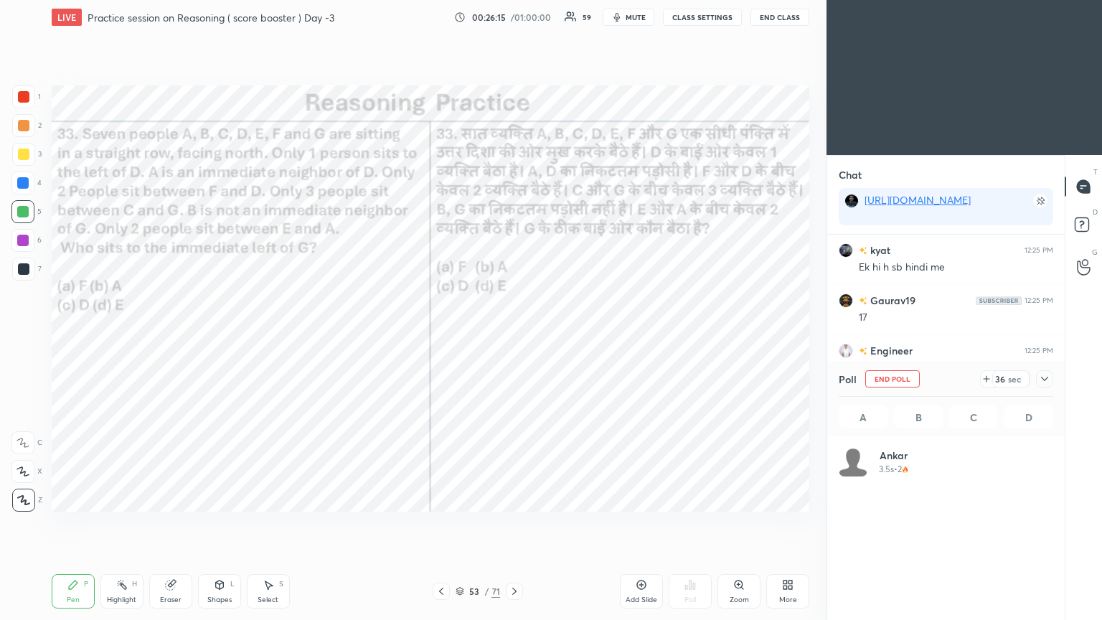
scroll to position [168, 210]
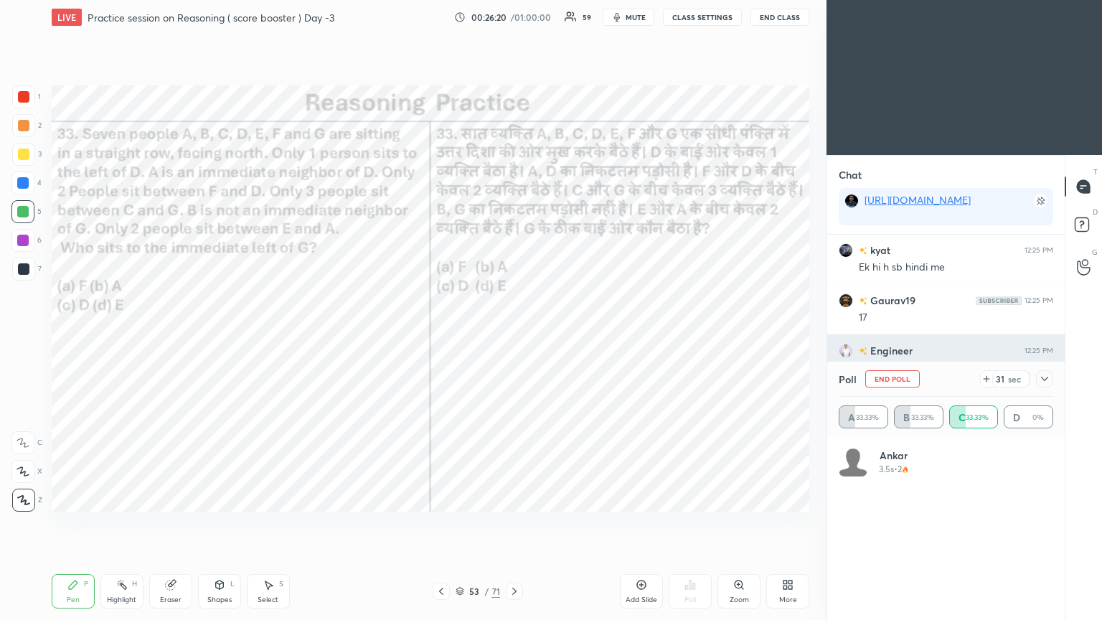
click at [514, 336] on div at bounding box center [1044, 378] width 17 height 17
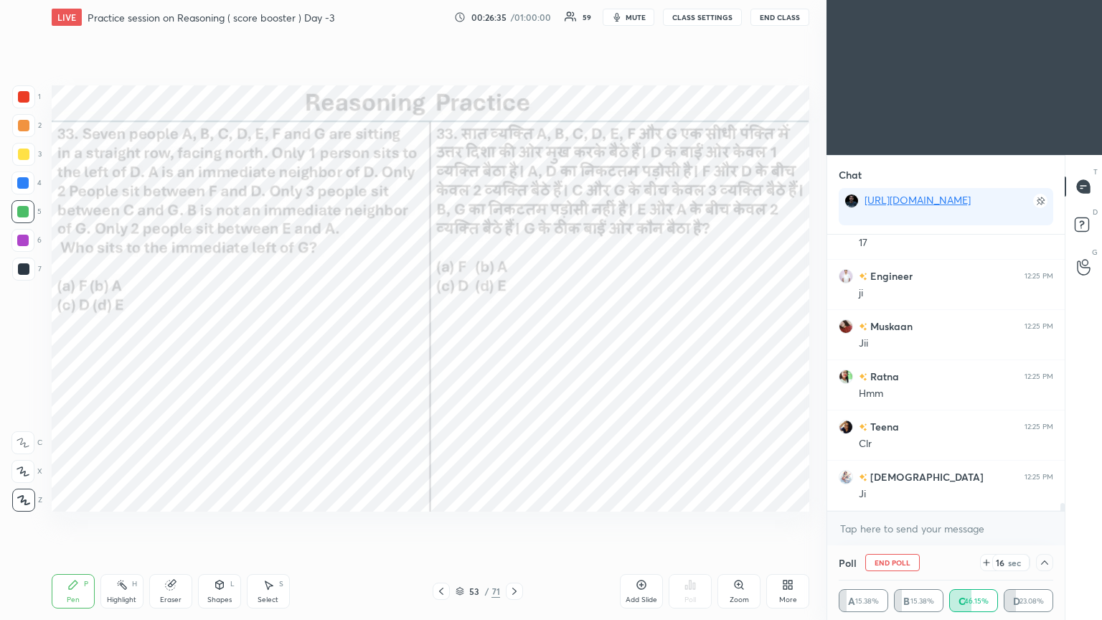
click at [514, 336] on div "Poll End Poll 16 sec" at bounding box center [945, 562] width 214 height 34
click at [514, 336] on div at bounding box center [1044, 562] width 17 height 17
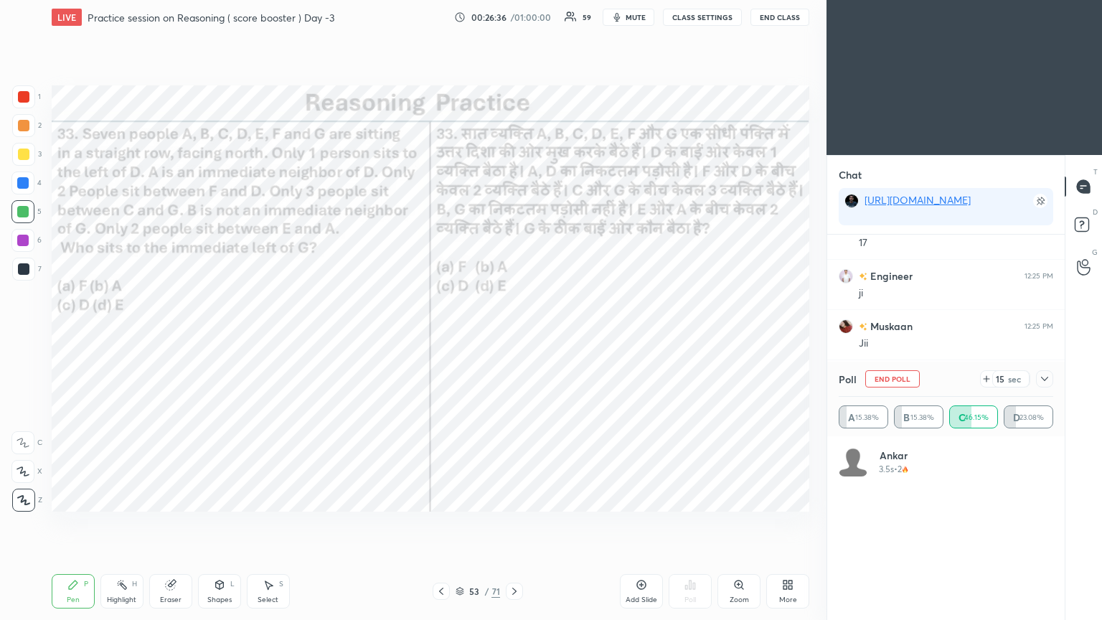
scroll to position [143, 210]
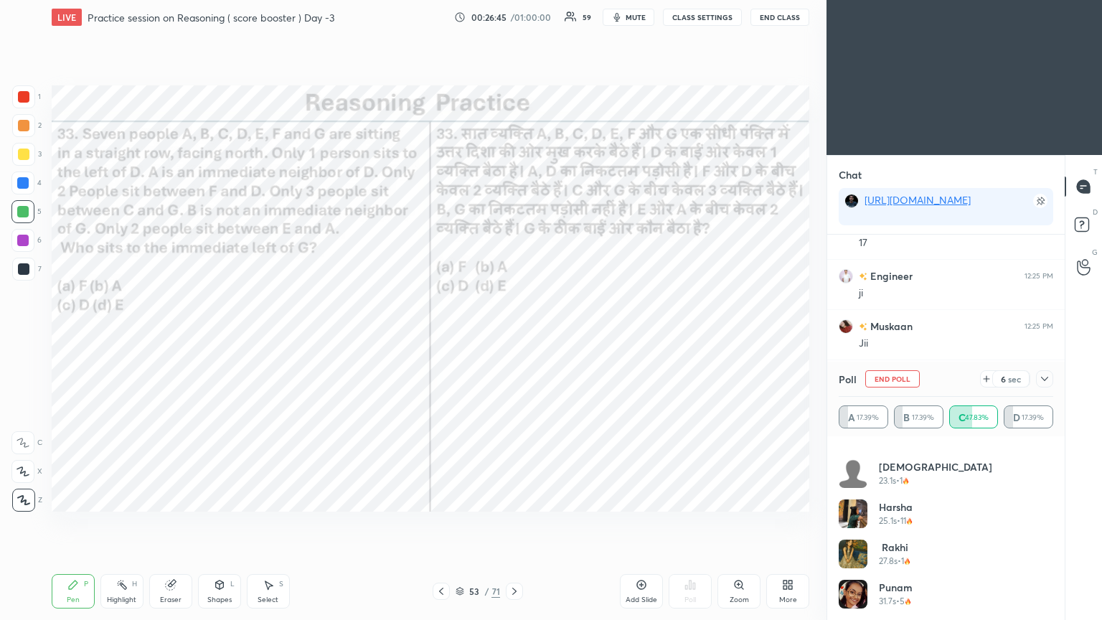
click at [514, 336] on icon at bounding box center [1044, 378] width 11 height 11
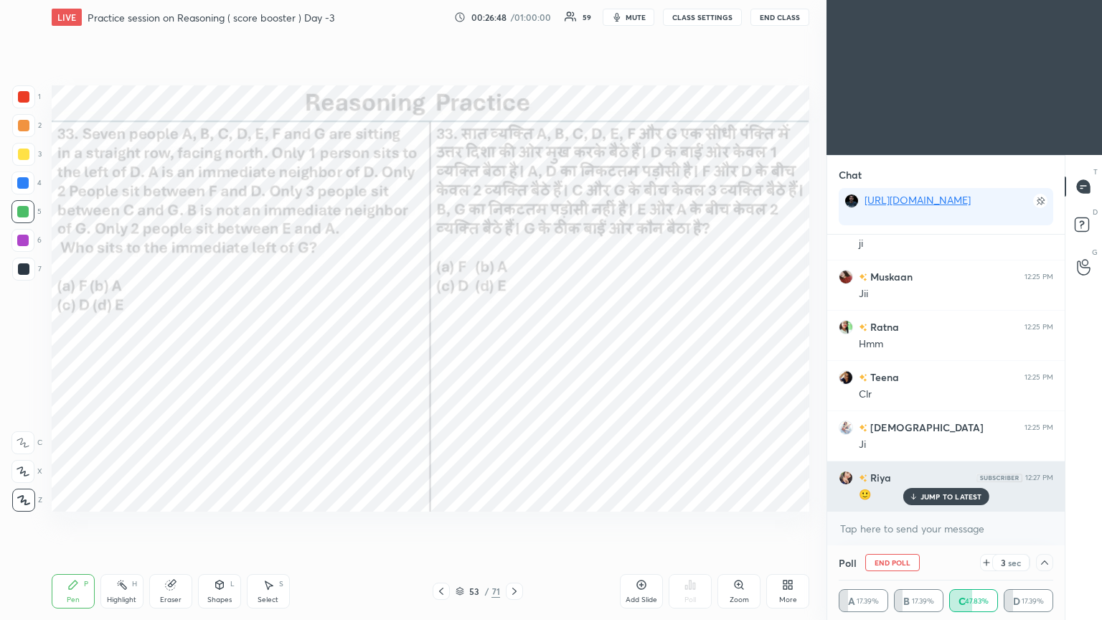
click at [514, 336] on p "JUMP TO LATEST" at bounding box center [951, 496] width 62 height 9
click at [514, 336] on h6 "Riya" at bounding box center [879, 477] width 24 height 15
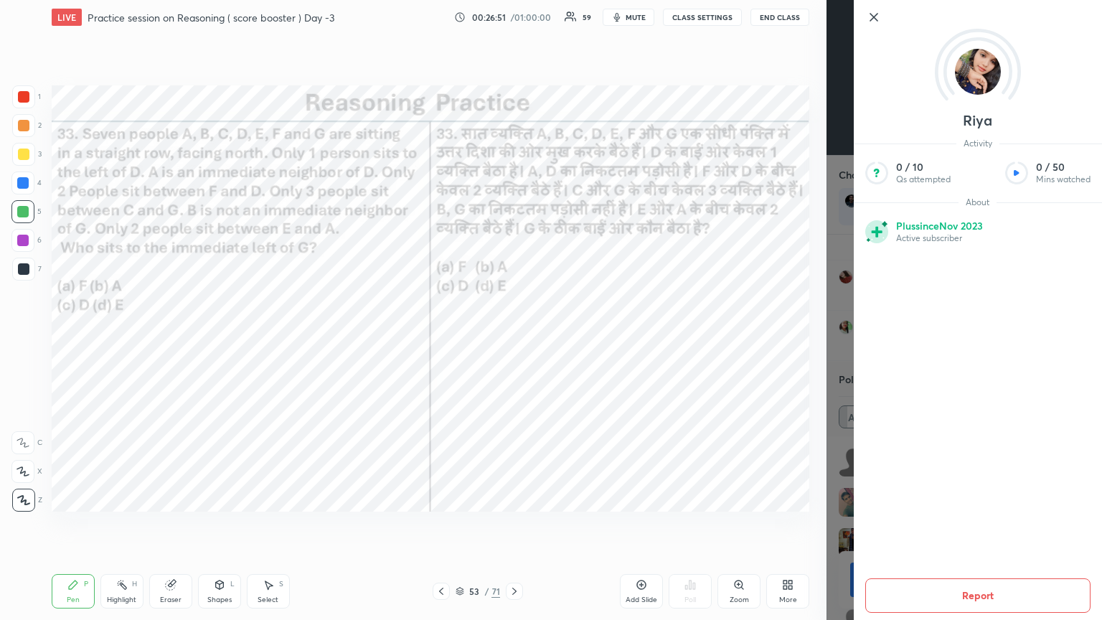
click at [514, 336] on div "1 2 3 4 5 6 7 C X Z C X Z E E Erase all H H LIVE Practice session on Reasoning …" at bounding box center [413, 310] width 826 height 620
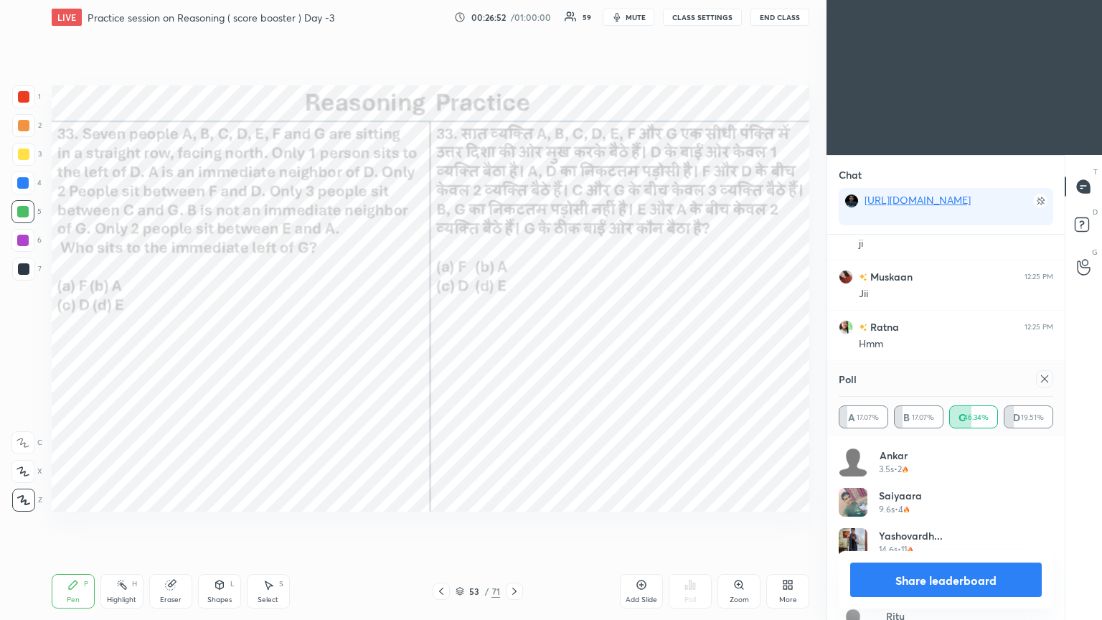
click at [514, 336] on icon at bounding box center [1044, 378] width 11 height 11
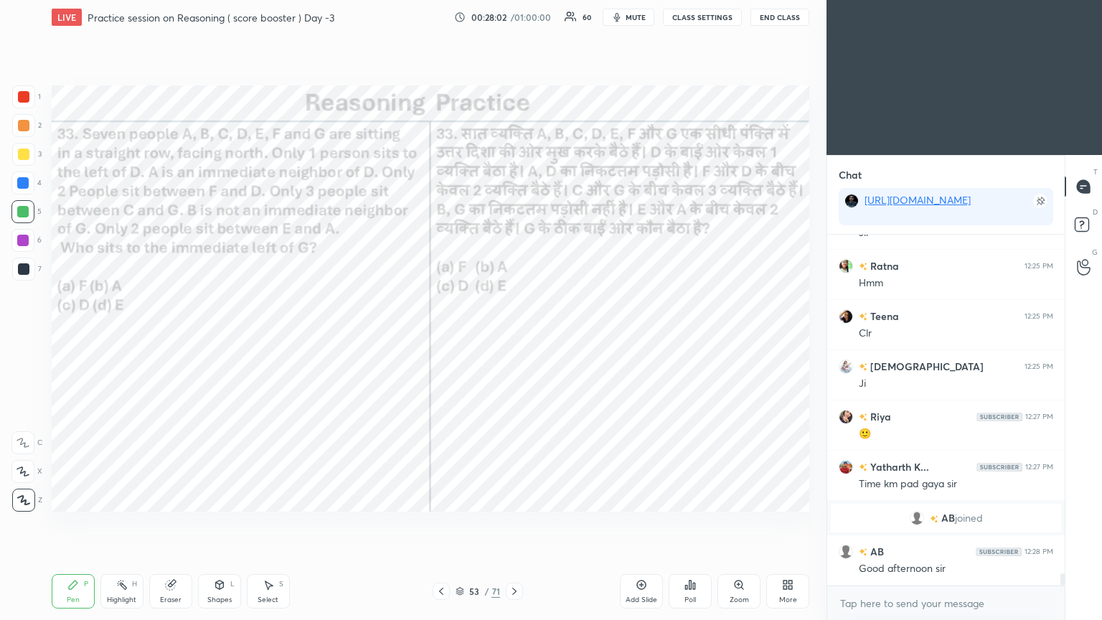
click at [171, 336] on icon at bounding box center [170, 584] width 9 height 9
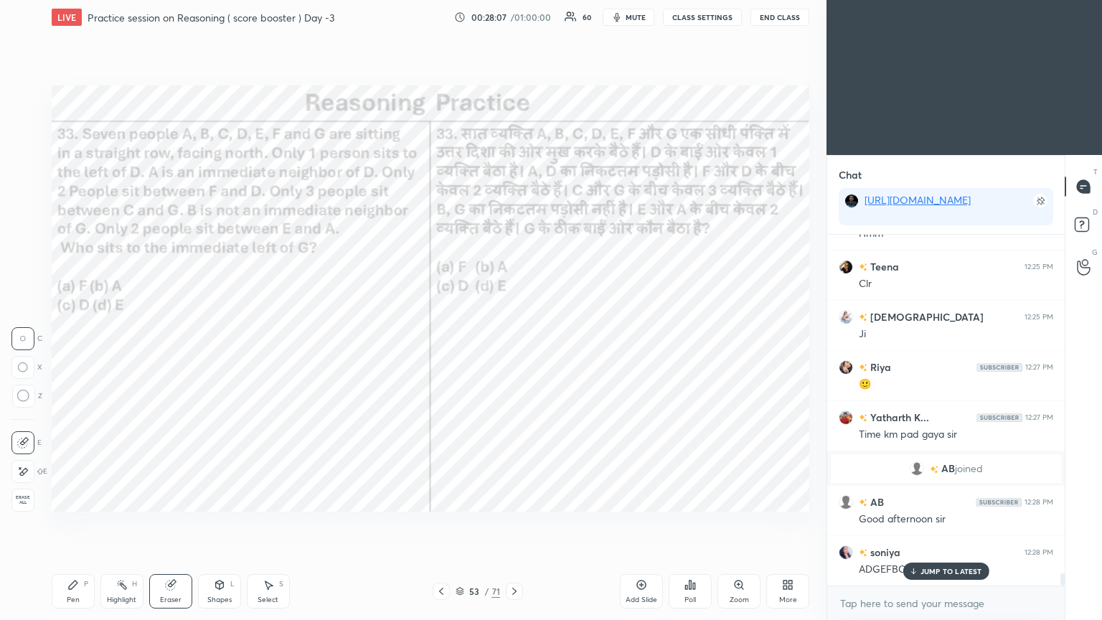
click at [514, 336] on p "JUMP TO LATEST" at bounding box center [951, 571] width 62 height 9
click at [74, 336] on div "Pen P" at bounding box center [73, 591] width 43 height 34
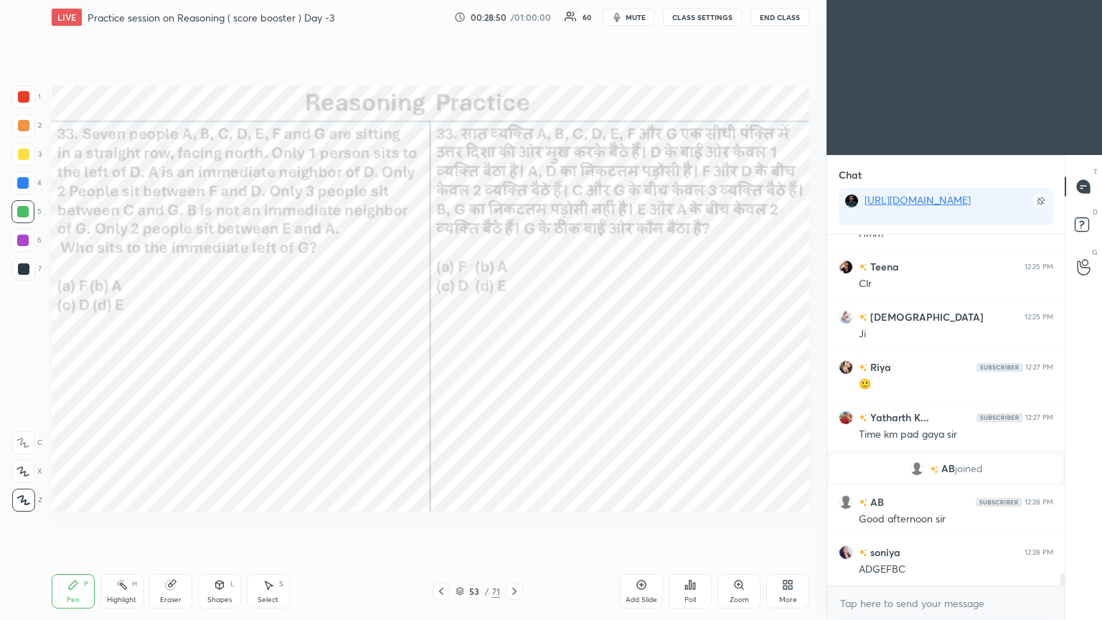
click at [173, 336] on div "Eraser" at bounding box center [170, 591] width 43 height 34
click at [64, 336] on div "Pen P" at bounding box center [73, 591] width 43 height 34
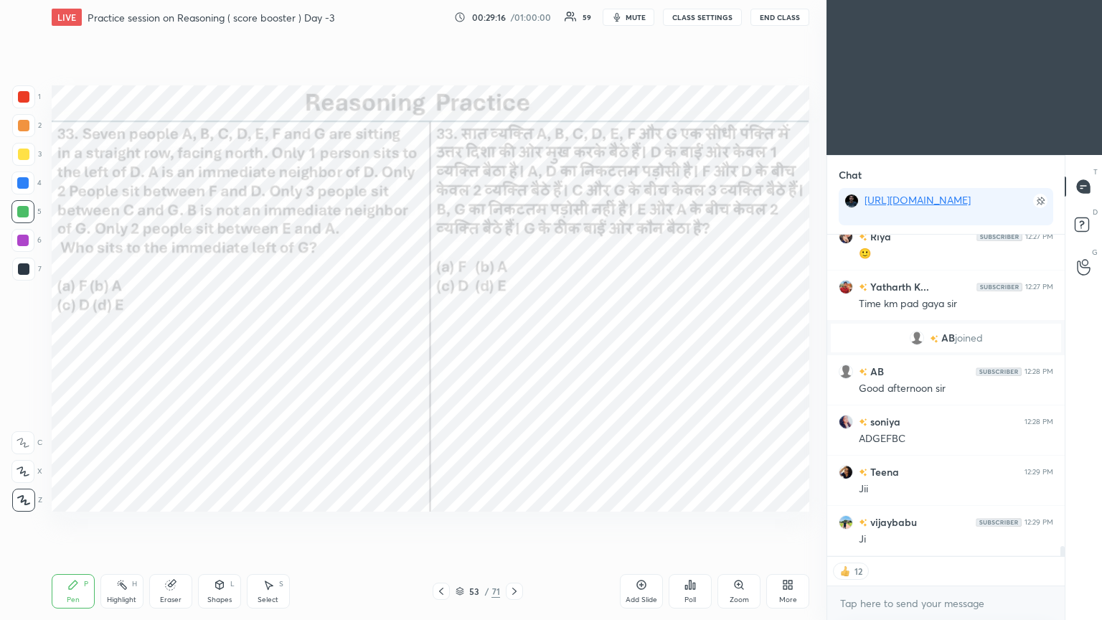
scroll to position [9880, 0]
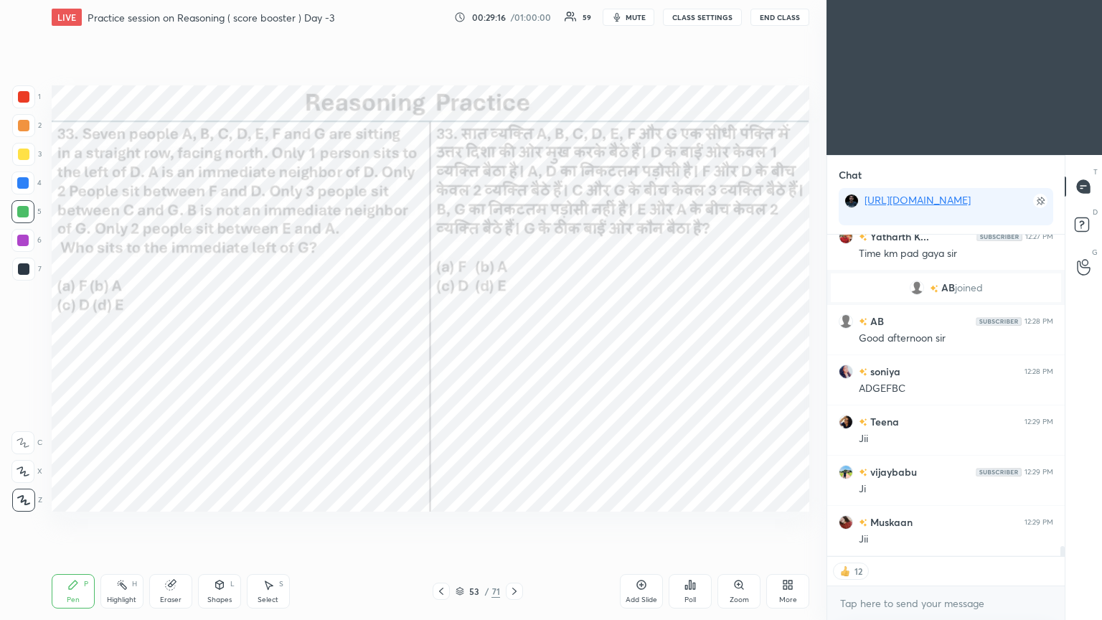
click at [514, 336] on icon at bounding box center [514, 590] width 11 height 11
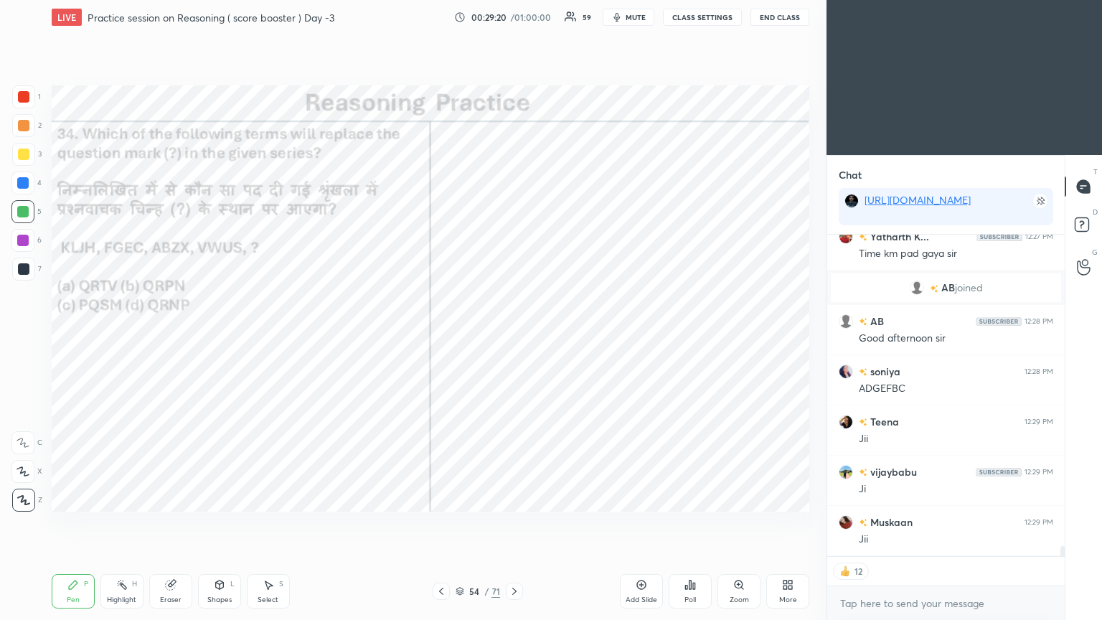
scroll to position [9931, 0]
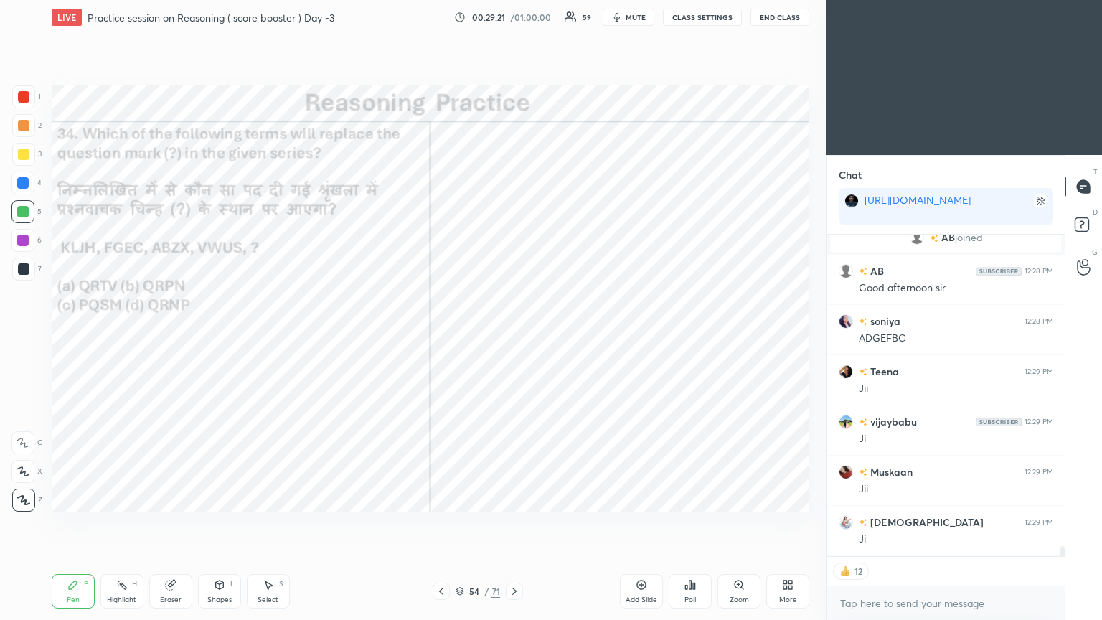
click at [514, 336] on div "Poll" at bounding box center [689, 599] width 11 height 7
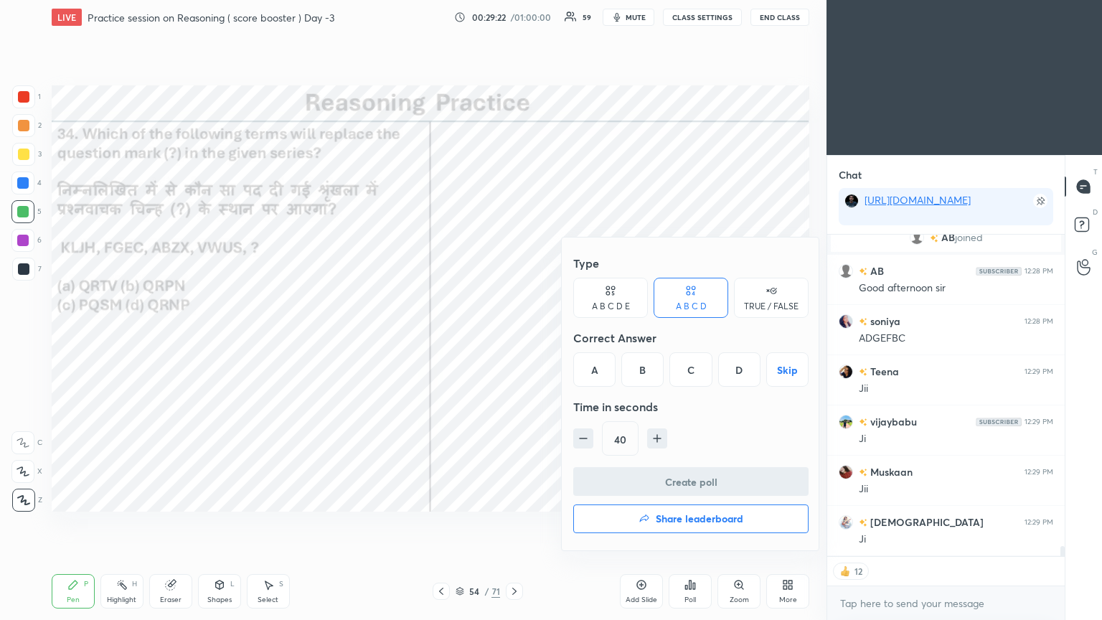
click at [514, 336] on div "B" at bounding box center [642, 369] width 42 height 34
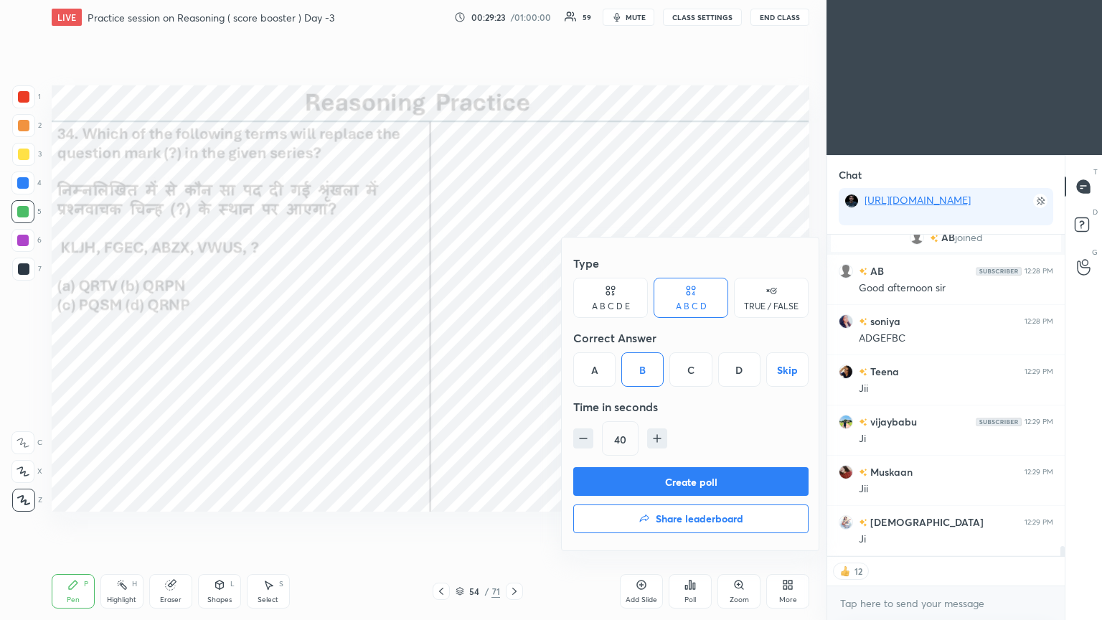
click at [514, 336] on button "Create poll" at bounding box center [690, 481] width 235 height 29
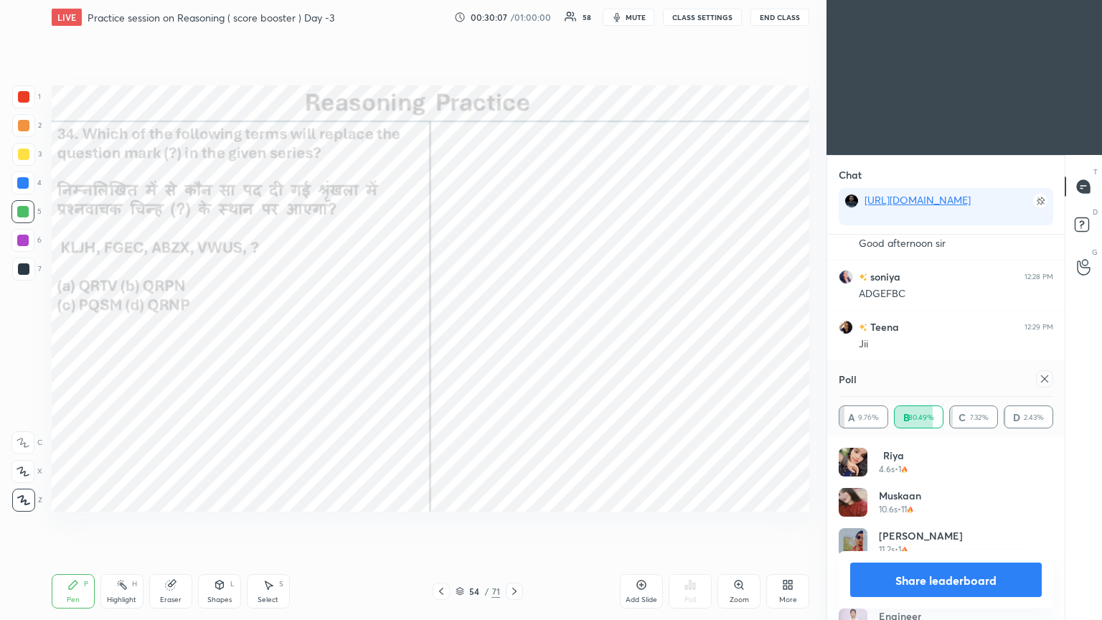
scroll to position [10010, 0]
click at [514, 336] on icon at bounding box center [1044, 378] width 11 height 11
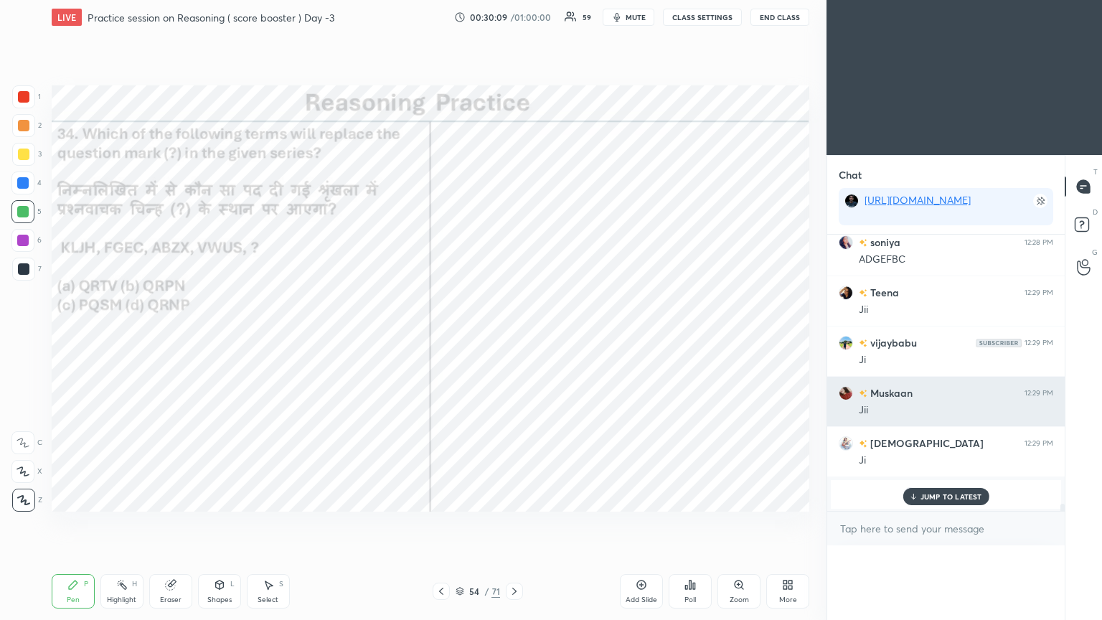
scroll to position [0, 4]
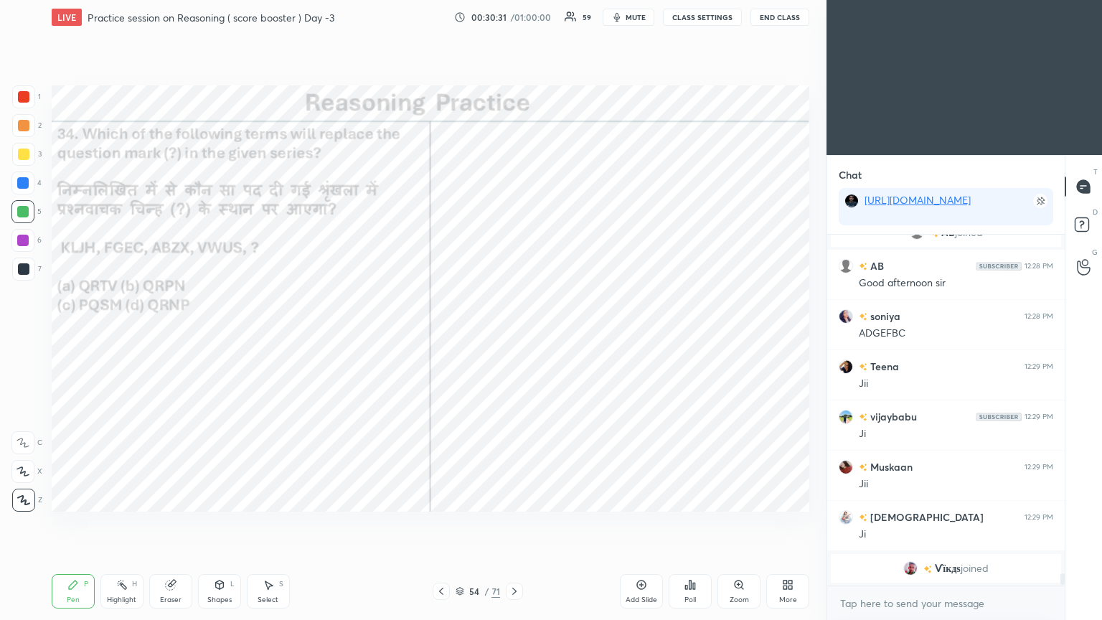
click at [20, 103] on div at bounding box center [23, 96] width 23 height 23
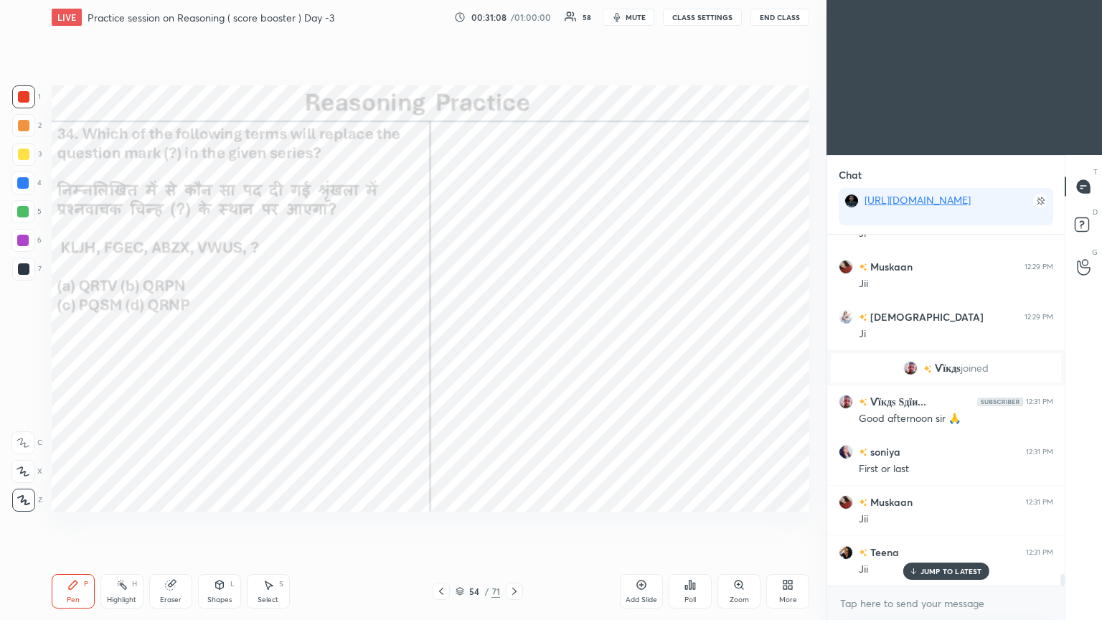
scroll to position [10187, 0]
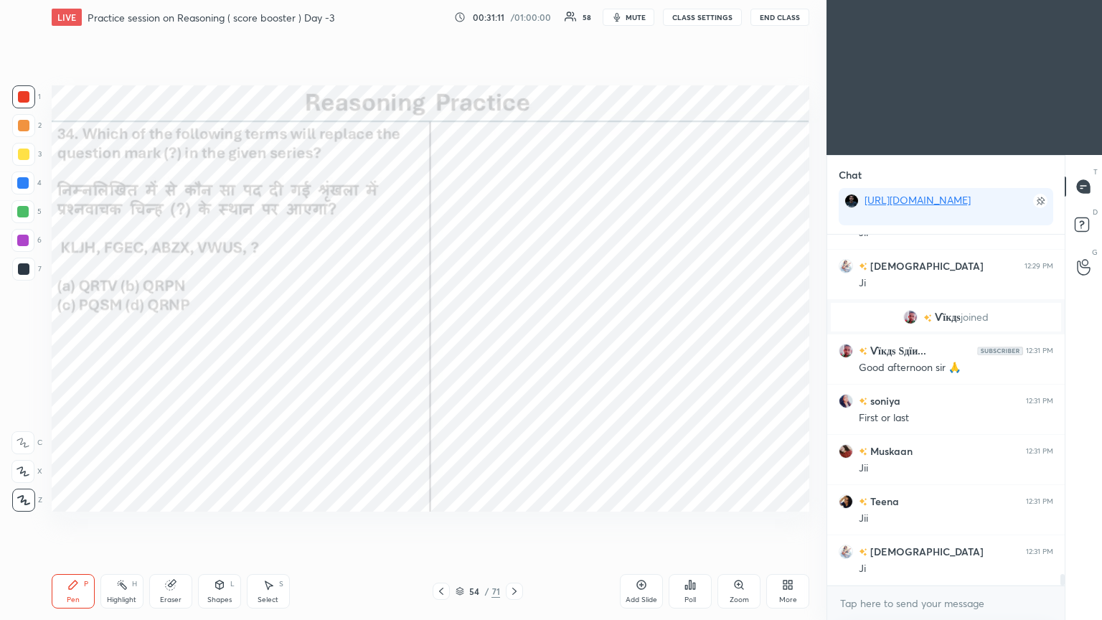
click at [511, 336] on icon at bounding box center [514, 590] width 11 height 11
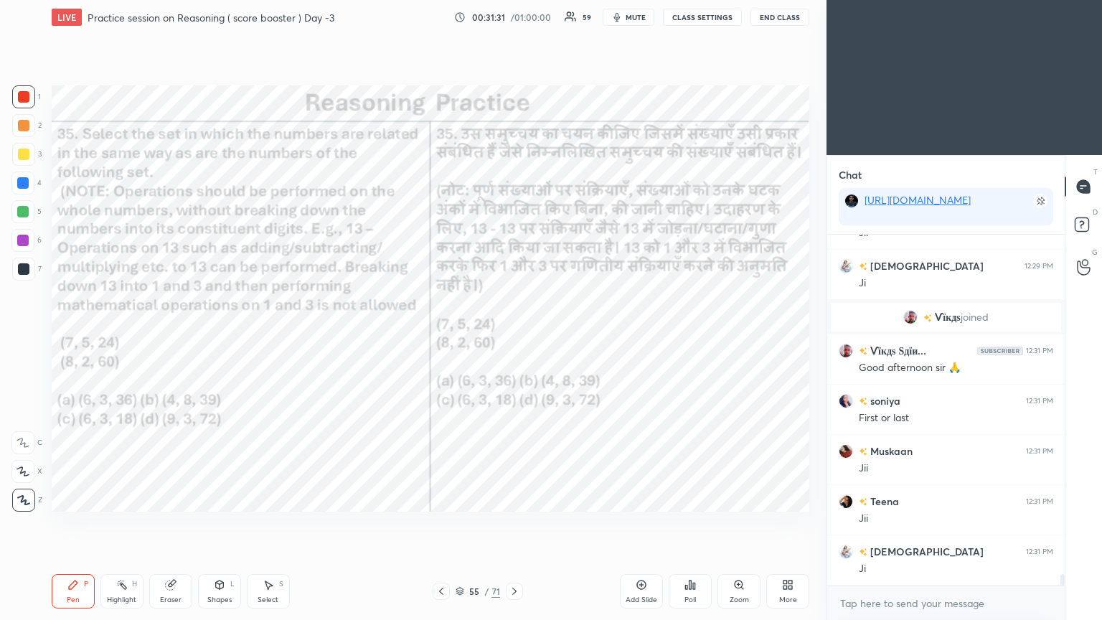
scroll to position [10236, 0]
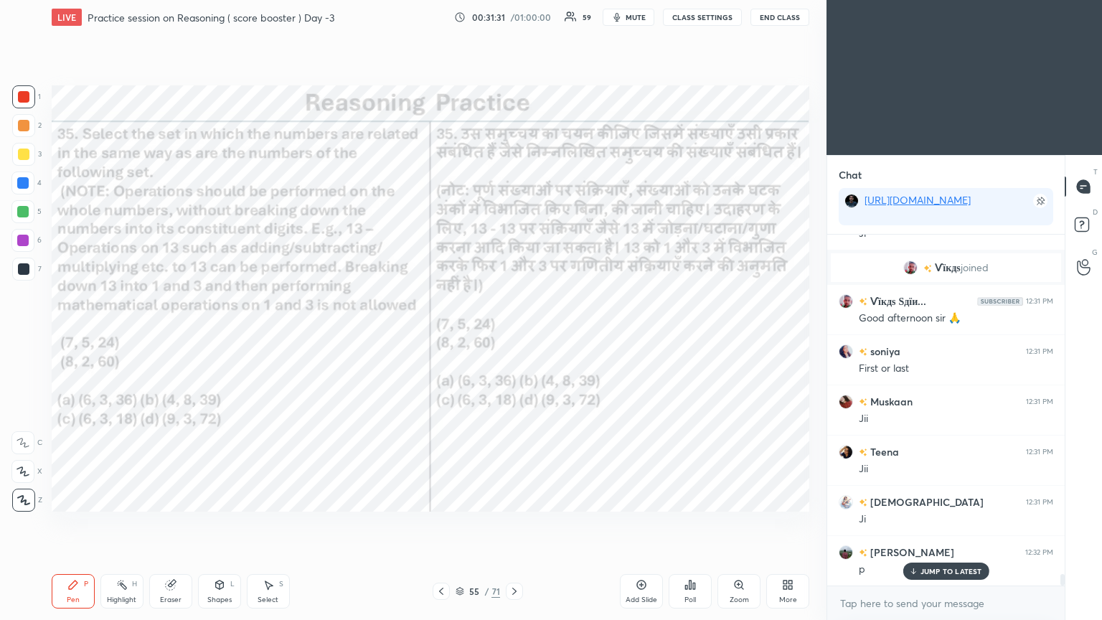
click at [514, 336] on icon at bounding box center [689, 584] width 11 height 11
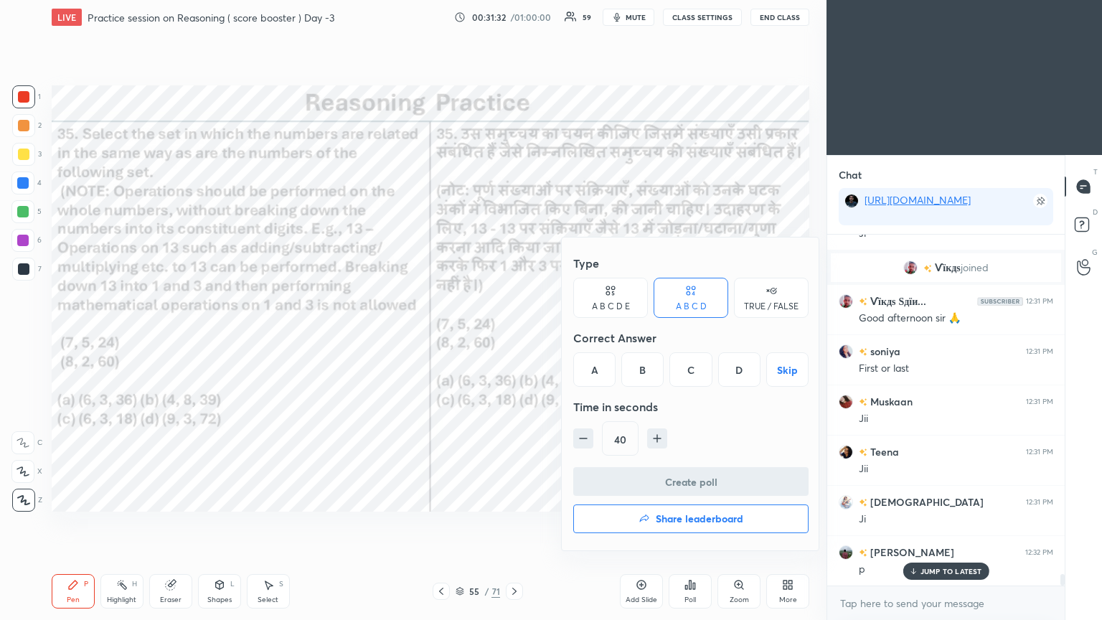
click at [514, 336] on div "D" at bounding box center [739, 369] width 42 height 34
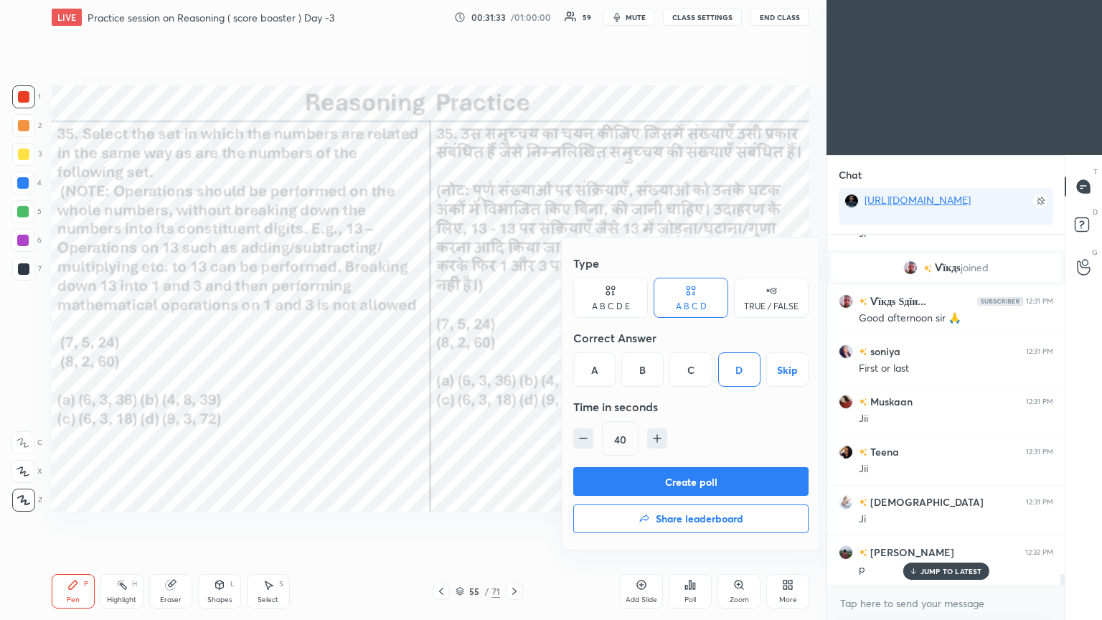
click at [514, 336] on button "Create poll" at bounding box center [690, 481] width 235 height 29
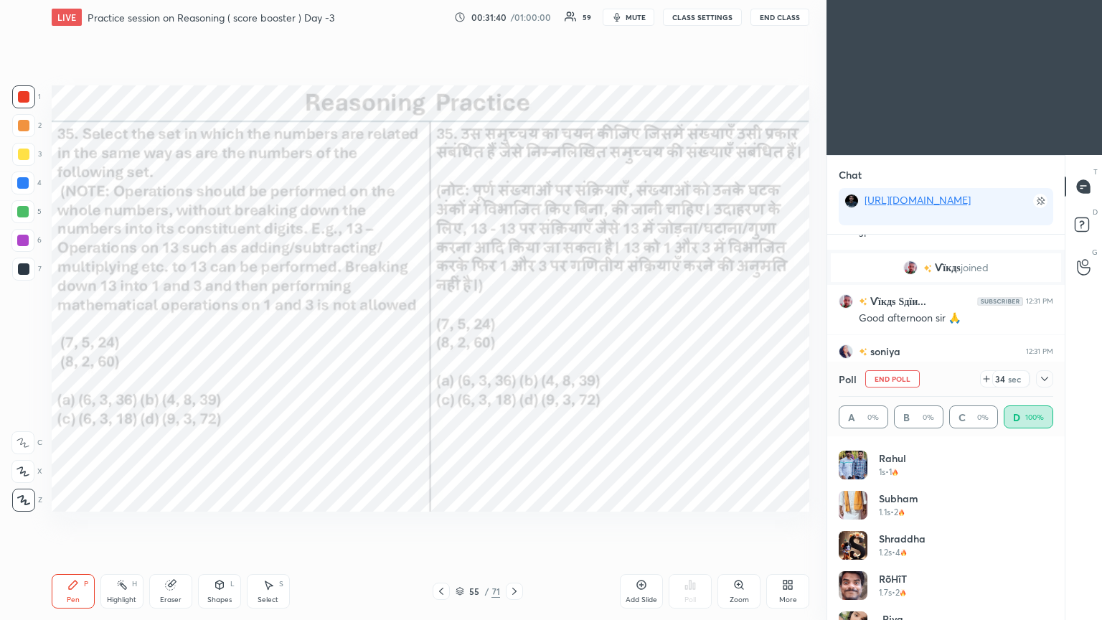
scroll to position [0, 0]
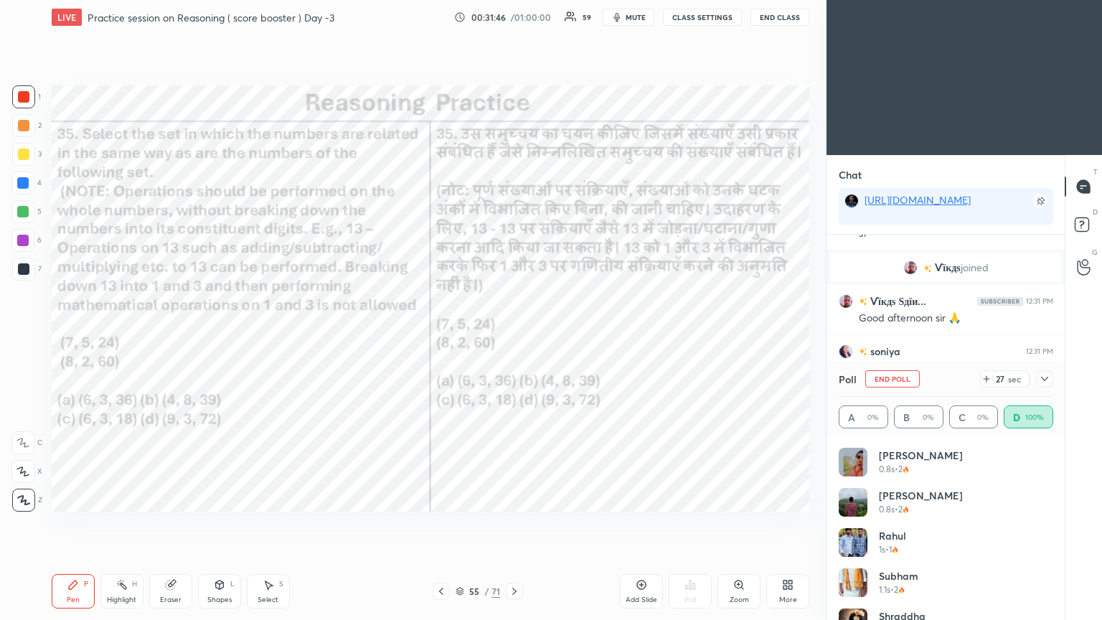
click at [514, 336] on icon at bounding box center [1044, 378] width 11 height 11
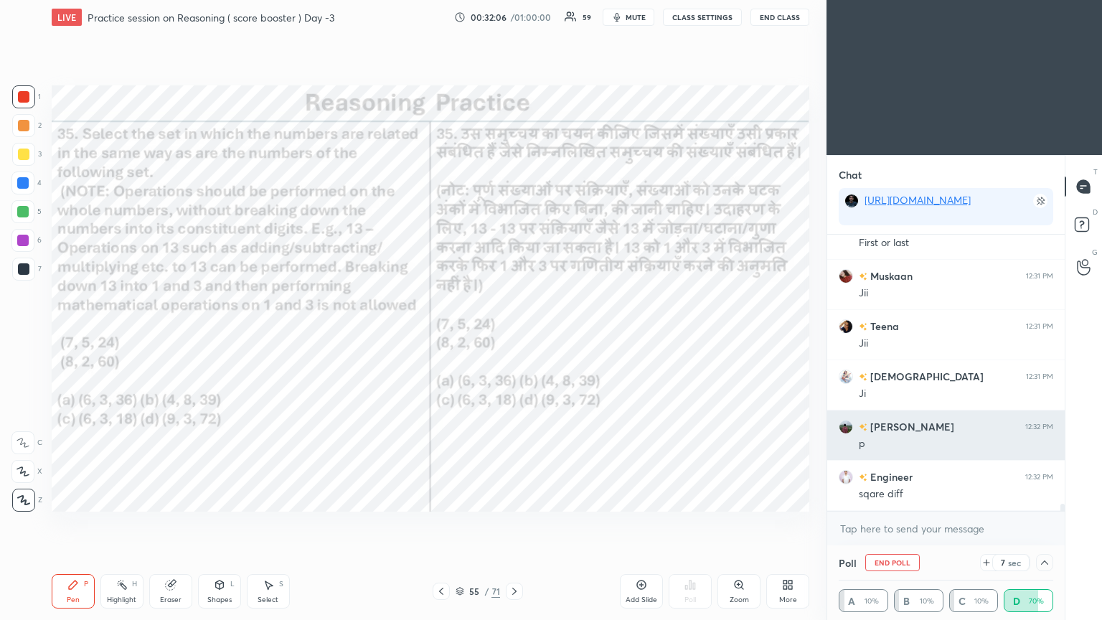
scroll to position [10411, 0]
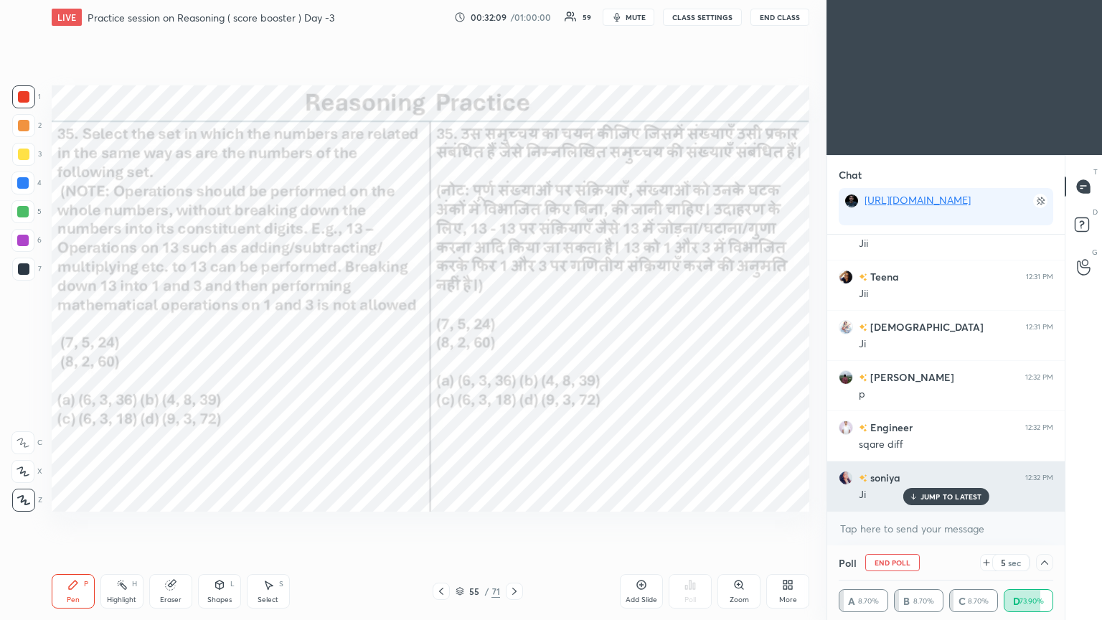
click at [514, 336] on p "JUMP TO LATEST" at bounding box center [951, 496] width 62 height 9
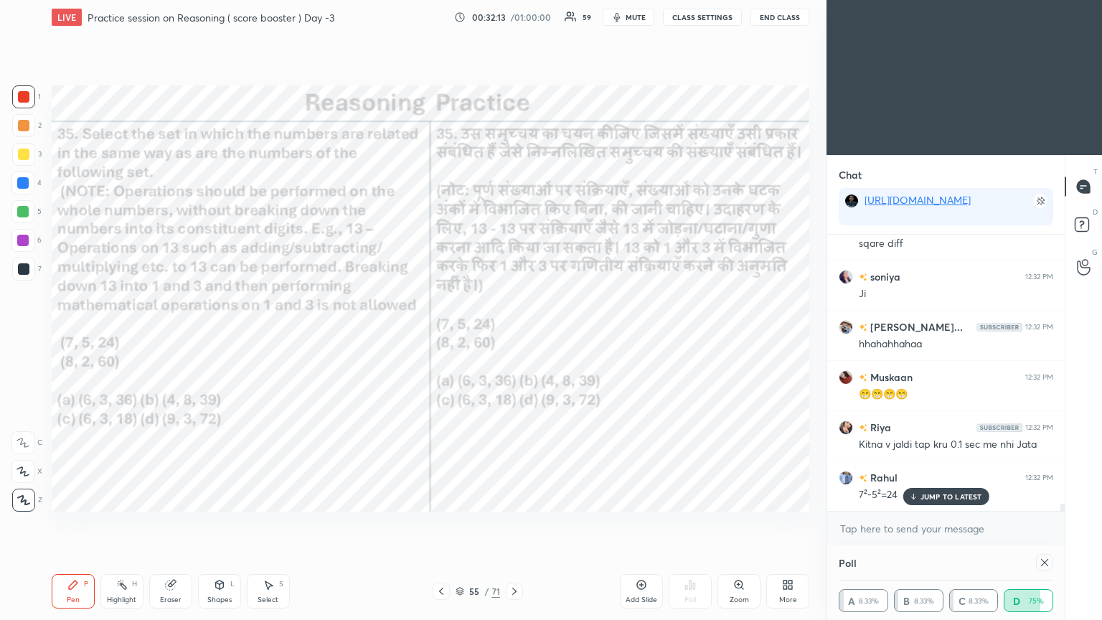
scroll to position [67, 210]
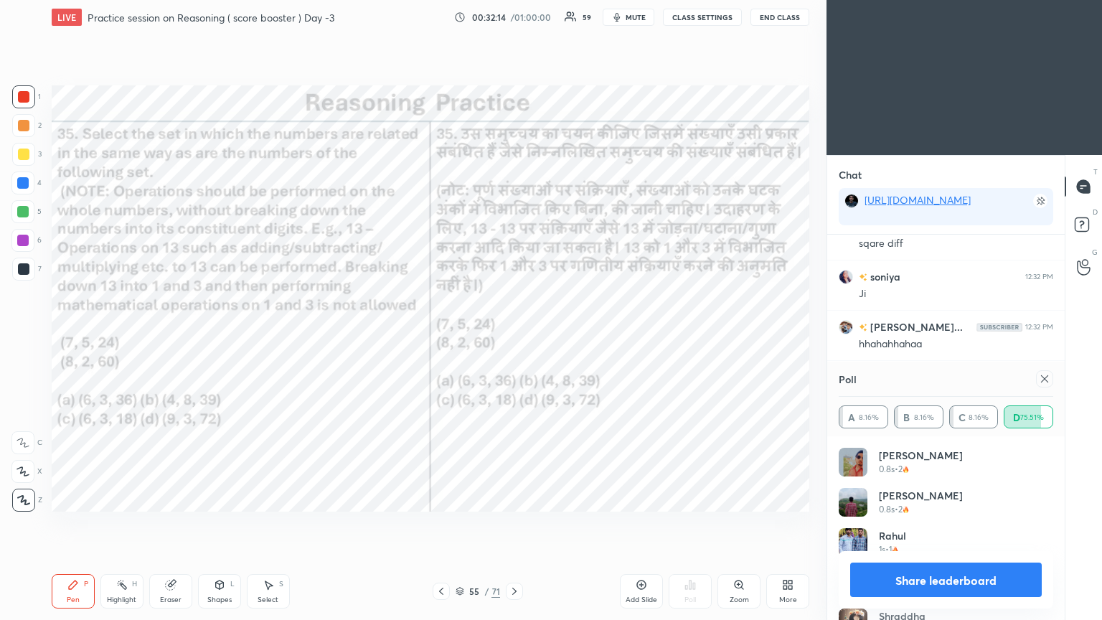
click at [514, 336] on icon at bounding box center [1044, 378] width 11 height 11
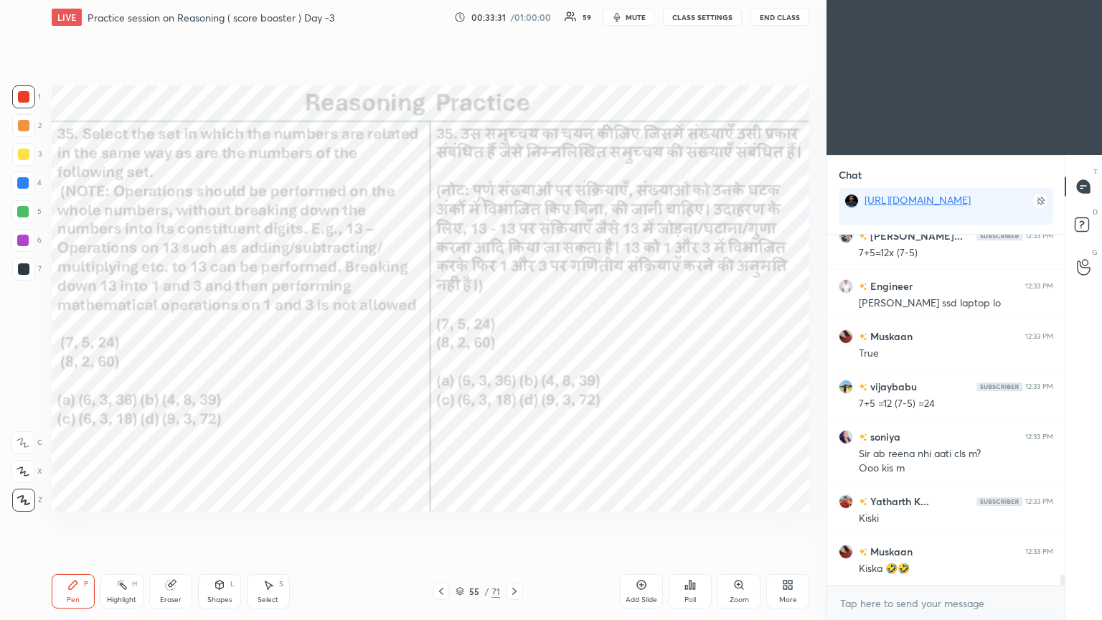
scroll to position [11054, 0]
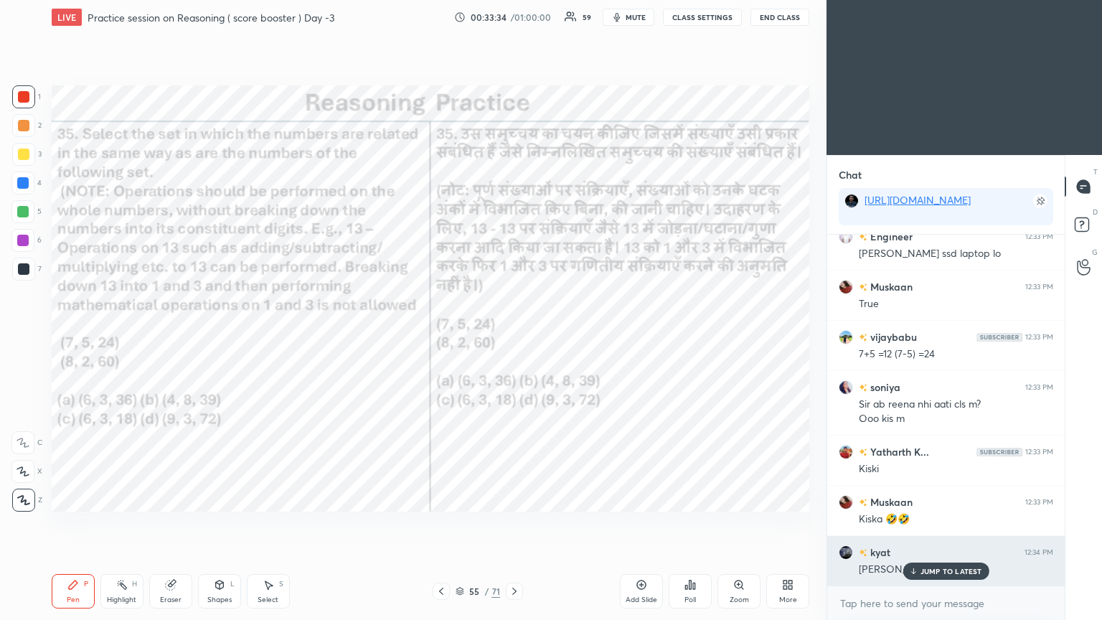
click at [514, 336] on p "JUMP TO LATEST" at bounding box center [951, 571] width 62 height 9
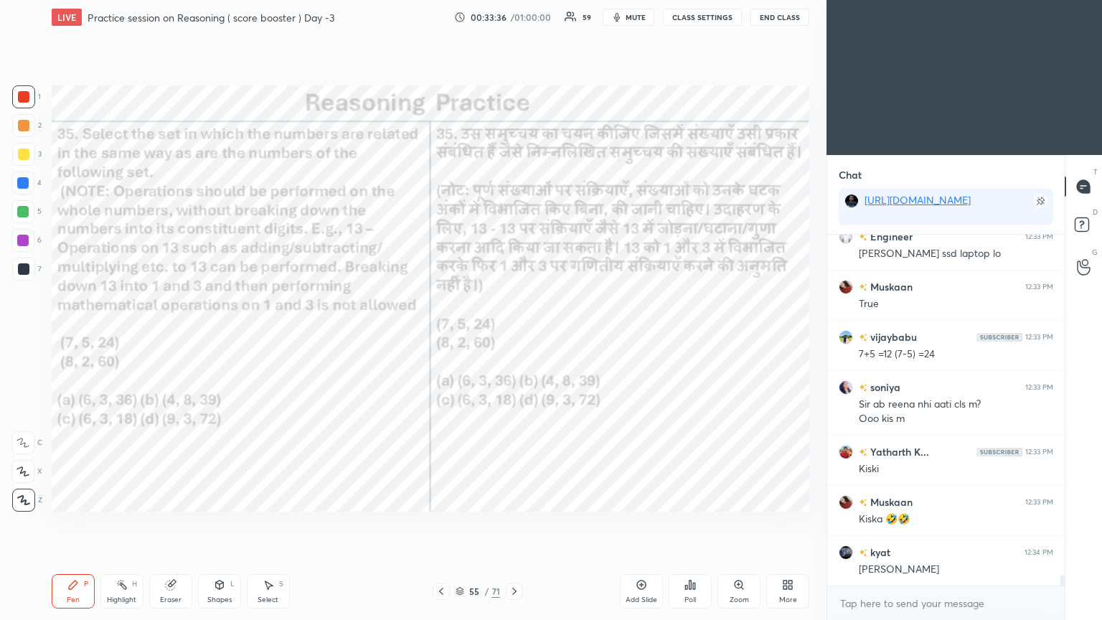
click at [514, 336] on icon at bounding box center [514, 590] width 11 height 11
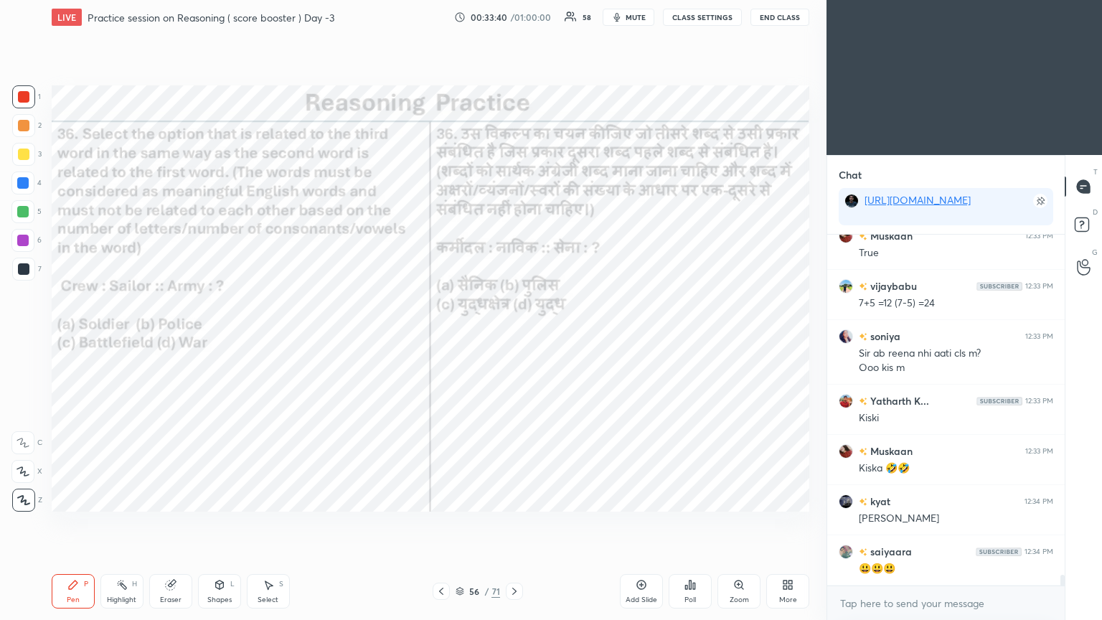
scroll to position [11154, 0]
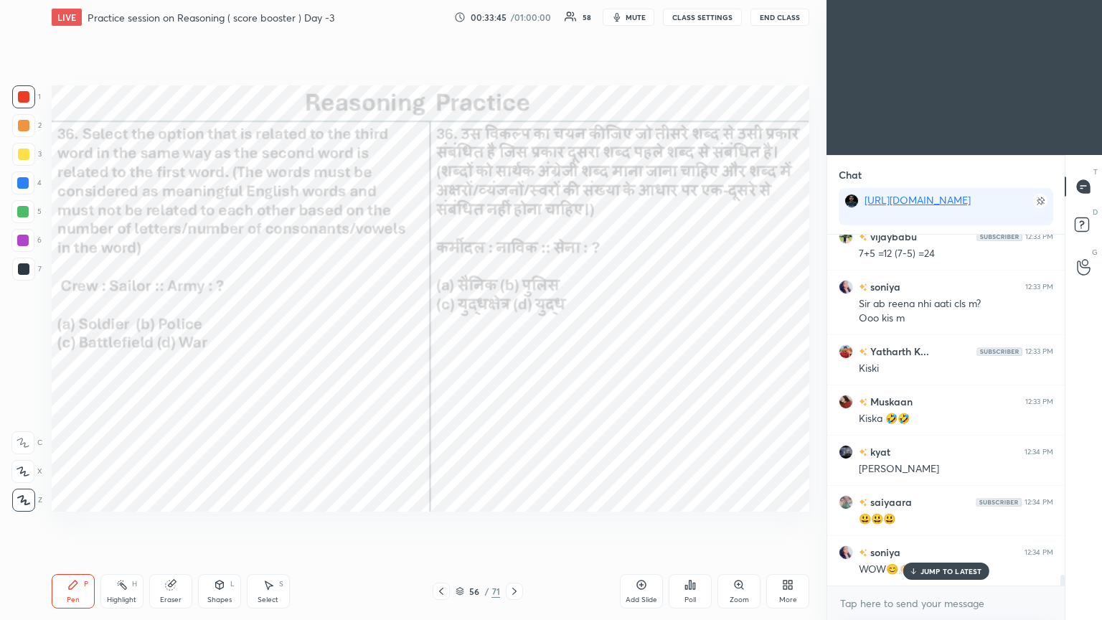
click at [514, 336] on icon at bounding box center [689, 584] width 11 height 11
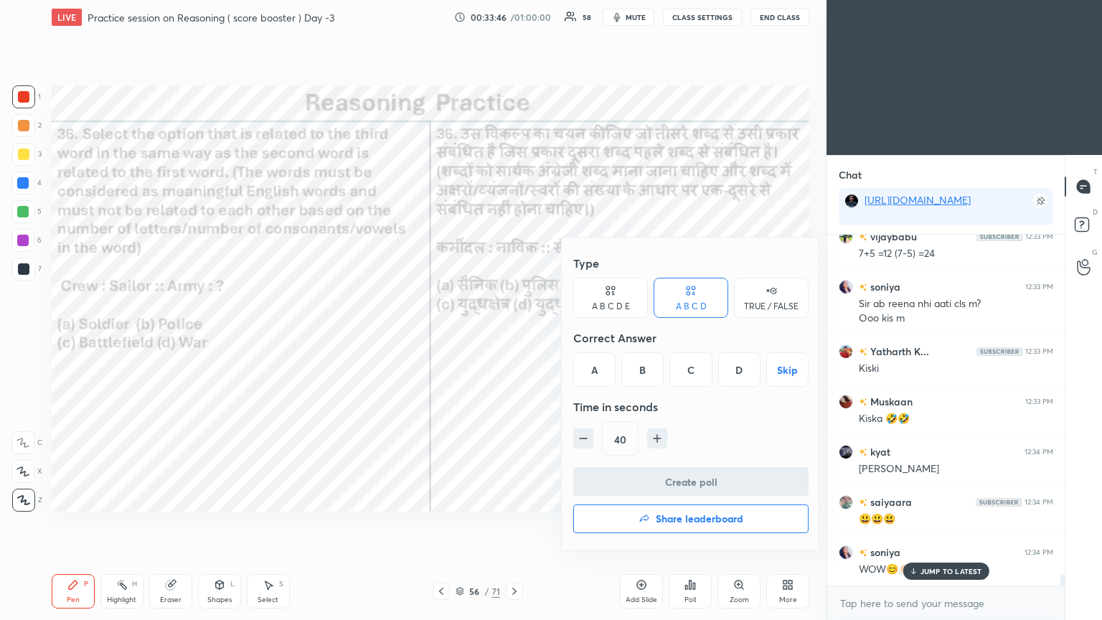
click at [514, 336] on div "A" at bounding box center [594, 369] width 42 height 34
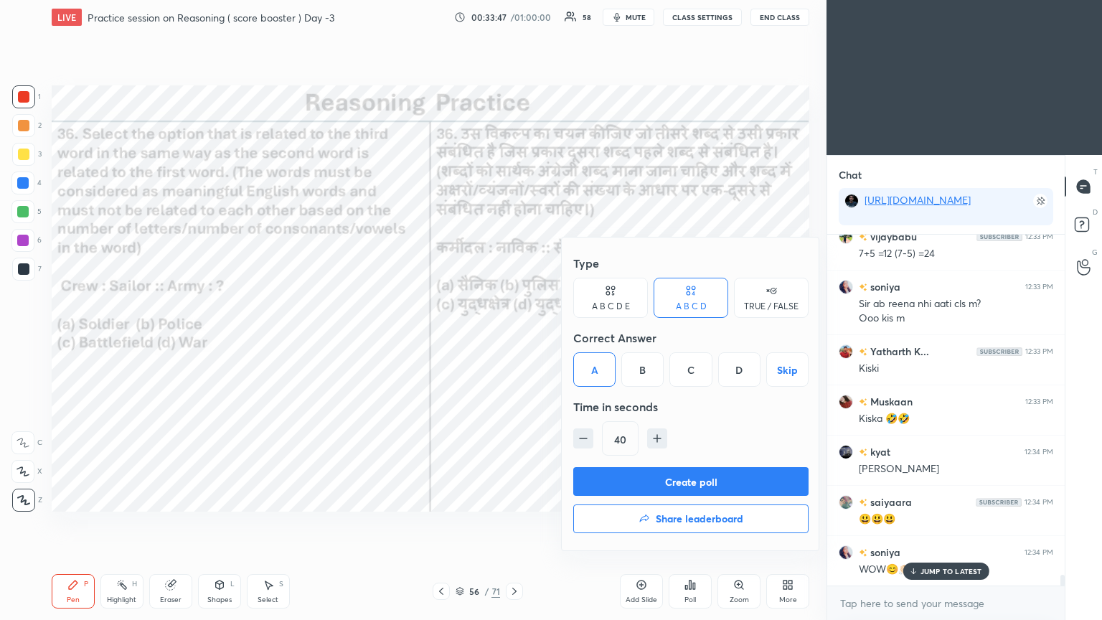
click at [514, 336] on button "Create poll" at bounding box center [690, 481] width 235 height 29
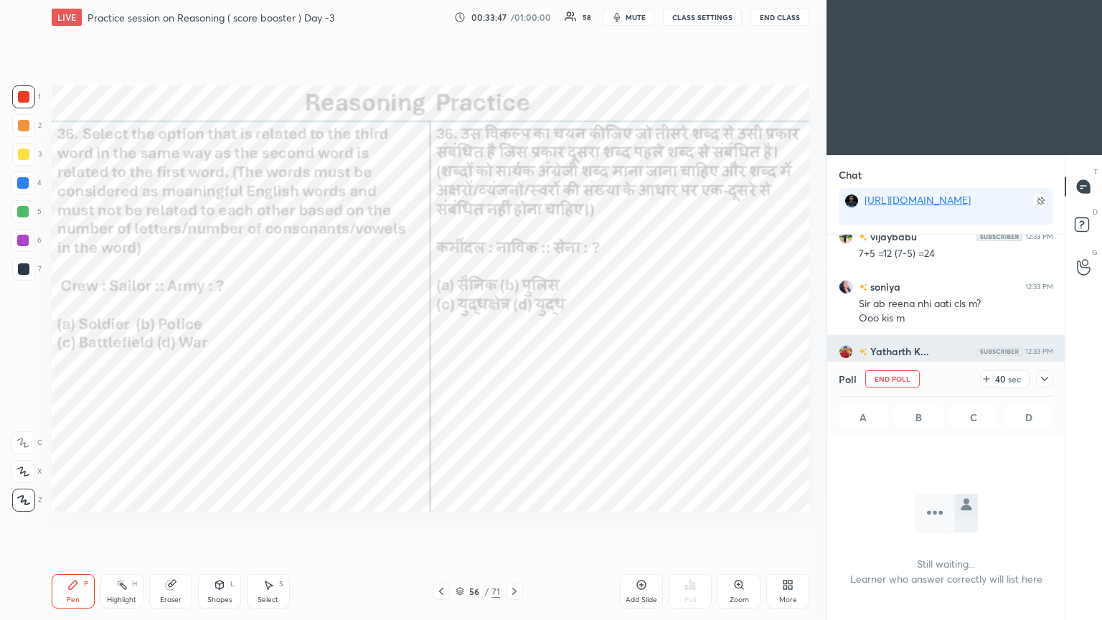
scroll to position [153, 233]
click at [514, 336] on icon at bounding box center [1044, 378] width 11 height 11
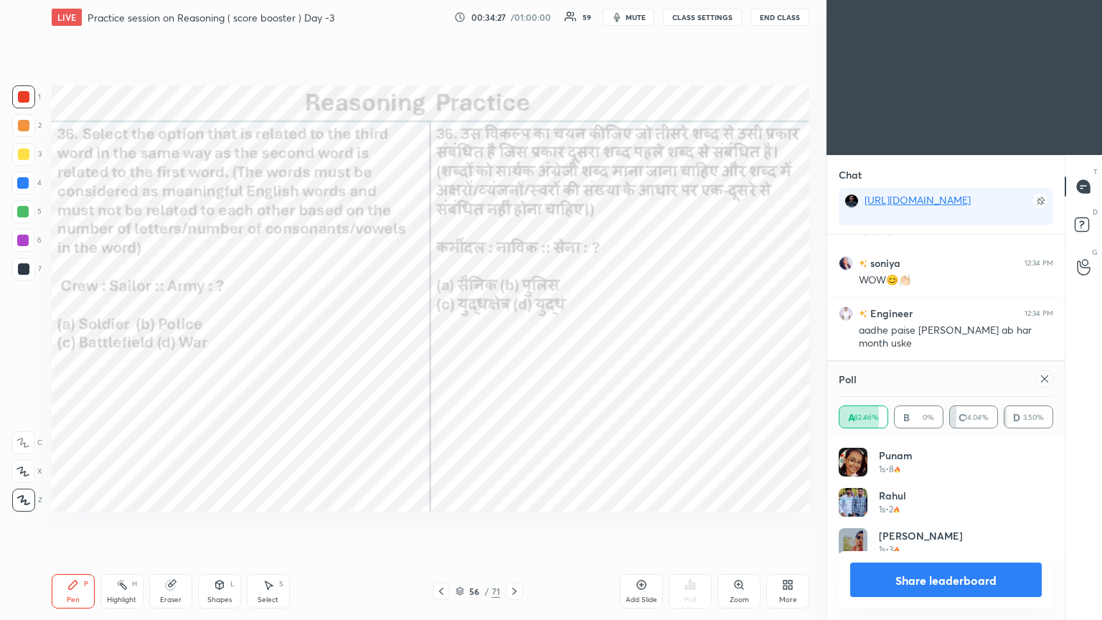
scroll to position [167, 210]
click at [514, 336] on icon at bounding box center [1044, 378] width 11 height 11
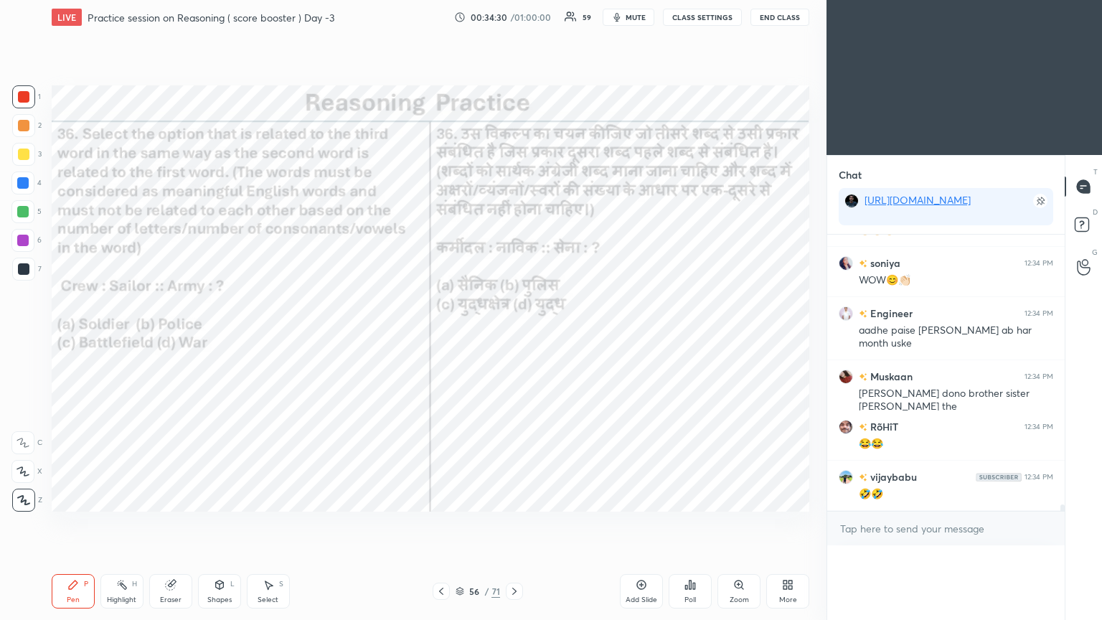
scroll to position [5, 4]
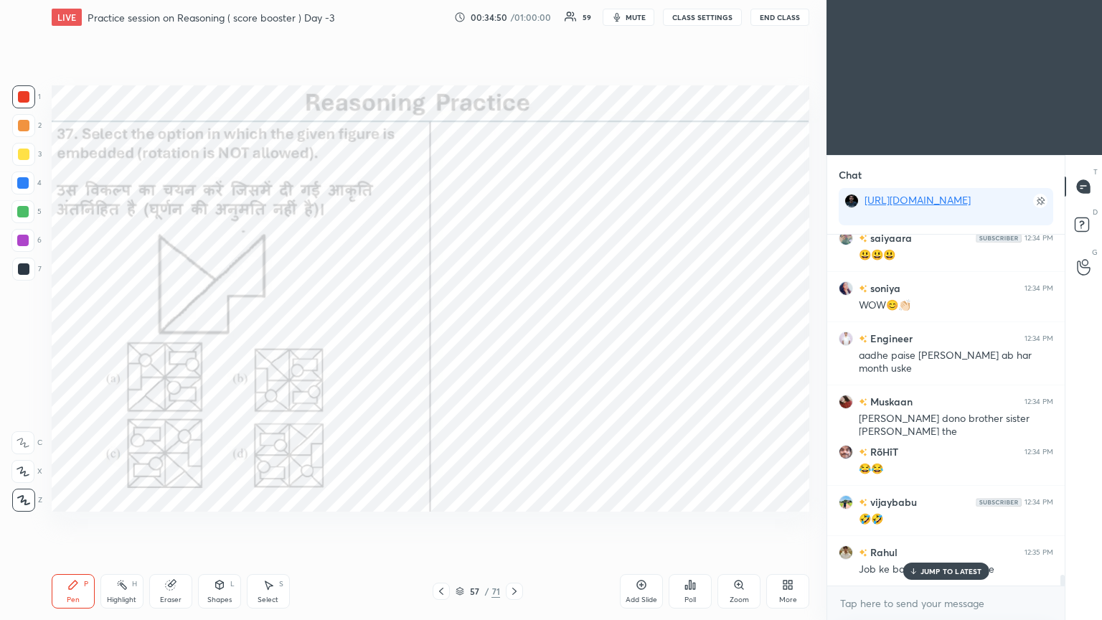
click at [514, 336] on icon at bounding box center [686, 587] width 2 height 4
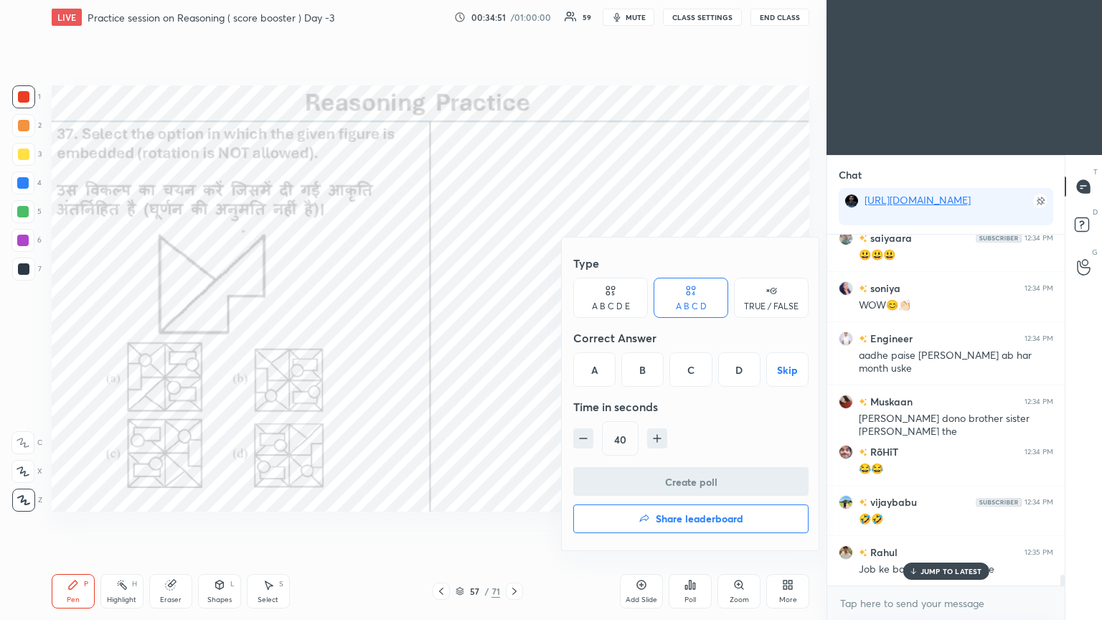
click at [514, 336] on div "D" at bounding box center [739, 369] width 42 height 34
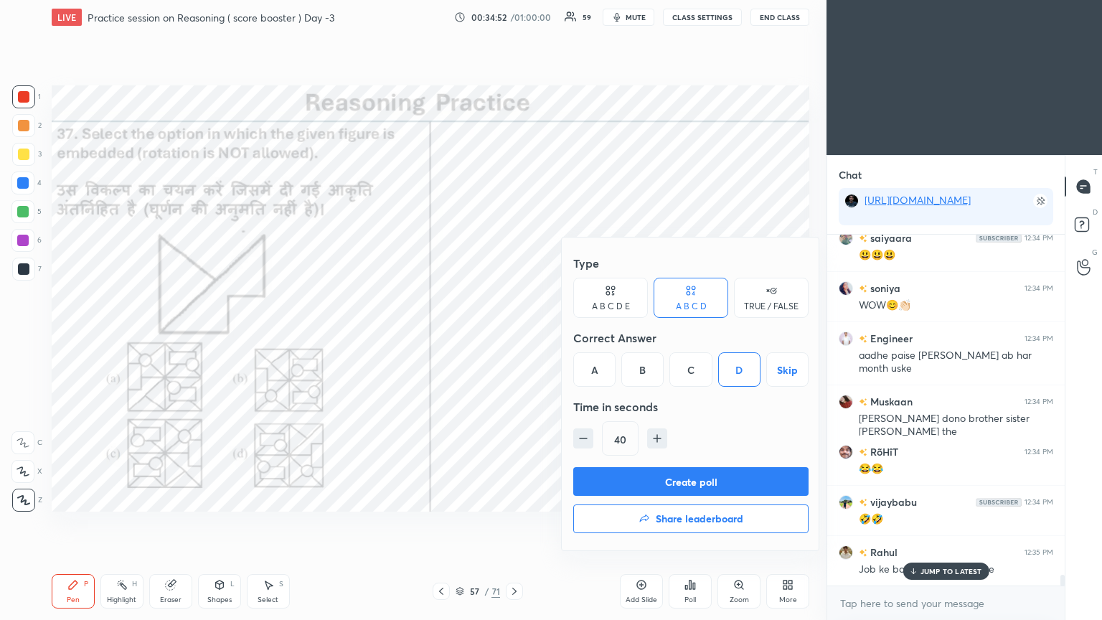
click at [514, 336] on button "Create poll" at bounding box center [690, 481] width 235 height 29
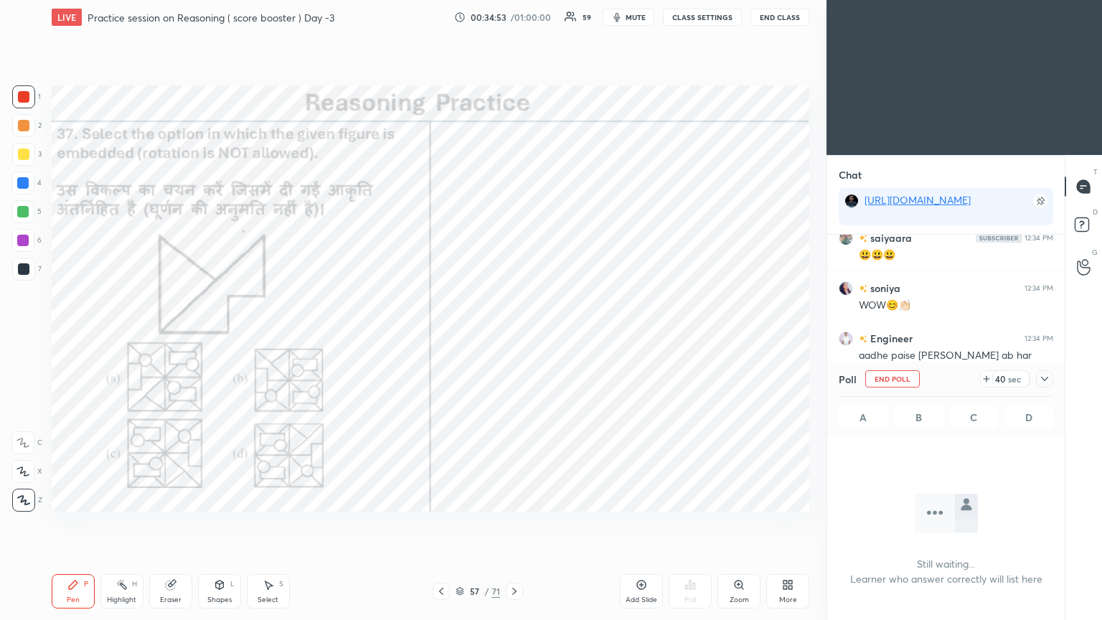
click at [514, 336] on div at bounding box center [1044, 378] width 17 height 17
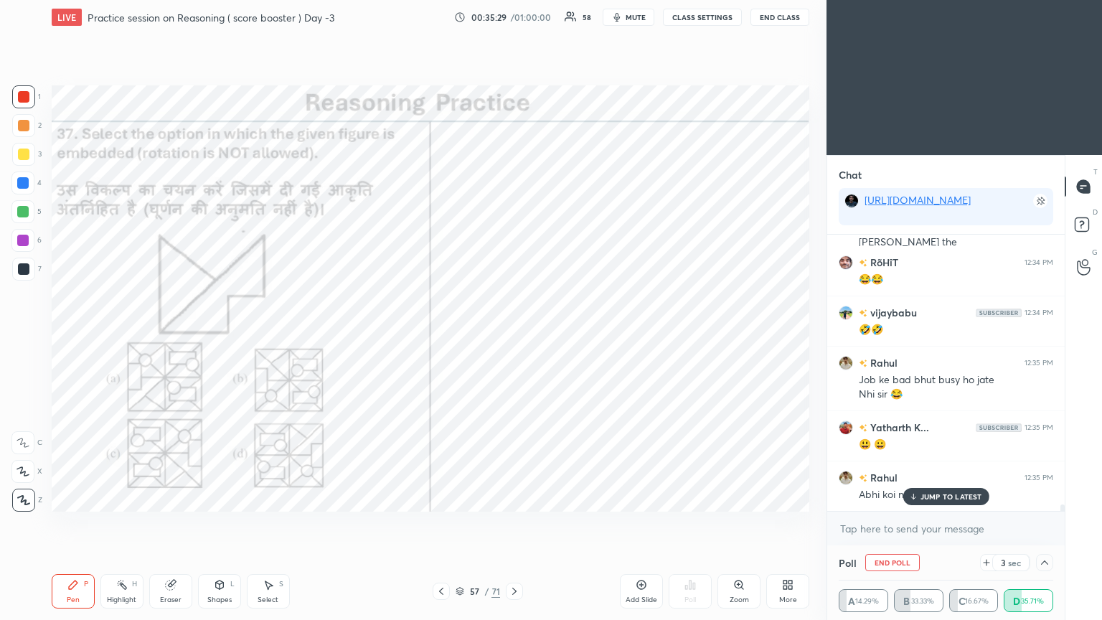
click at [514, 336] on p "JUMP TO LATEST" at bounding box center [951, 496] width 62 height 9
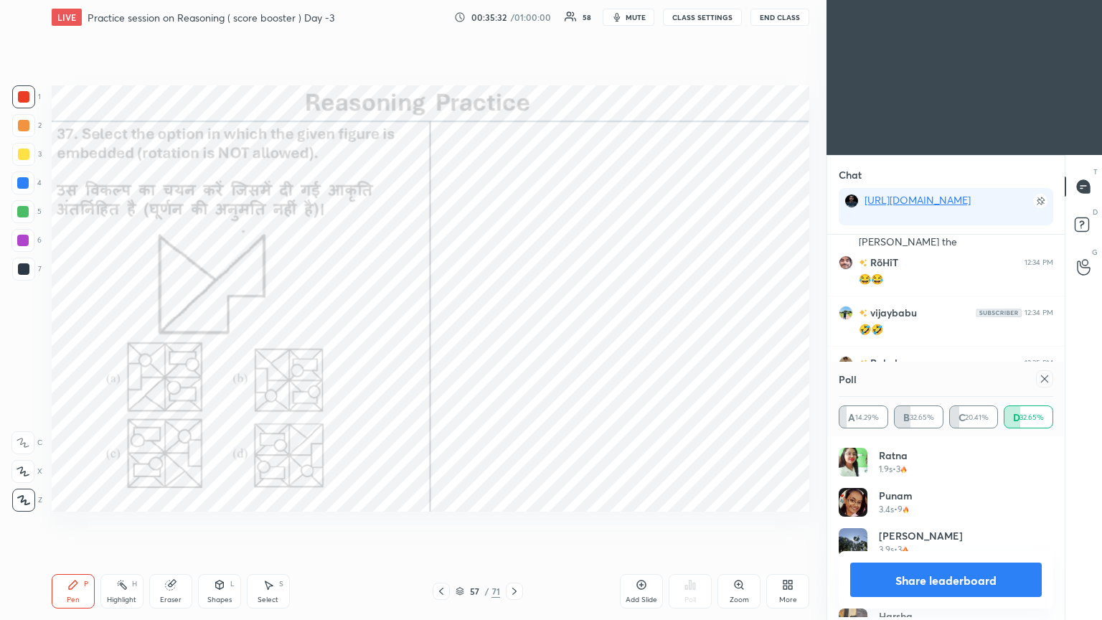
scroll to position [168, 210]
click at [514, 336] on icon at bounding box center [1044, 378] width 11 height 11
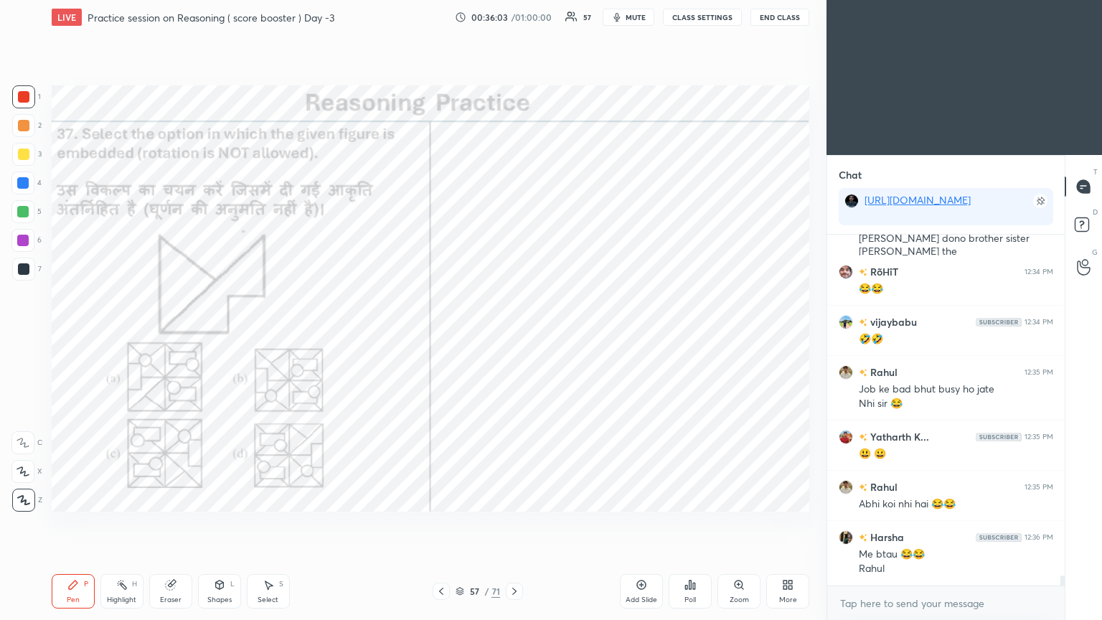
scroll to position [11648, 0]
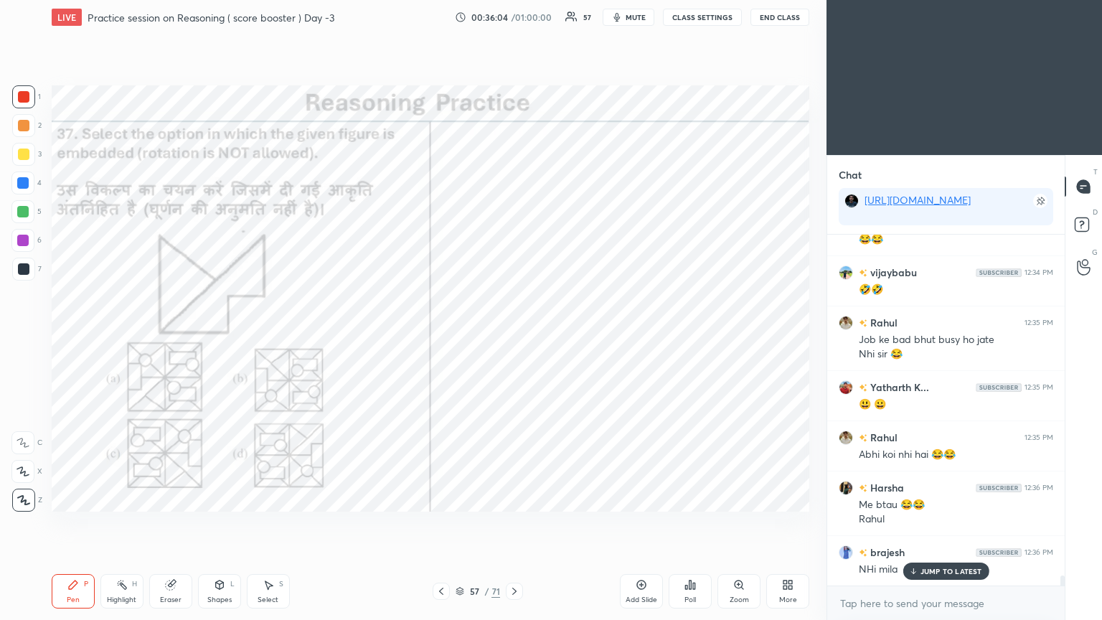
click at [514, 336] on p "JUMP TO LATEST" at bounding box center [951, 571] width 62 height 9
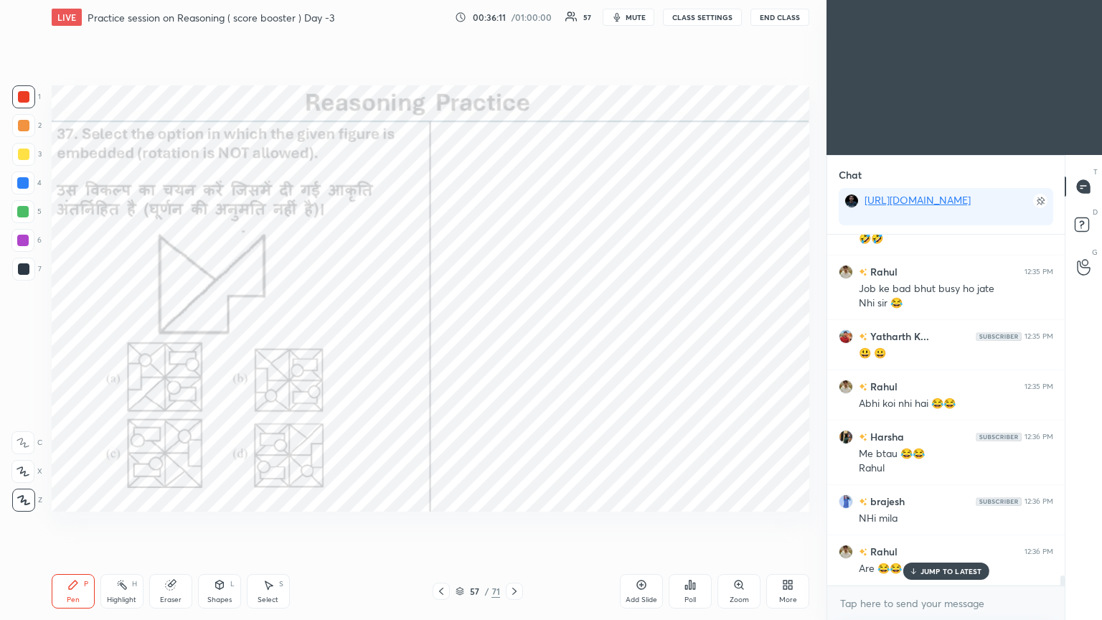
scroll to position [11748, 0]
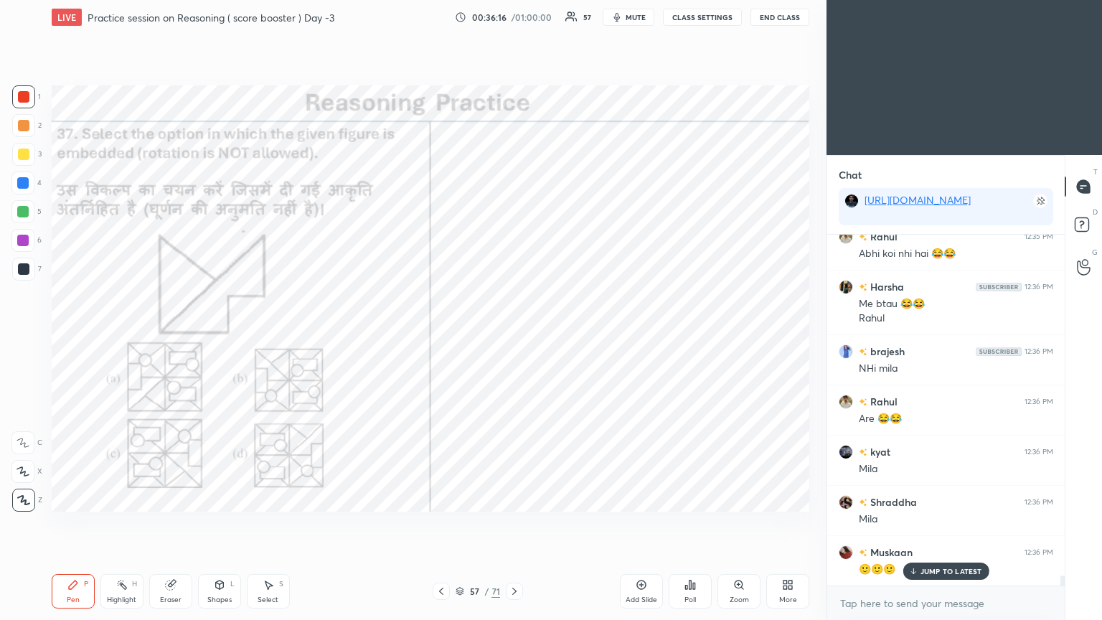
click at [513, 336] on icon at bounding box center [514, 590] width 11 height 11
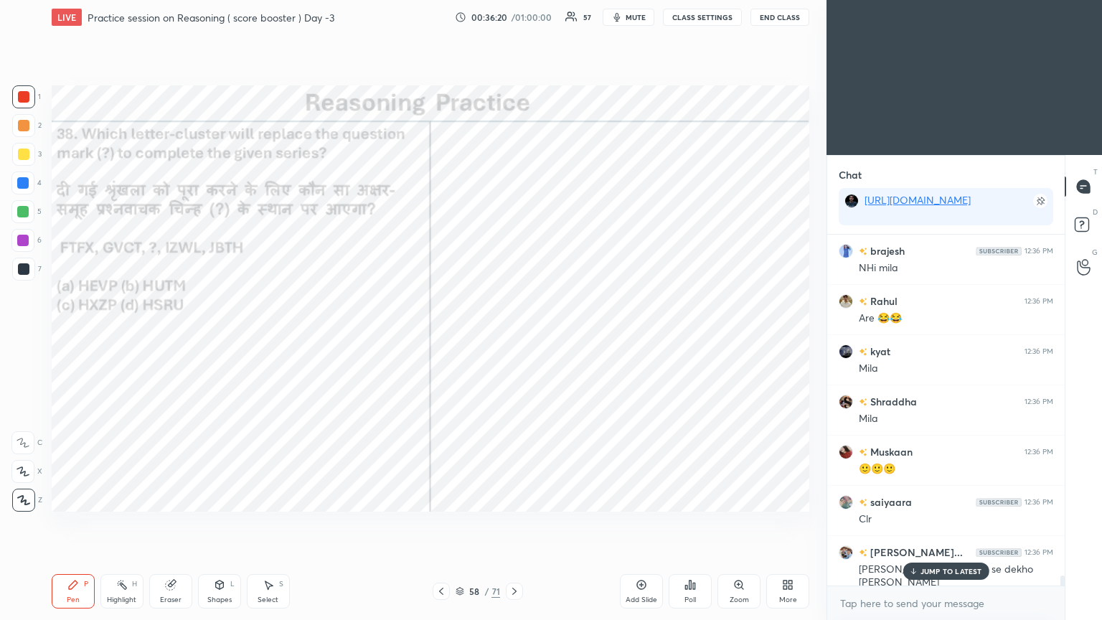
click at [514, 336] on p "JUMP TO LATEST" at bounding box center [951, 571] width 62 height 9
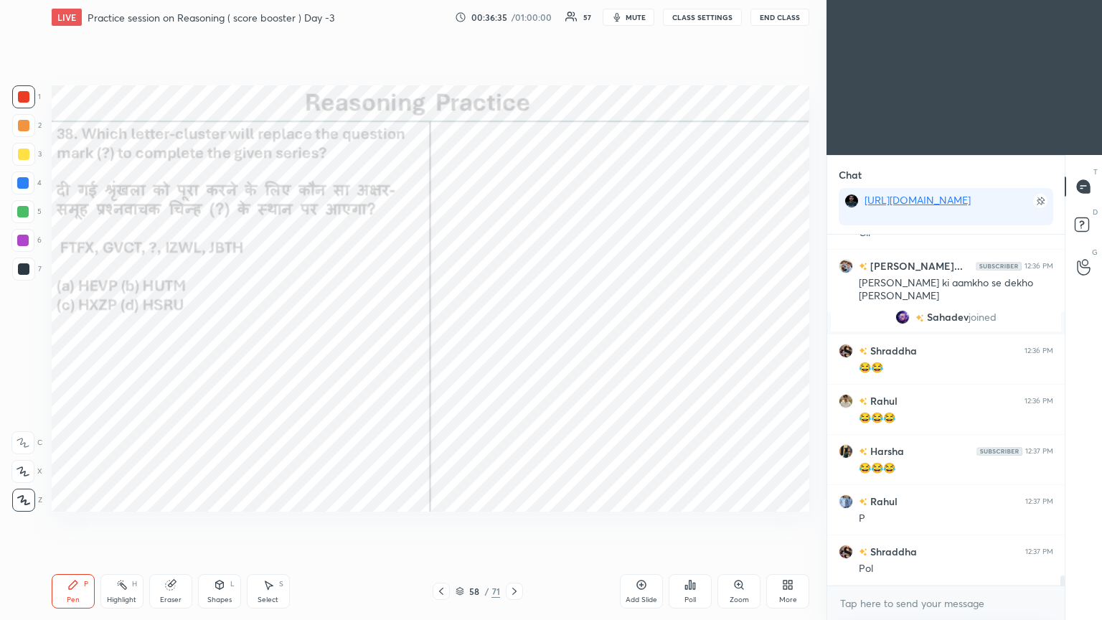
click at [514, 336] on div "Poll" at bounding box center [689, 591] width 43 height 34
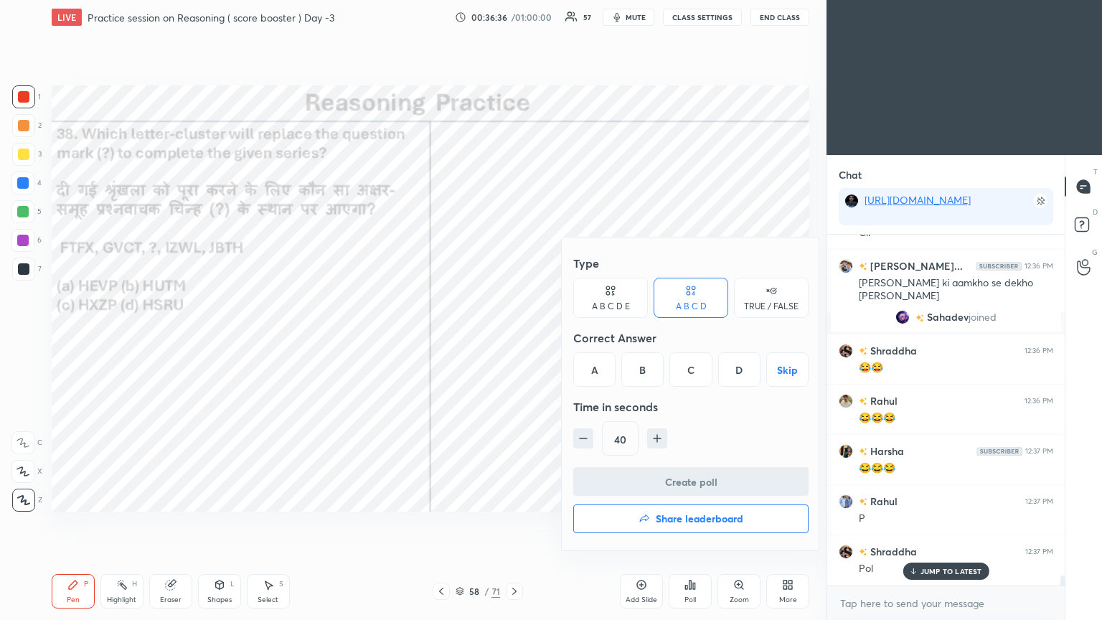
scroll to position [11602, 0]
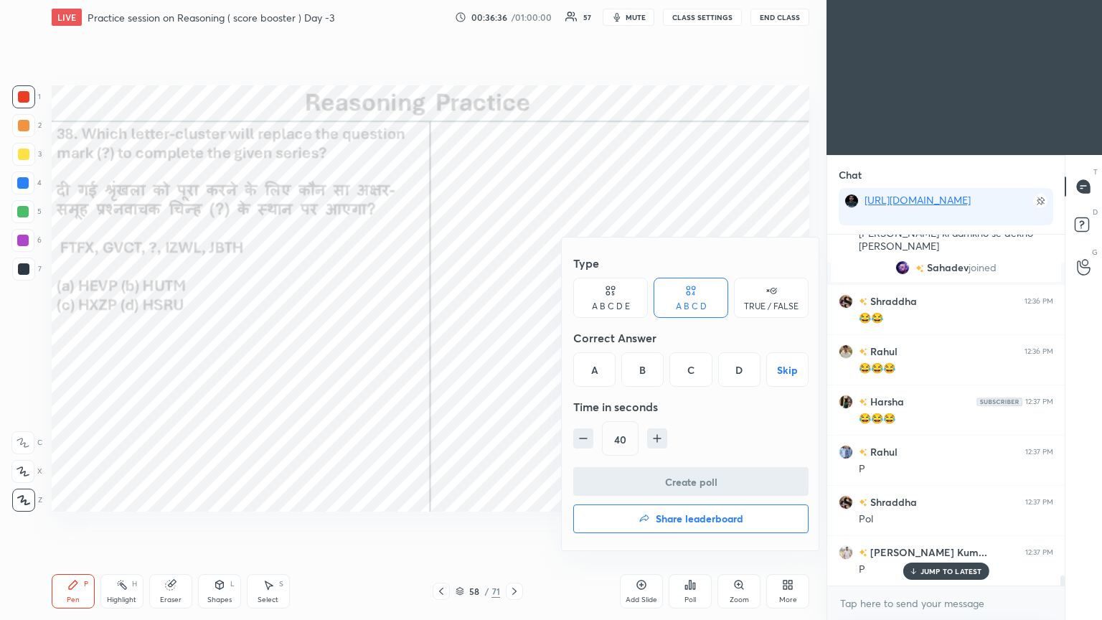
click at [514, 336] on div "C" at bounding box center [690, 369] width 42 height 34
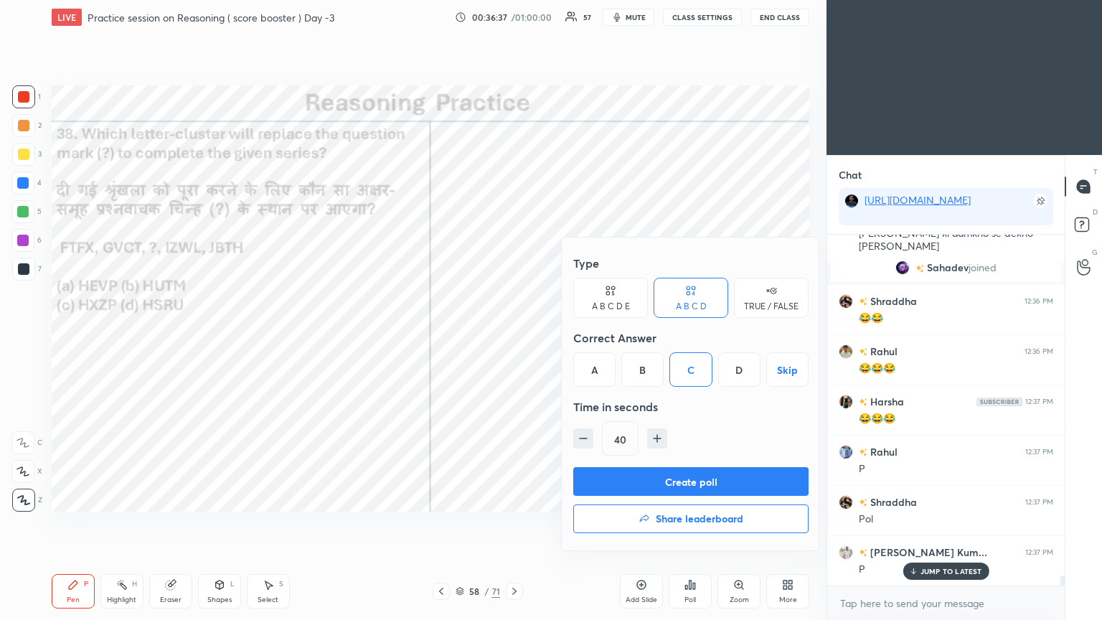
click at [514, 336] on button "Create poll" at bounding box center [690, 481] width 235 height 29
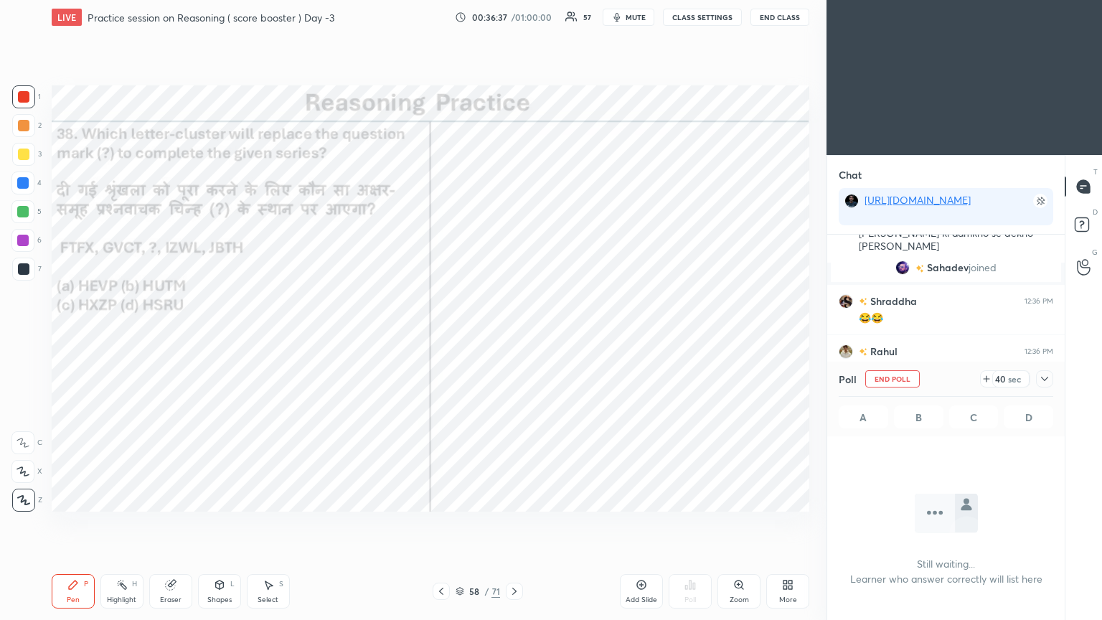
scroll to position [156, 233]
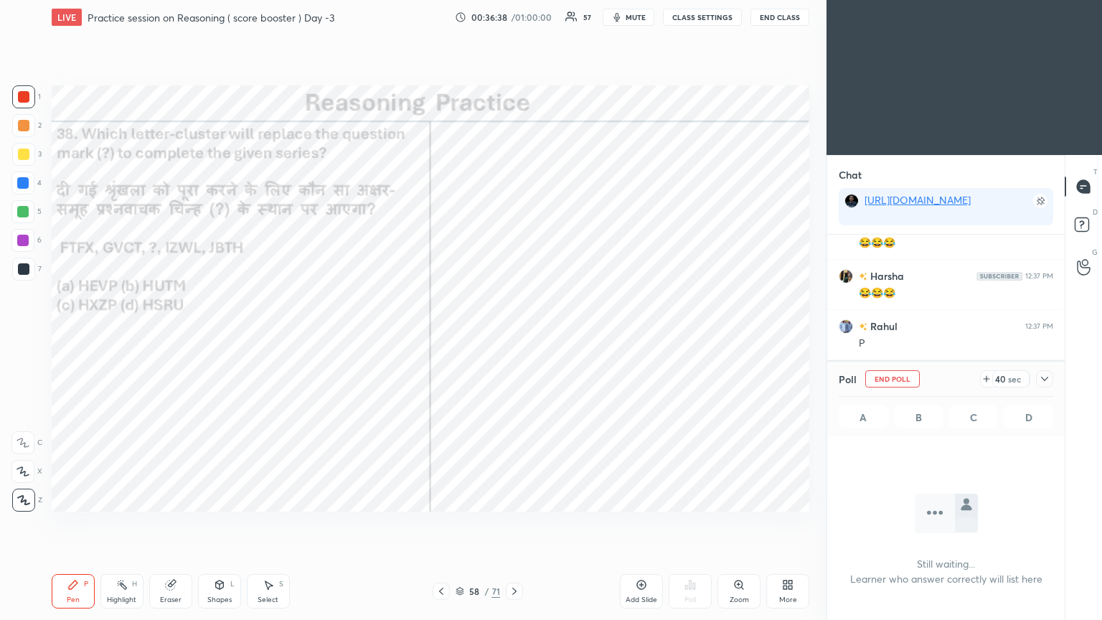
click at [514, 336] on icon at bounding box center [1044, 378] width 11 height 11
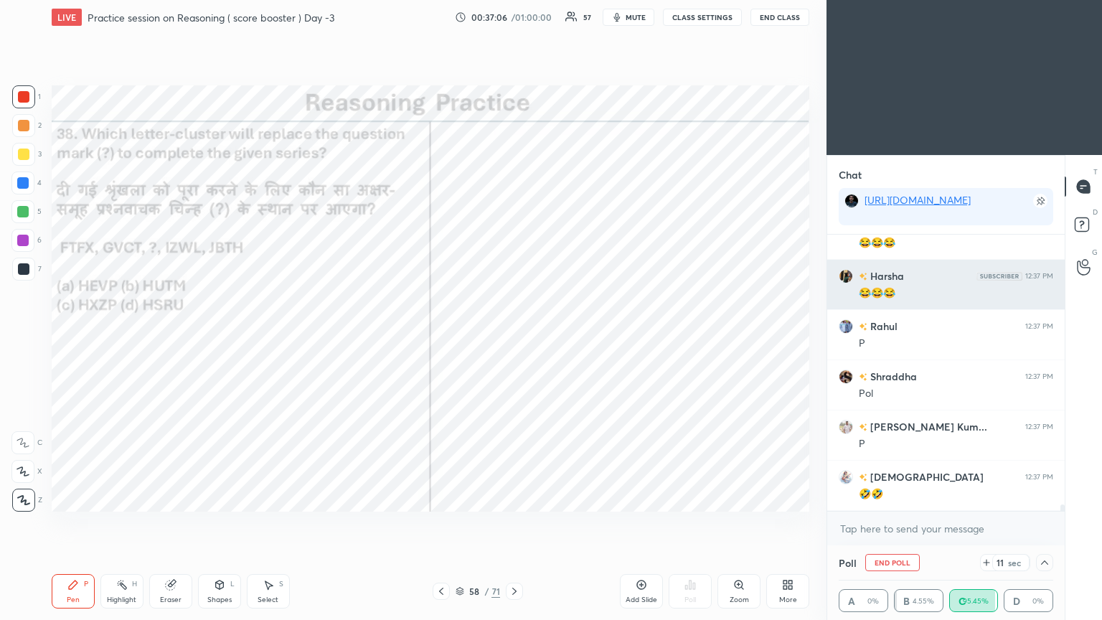
scroll to position [11777, 0]
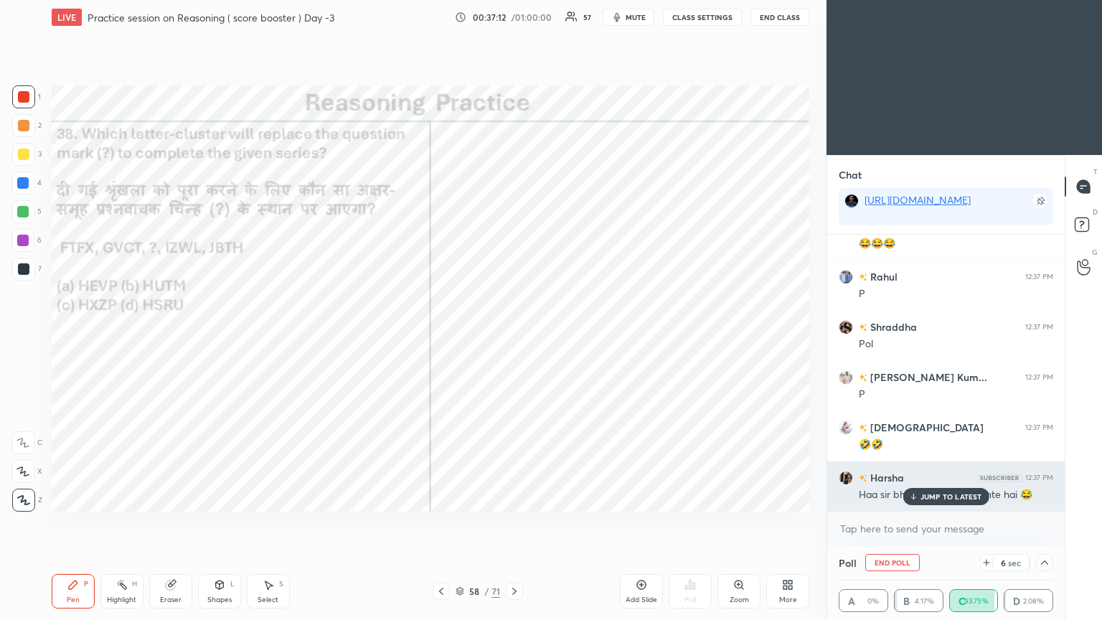
click at [514, 336] on p "JUMP TO LATEST" at bounding box center [951, 496] width 62 height 9
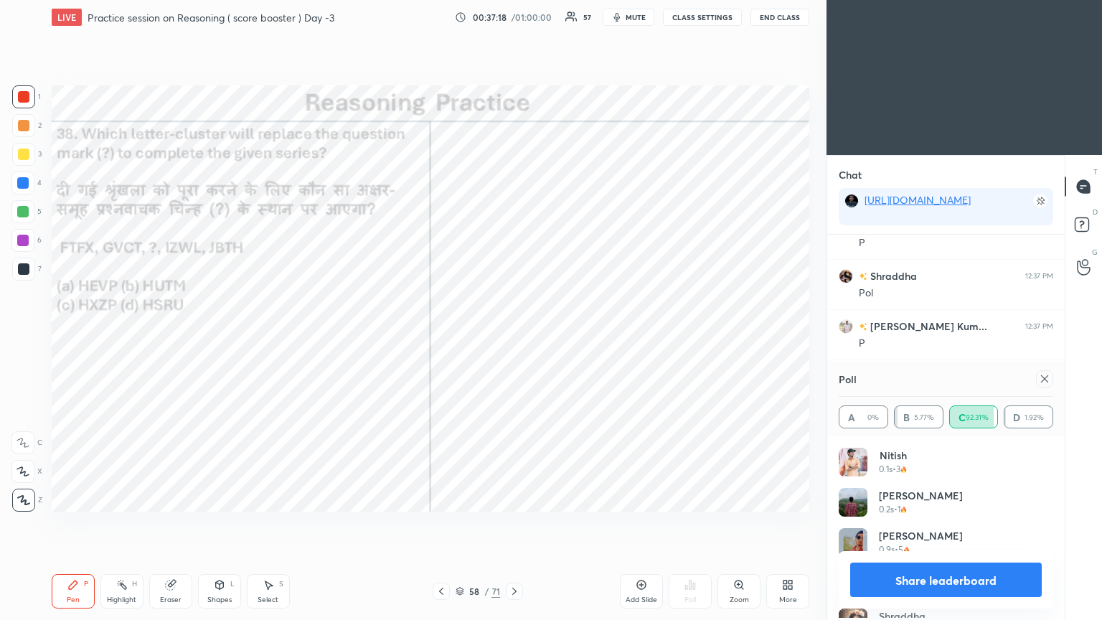
scroll to position [4, 4]
click at [514, 336] on icon at bounding box center [1044, 378] width 11 height 11
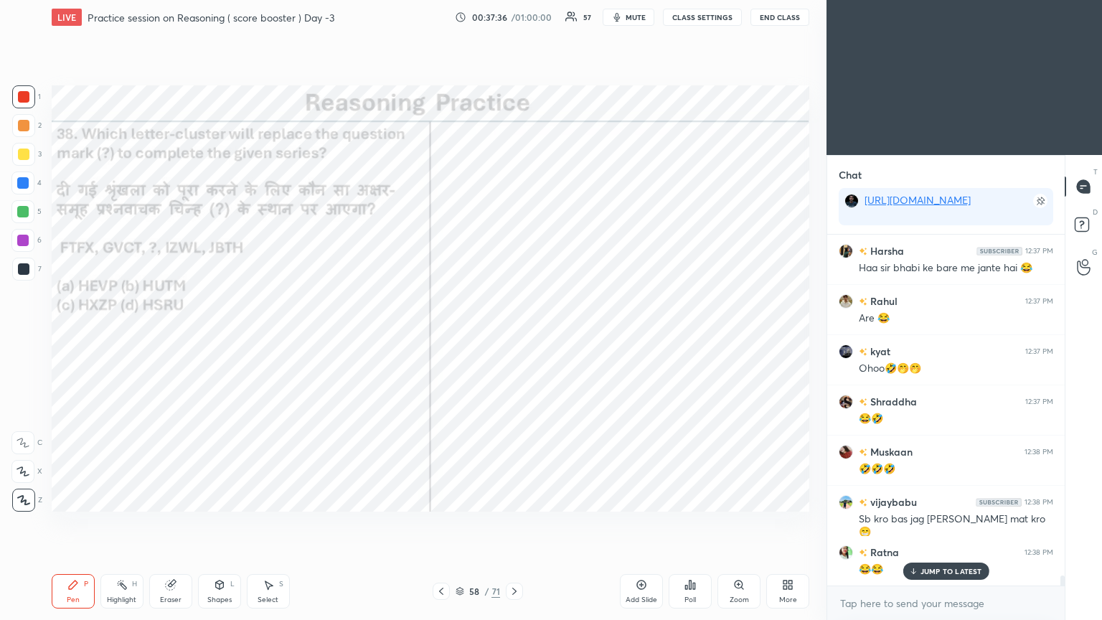
click at [19, 185] on div at bounding box center [22, 182] width 11 height 11
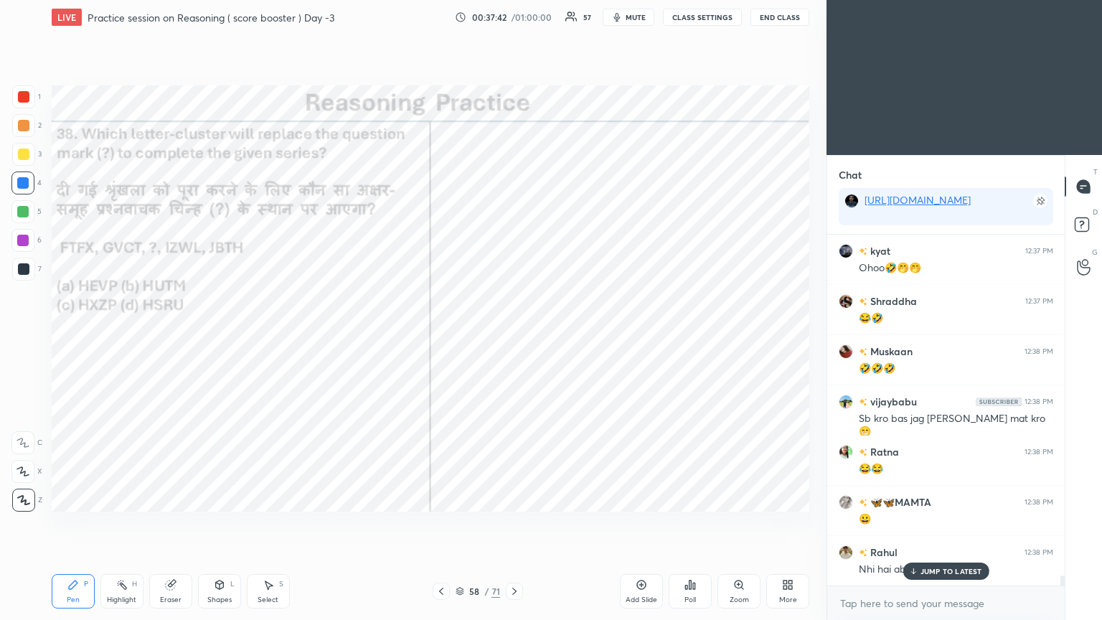
click at [124, 336] on div "Highlight" at bounding box center [121, 599] width 29 height 7
click at [176, 336] on div "Eraser" at bounding box center [170, 591] width 43 height 34
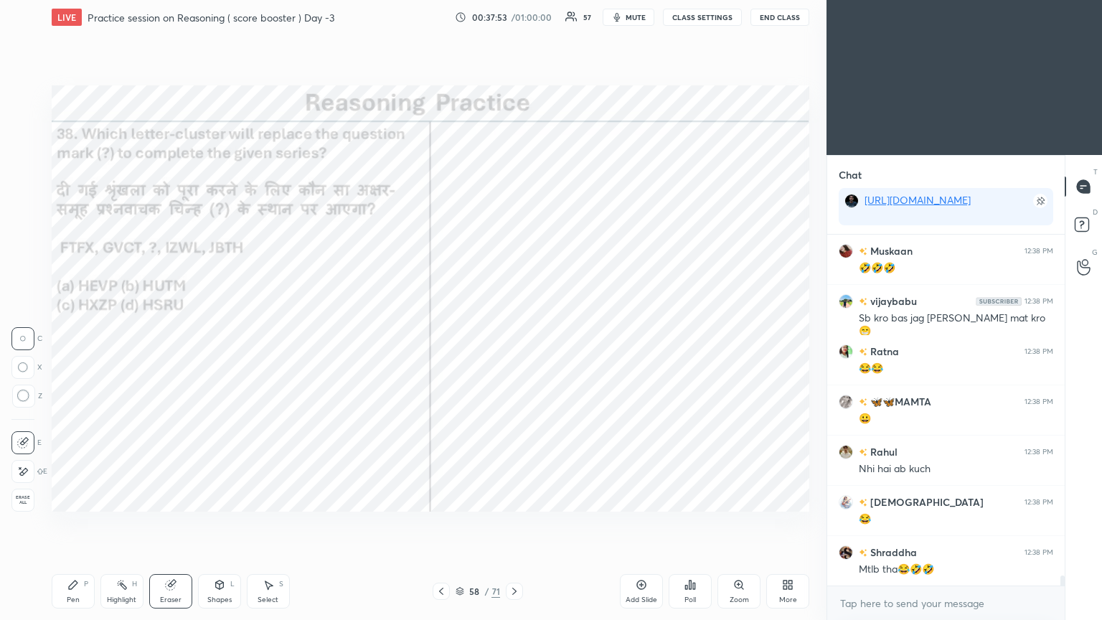
click at [69, 336] on icon at bounding box center [73, 584] width 9 height 9
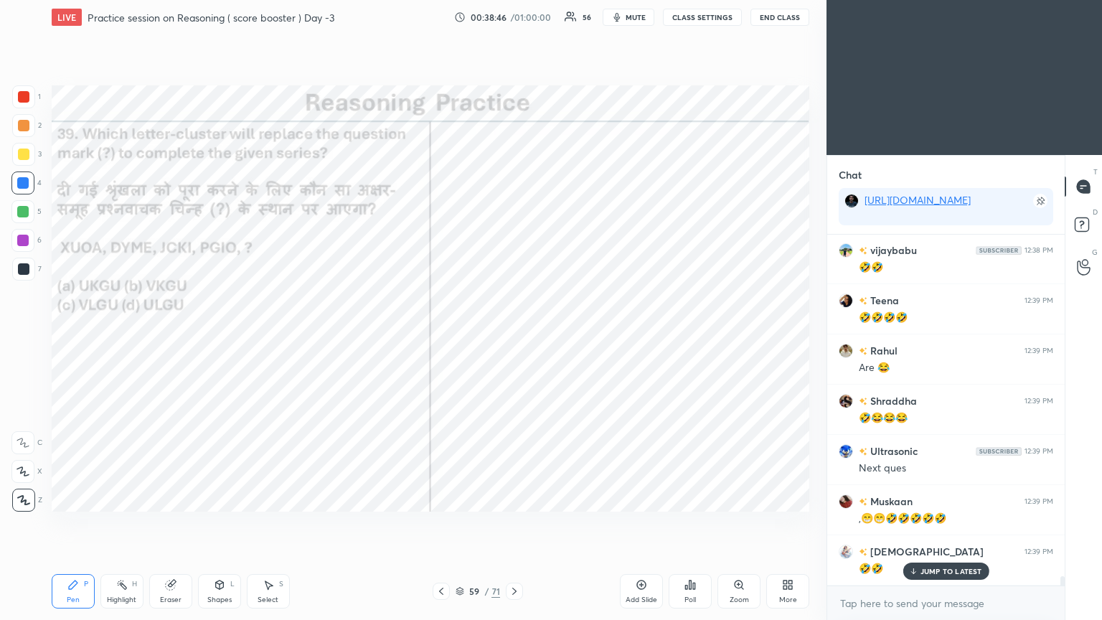
scroll to position [12706, 0]
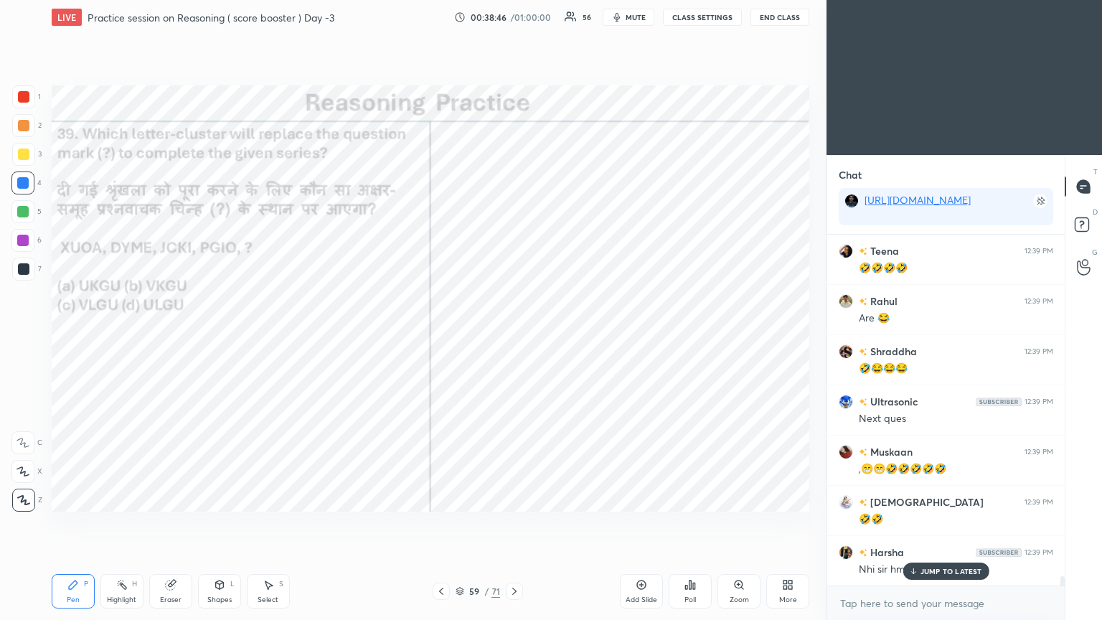
click at [514, 336] on div "Poll" at bounding box center [689, 591] width 43 height 34
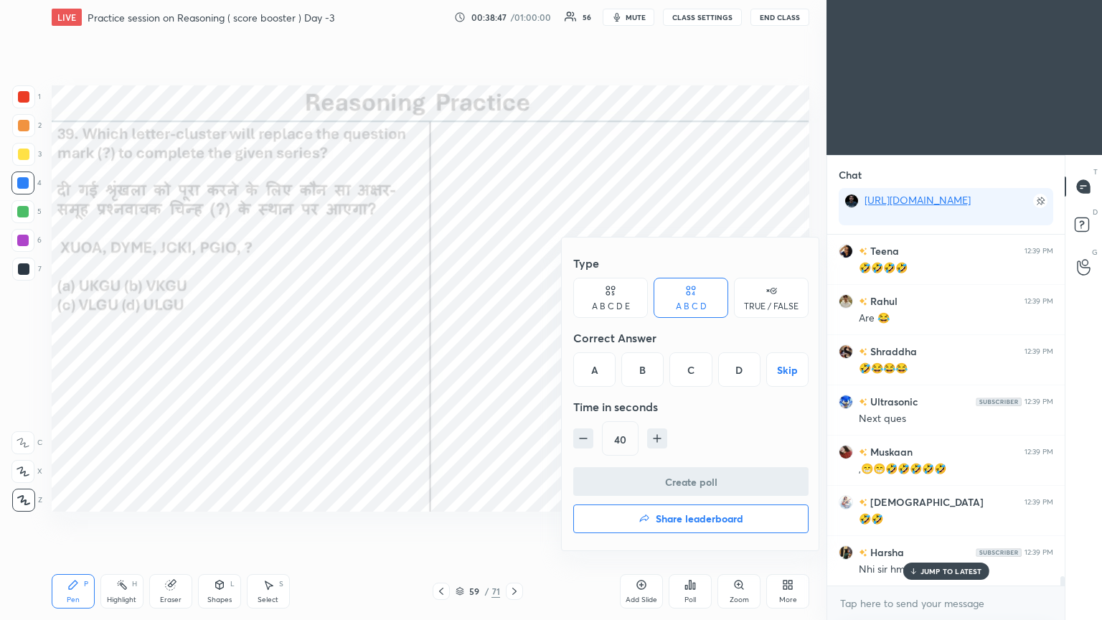
click at [514, 336] on div "C" at bounding box center [690, 369] width 42 height 34
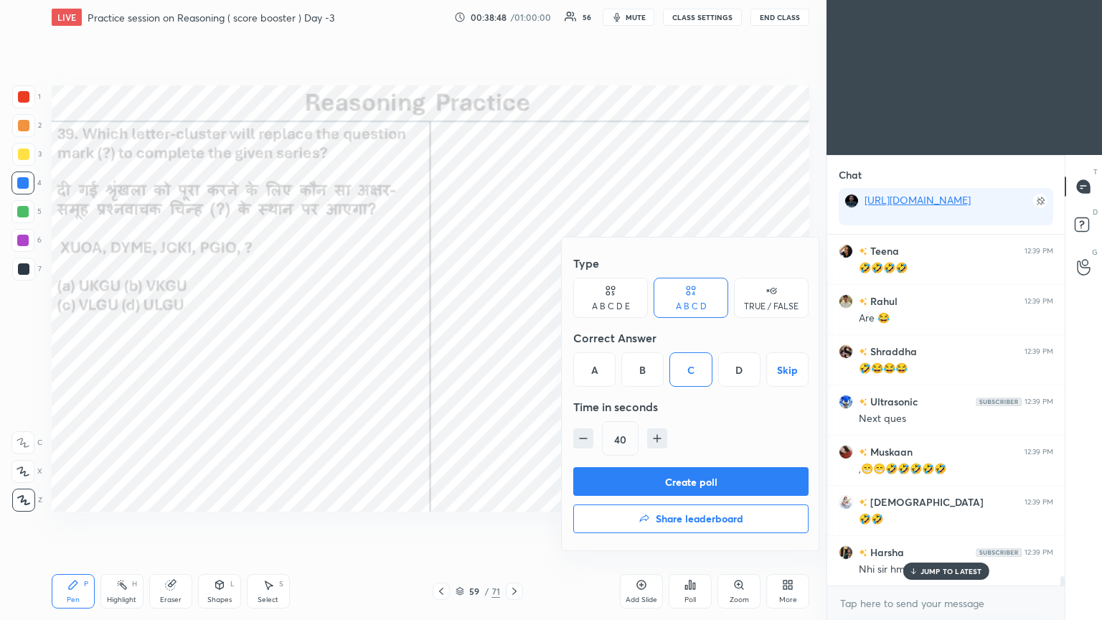
click at [514, 336] on button "Create poll" at bounding box center [690, 481] width 235 height 29
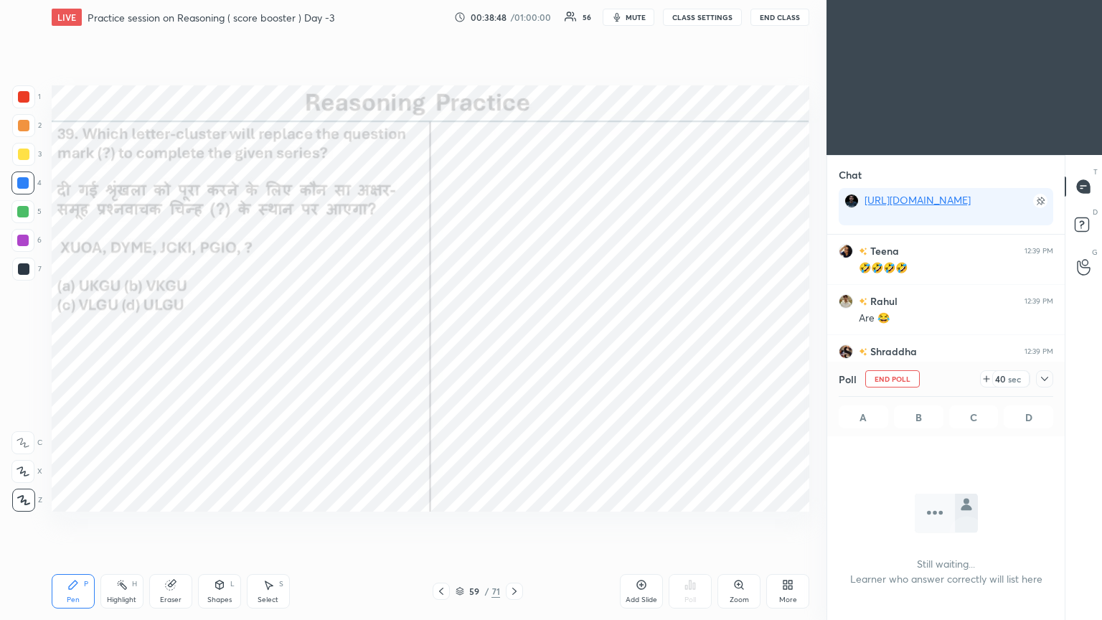
scroll to position [153, 233]
click at [514, 336] on icon at bounding box center [1044, 378] width 11 height 11
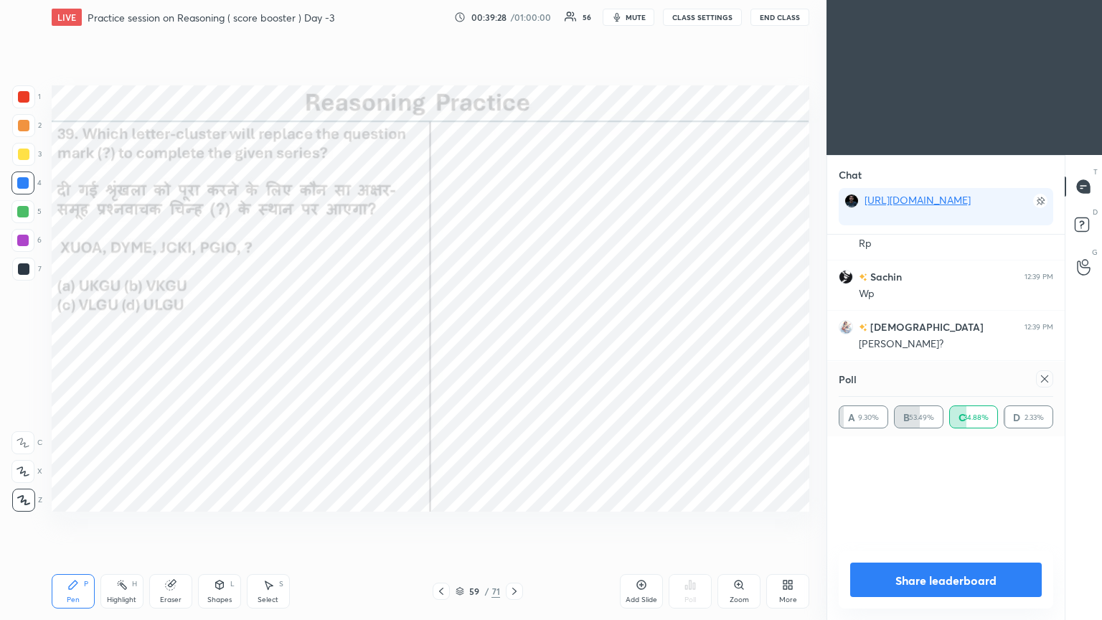
scroll to position [0, 0]
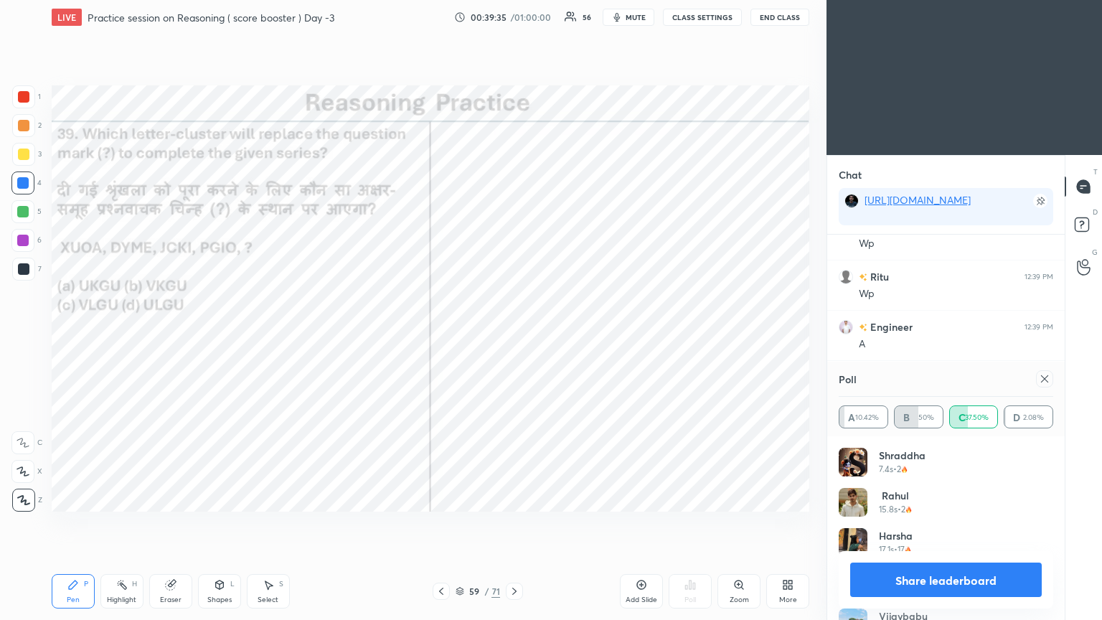
click at [514, 336] on icon at bounding box center [1044, 378] width 11 height 11
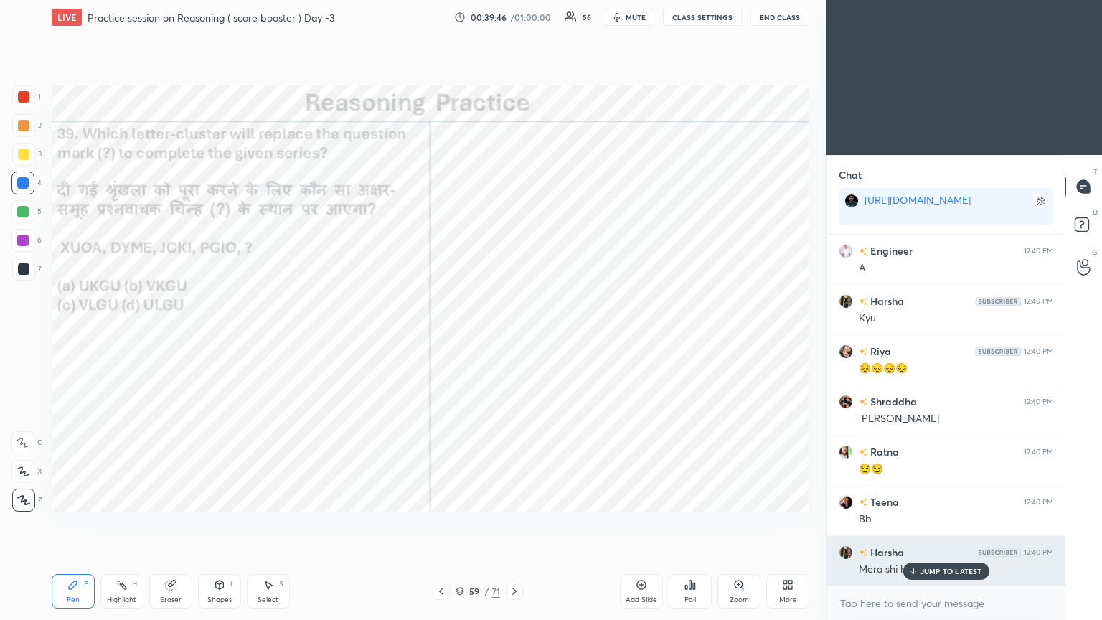
click at [514, 336] on p "JUMP TO LATEST" at bounding box center [951, 571] width 62 height 9
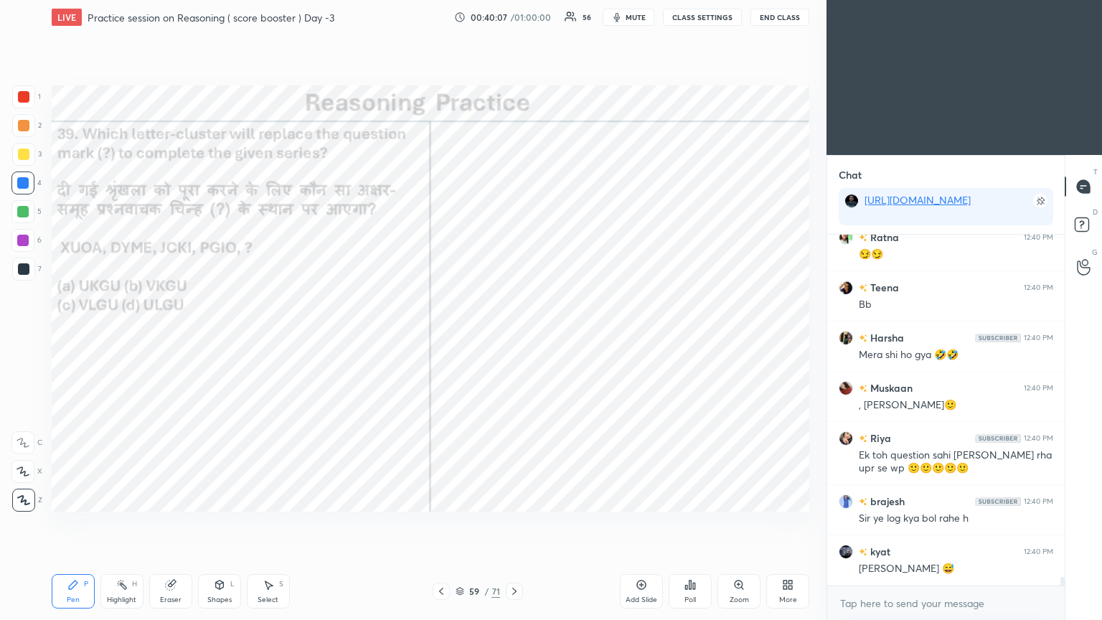
click at [21, 270] on div at bounding box center [23, 268] width 11 height 11
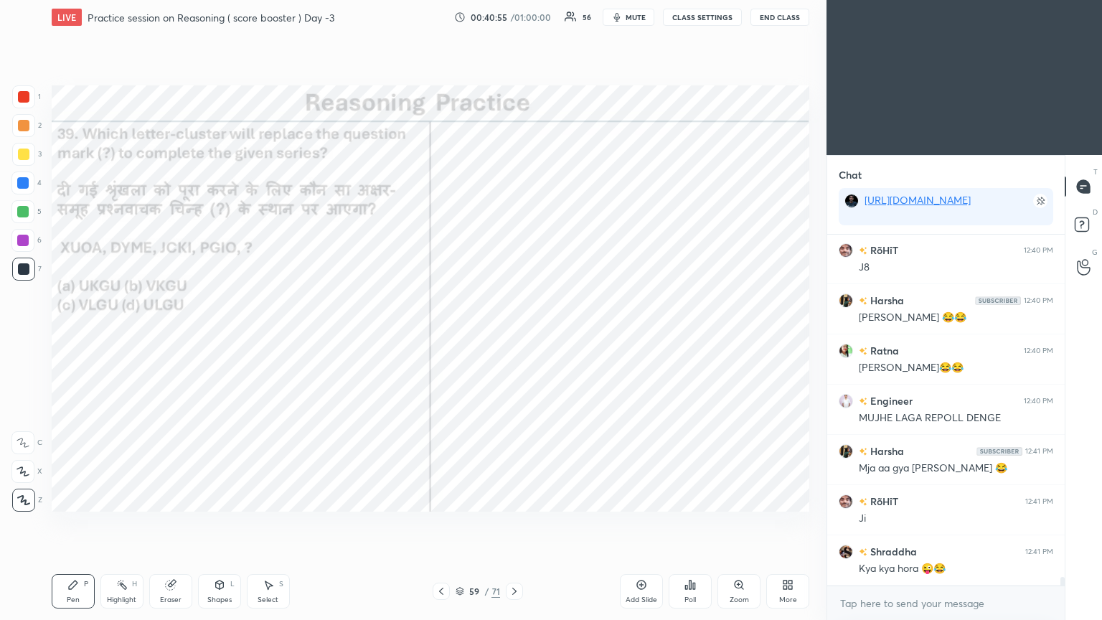
scroll to position [14511, 0]
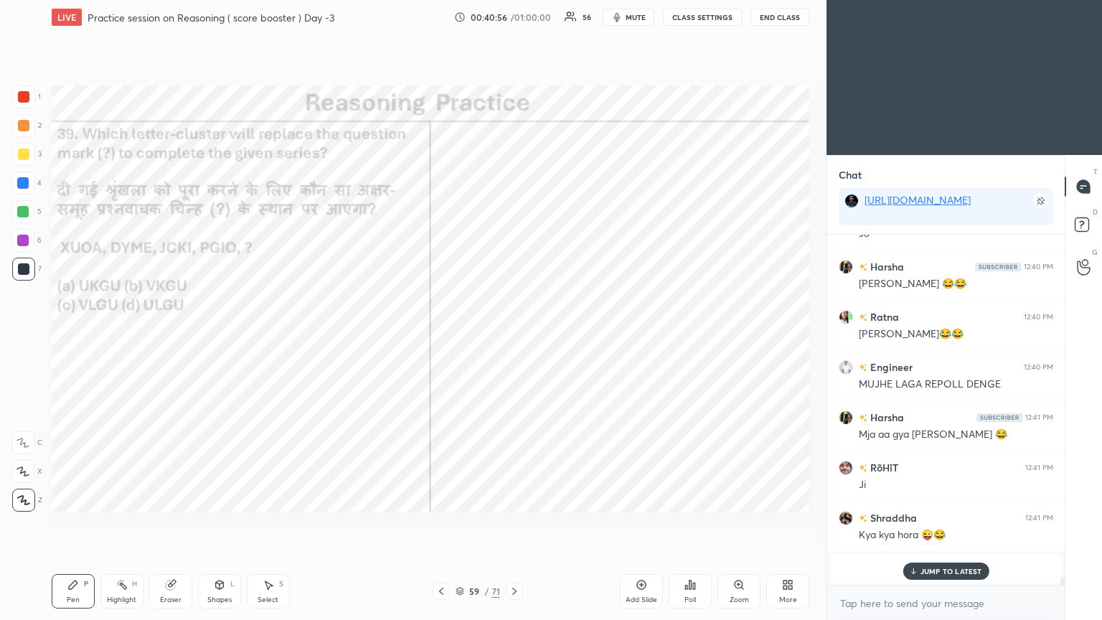
click at [512, 336] on icon at bounding box center [514, 590] width 11 height 11
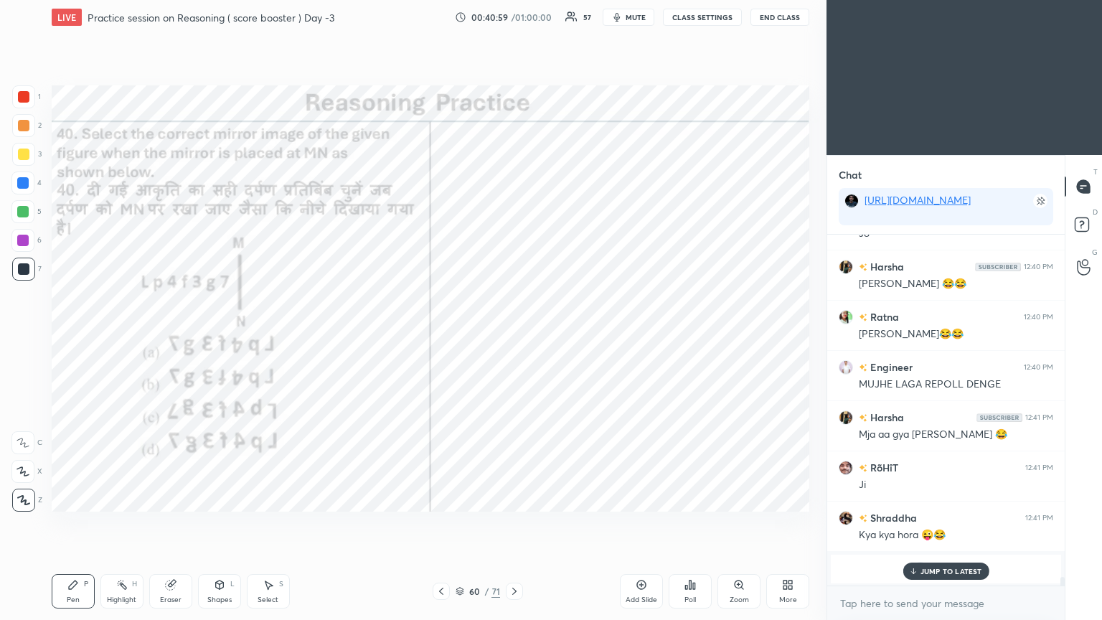
click at [514, 336] on p "JUMP TO LATEST" at bounding box center [951, 571] width 62 height 9
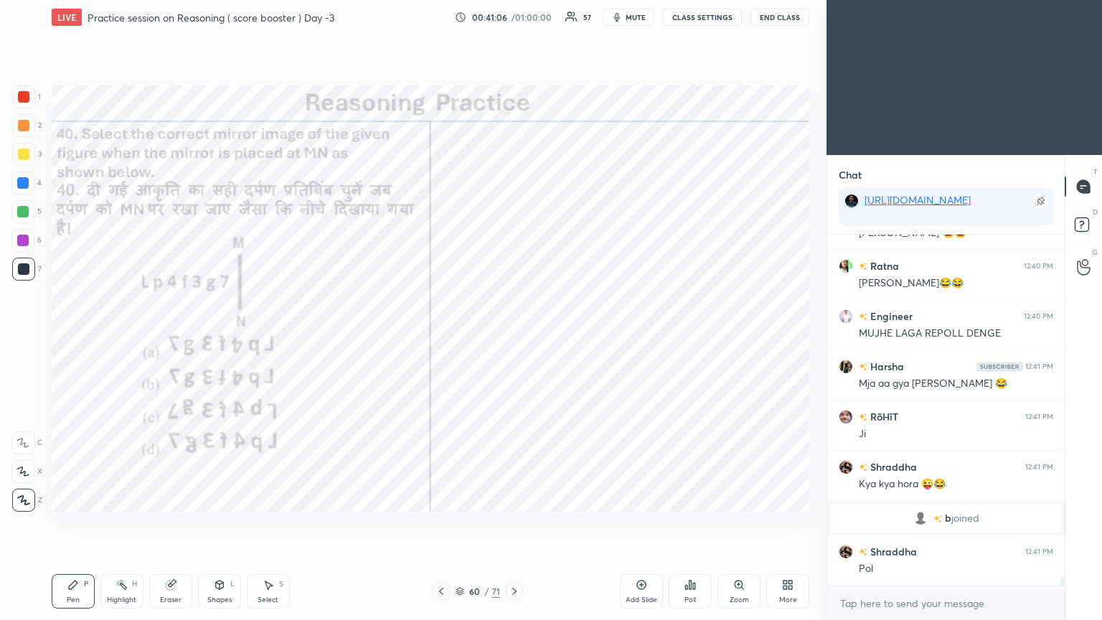
click at [514, 336] on div "Poll" at bounding box center [689, 591] width 43 height 34
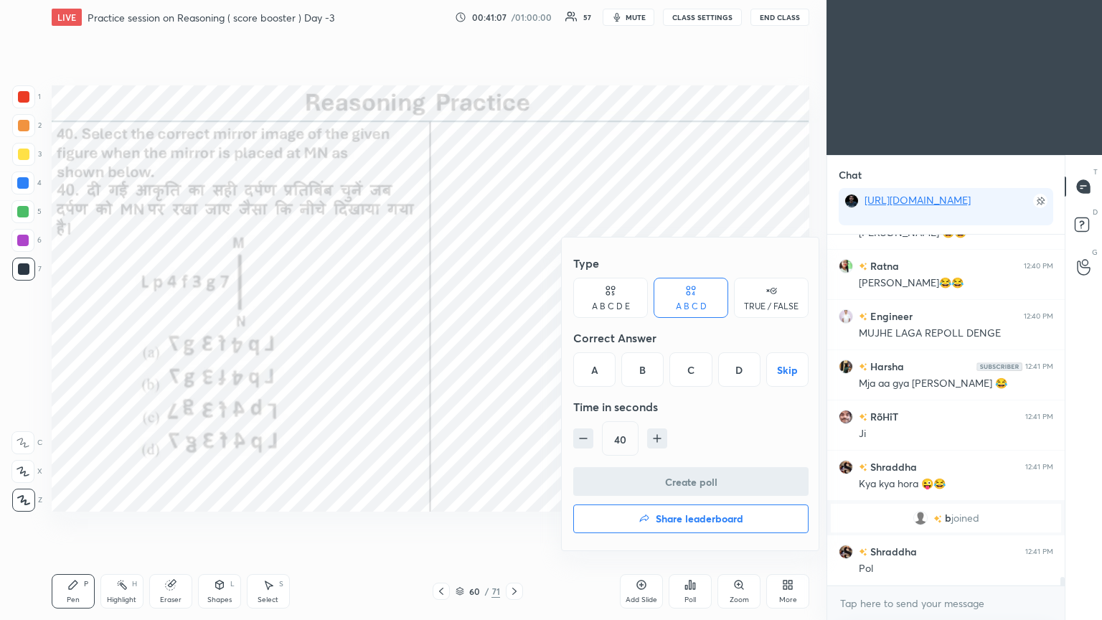
click at [514, 336] on div "D" at bounding box center [739, 369] width 42 height 34
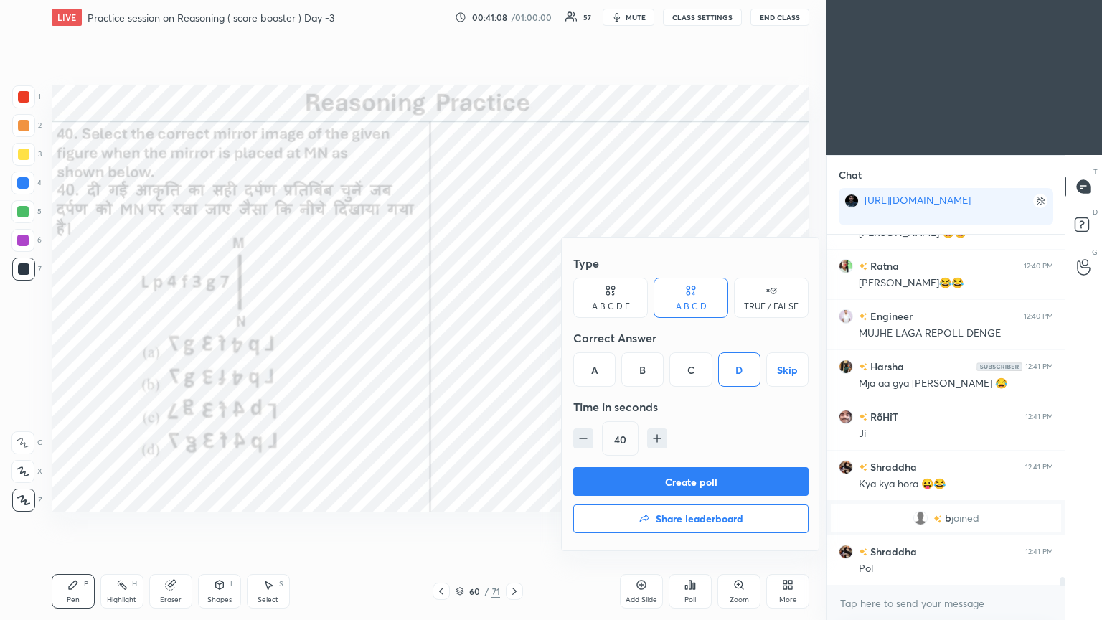
click at [514, 336] on button "Create poll" at bounding box center [690, 481] width 235 height 29
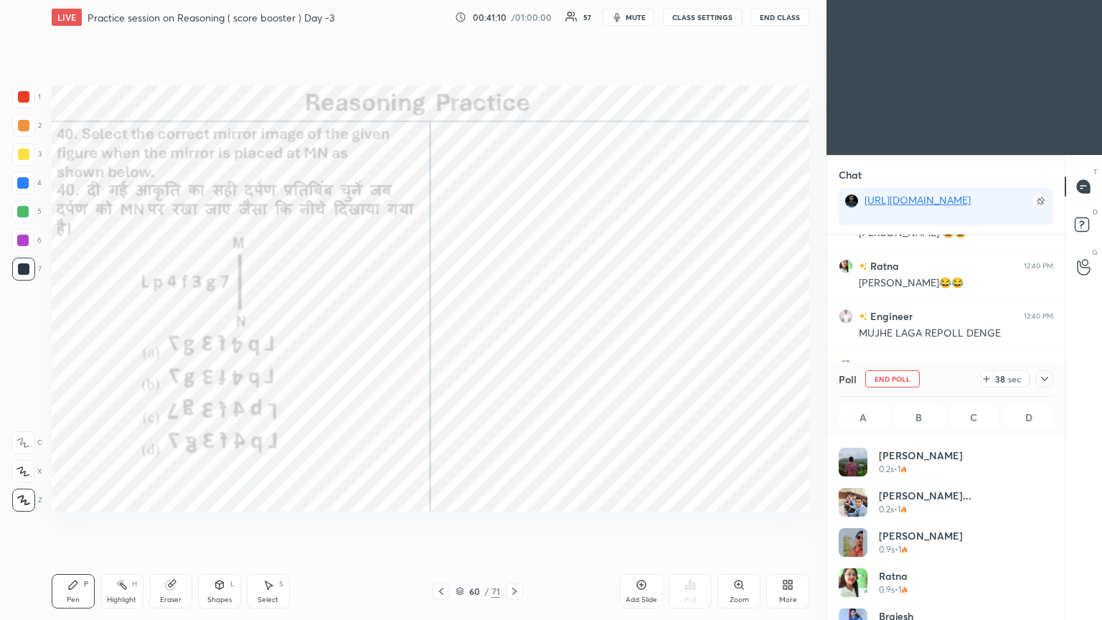
scroll to position [168, 210]
click at [514, 336] on icon at bounding box center [1044, 378] width 11 height 11
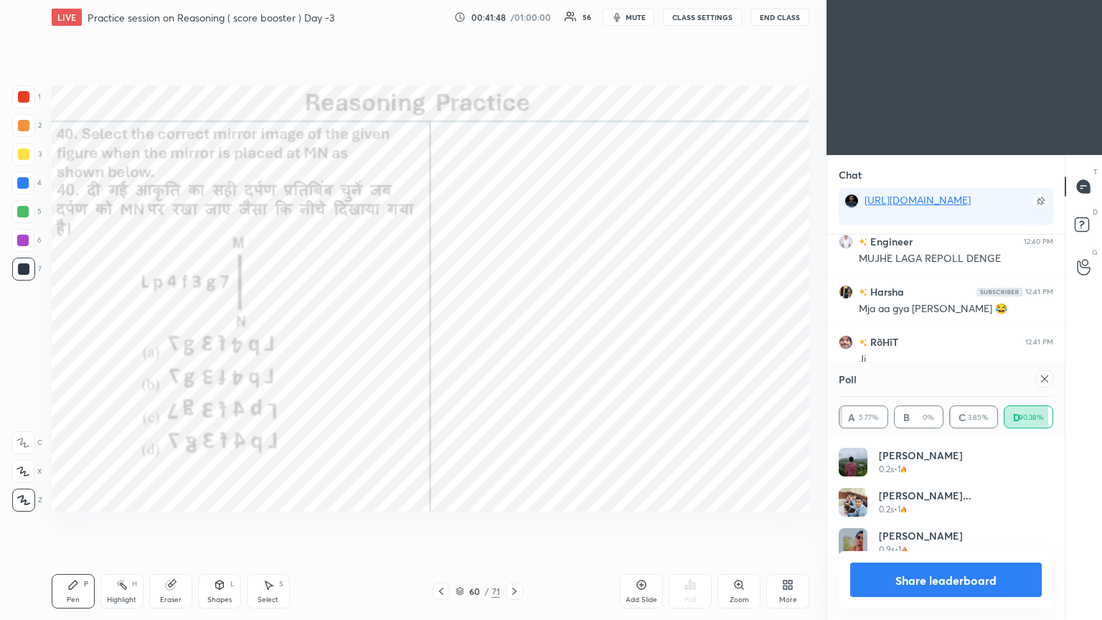
scroll to position [4, 4]
click at [514, 336] on icon at bounding box center [1044, 378] width 11 height 11
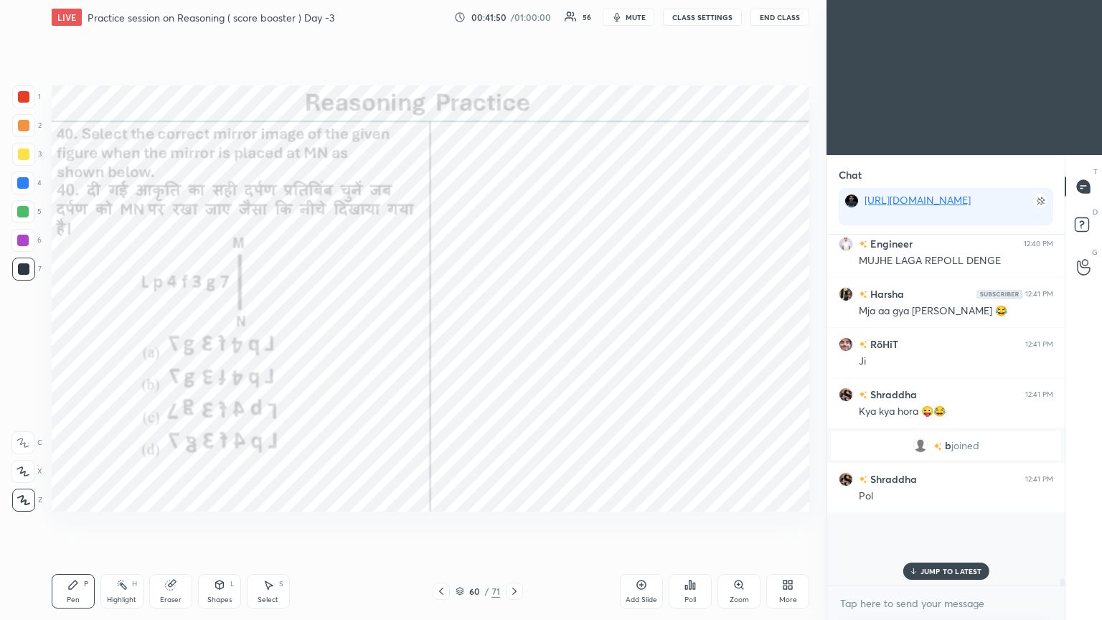
scroll to position [5, 4]
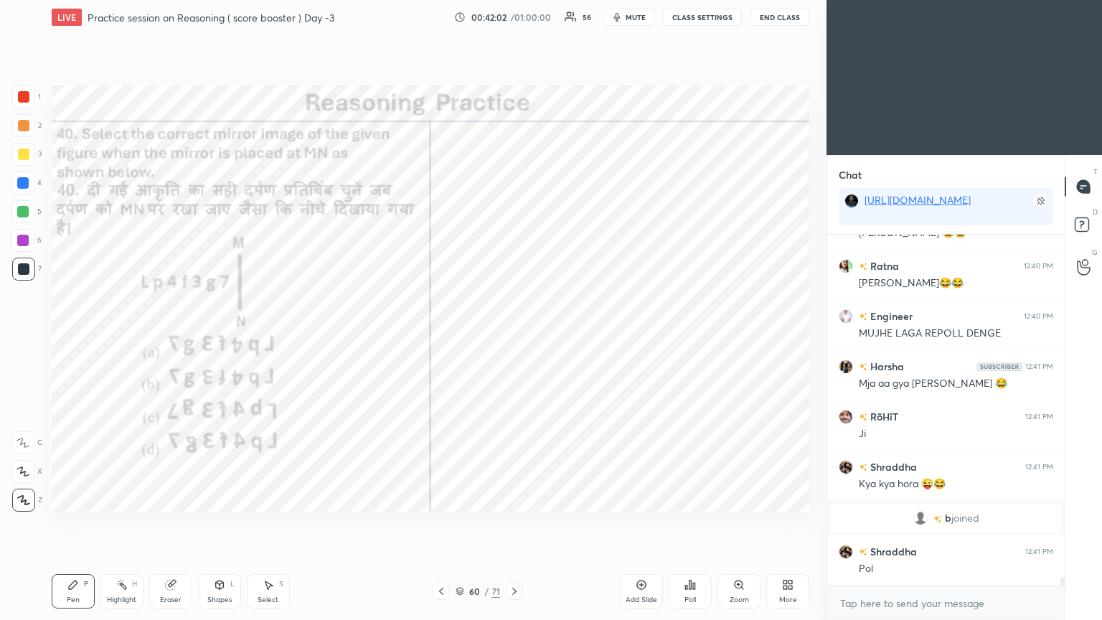
click at [514, 336] on icon at bounding box center [514, 590] width 11 height 11
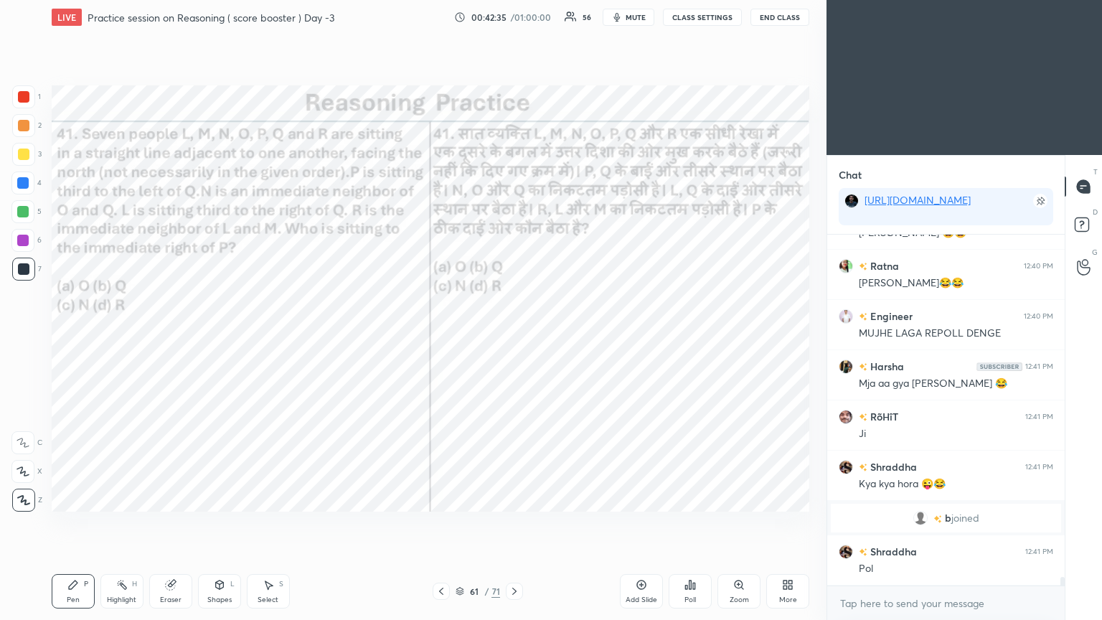
scroll to position [13667, 0]
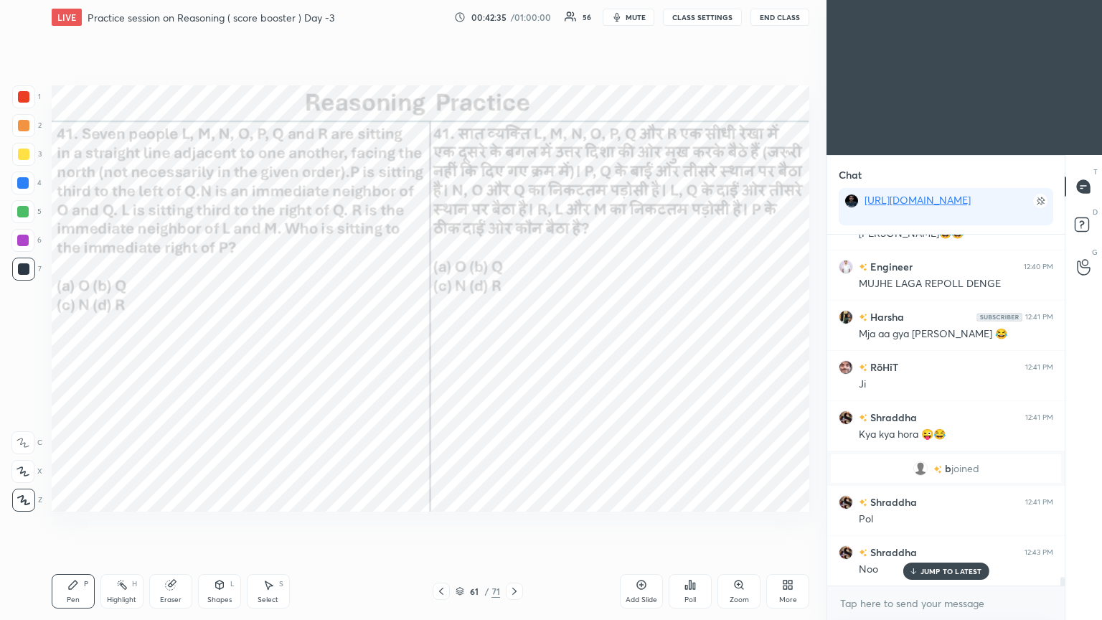
click at [514, 336] on div "Poll" at bounding box center [689, 599] width 11 height 7
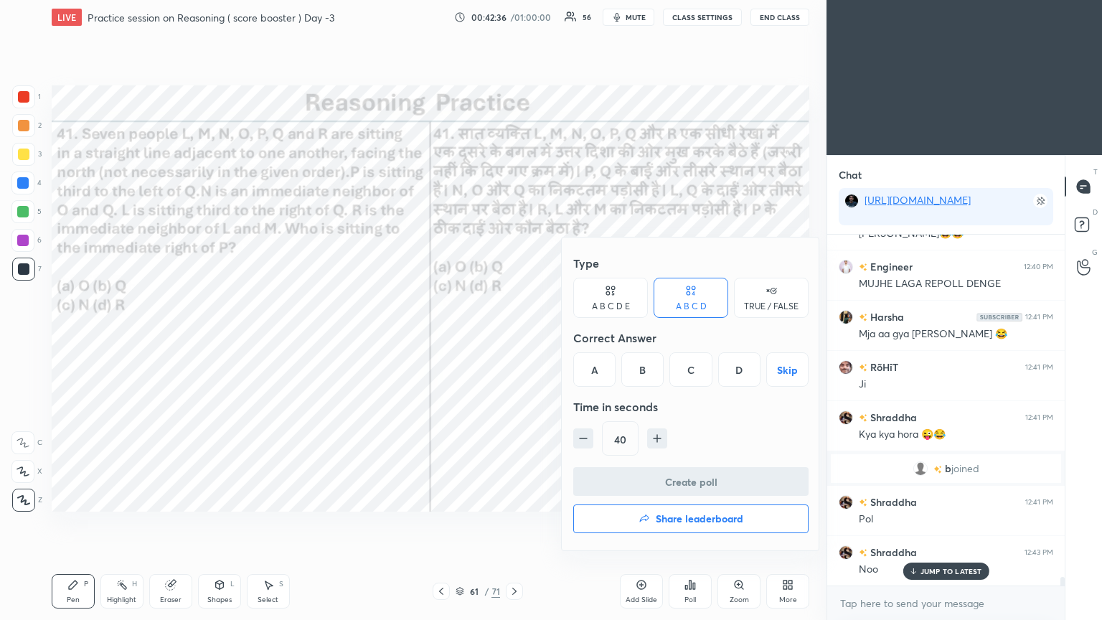
click at [514, 336] on div "A" at bounding box center [594, 369] width 42 height 34
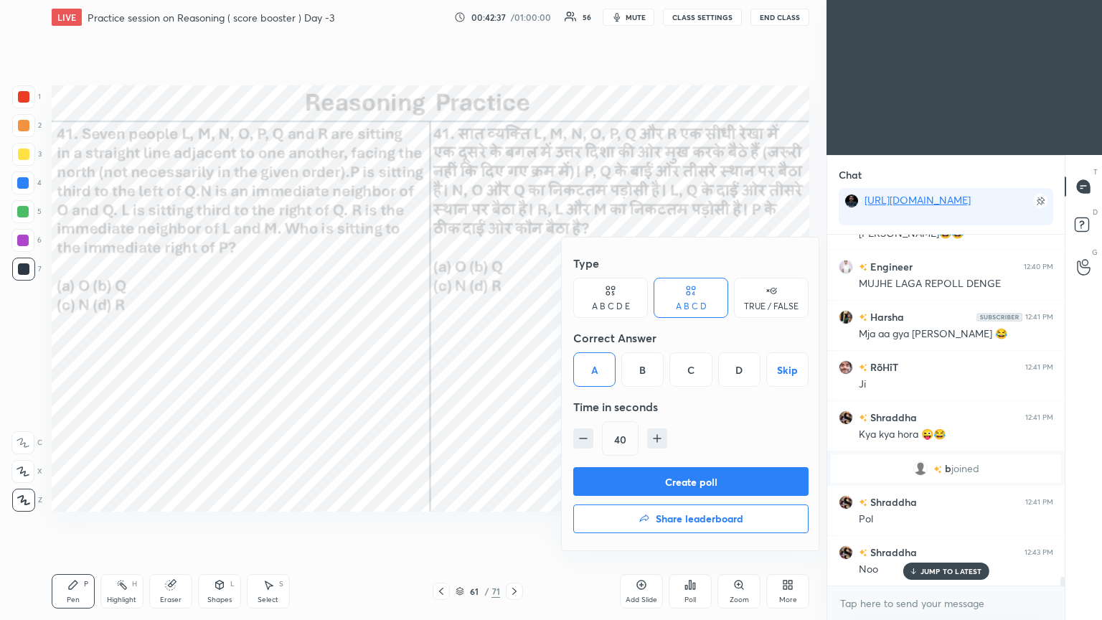
click at [514, 336] on button "Create poll" at bounding box center [690, 481] width 235 height 29
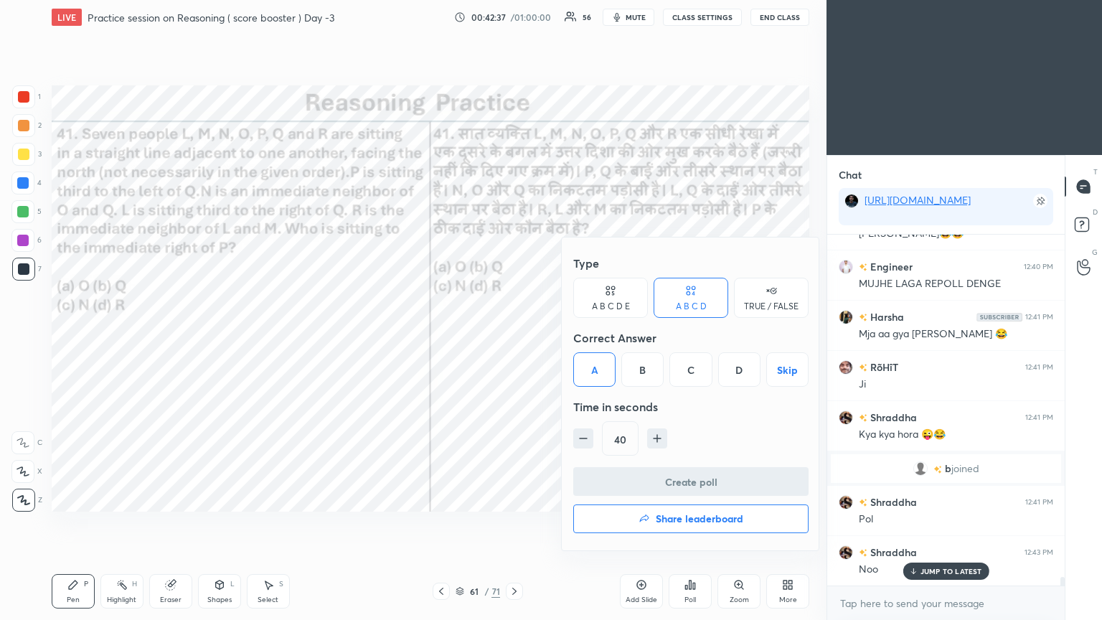
scroll to position [4, 4]
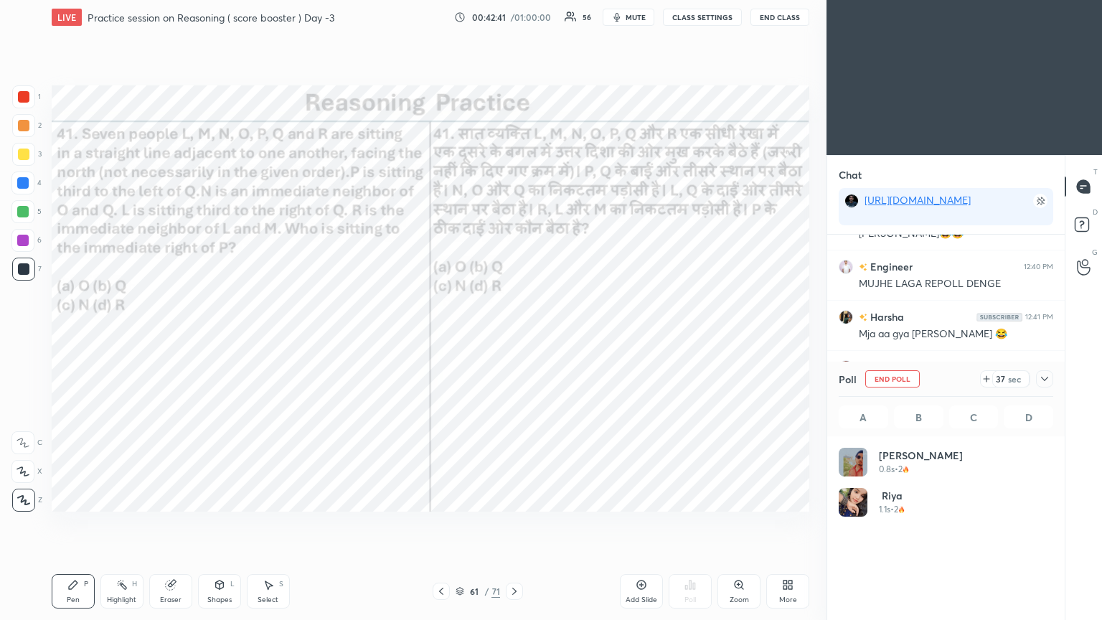
click at [514, 336] on icon at bounding box center [1044, 378] width 11 height 11
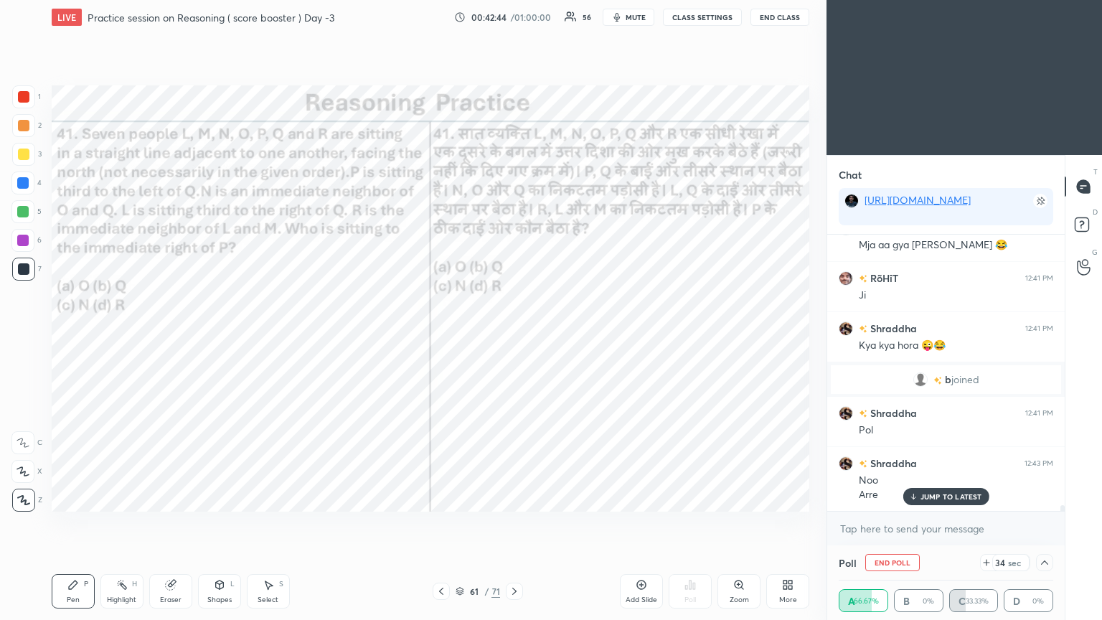
click at [514, 336] on icon at bounding box center [1044, 562] width 11 height 11
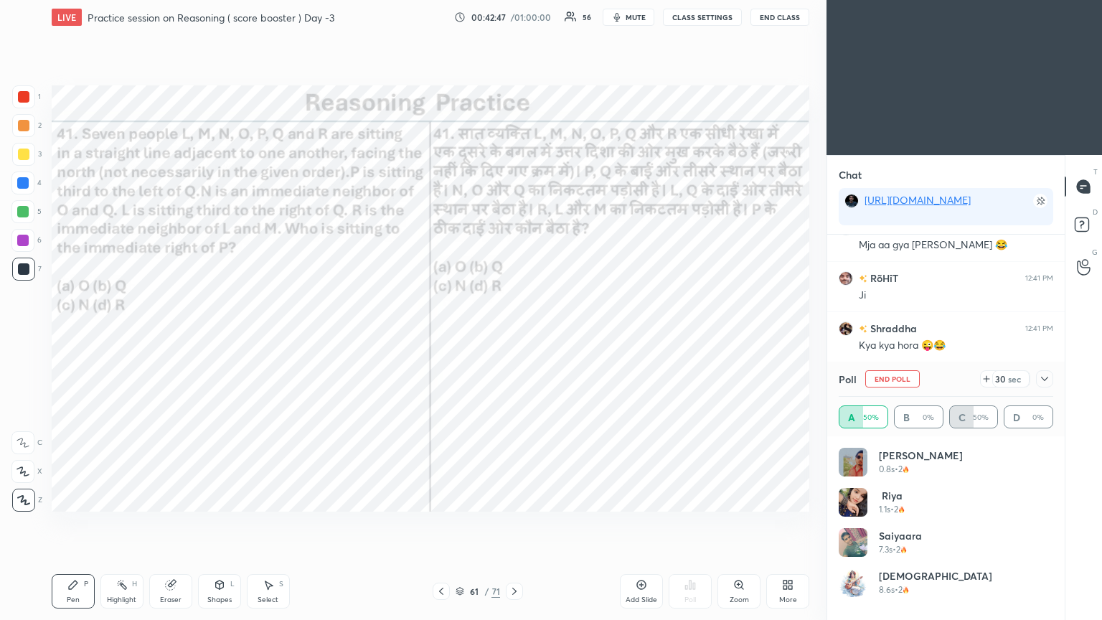
click at [514, 336] on icon at bounding box center [1044, 378] width 11 height 11
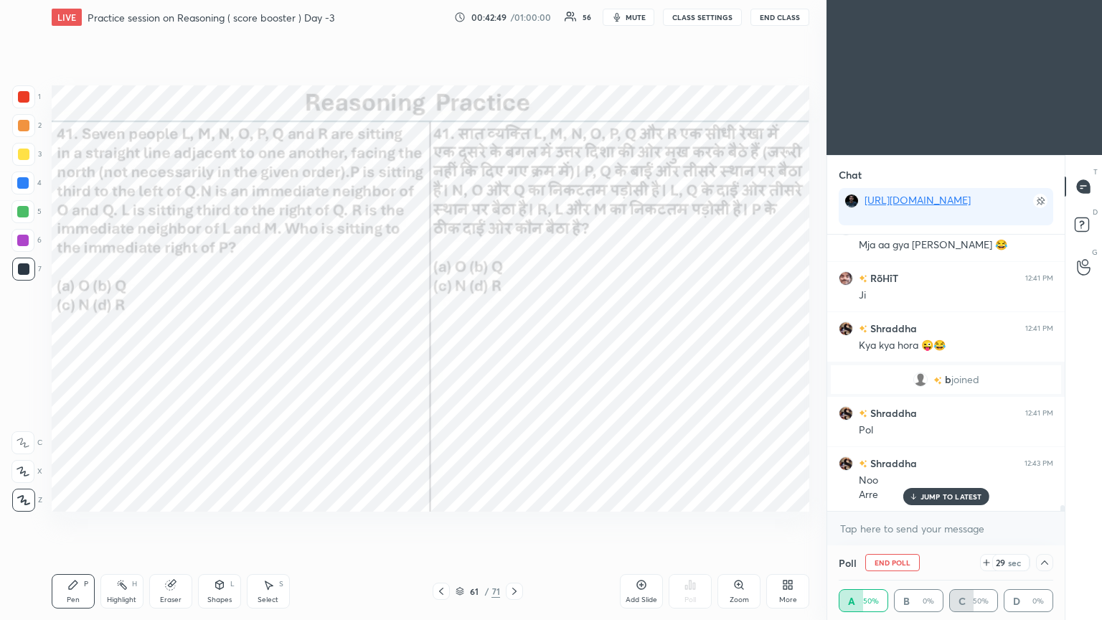
click at [514, 336] on icon at bounding box center [1044, 562] width 7 height 4
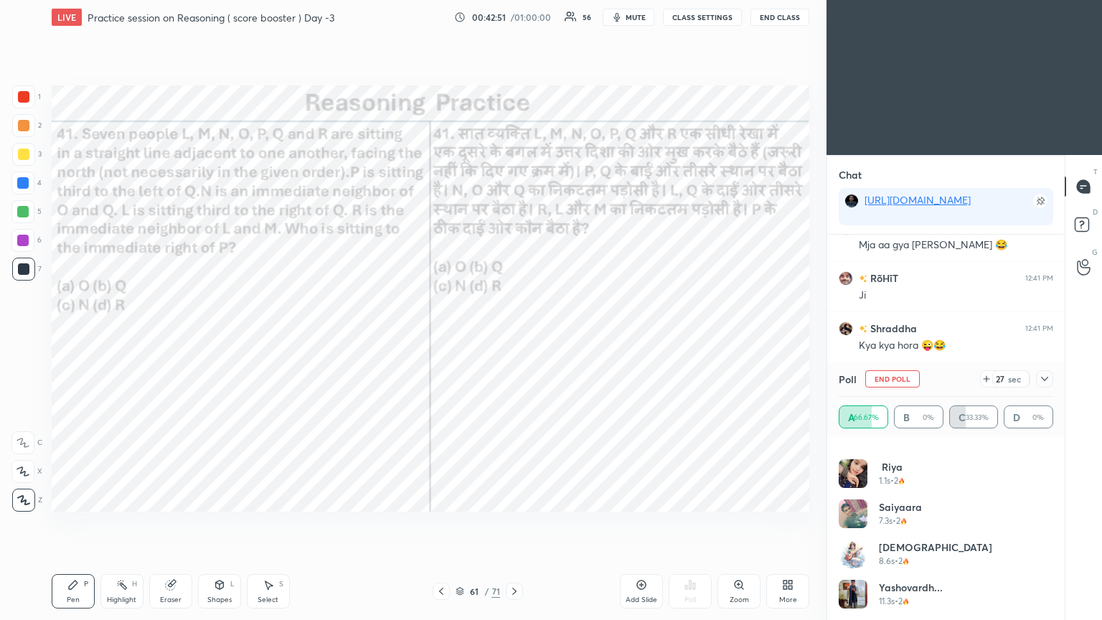
click at [514, 336] on icon at bounding box center [1044, 378] width 11 height 11
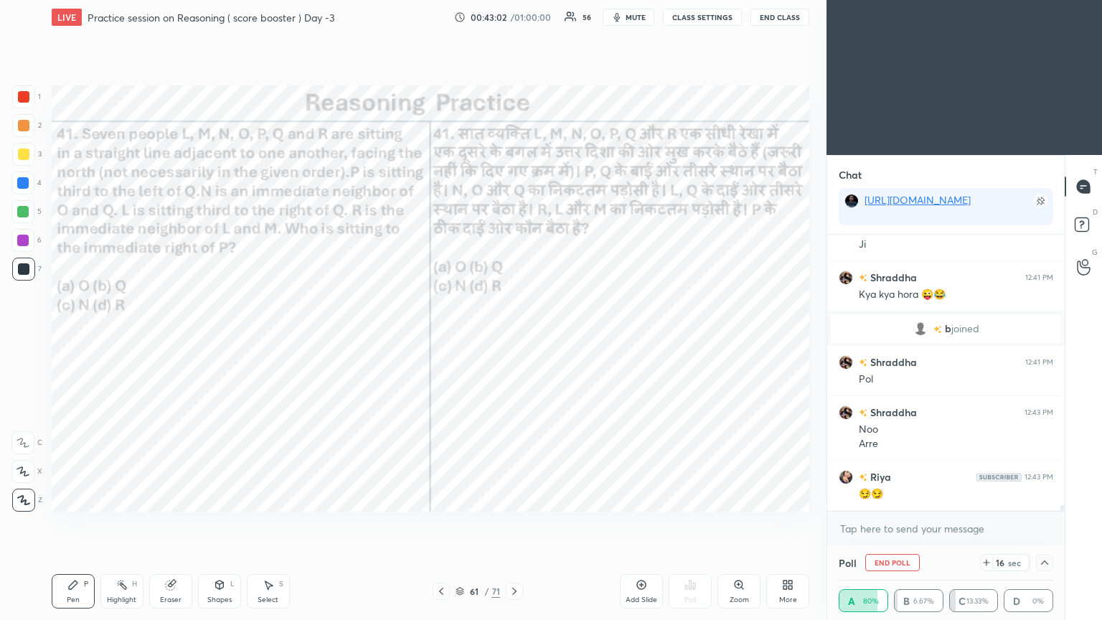
click at [514, 336] on icon at bounding box center [1044, 562] width 11 height 11
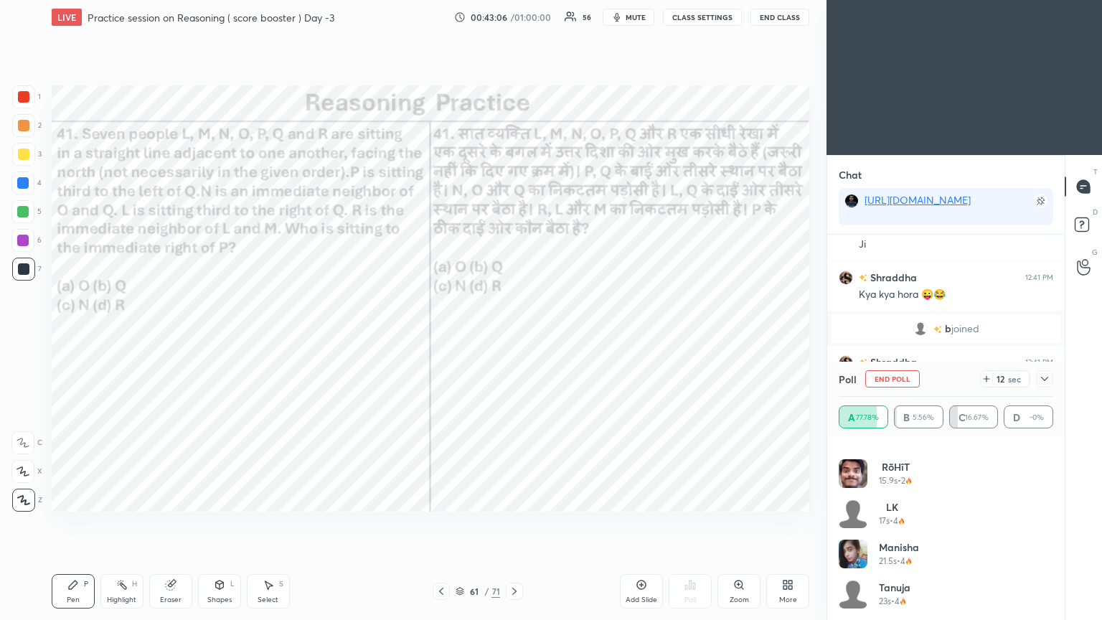
click at [460, 336] on icon at bounding box center [459, 591] width 9 height 9
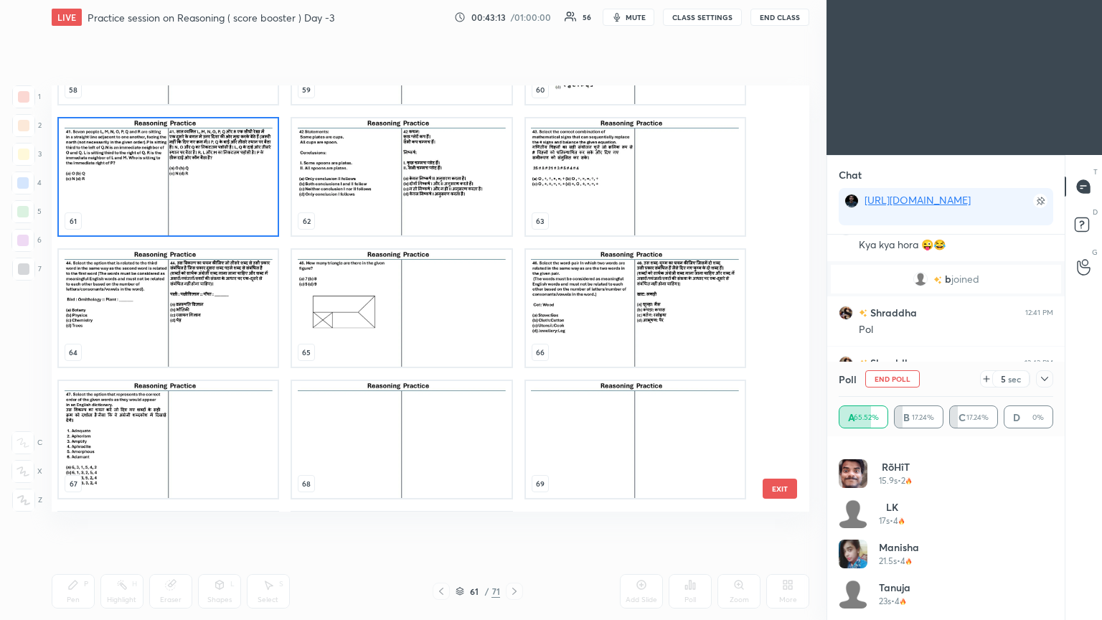
click at [210, 191] on img "grid" at bounding box center [168, 176] width 219 height 117
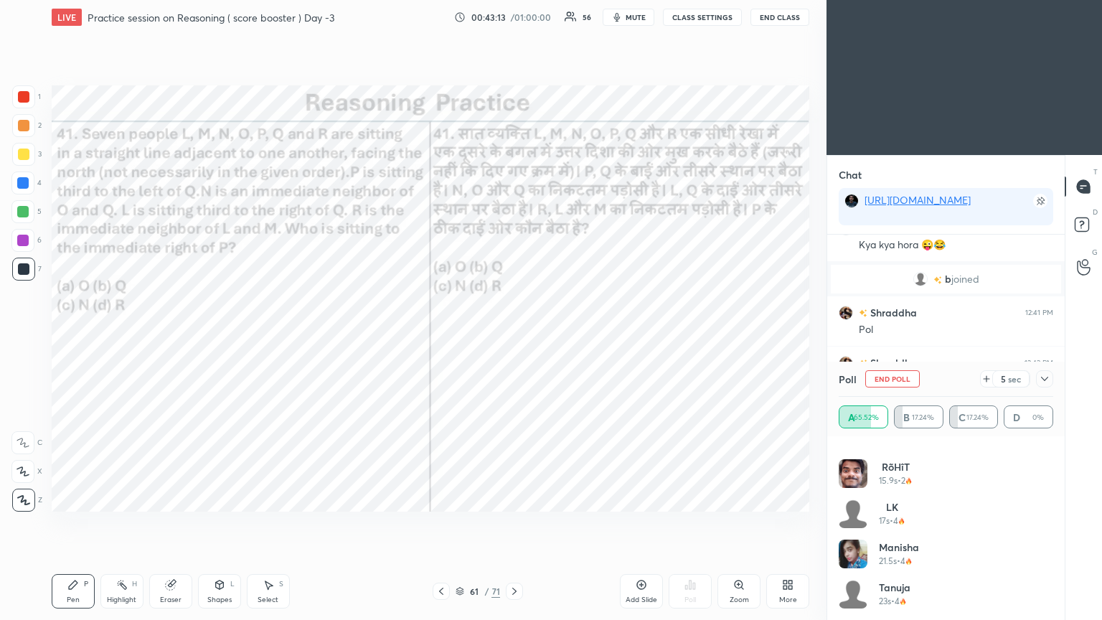
click at [213, 191] on img "grid" at bounding box center [168, 176] width 219 height 117
click at [214, 191] on img "grid" at bounding box center [168, 176] width 219 height 117
click at [514, 336] on icon at bounding box center [1044, 378] width 11 height 11
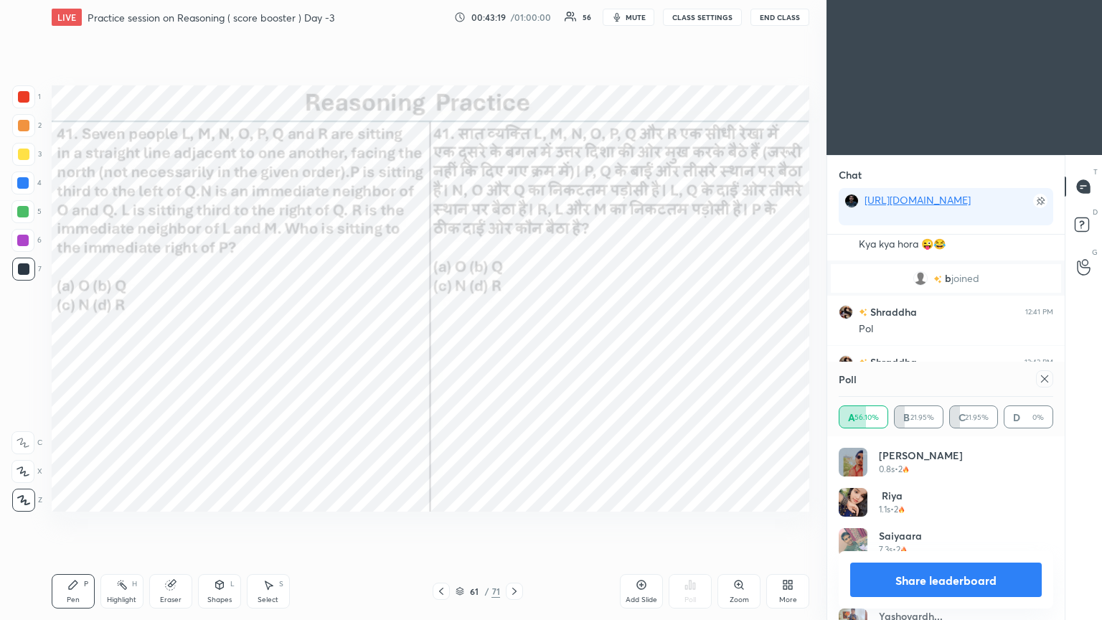
click at [514, 336] on icon at bounding box center [1044, 378] width 11 height 11
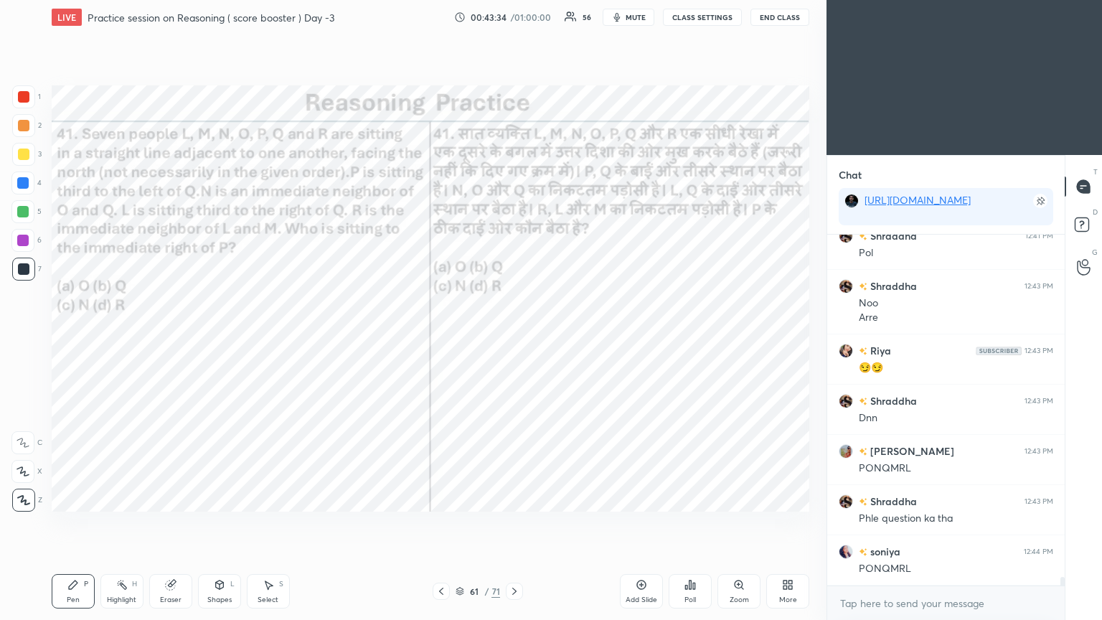
click at [20, 95] on div at bounding box center [23, 96] width 11 height 11
click at [19, 95] on div at bounding box center [23, 96] width 11 height 11
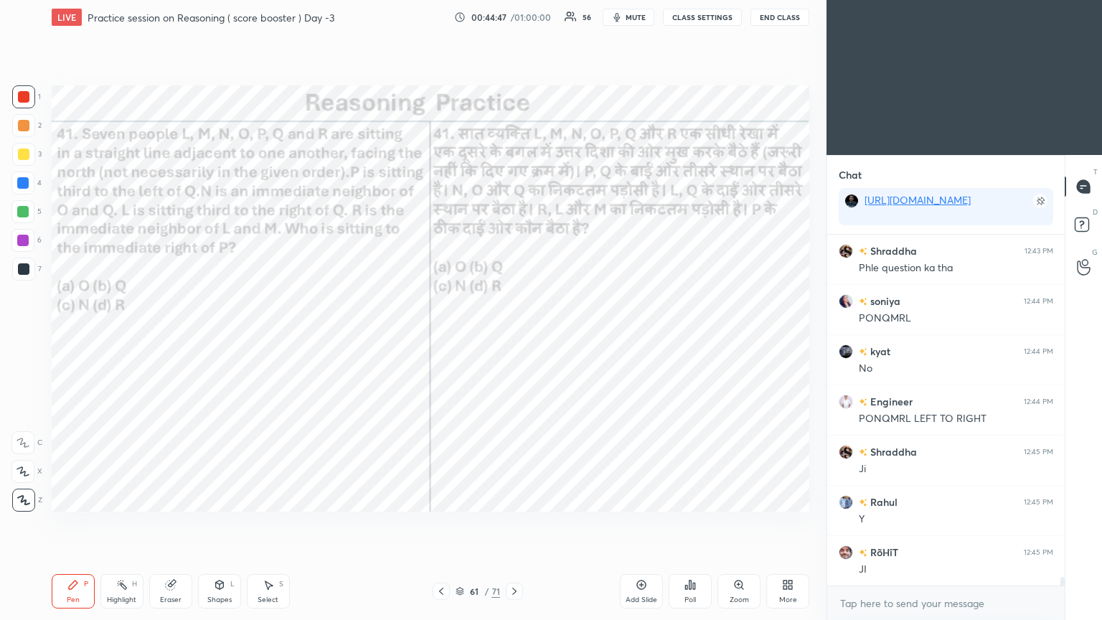
scroll to position [14235, 0]
click at [514, 336] on icon at bounding box center [514, 590] width 4 height 7
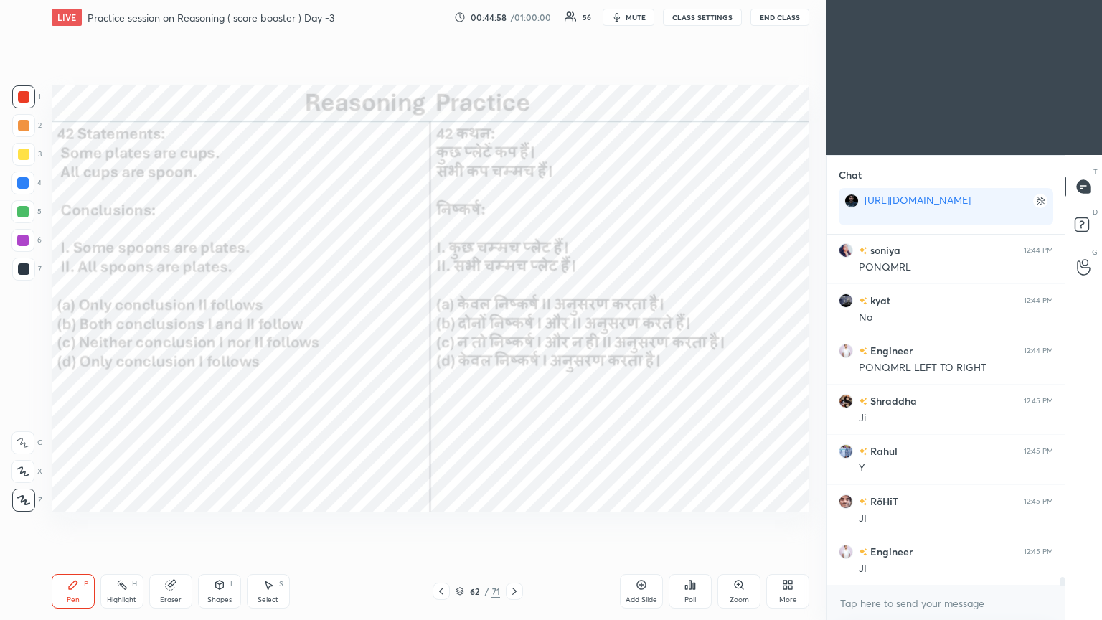
click at [514, 336] on div "Poll" at bounding box center [689, 591] width 43 height 34
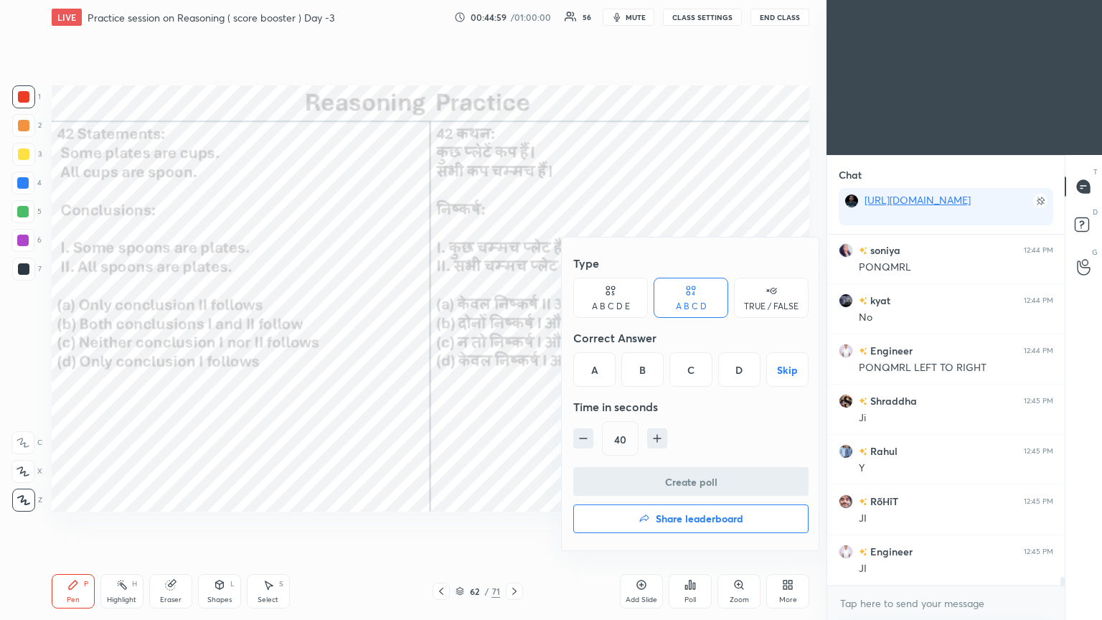
click at [514, 336] on div "D" at bounding box center [739, 369] width 42 height 34
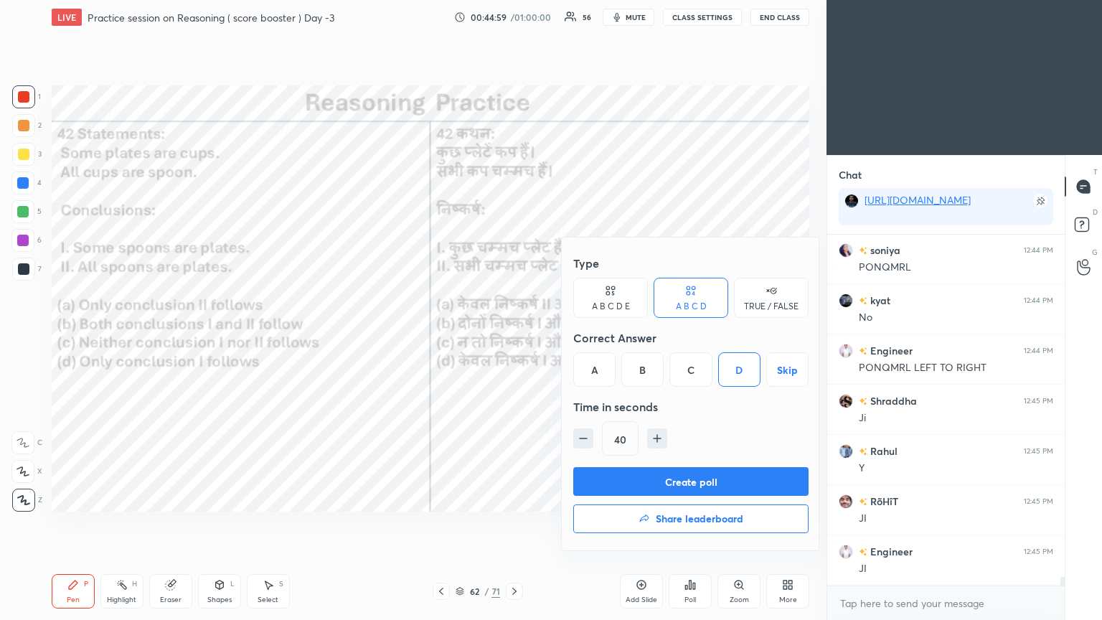
click at [514, 336] on button "Create poll" at bounding box center [690, 481] width 235 height 29
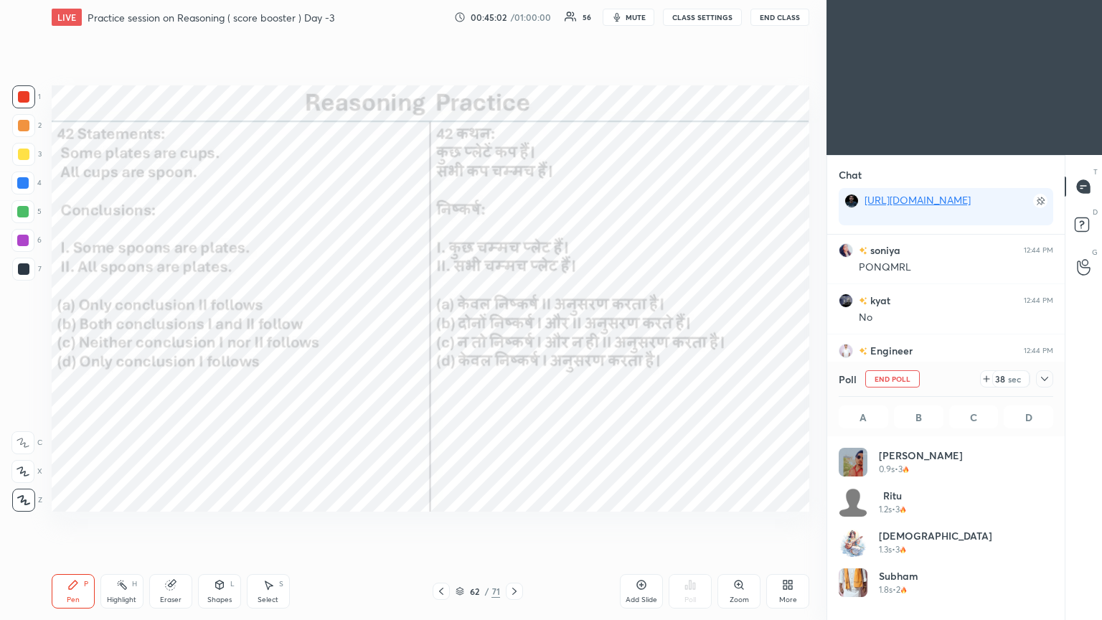
scroll to position [168, 210]
click at [514, 336] on icon at bounding box center [1044, 378] width 11 height 11
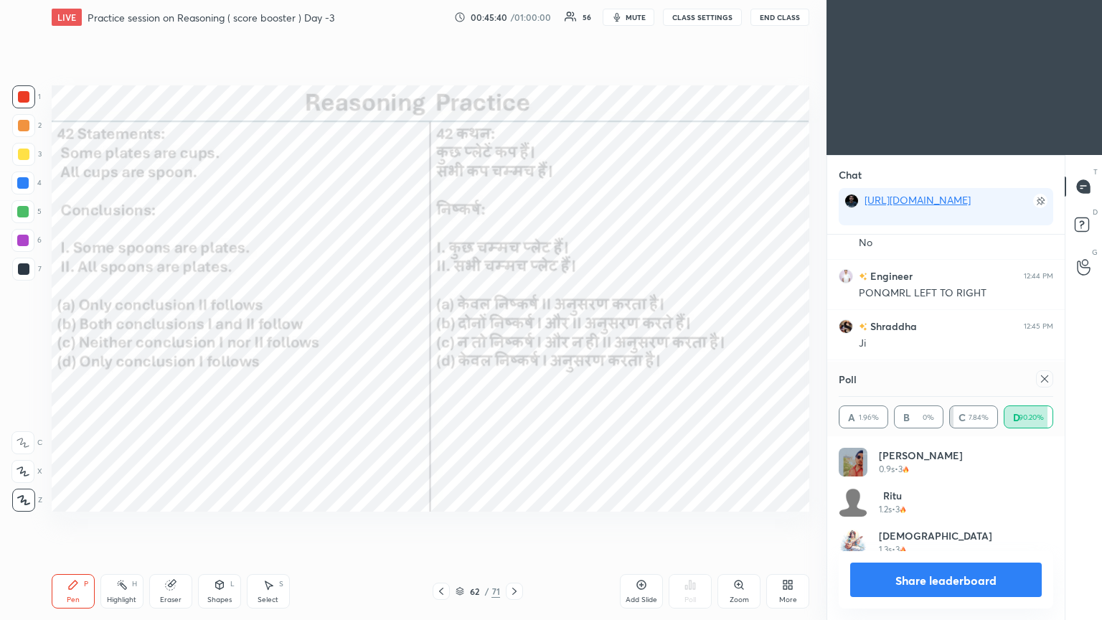
scroll to position [4, 4]
click at [514, 336] on icon at bounding box center [1044, 378] width 11 height 11
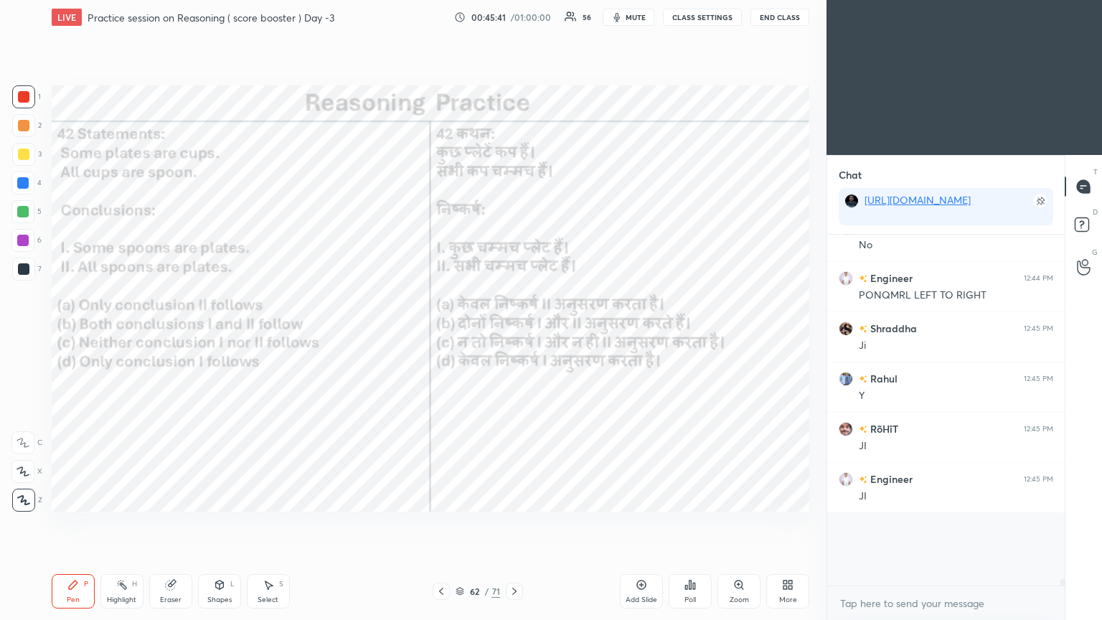
scroll to position [14246, 0]
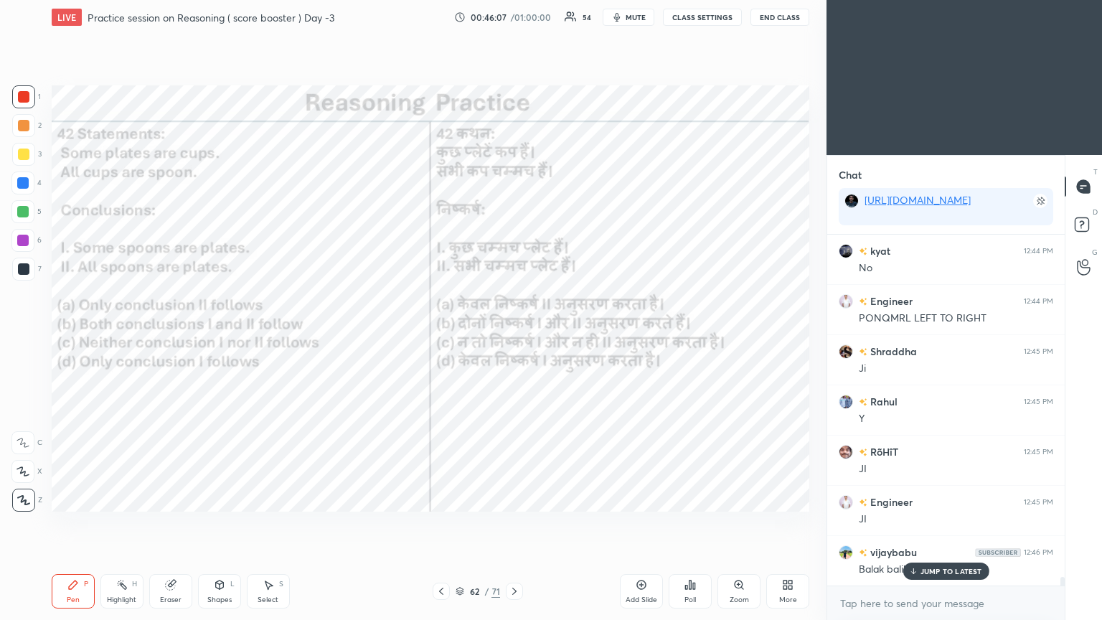
click at [514, 336] on p "JUMP TO LATEST" at bounding box center [951, 571] width 62 height 9
click at [514, 336] on icon at bounding box center [514, 590] width 11 height 11
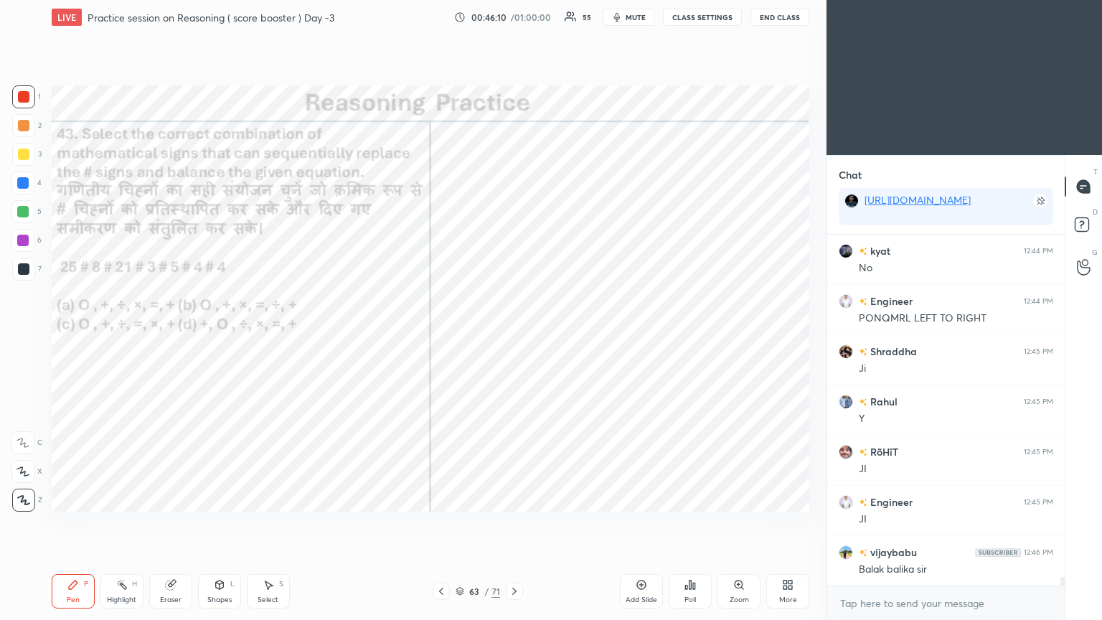
scroll to position [14319, 0]
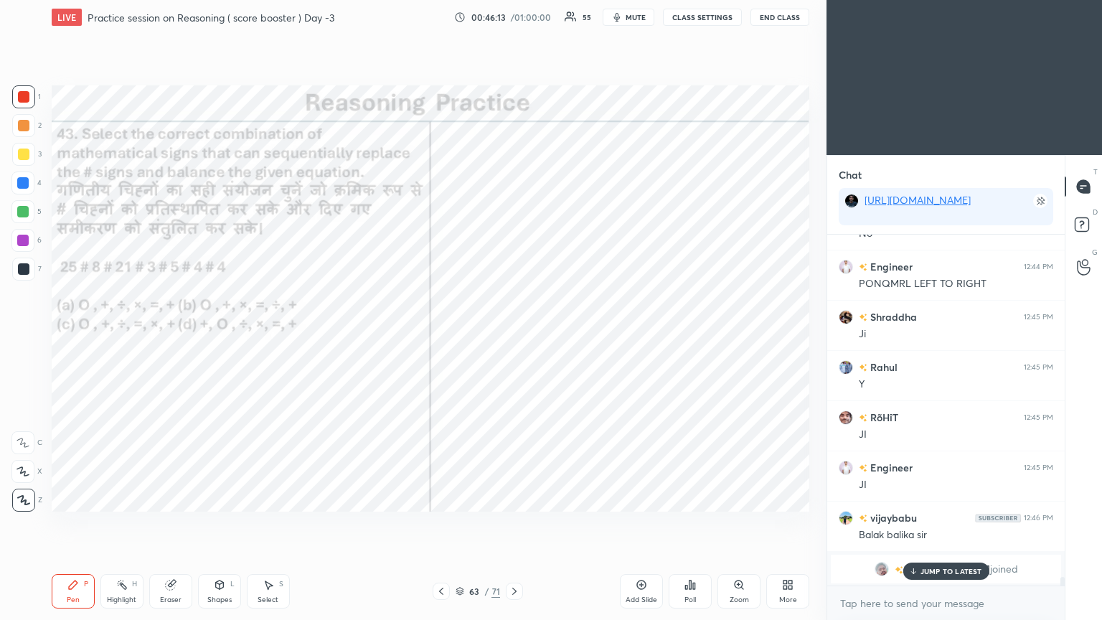
click at [514, 336] on div "JUMP TO LATEST" at bounding box center [945, 570] width 86 height 17
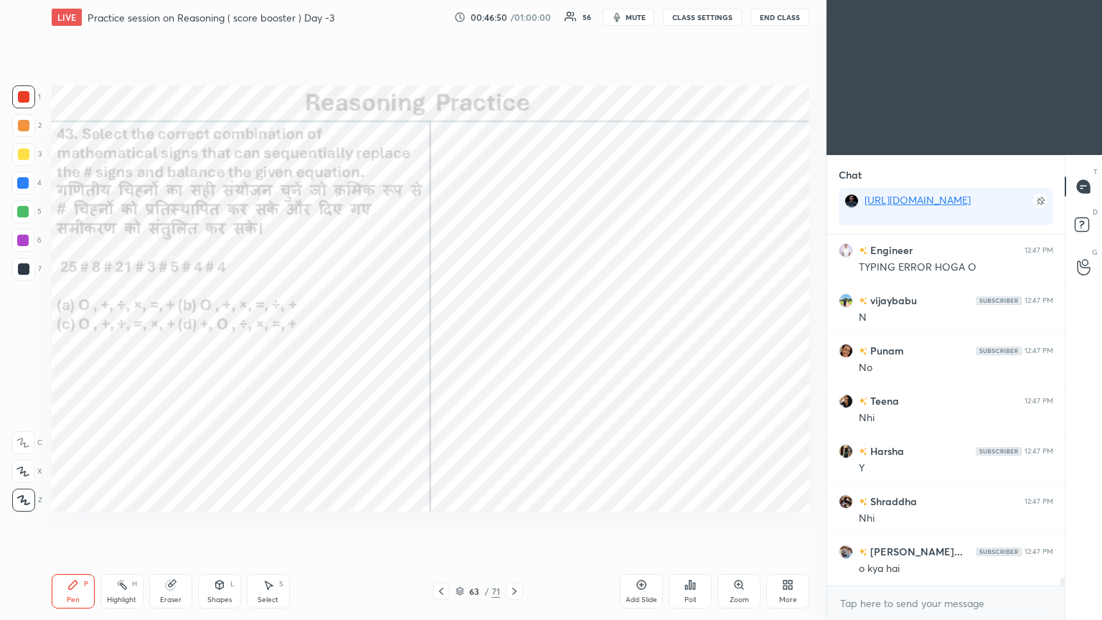
scroll to position [14743, 0]
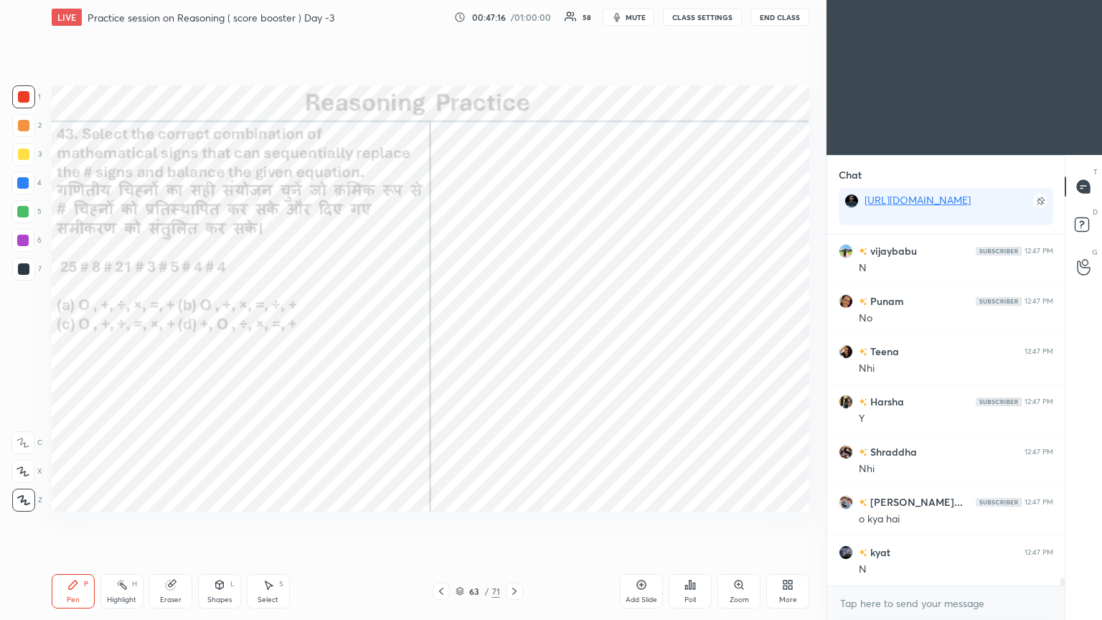
click at [514, 336] on div "Poll" at bounding box center [689, 591] width 43 height 34
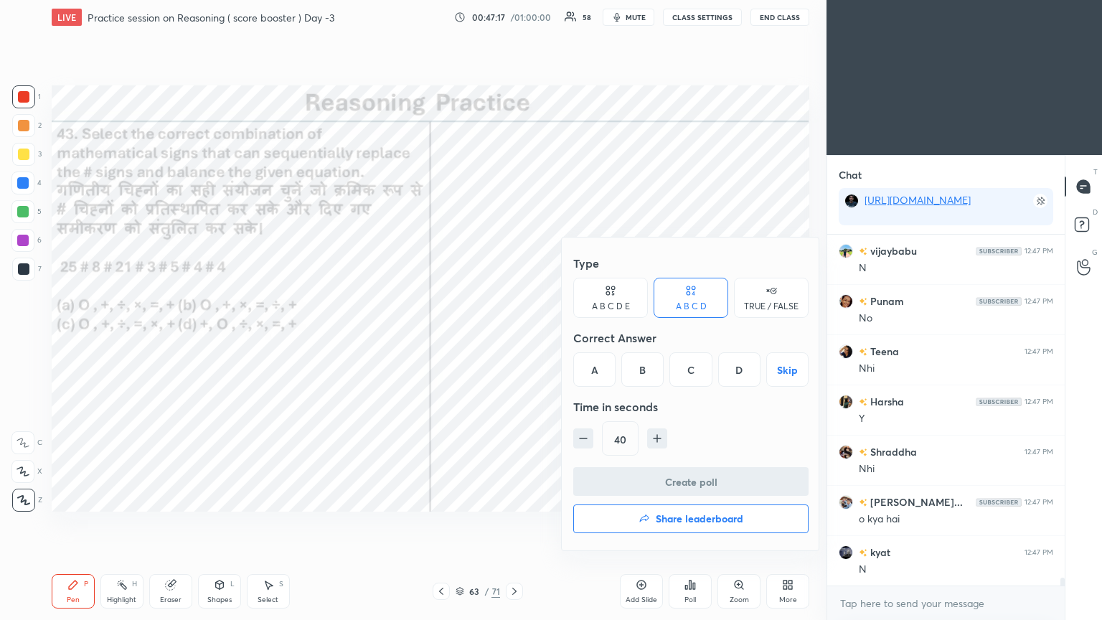
click at [514, 336] on div "C" at bounding box center [690, 369] width 42 height 34
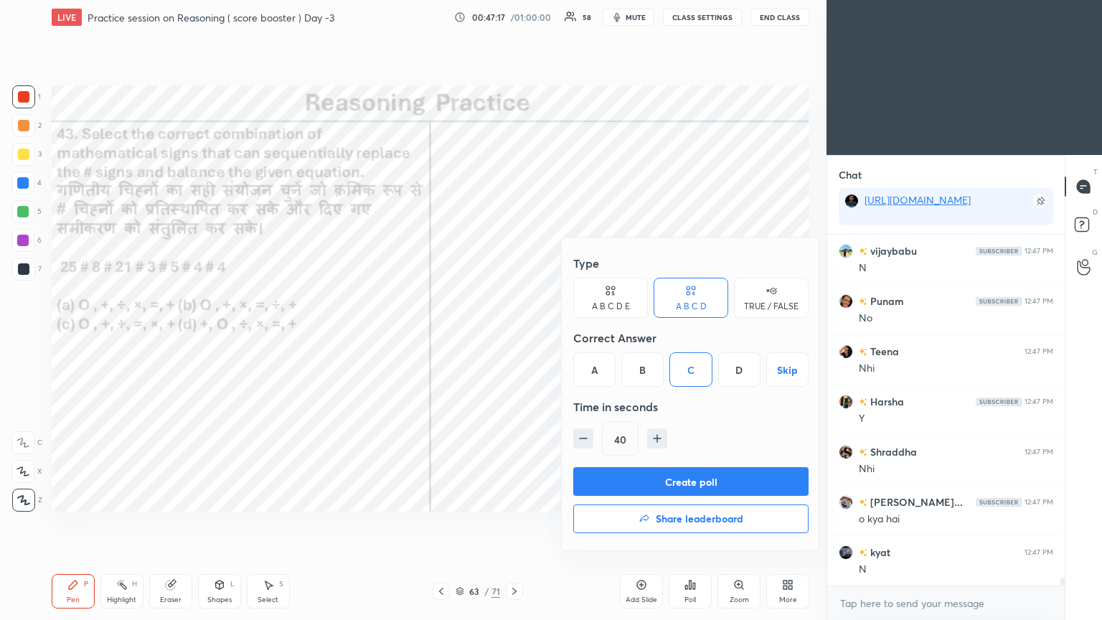
click at [514, 336] on button "Create poll" at bounding box center [690, 481] width 235 height 29
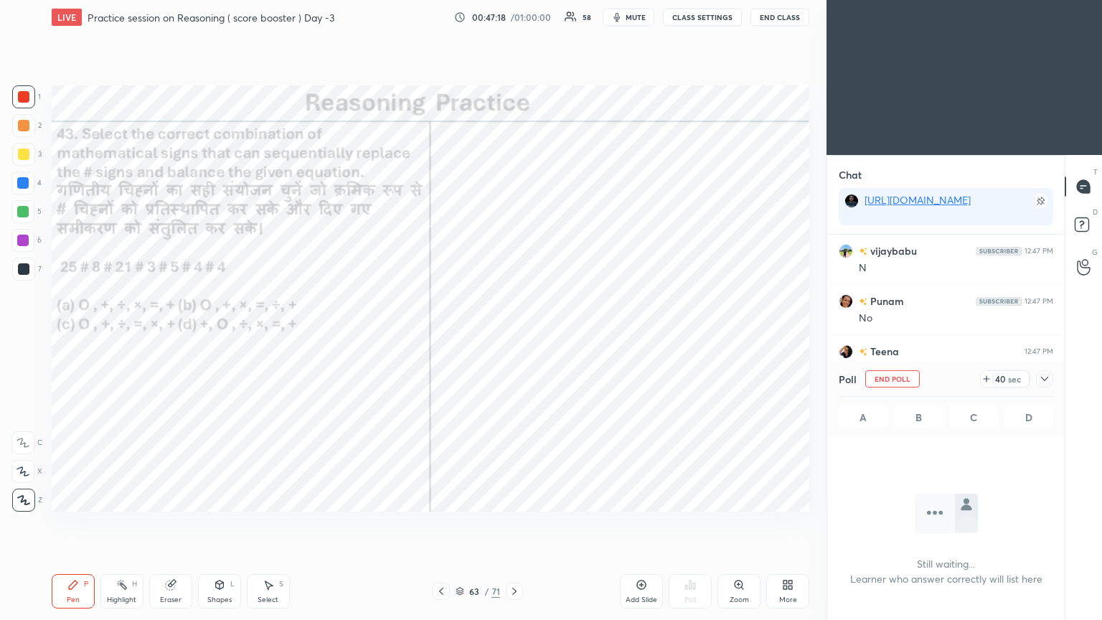
scroll to position [5, 4]
click at [514, 336] on icon at bounding box center [1044, 378] width 11 height 11
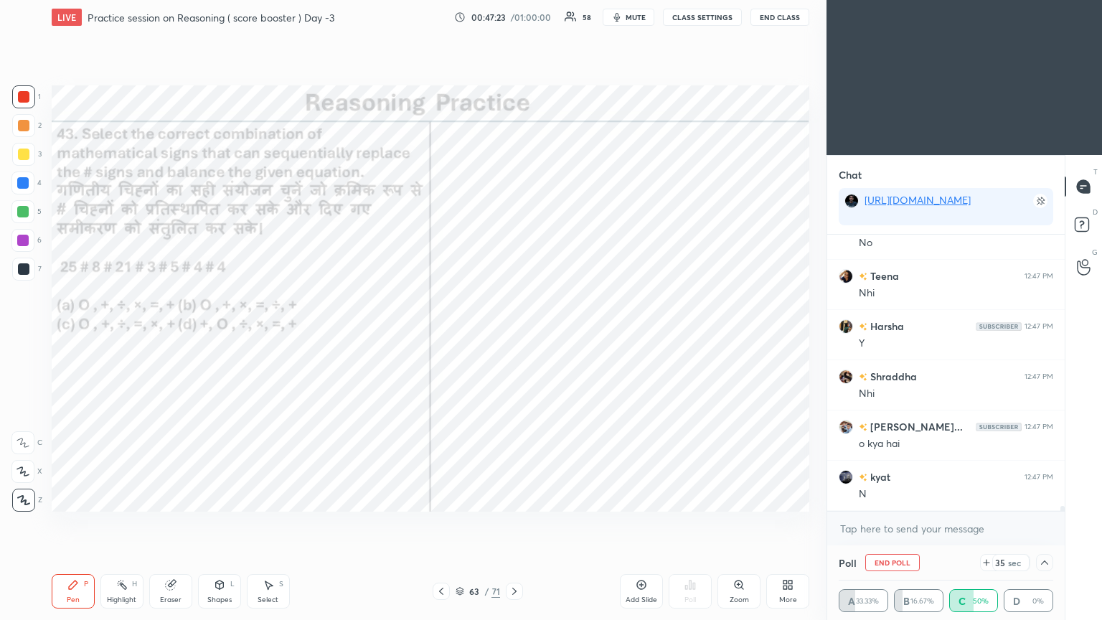
click at [514, 336] on icon at bounding box center [1044, 562] width 11 height 11
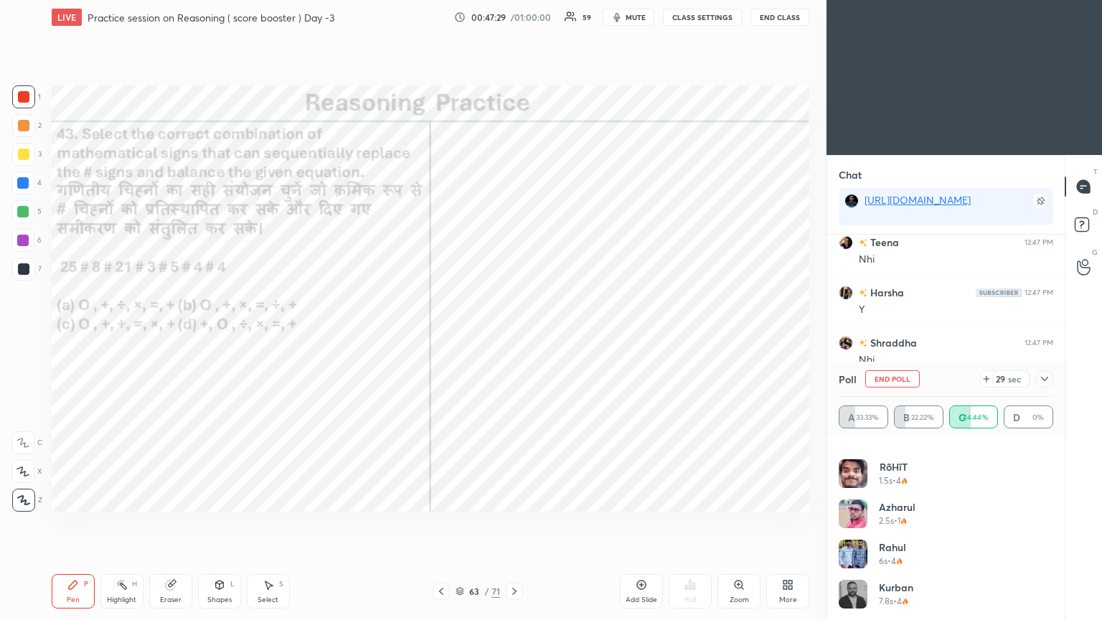
click at [514, 336] on icon at bounding box center [1044, 378] width 11 height 11
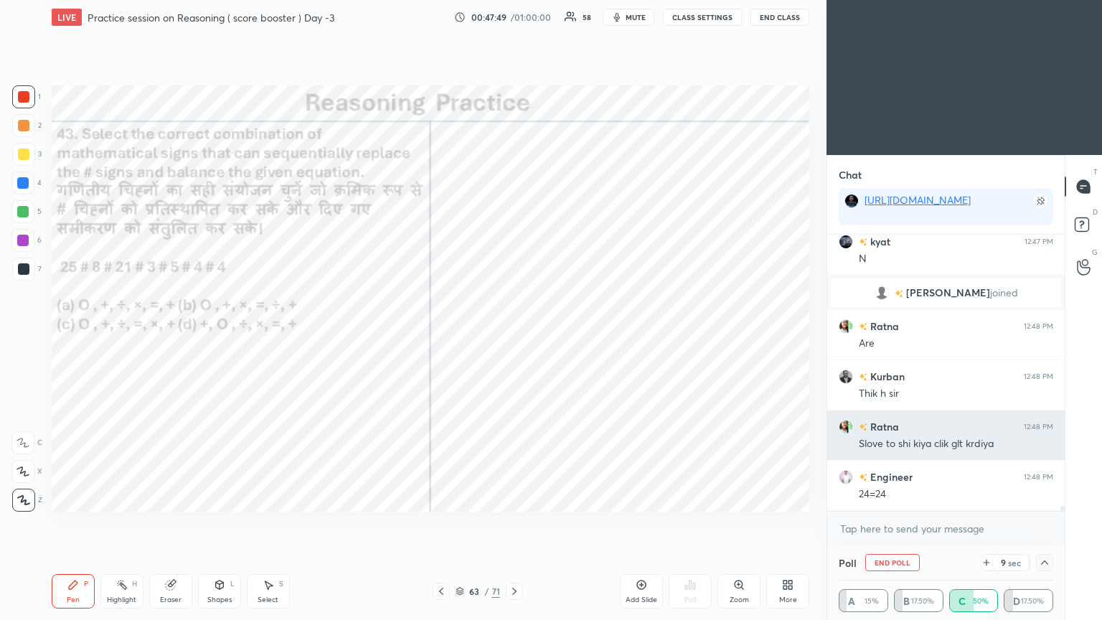
click at [514, 336] on img "grid" at bounding box center [863, 427] width 9 height 8
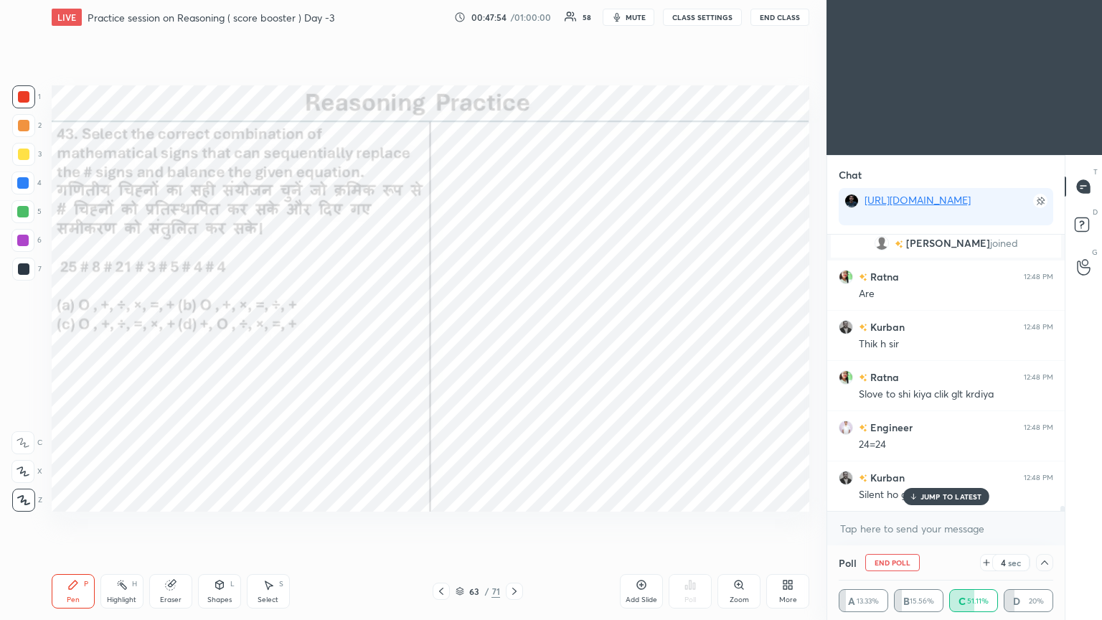
click at [514, 336] on div "JUMP TO LATEST" at bounding box center [945, 496] width 86 height 17
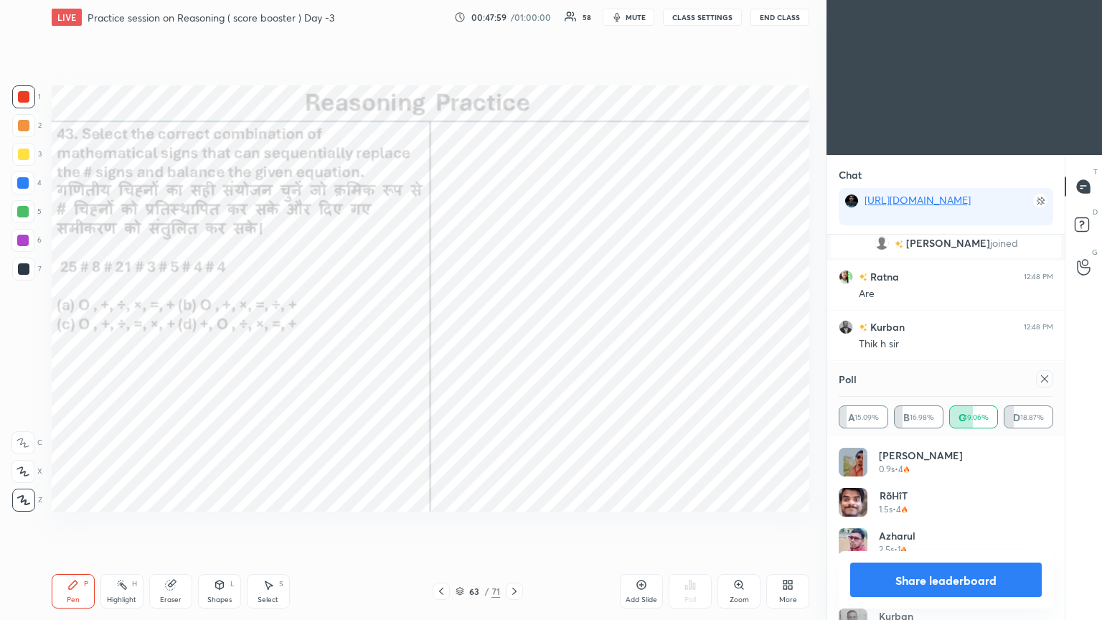
click at [514, 336] on icon at bounding box center [1044, 378] width 11 height 11
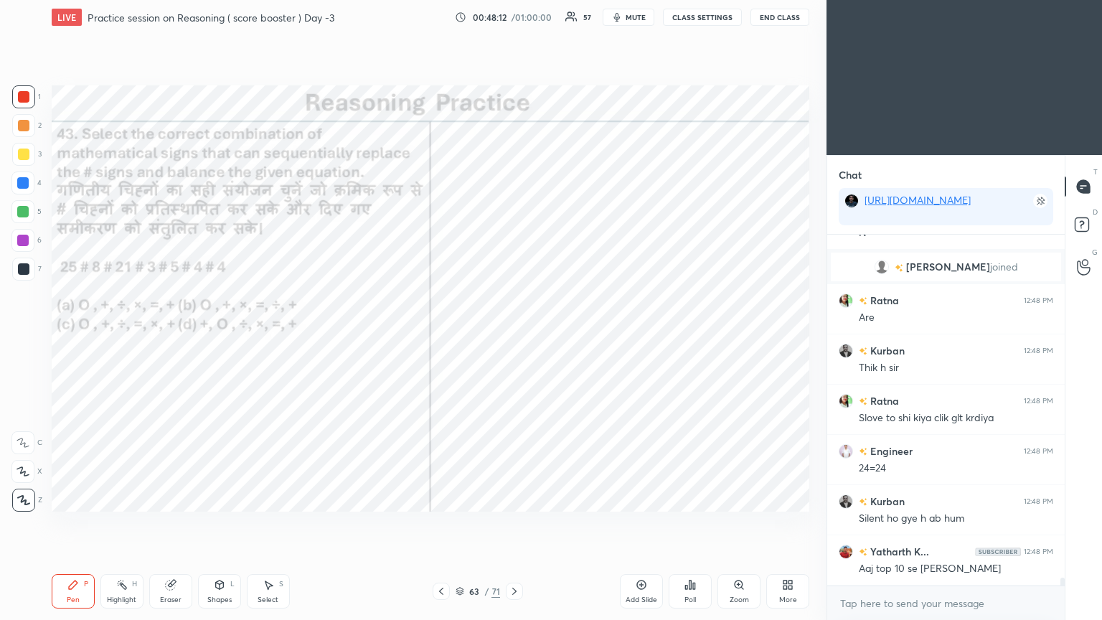
click at [15, 186] on div at bounding box center [22, 182] width 23 height 23
click at [17, 184] on div at bounding box center [22, 182] width 11 height 11
click at [514, 6] on div "LIVE Practice session on Reasoning ( score booster ) Day -3 00:48:16 / 01:00:00…" at bounding box center [430, 17] width 757 height 34
click at [514, 14] on icon "button" at bounding box center [616, 16] width 11 height 11
click at [514, 15] on button "End Class" at bounding box center [779, 17] width 59 height 17
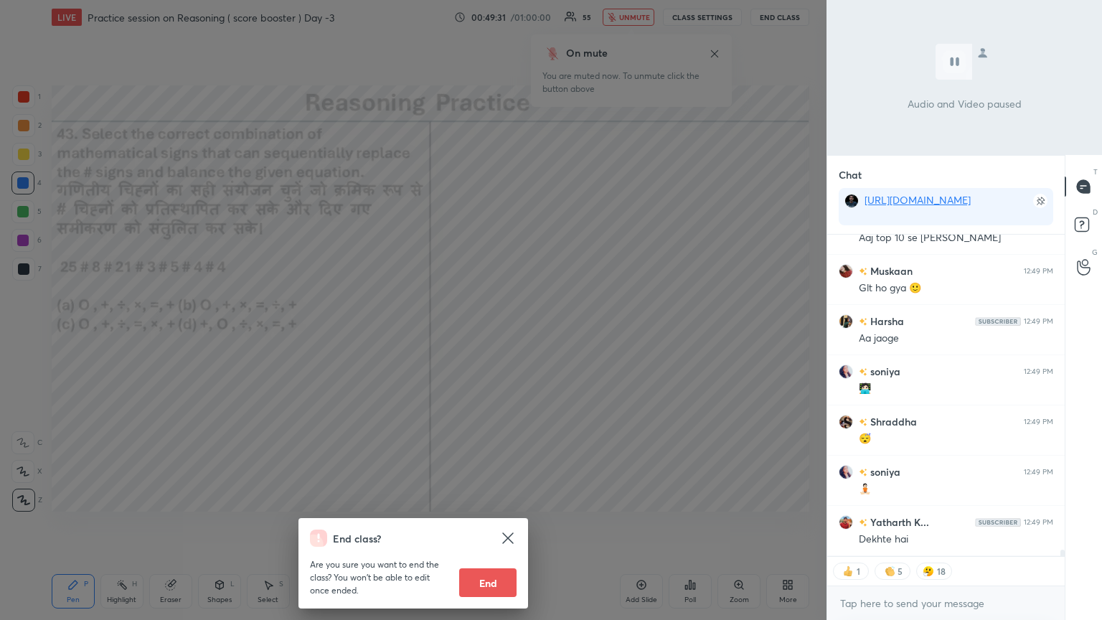
scroll to position [15232, 0]
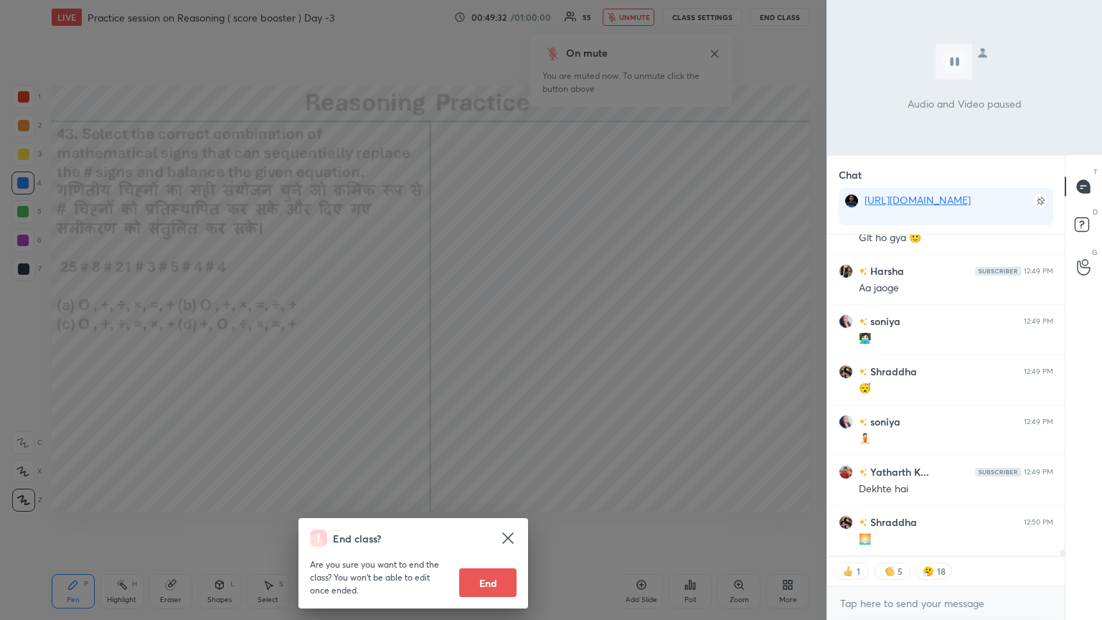
click at [514, 336] on div "End class? Are you sure you want to end the class? You won’t be able to edit on…" at bounding box center [413, 310] width 826 height 620
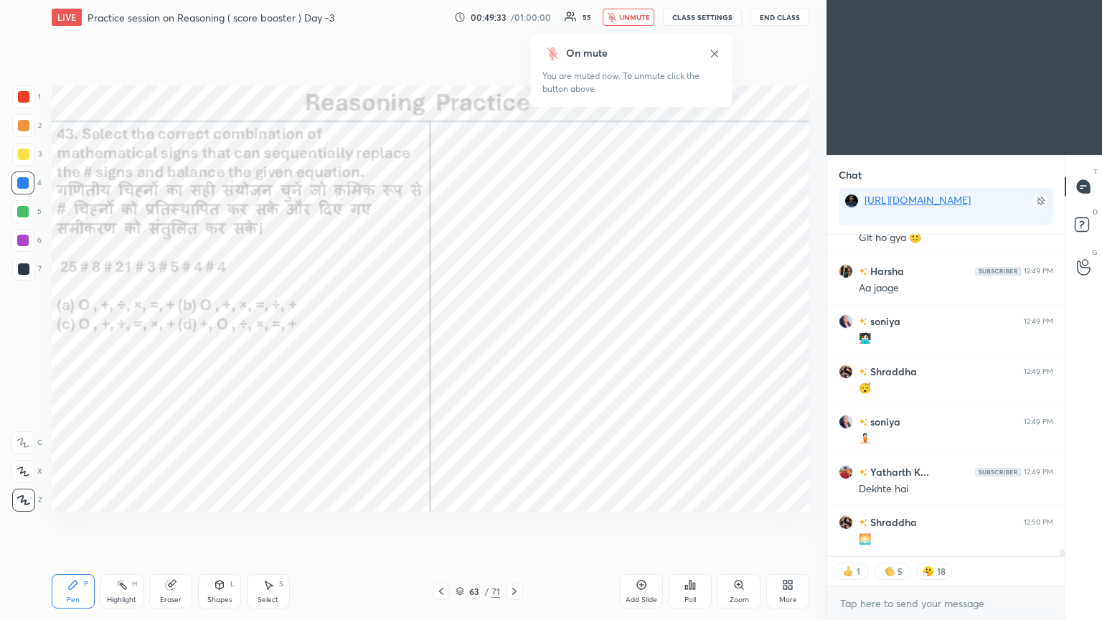
click at [514, 57] on icon at bounding box center [714, 53] width 11 height 11
click at [514, 20] on span "unmute" at bounding box center [634, 17] width 31 height 10
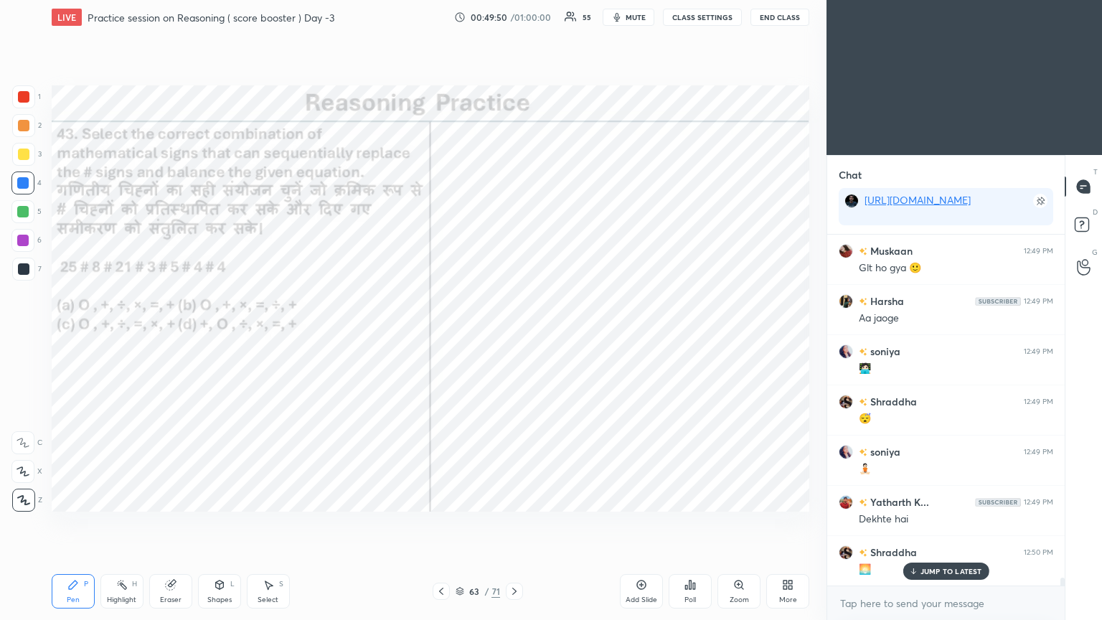
click at [514, 336] on icon at bounding box center [514, 590] width 11 height 11
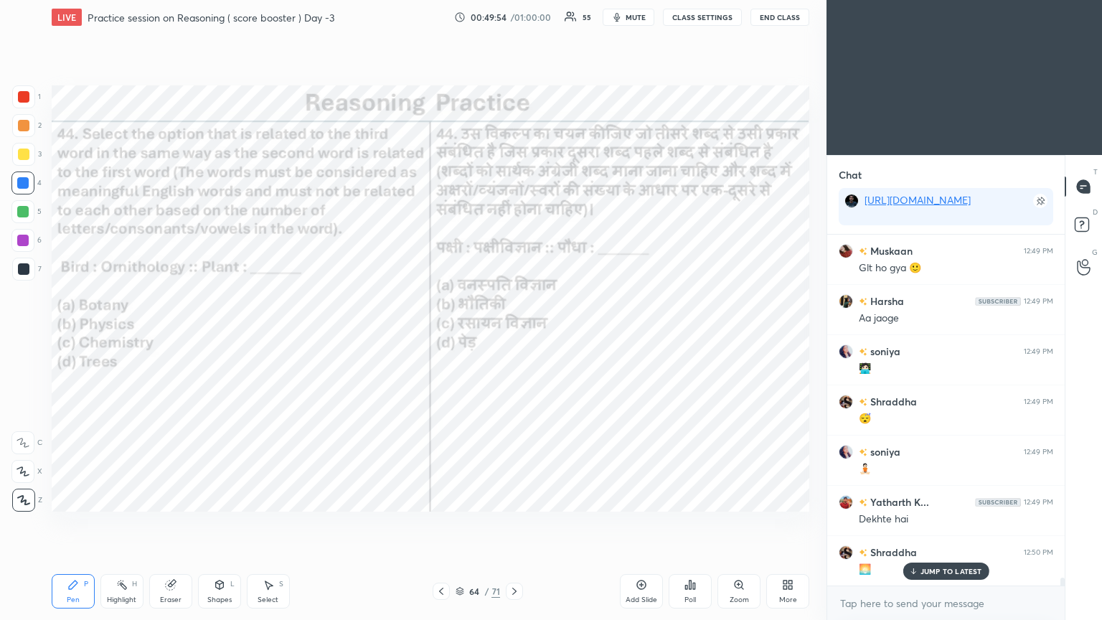
click at [514, 336] on div "Poll" at bounding box center [689, 591] width 43 height 34
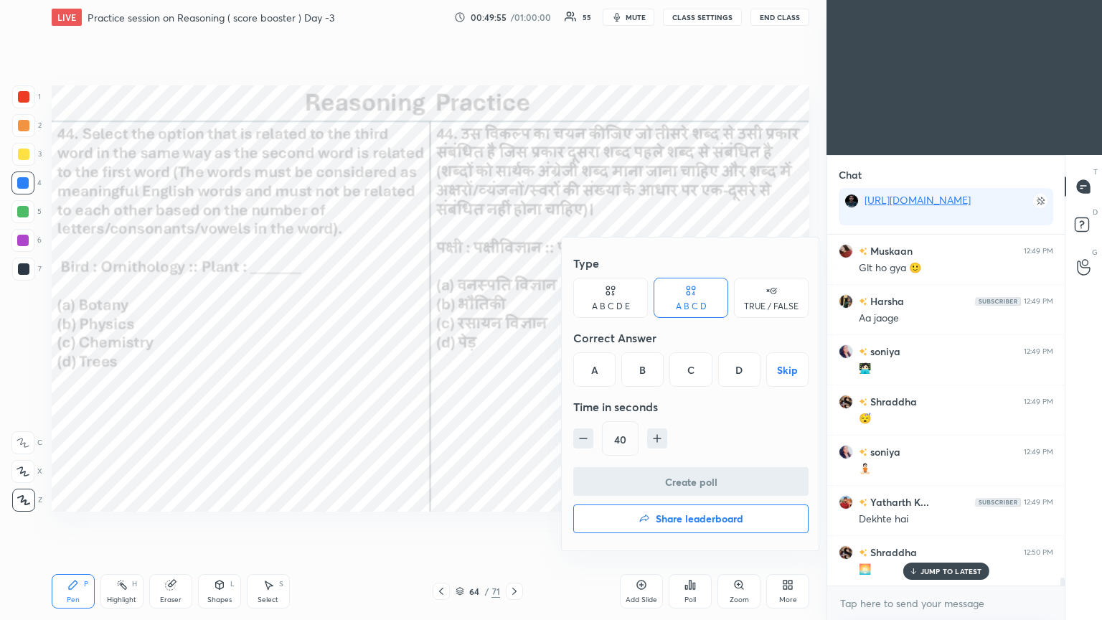
click at [514, 336] on div "A" at bounding box center [594, 369] width 42 height 34
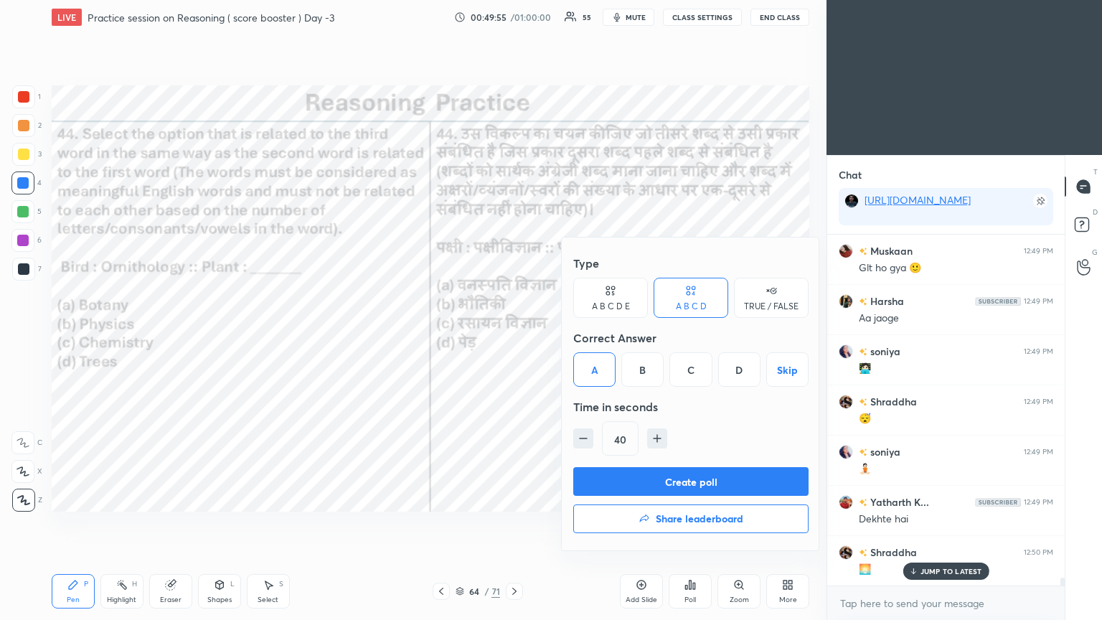
click at [514, 336] on button "Create poll" at bounding box center [690, 481] width 235 height 29
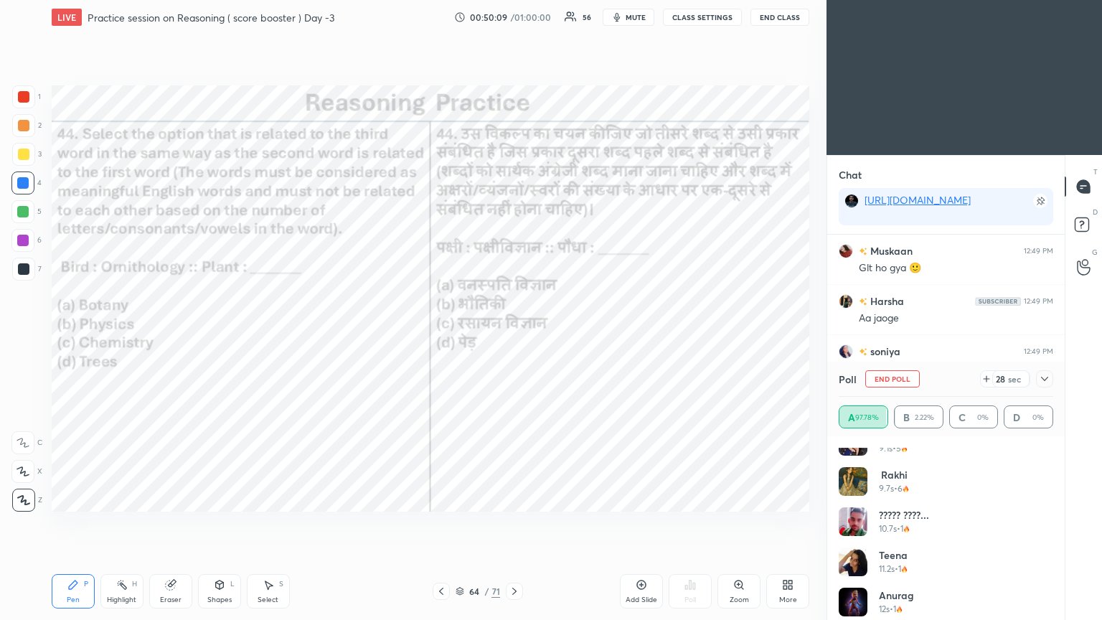
scroll to position [1716, 0]
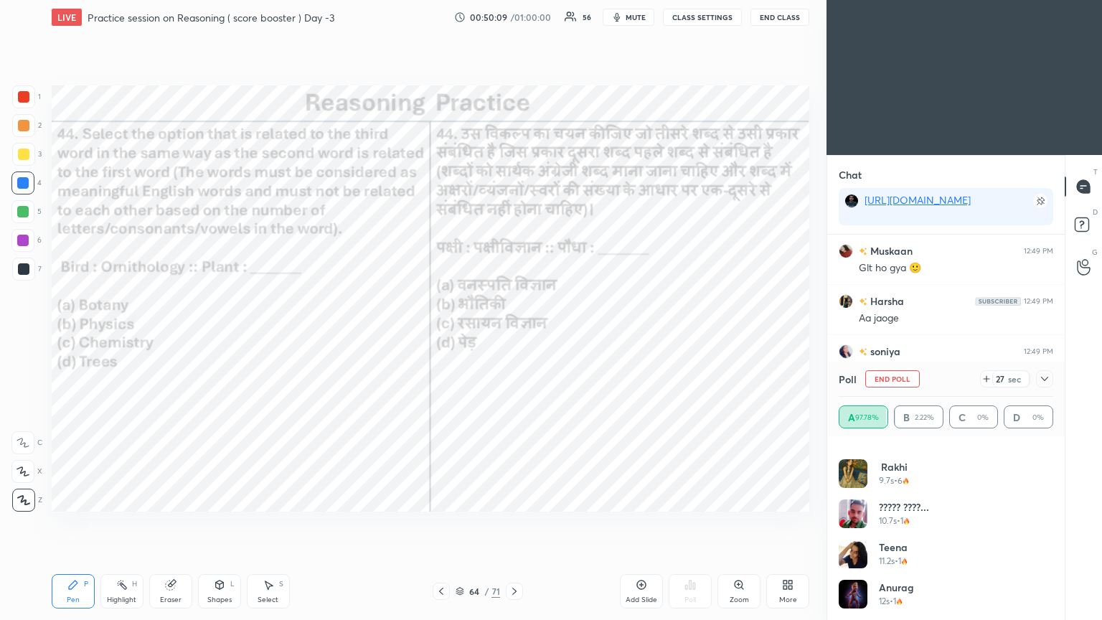
click at [514, 336] on icon at bounding box center [1044, 378] width 11 height 11
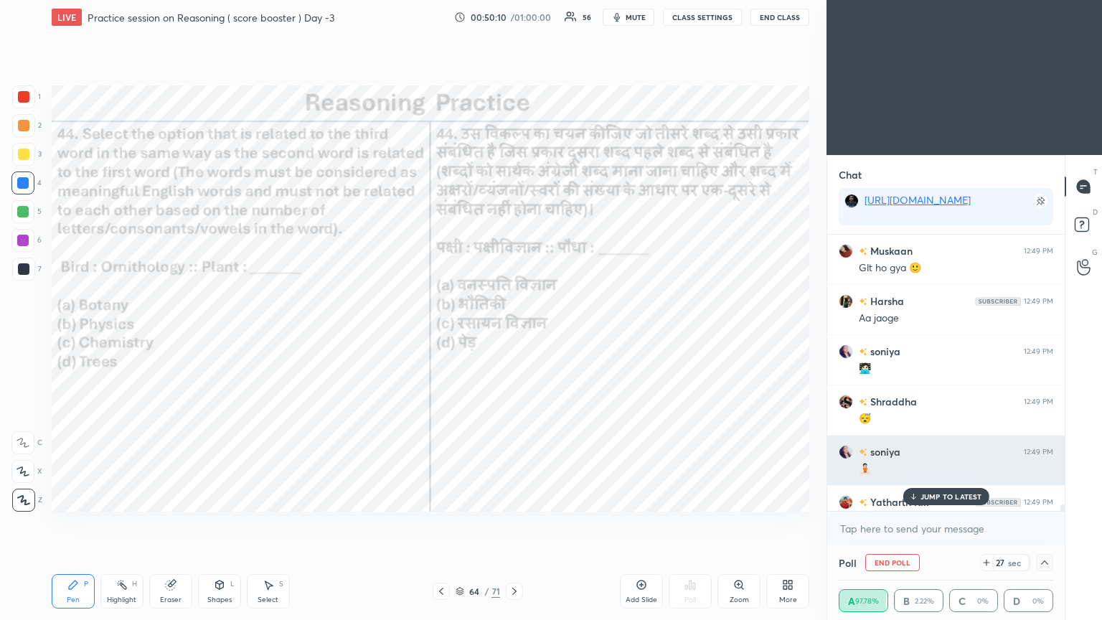
scroll to position [0, 0]
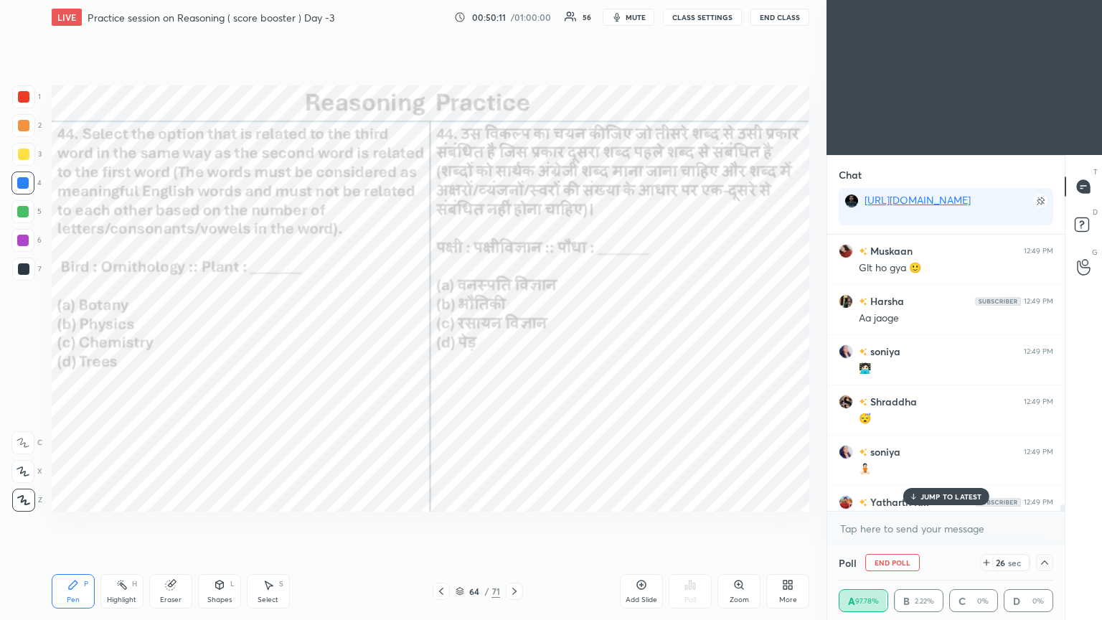
click at [514, 336] on div "JUMP TO LATEST" at bounding box center [945, 496] width 86 height 17
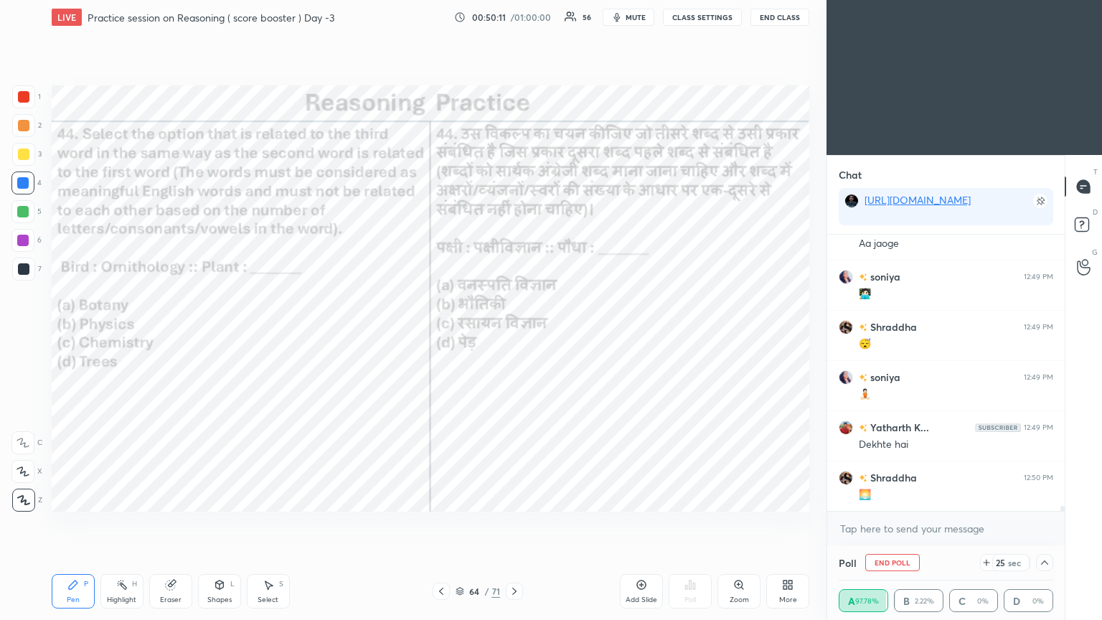
scroll to position [15328, 0]
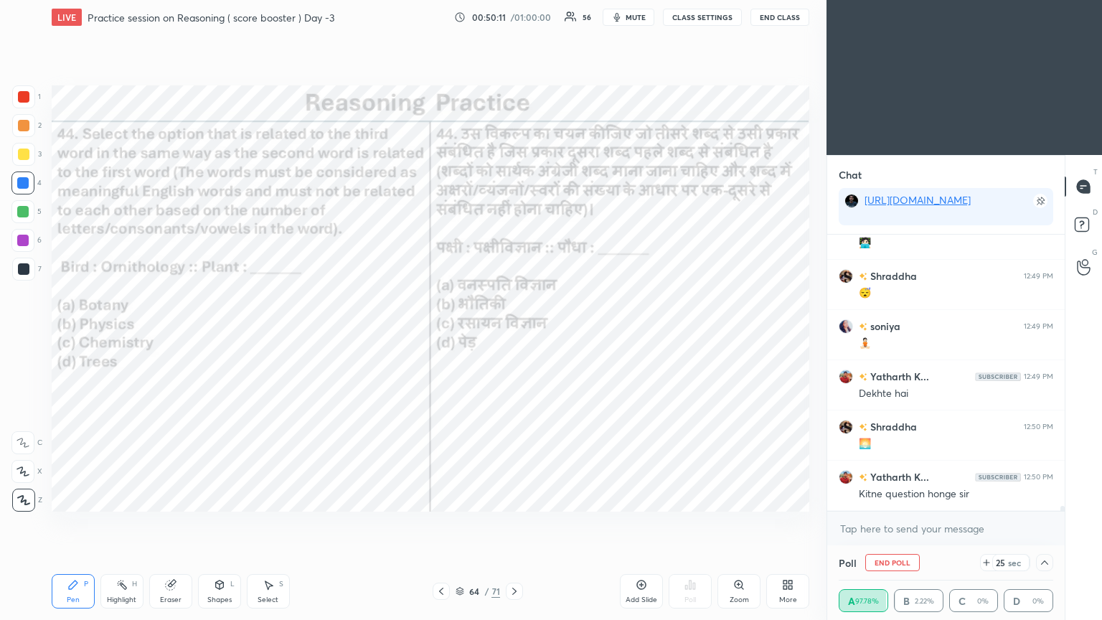
click at [514, 336] on icon at bounding box center [1044, 562] width 11 height 11
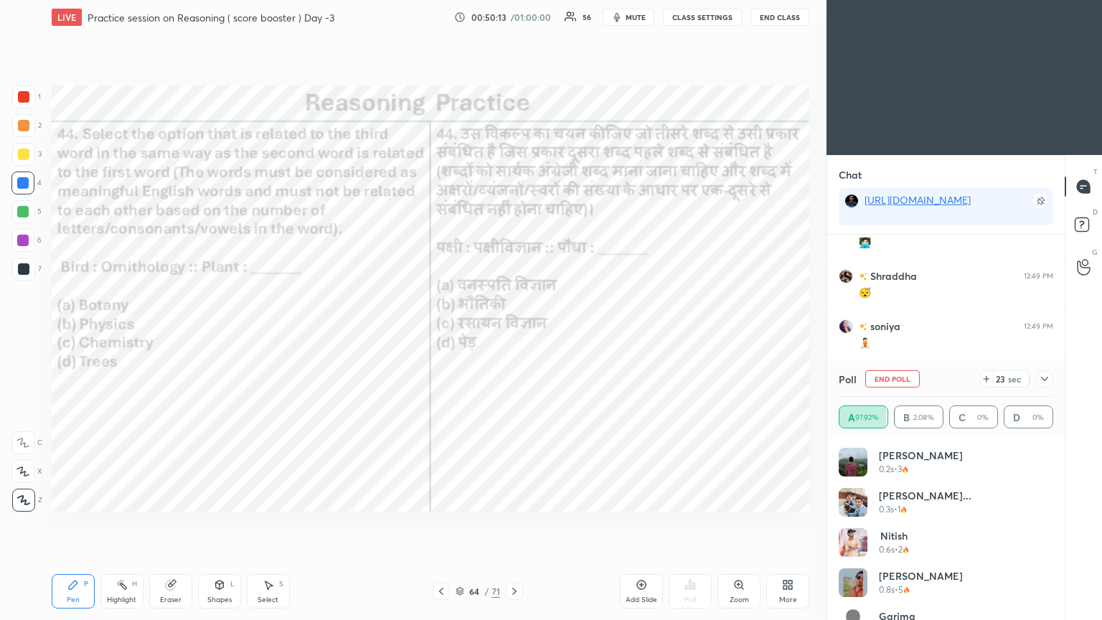
click at [514, 336] on icon at bounding box center [1044, 378] width 11 height 11
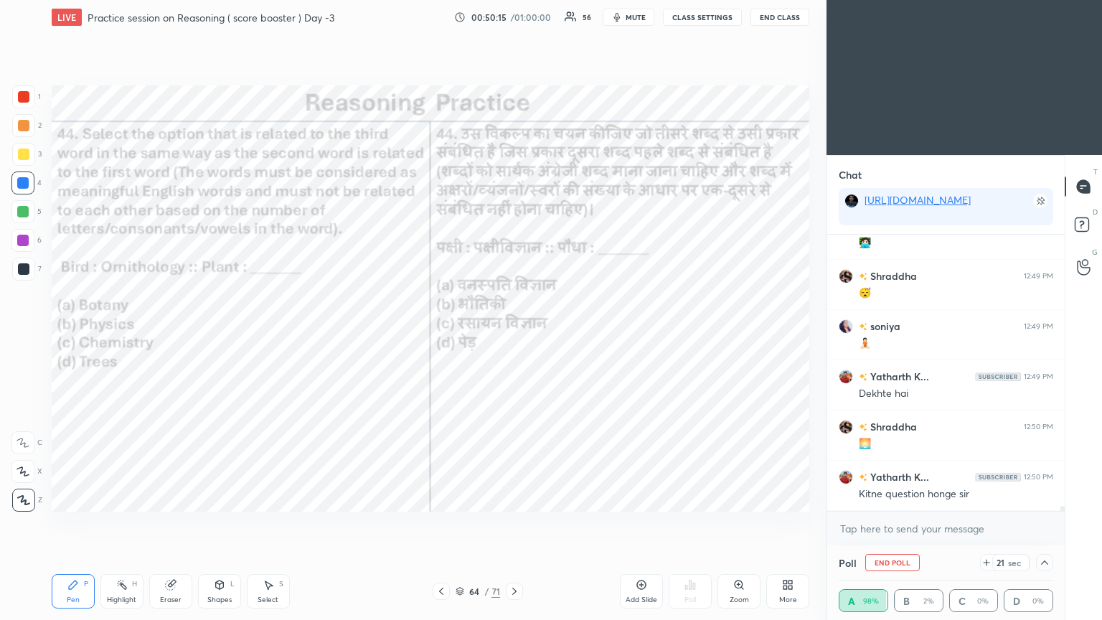
click at [463, 336] on icon at bounding box center [459, 592] width 7 height 2
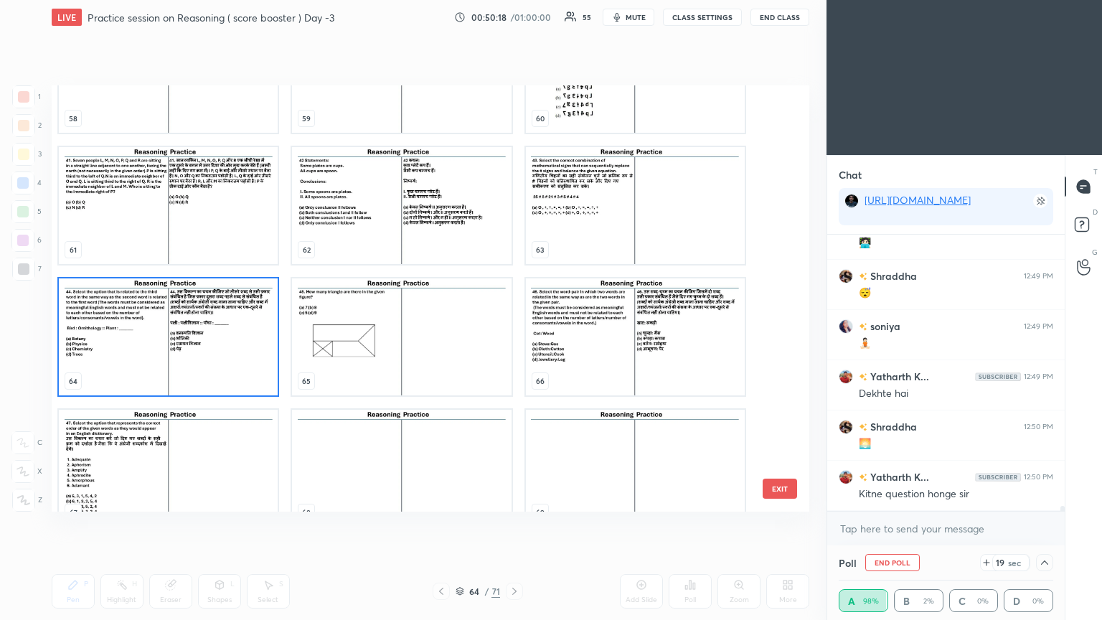
click at [222, 336] on img "grid" at bounding box center [168, 336] width 219 height 117
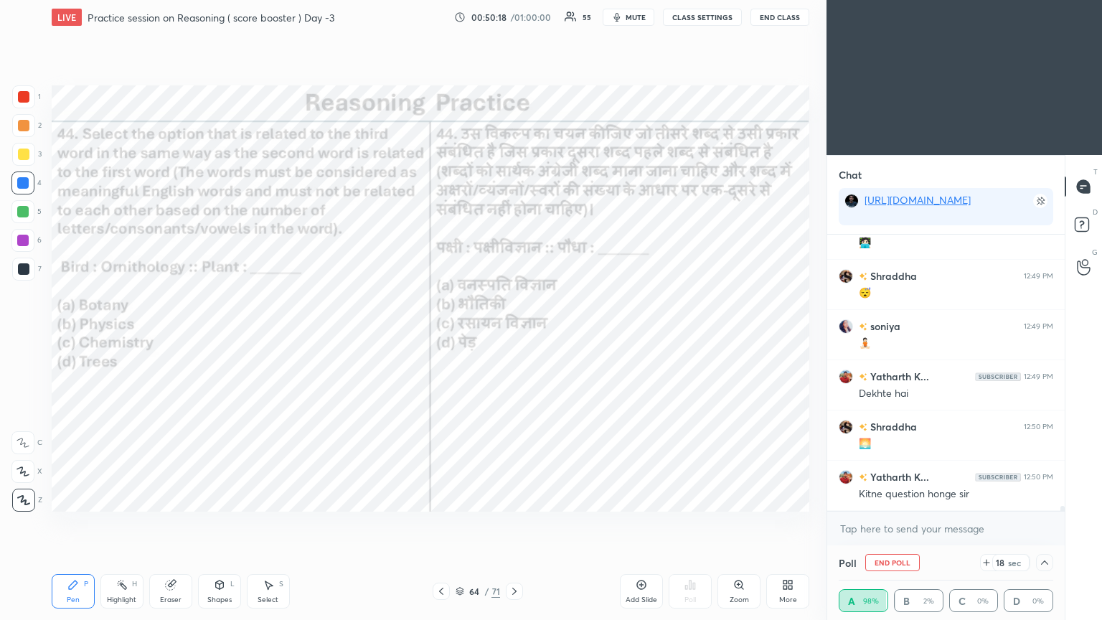
click at [220, 336] on img "grid" at bounding box center [168, 336] width 219 height 117
click at [227, 336] on img "grid" at bounding box center [168, 336] width 219 height 117
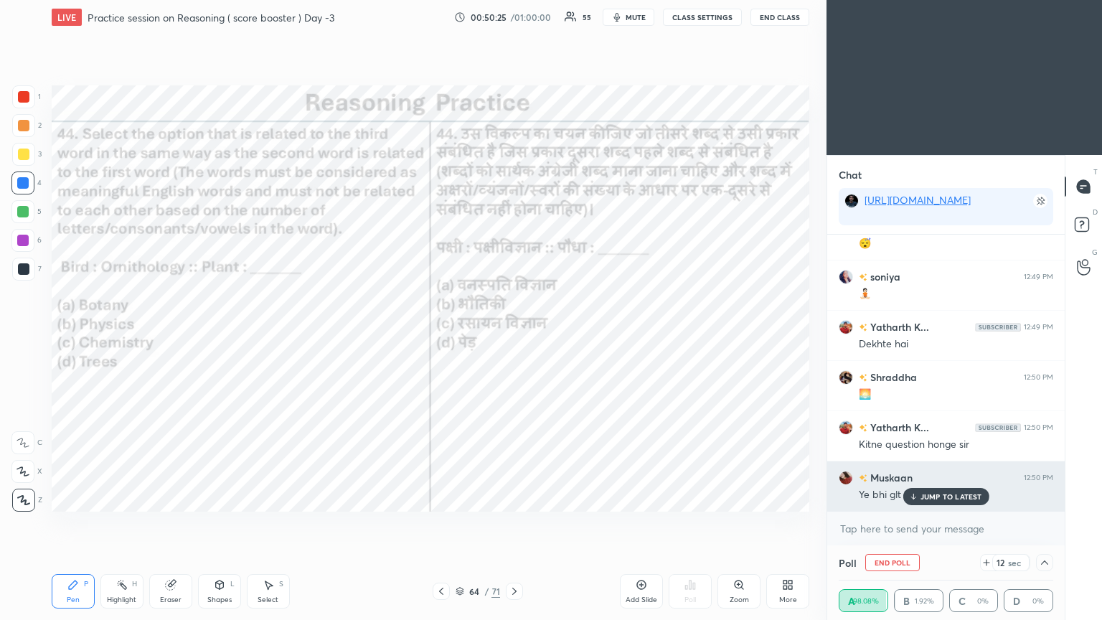
click at [514, 336] on icon at bounding box center [912, 496] width 9 height 9
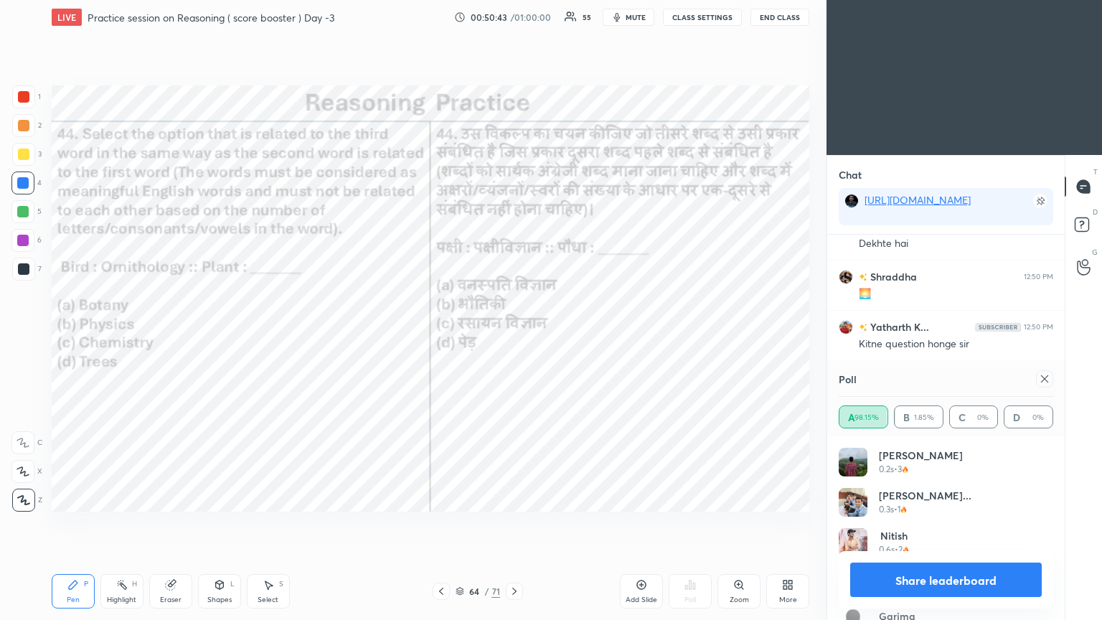
click at [514, 336] on icon at bounding box center [1044, 378] width 11 height 11
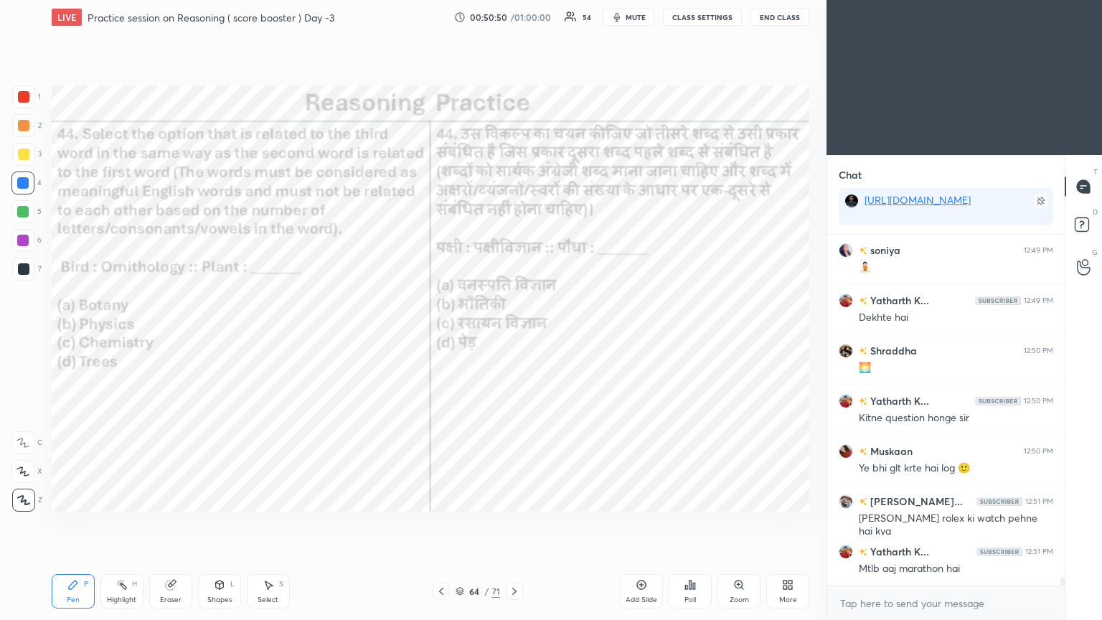
click at [514, 336] on icon at bounding box center [514, 590] width 11 height 11
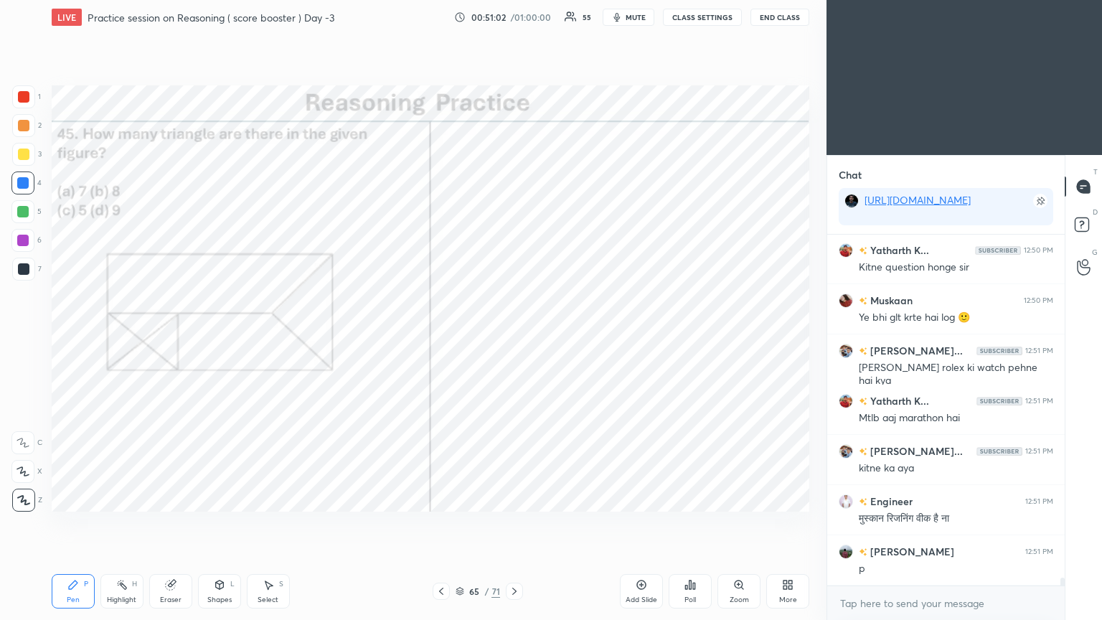
click at [514, 336] on div "Poll" at bounding box center [689, 599] width 11 height 7
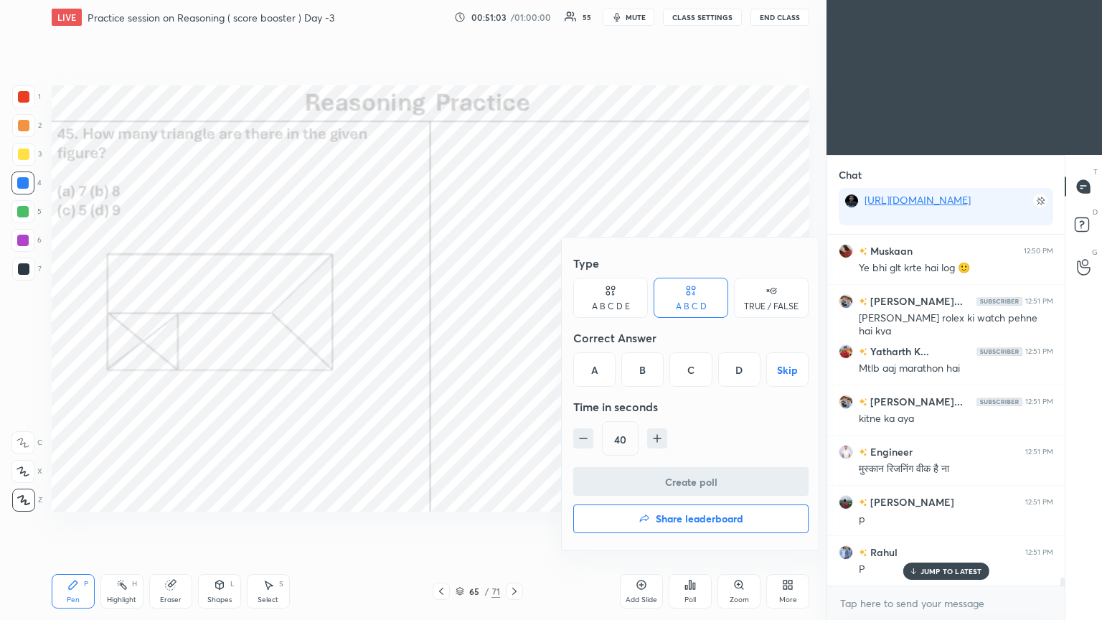
click at [514, 336] on div "D" at bounding box center [739, 369] width 42 height 34
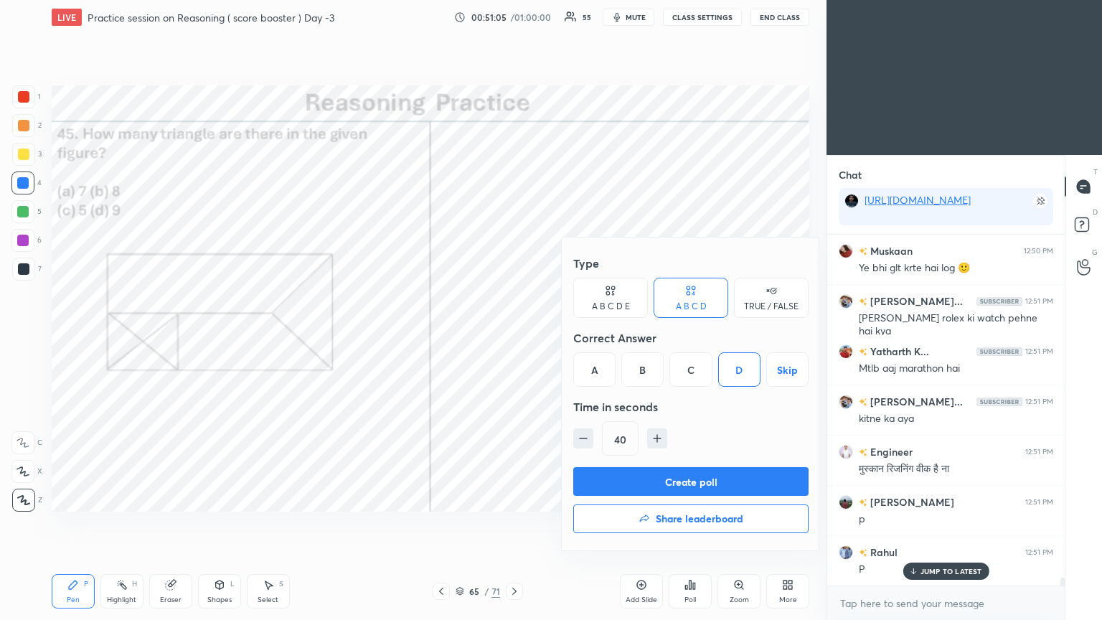
click at [514, 336] on button "Create poll" at bounding box center [690, 481] width 235 height 29
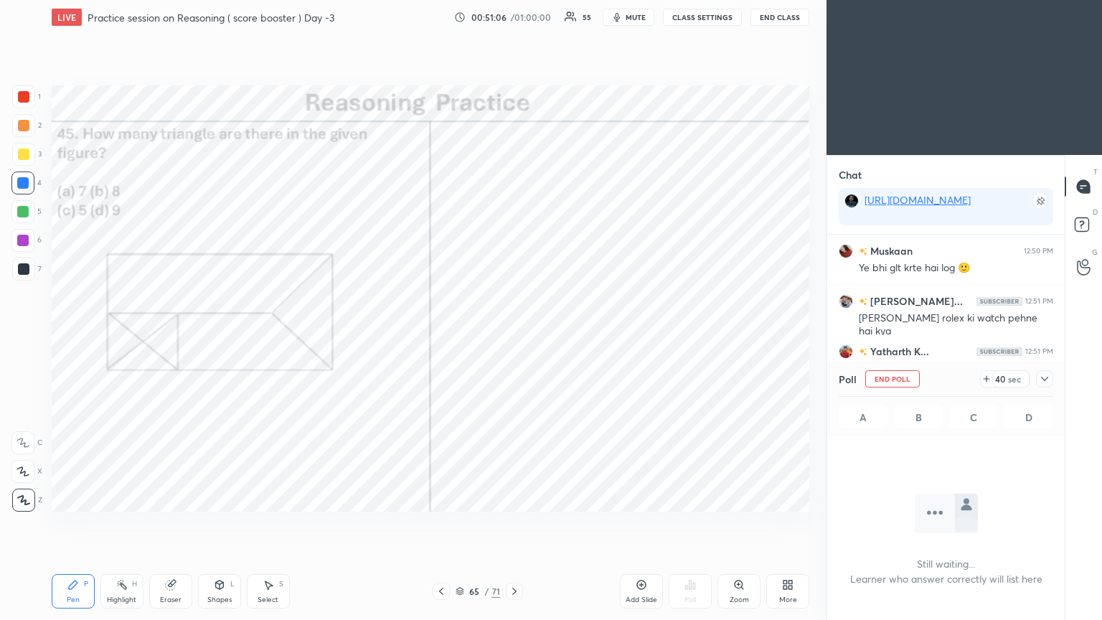
click at [514, 336] on icon at bounding box center [1044, 379] width 7 height 4
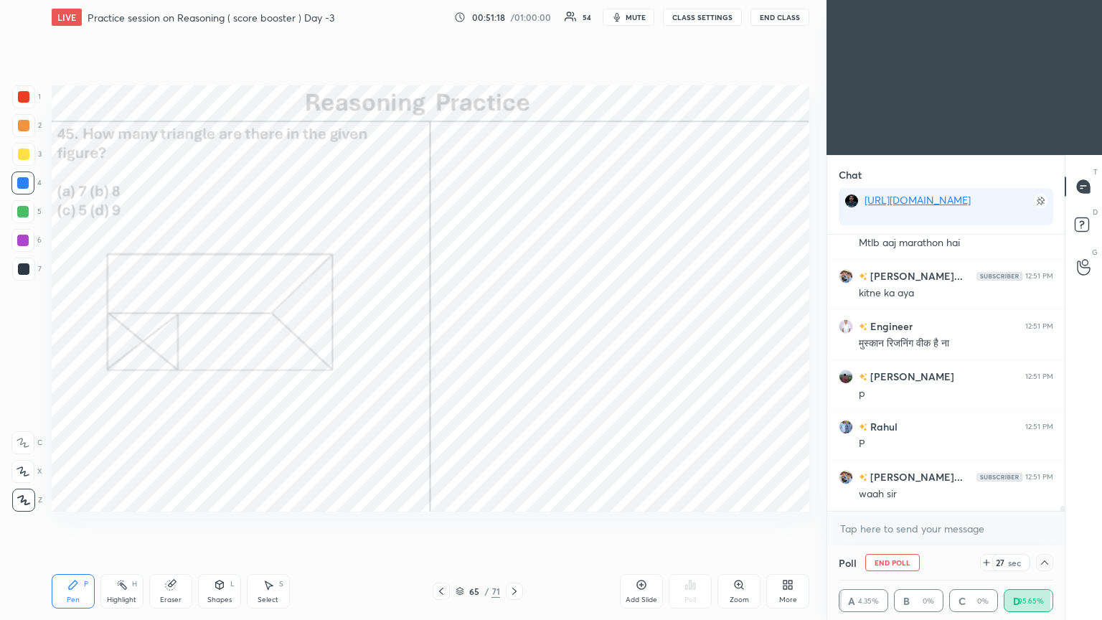
click at [514, 336] on div "Poll End Poll 27 sec A 4.35% B 0% C 0% D 95.65%" at bounding box center [945, 582] width 237 height 75
click at [514, 336] on div at bounding box center [1044, 562] width 17 height 17
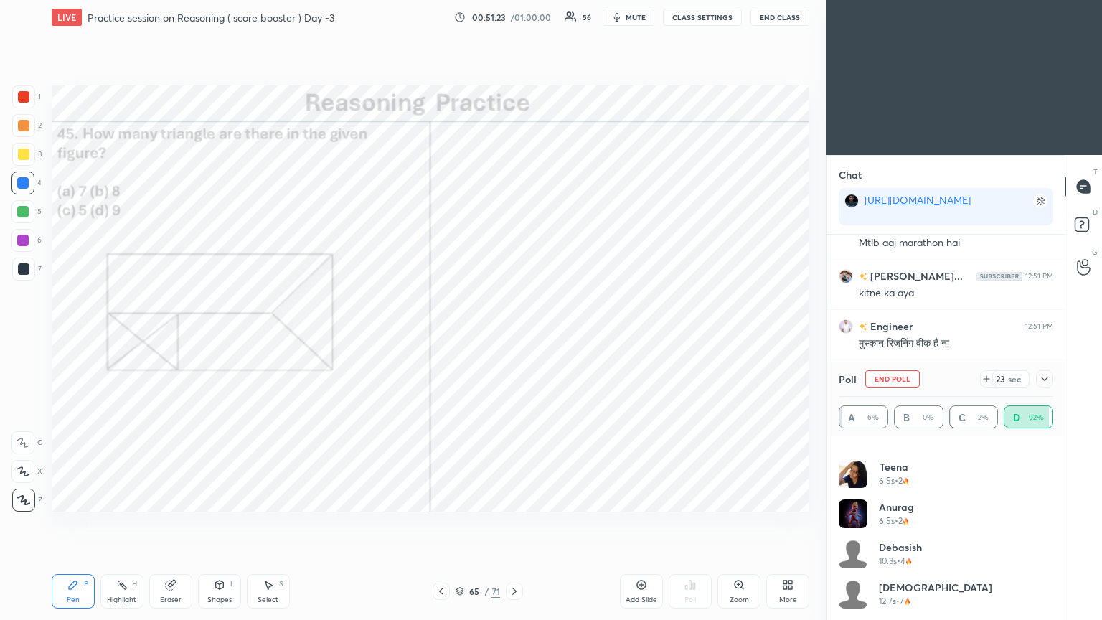
click at [514, 336] on icon at bounding box center [1044, 378] width 11 height 11
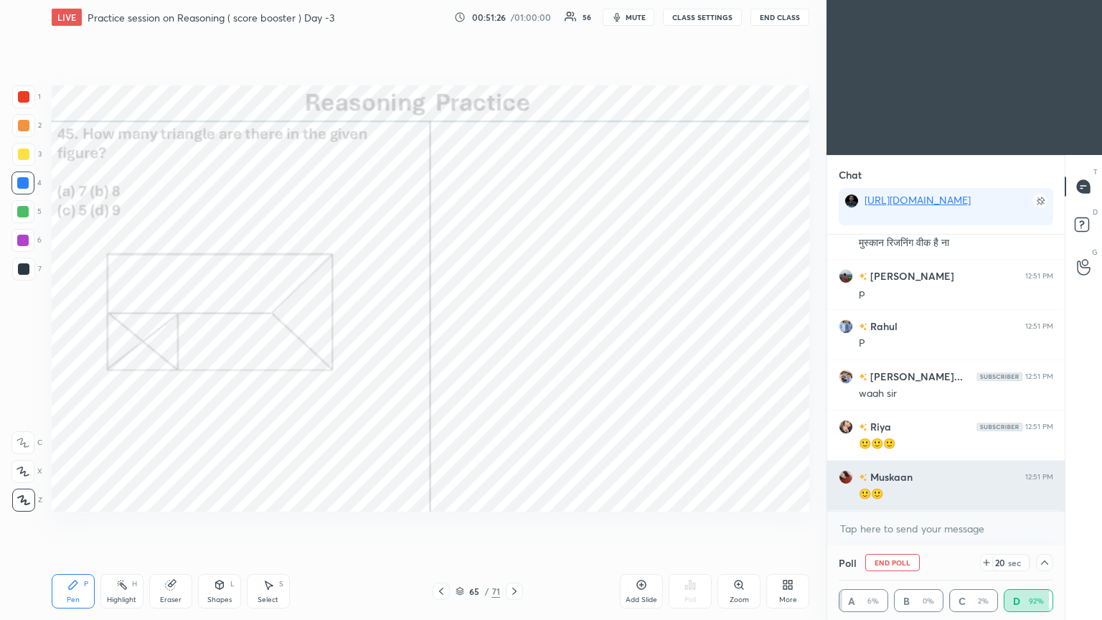
click at [514, 336] on div "🙂🙂" at bounding box center [956, 494] width 194 height 14
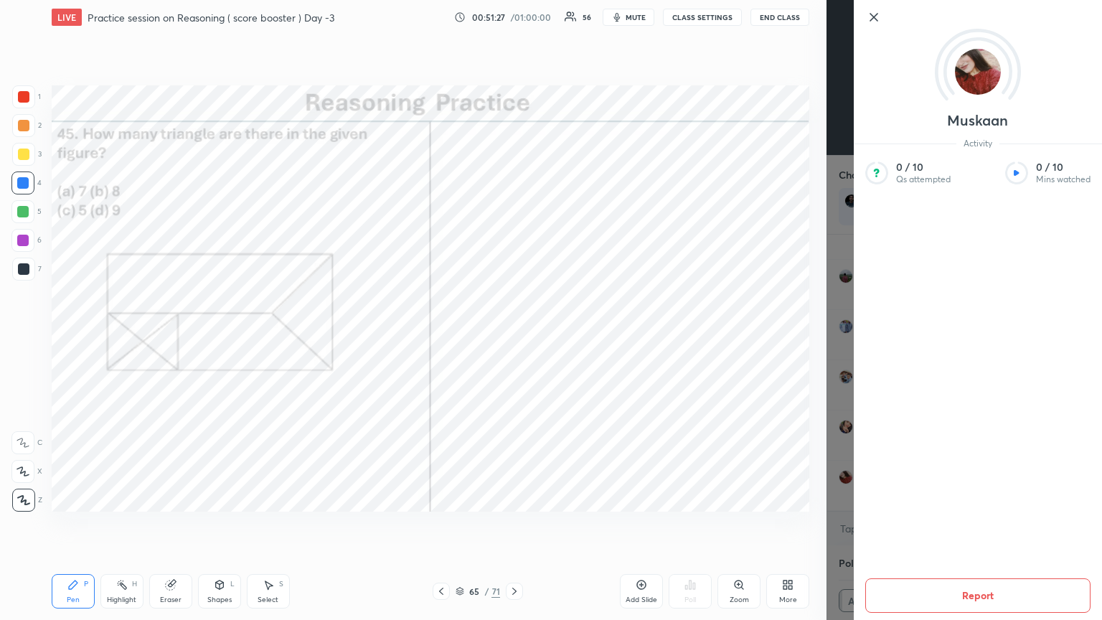
click at [514, 336] on div "1 2 3 4 5 6 7 C X Z C X Z E E Erase all H H LIVE Practice session on Reasoning …" at bounding box center [413, 310] width 826 height 620
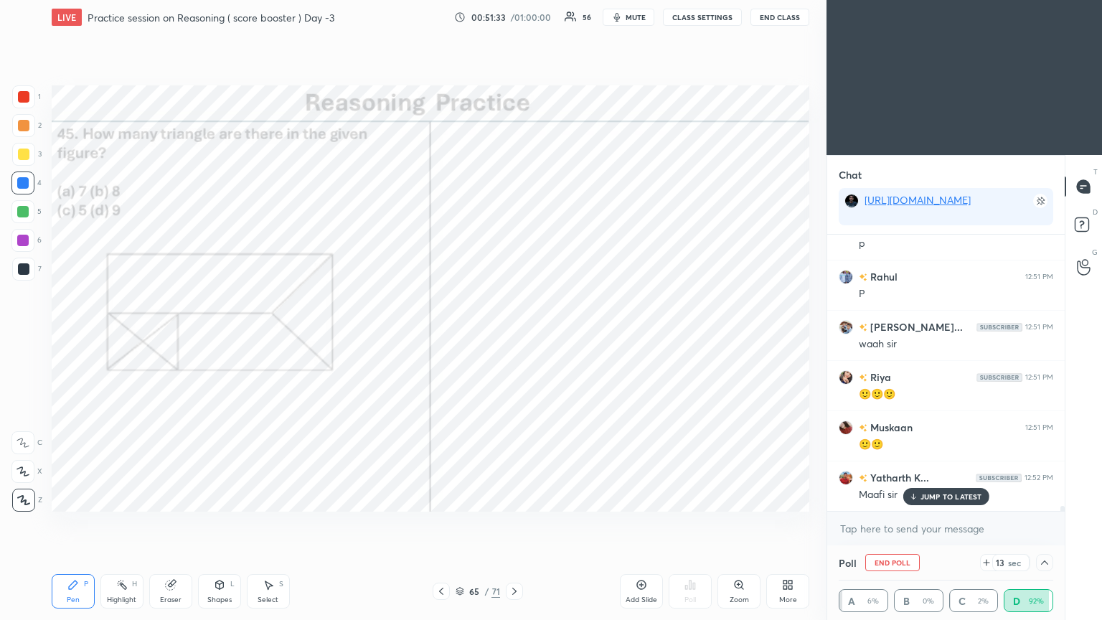
click at [514, 336] on p "JUMP TO LATEST" at bounding box center [951, 496] width 62 height 9
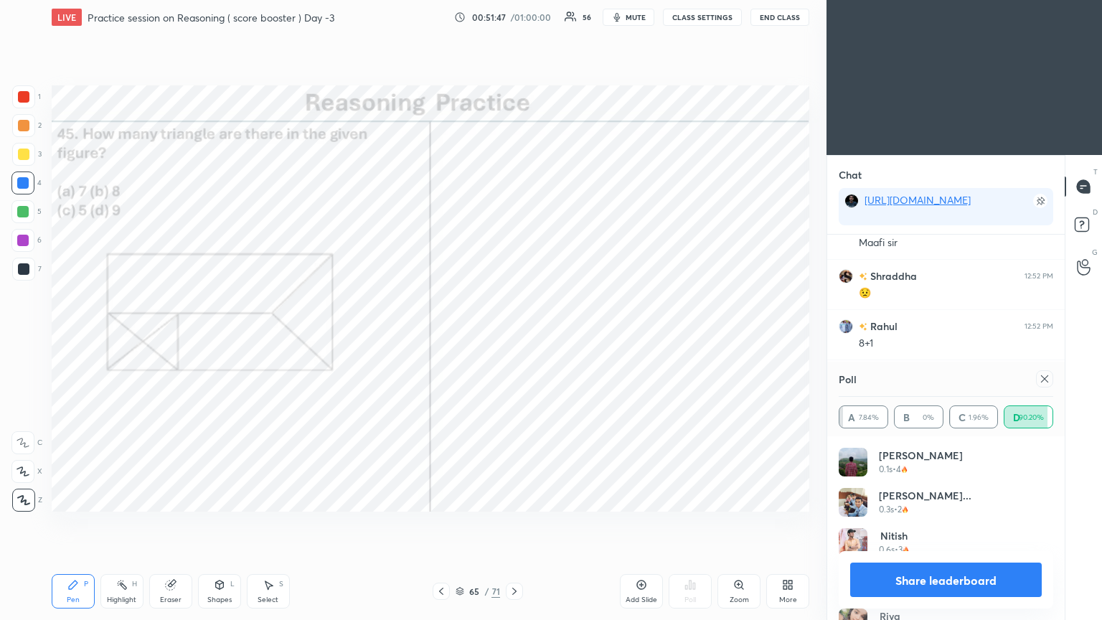
click at [514, 336] on icon at bounding box center [1044, 378] width 11 height 11
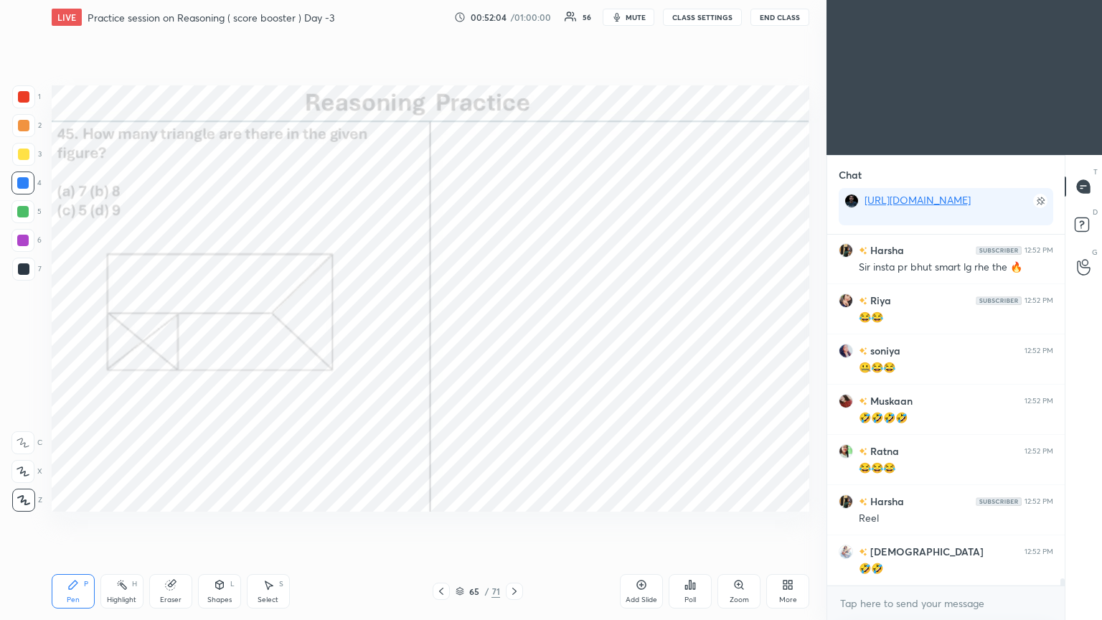
click at [514, 336] on icon at bounding box center [514, 590] width 11 height 11
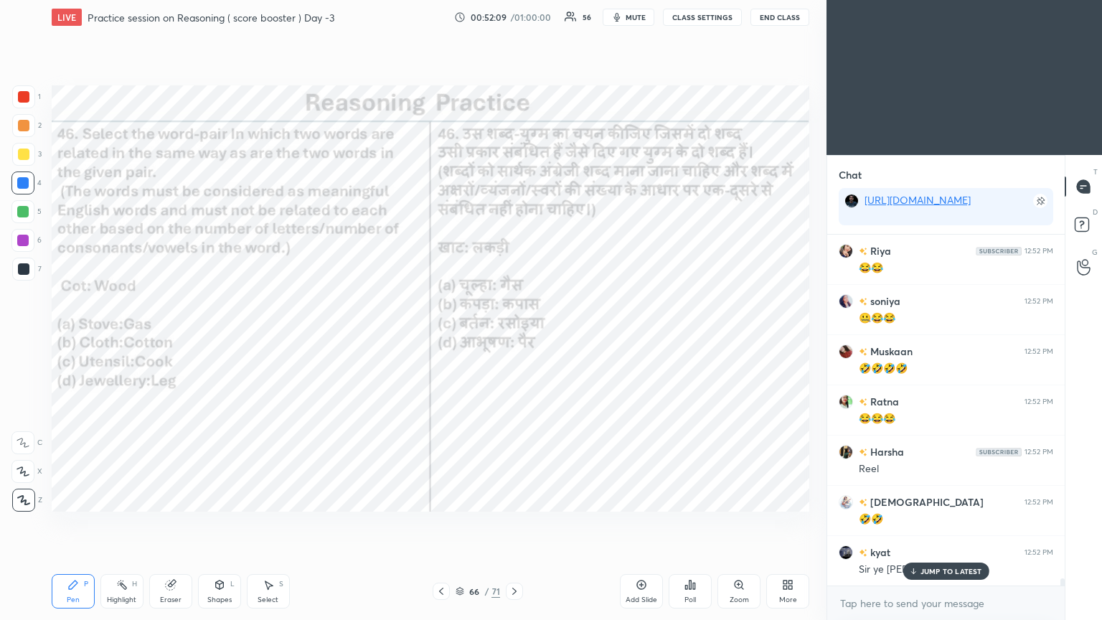
click at [514, 336] on div "Poll" at bounding box center [689, 591] width 43 height 34
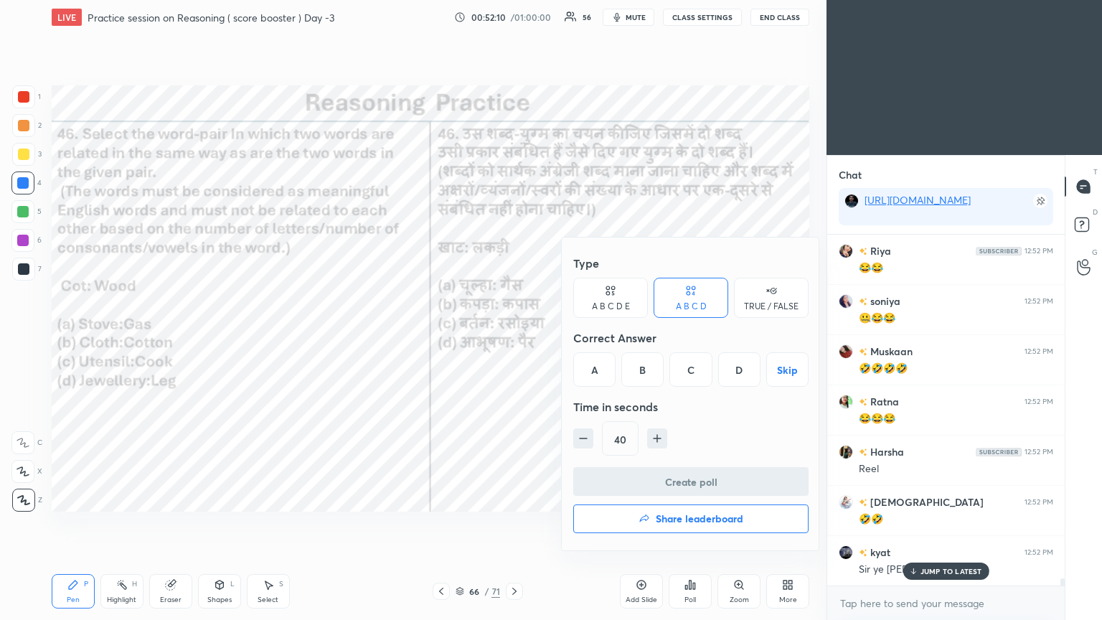
click at [514, 336] on div "B" at bounding box center [642, 369] width 42 height 34
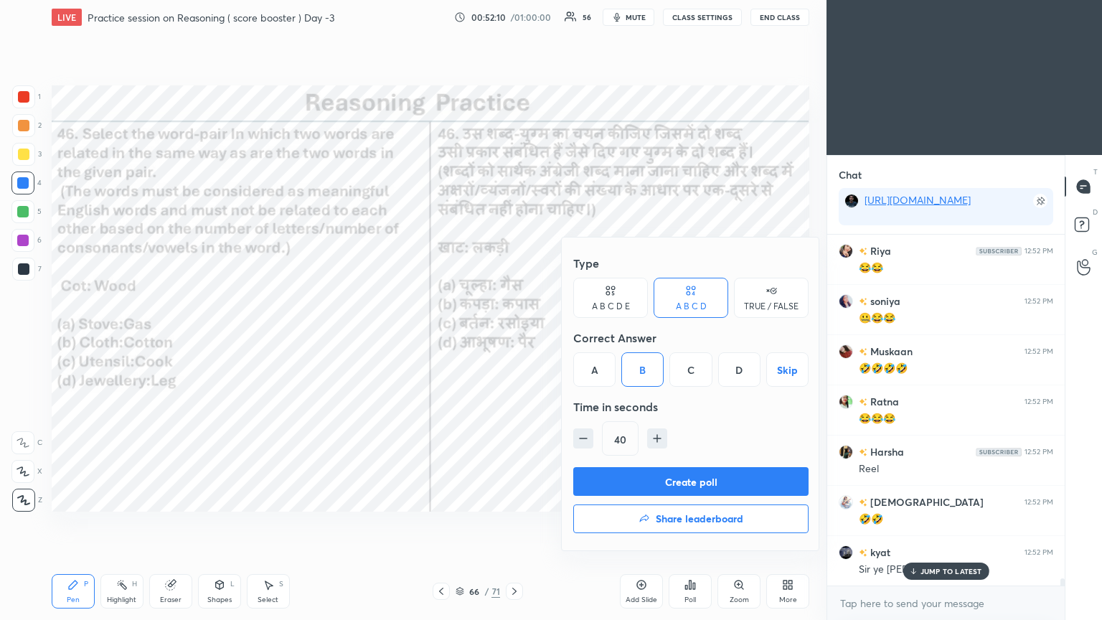
click at [514, 336] on button "Create poll" at bounding box center [690, 481] width 235 height 29
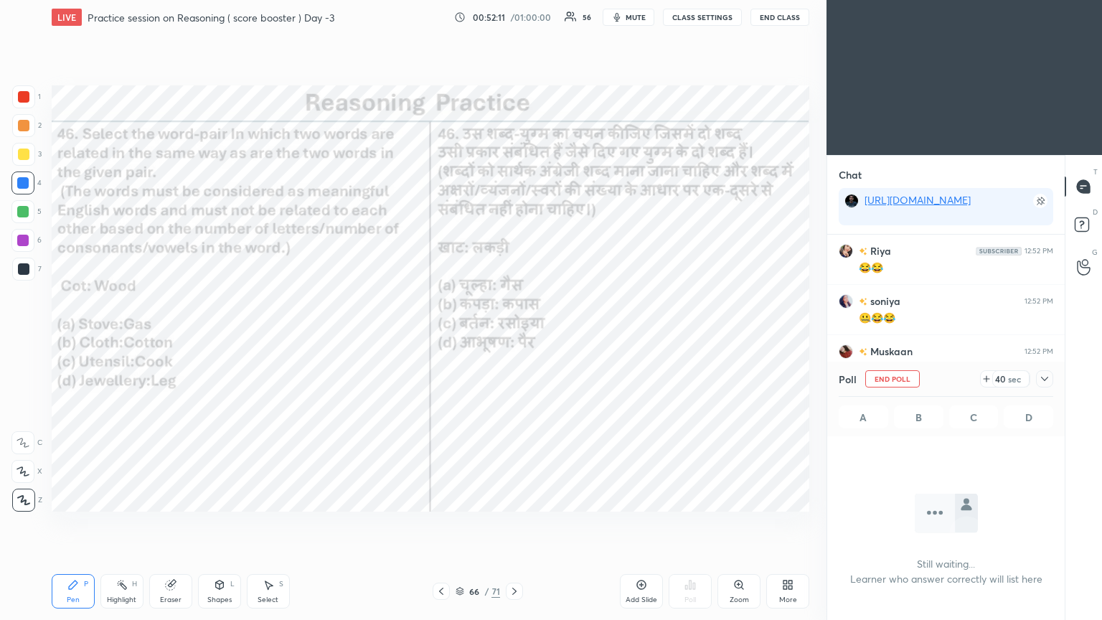
click at [514, 336] on icon at bounding box center [1044, 378] width 11 height 11
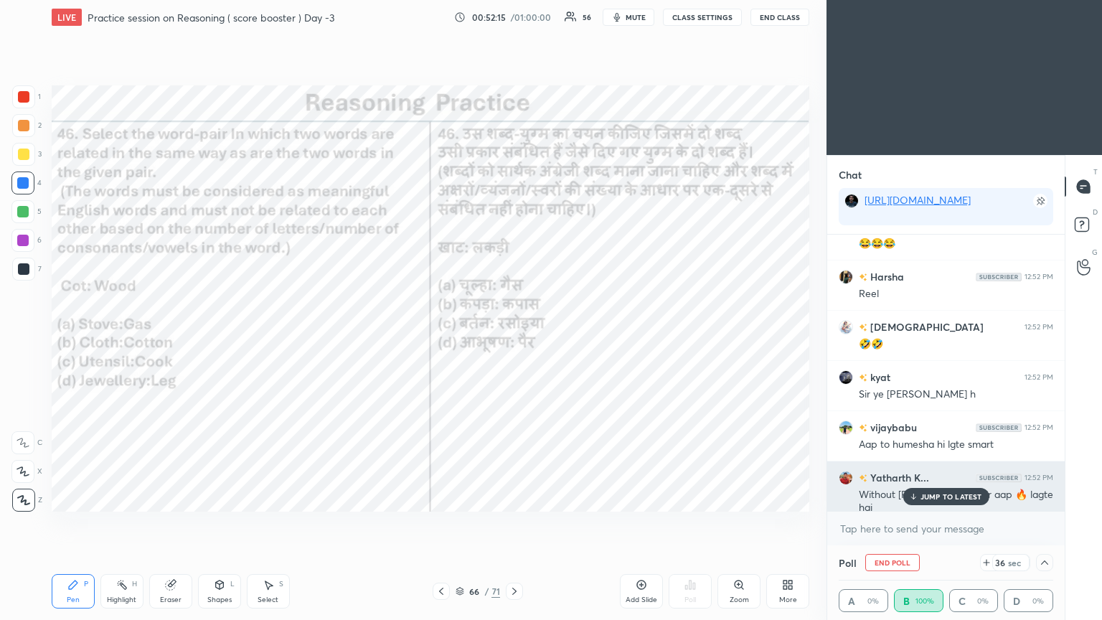
click at [514, 336] on p "JUMP TO LATEST" at bounding box center [951, 496] width 62 height 9
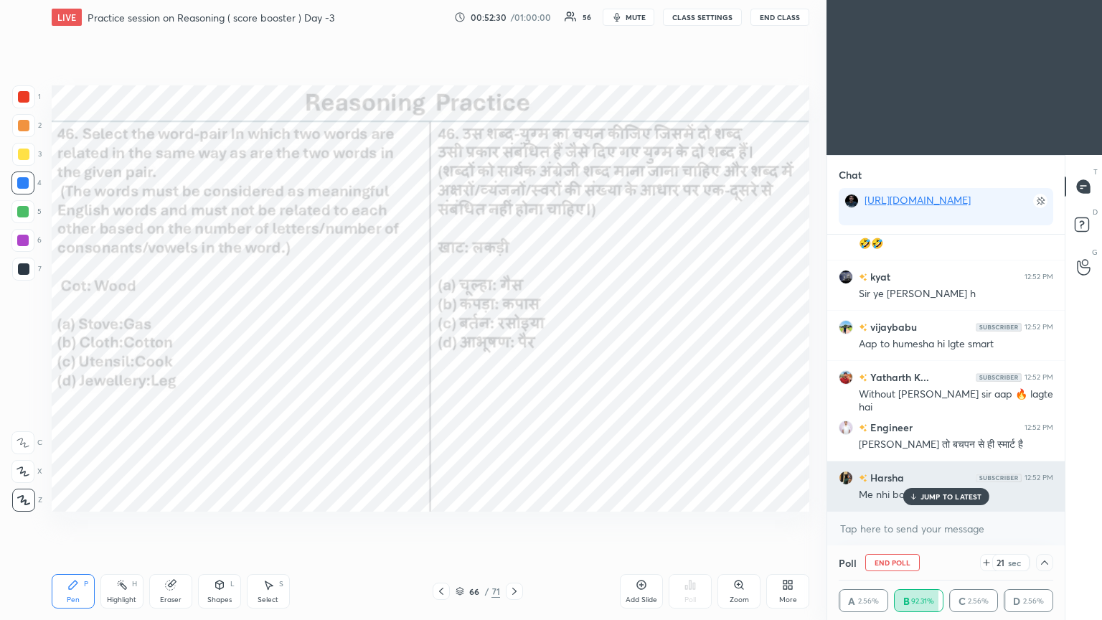
click at [514, 336] on p "JUMP TO LATEST" at bounding box center [951, 496] width 62 height 9
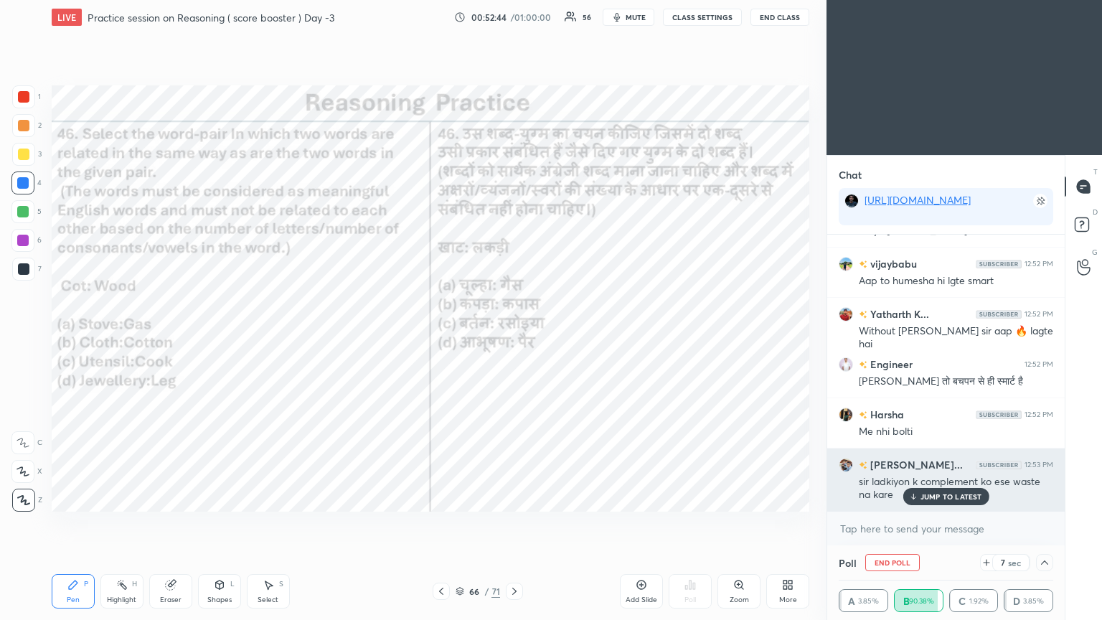
click at [514, 336] on p "JUMP TO LATEST" at bounding box center [951, 496] width 62 height 9
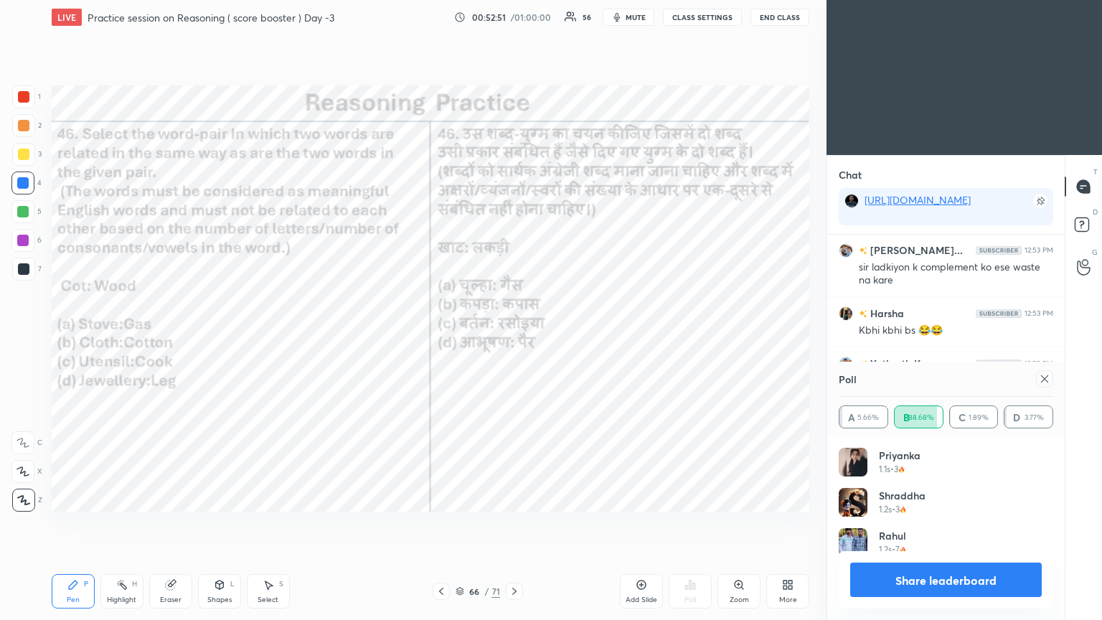
scroll to position [0, 0]
click at [514, 336] on icon at bounding box center [1044, 378] width 11 height 11
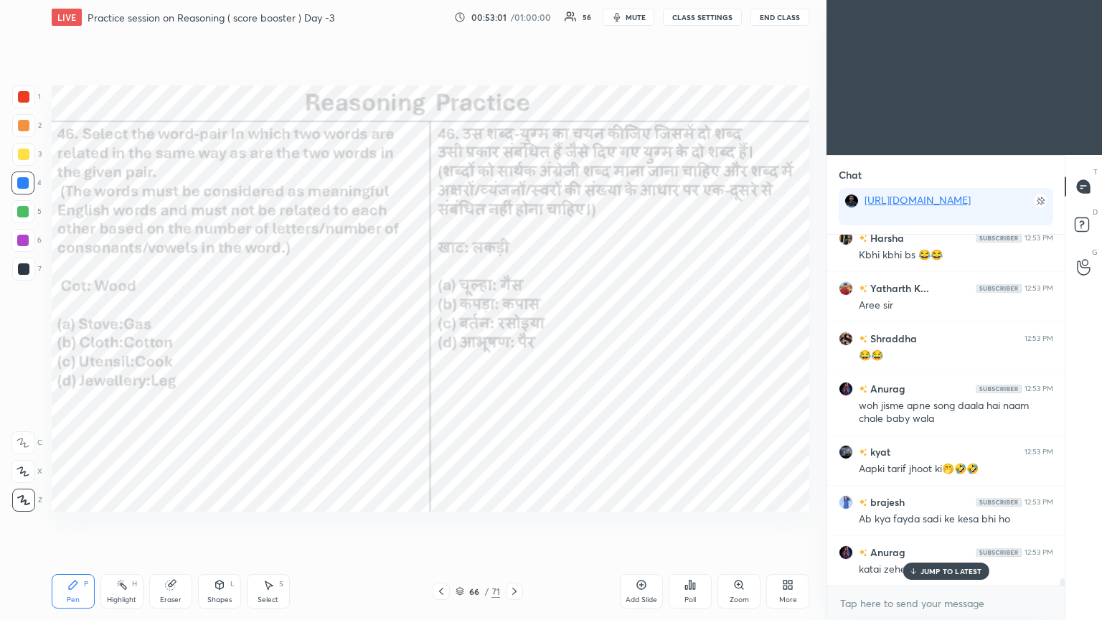
click at [514, 336] on icon at bounding box center [913, 573] width 4 height 2
click at [514, 336] on icon at bounding box center [514, 590] width 11 height 11
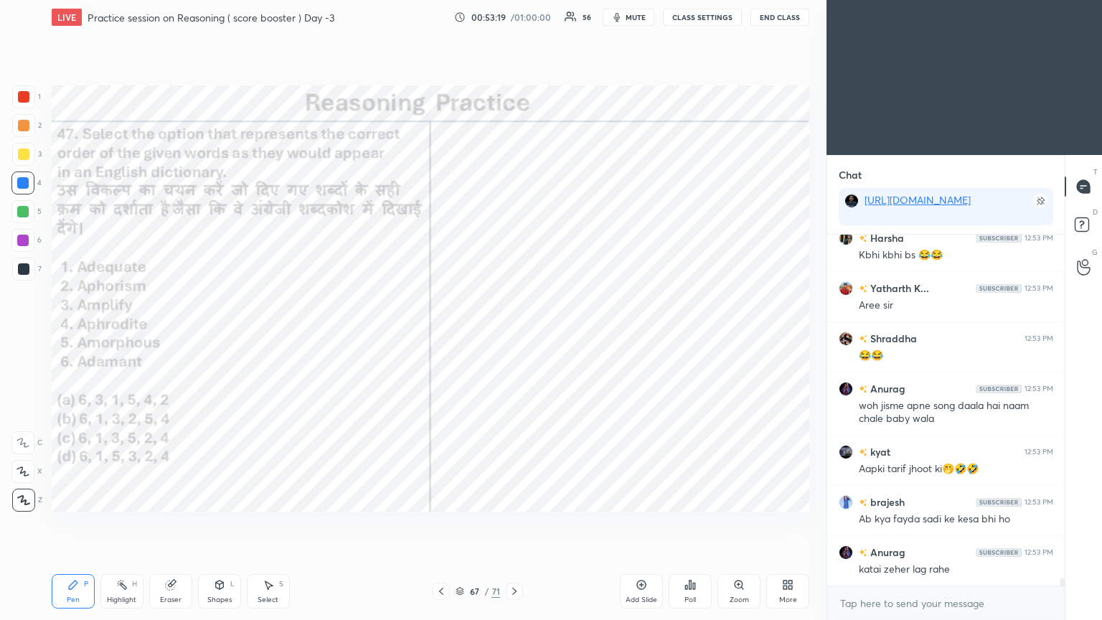
click at [514, 336] on icon at bounding box center [689, 584] width 11 height 11
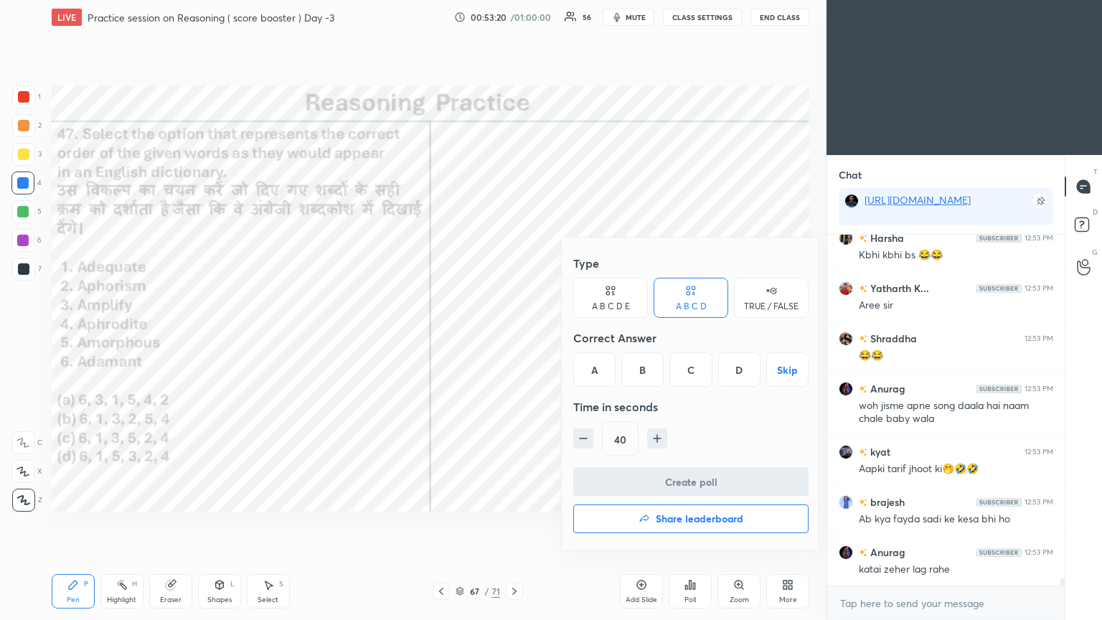
click at [514, 336] on div "D" at bounding box center [739, 369] width 42 height 34
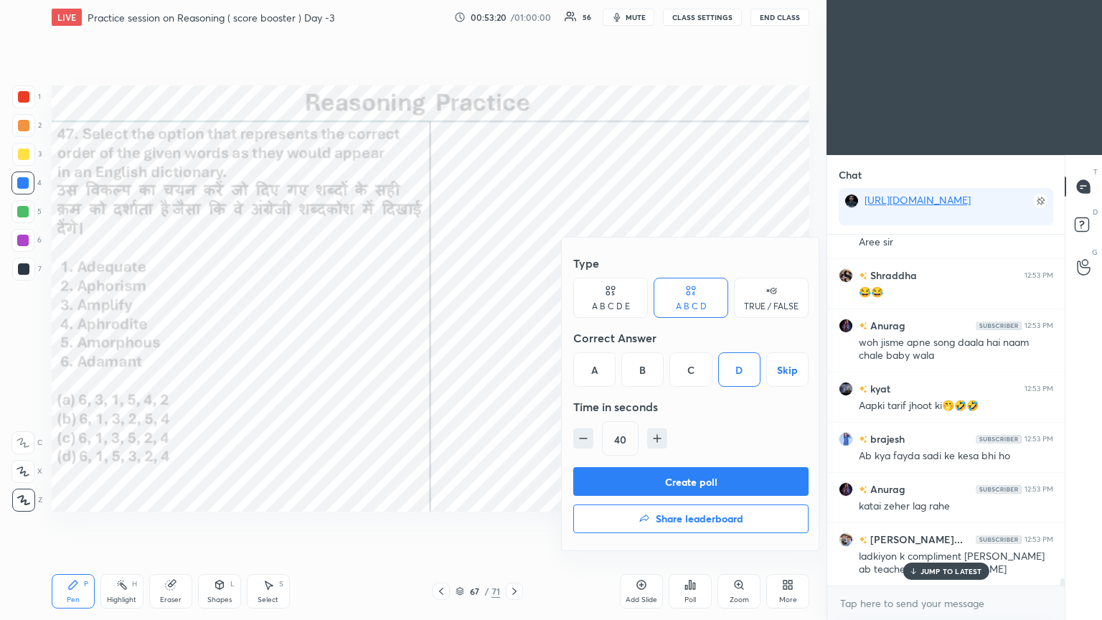
click at [514, 336] on button "Create poll" at bounding box center [690, 481] width 235 height 29
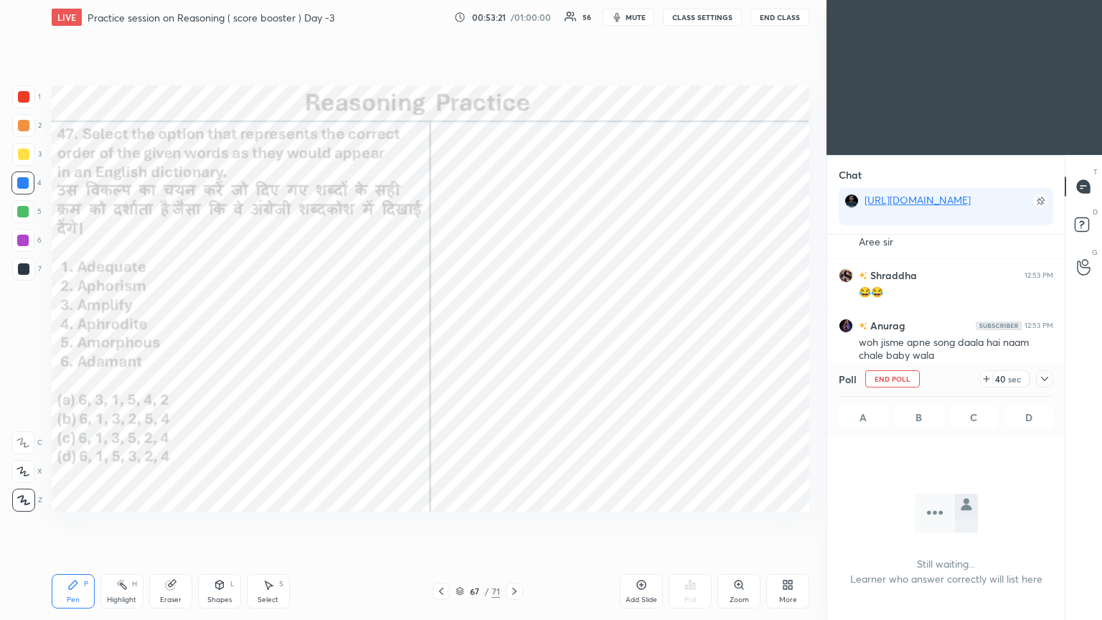
click at [514, 336] on icon at bounding box center [1044, 378] width 11 height 11
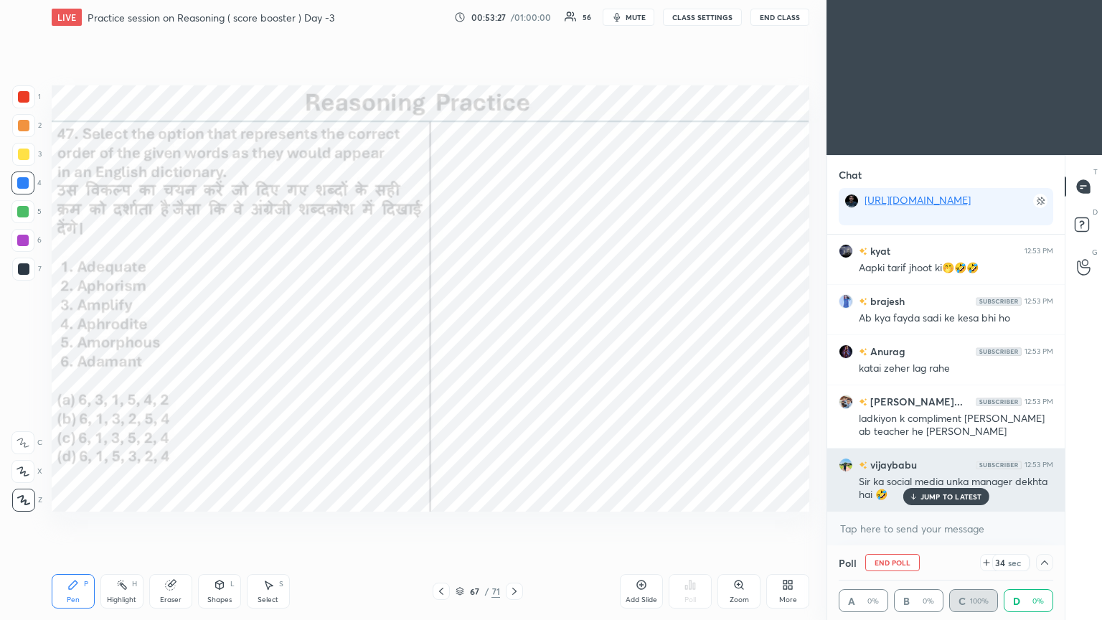
click at [514, 336] on p "JUMP TO LATEST" at bounding box center [951, 496] width 62 height 9
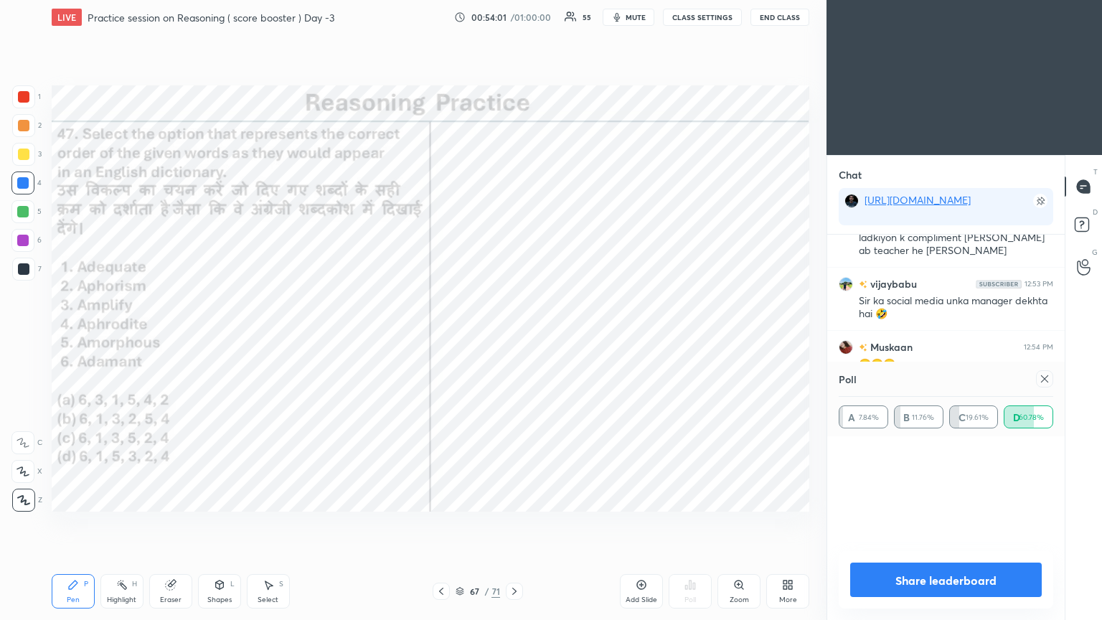
scroll to position [167, 210]
click at [514, 336] on icon at bounding box center [1044, 378] width 11 height 11
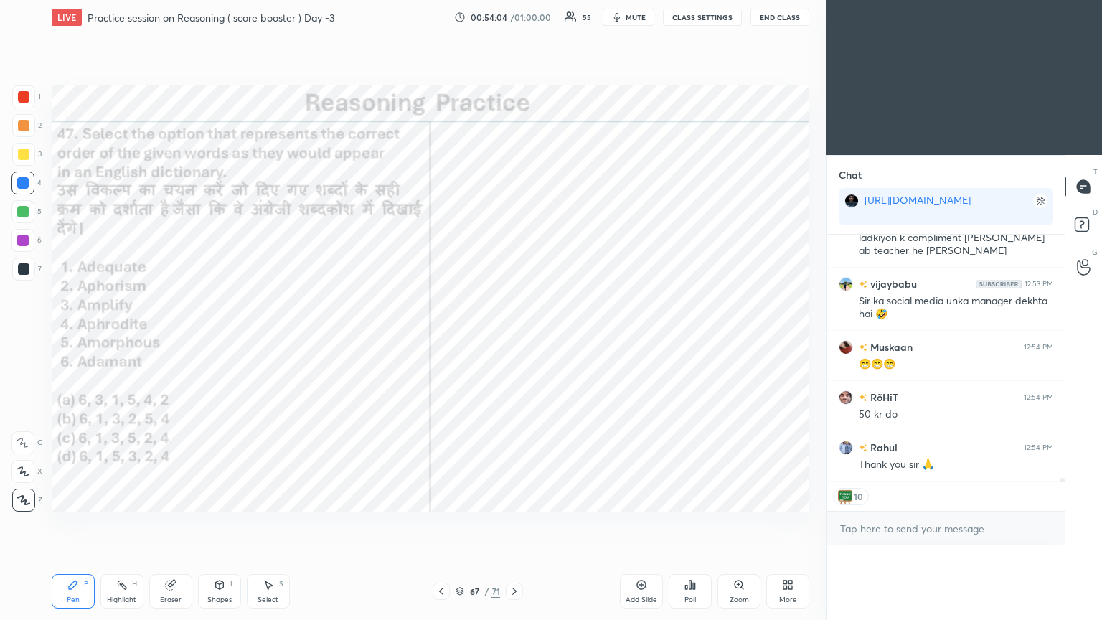
scroll to position [4, 4]
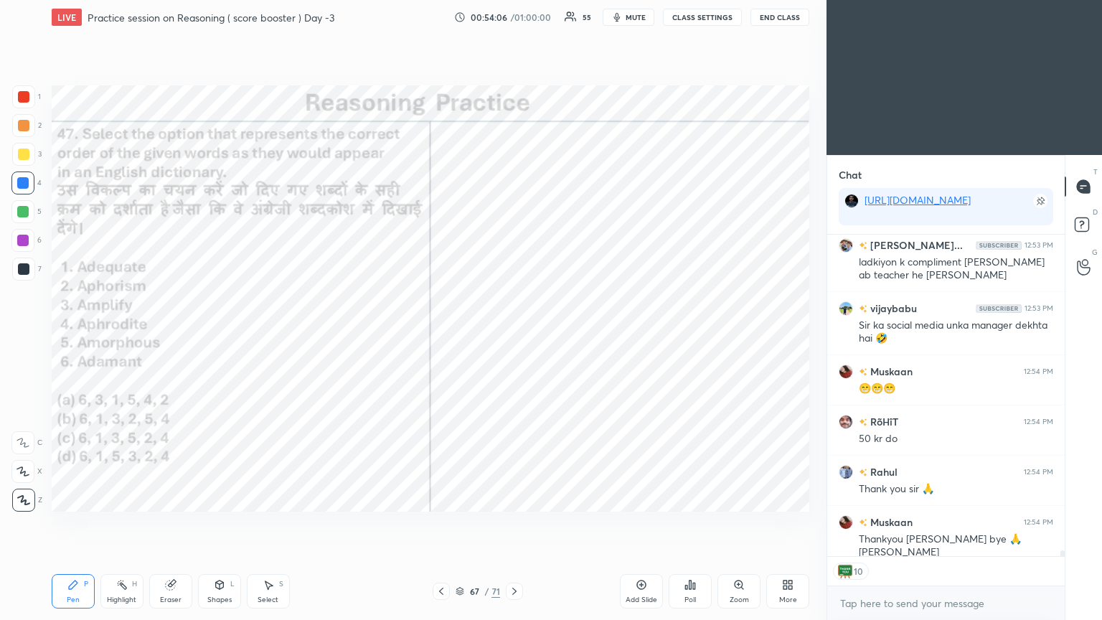
click at [514, 336] on icon at bounding box center [514, 590] width 11 height 11
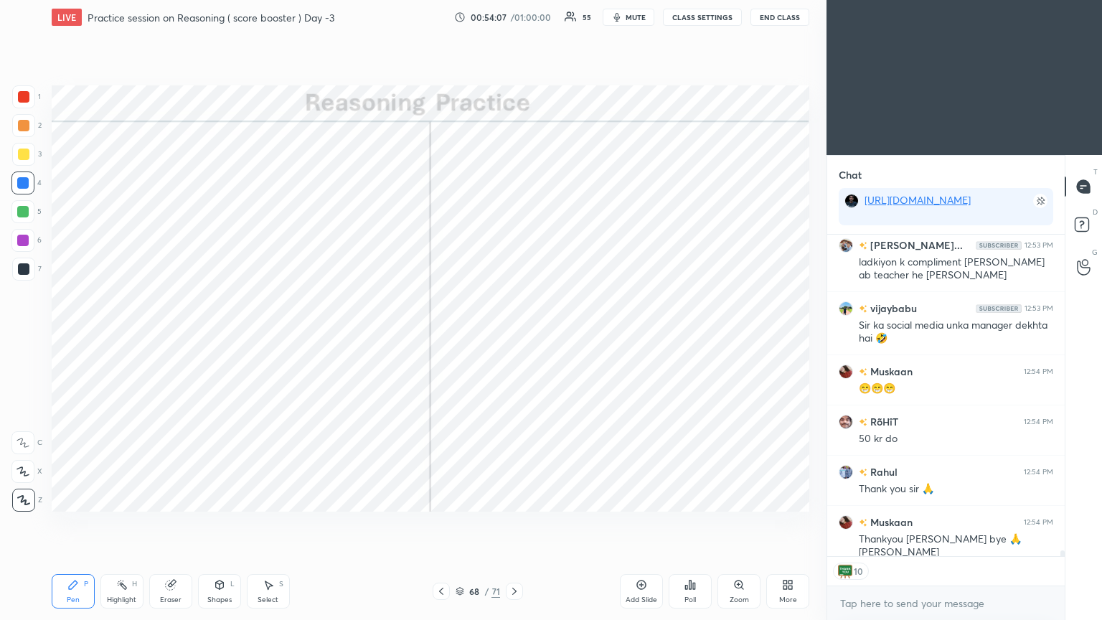
click at [514, 336] on div "Pen P Highlight H Eraser Shapes L Select S 68 / 71 Add Slide Poll Zoom More" at bounding box center [430, 590] width 757 height 57
click at [514, 336] on icon at bounding box center [514, 590] width 11 height 11
click at [511, 336] on icon at bounding box center [514, 590] width 11 height 11
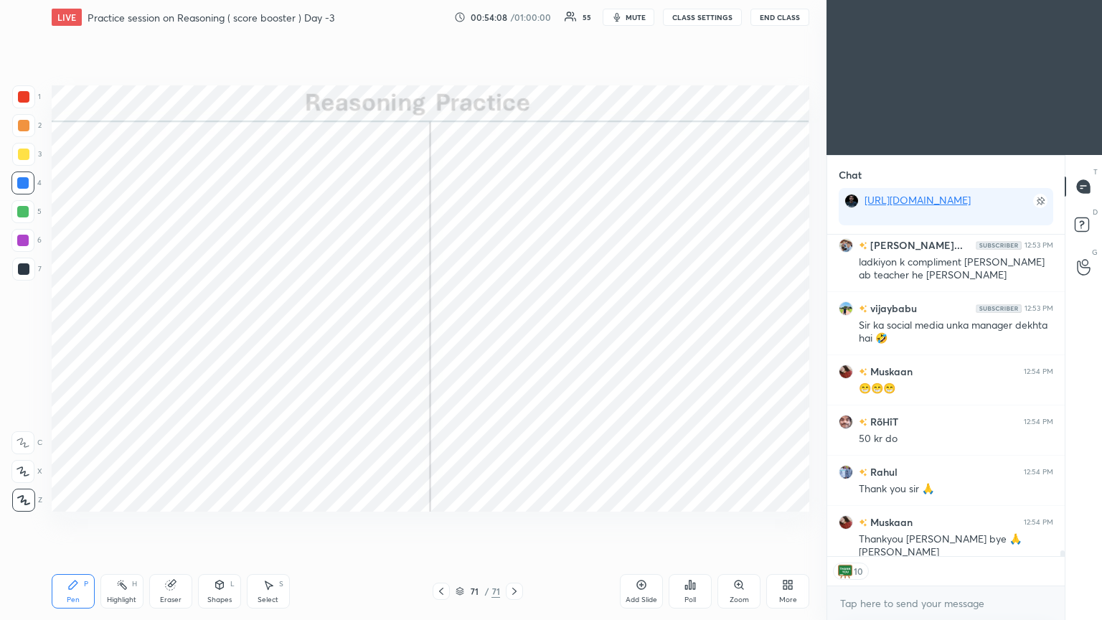
click at [511, 336] on icon at bounding box center [514, 590] width 11 height 11
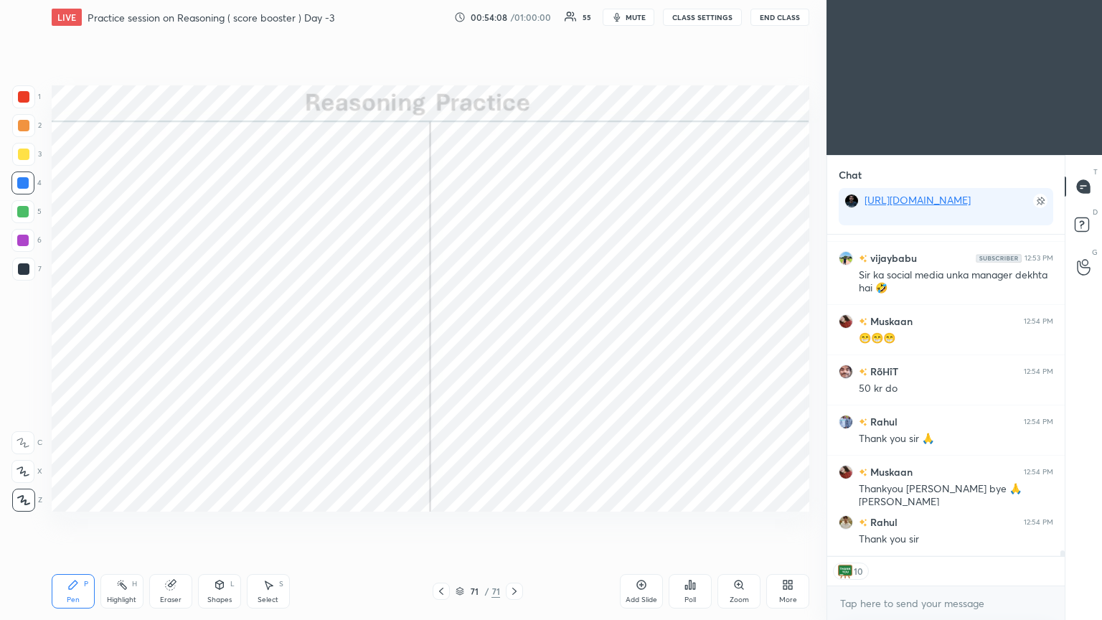
click at [510, 336] on icon at bounding box center [514, 590] width 11 height 11
click at [433, 336] on div at bounding box center [440, 590] width 17 height 17
click at [443, 336] on icon at bounding box center [440, 590] width 11 height 11
click at [442, 336] on icon at bounding box center [440, 590] width 11 height 11
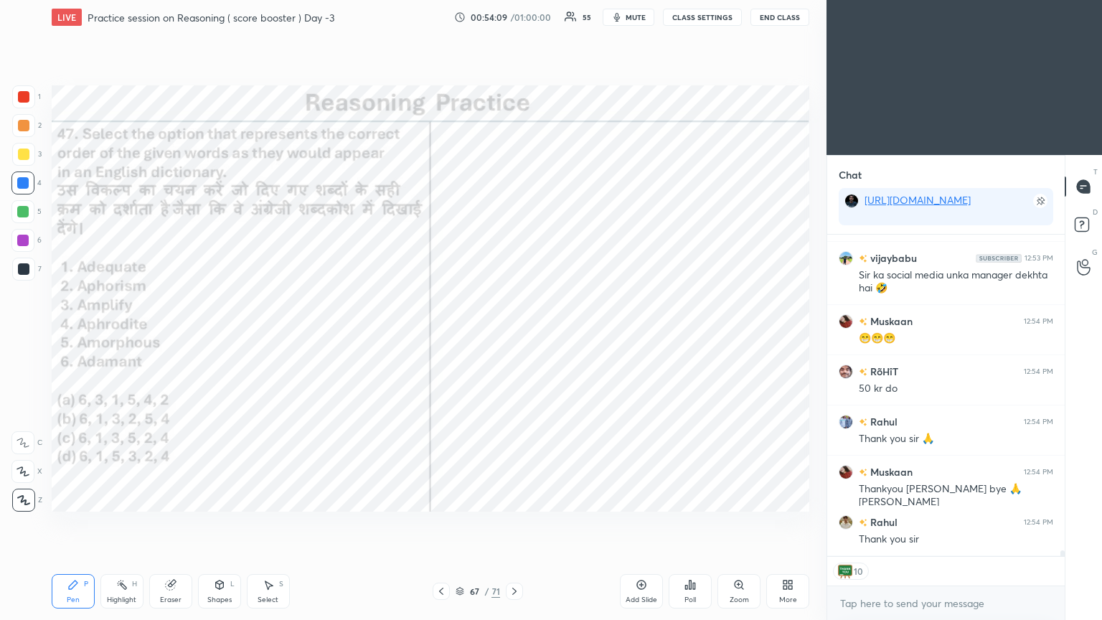
click at [441, 336] on icon at bounding box center [440, 590] width 11 height 11
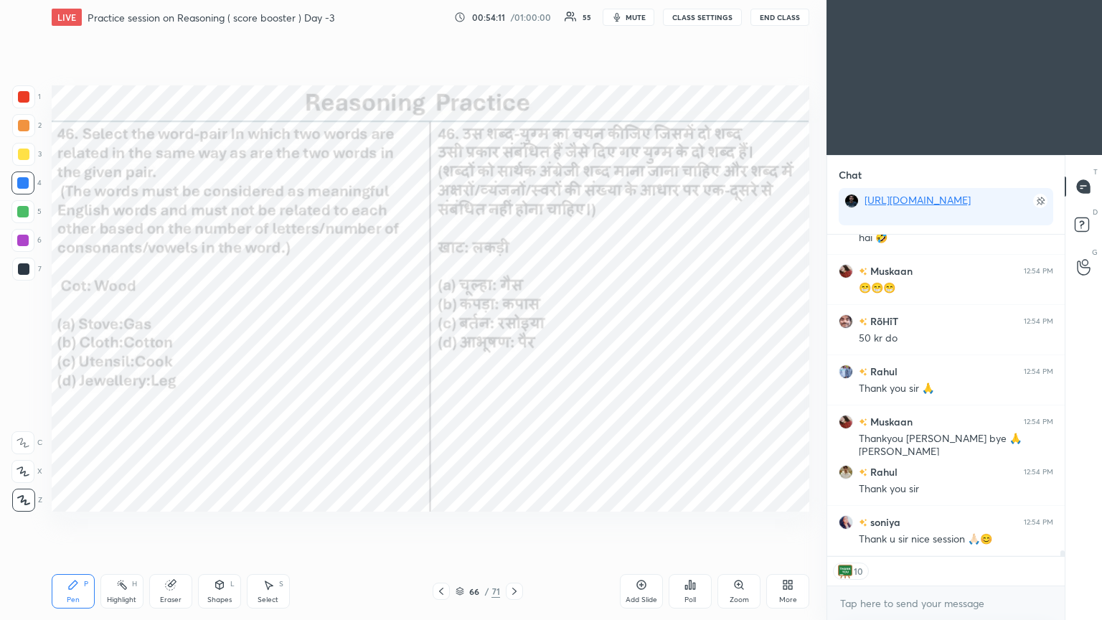
click at [514, 336] on icon at bounding box center [514, 590] width 11 height 11
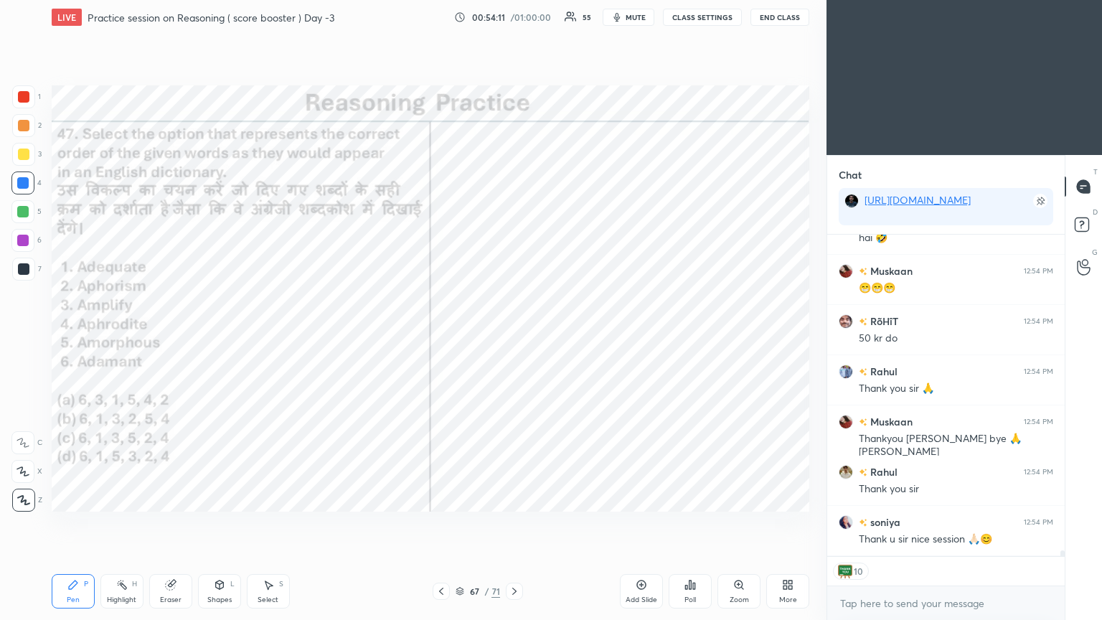
click at [514, 336] on icon at bounding box center [514, 590] width 11 height 11
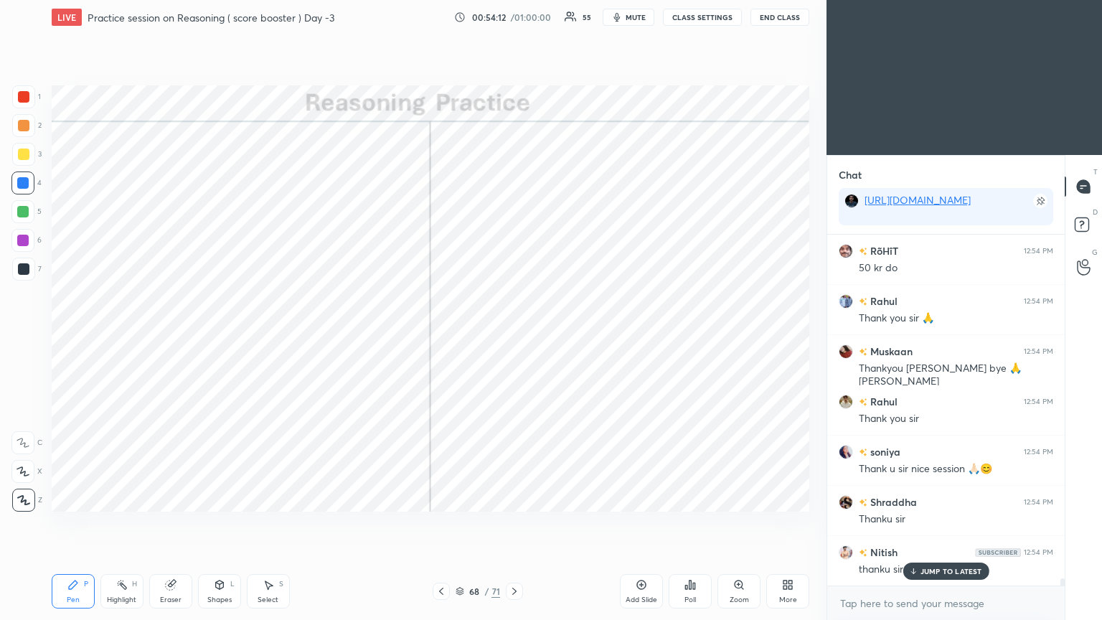
click at [439, 336] on icon at bounding box center [441, 590] width 4 height 7
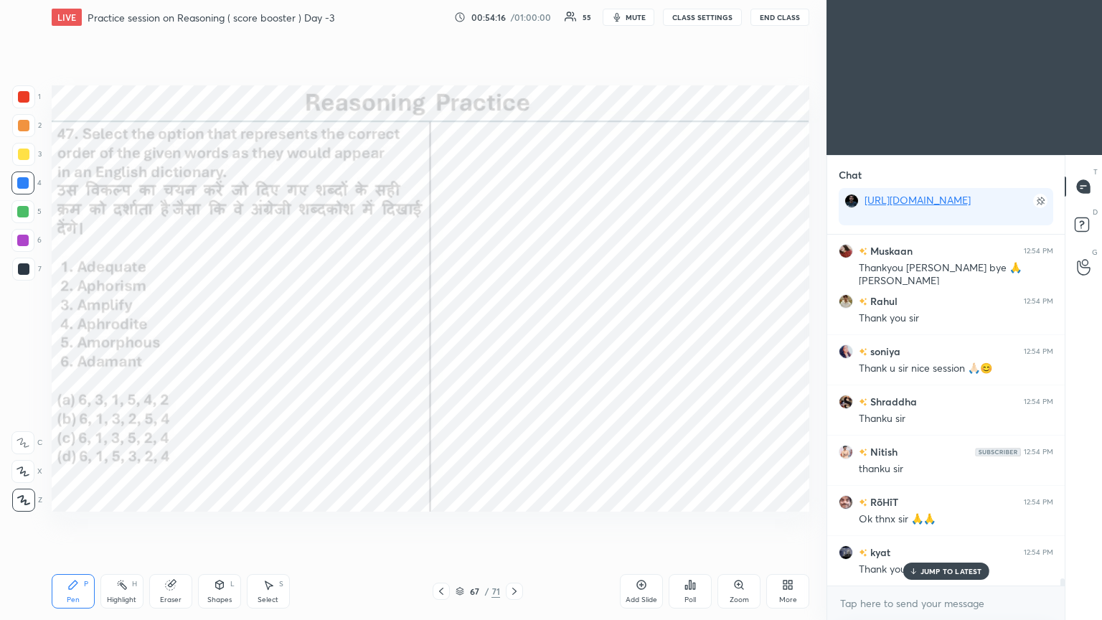
click at [514, 336] on div "Poll" at bounding box center [689, 591] width 43 height 34
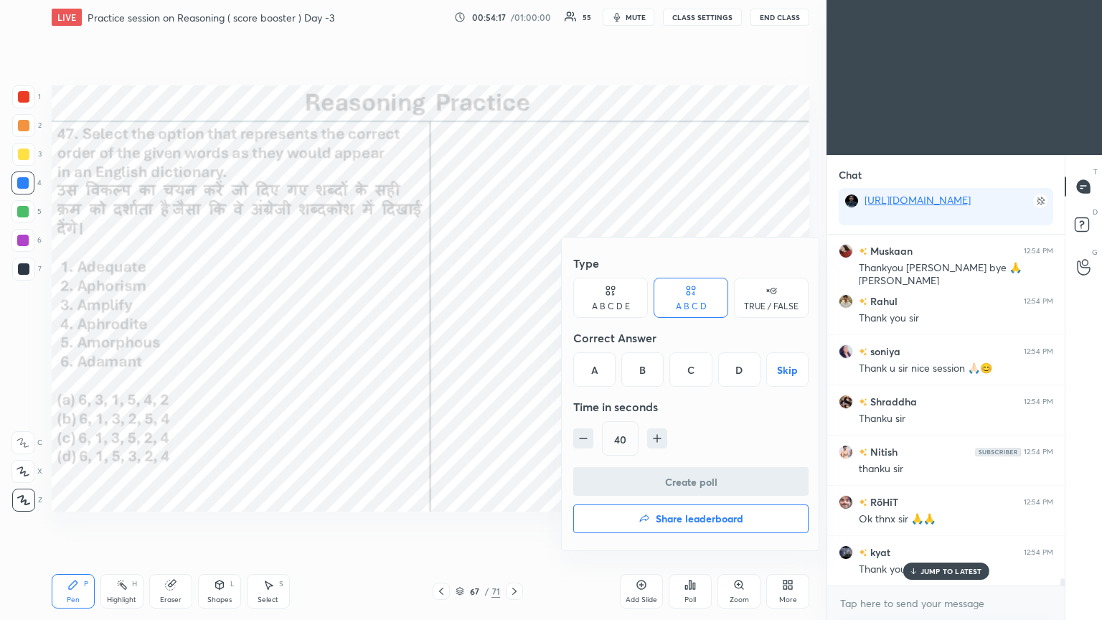
click at [514, 336] on h4 "Share leaderboard" at bounding box center [700, 519] width 88 height 10
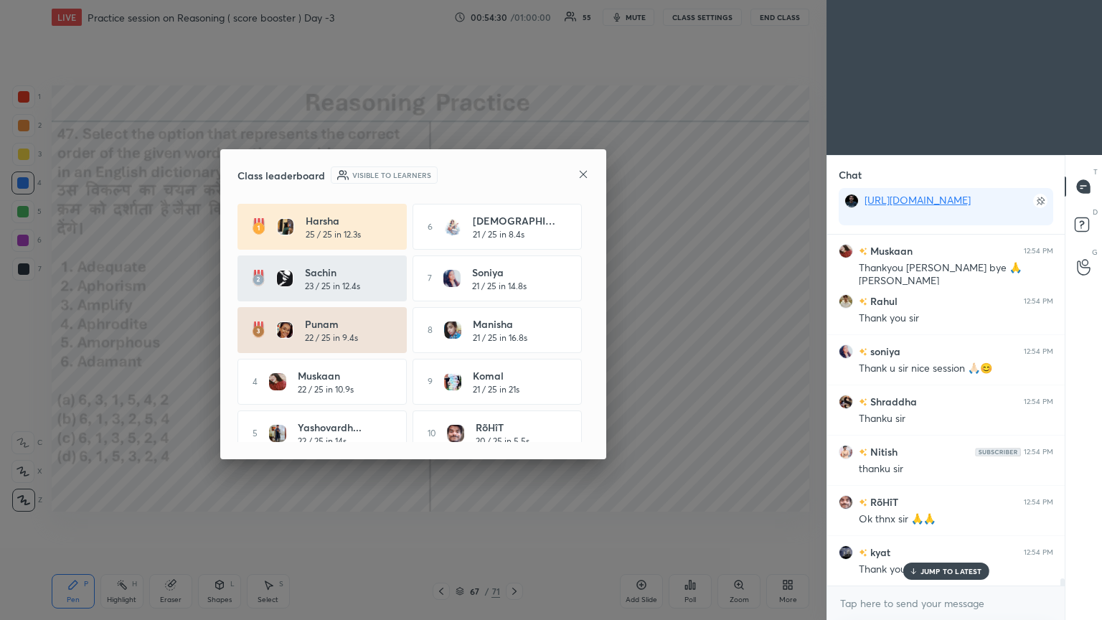
scroll to position [17715, 0]
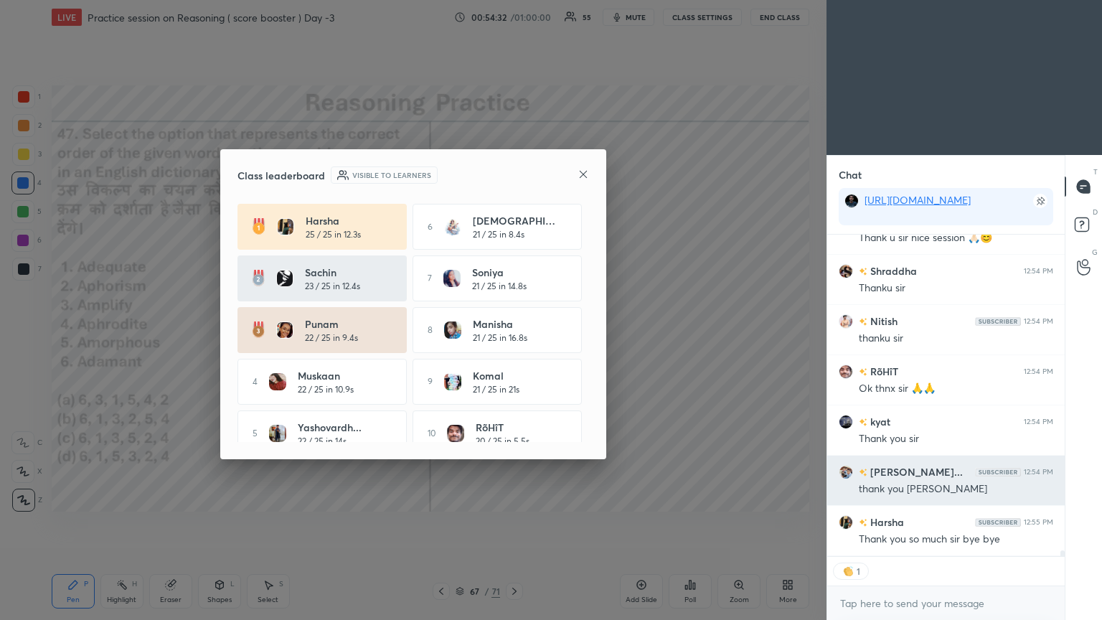
click at [514, 336] on h6 "[PERSON_NAME]..." at bounding box center [914, 471] width 95 height 15
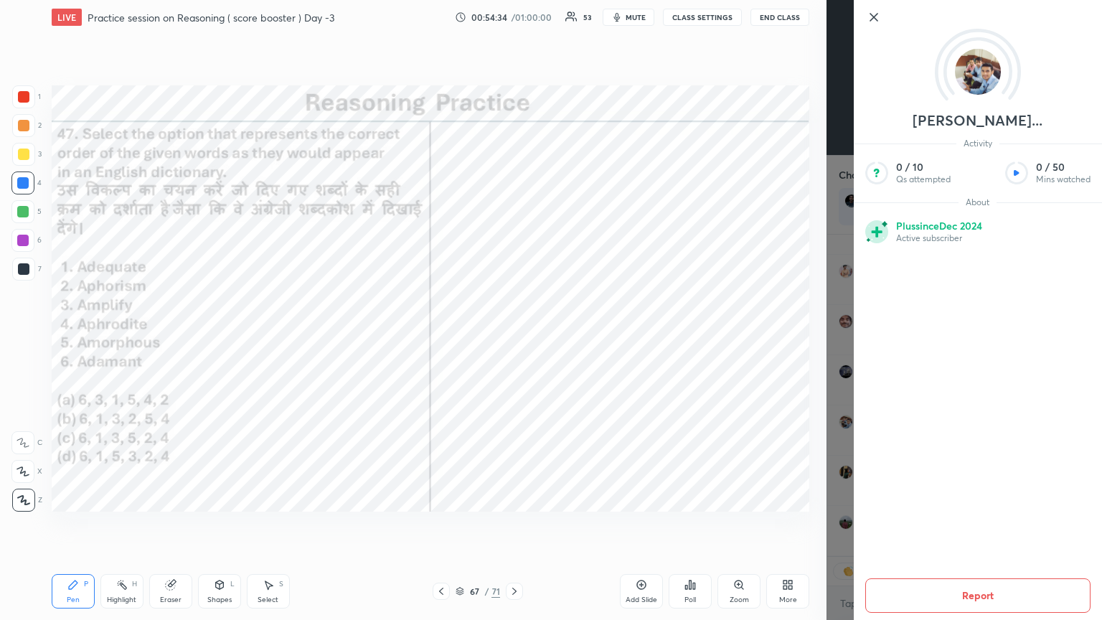
click at [514, 336] on div "[PERSON_NAME]... Activity 0 / 10 Qs attempted 0 / 50 Mins watched About Plus si…" at bounding box center [963, 310] width 275 height 620
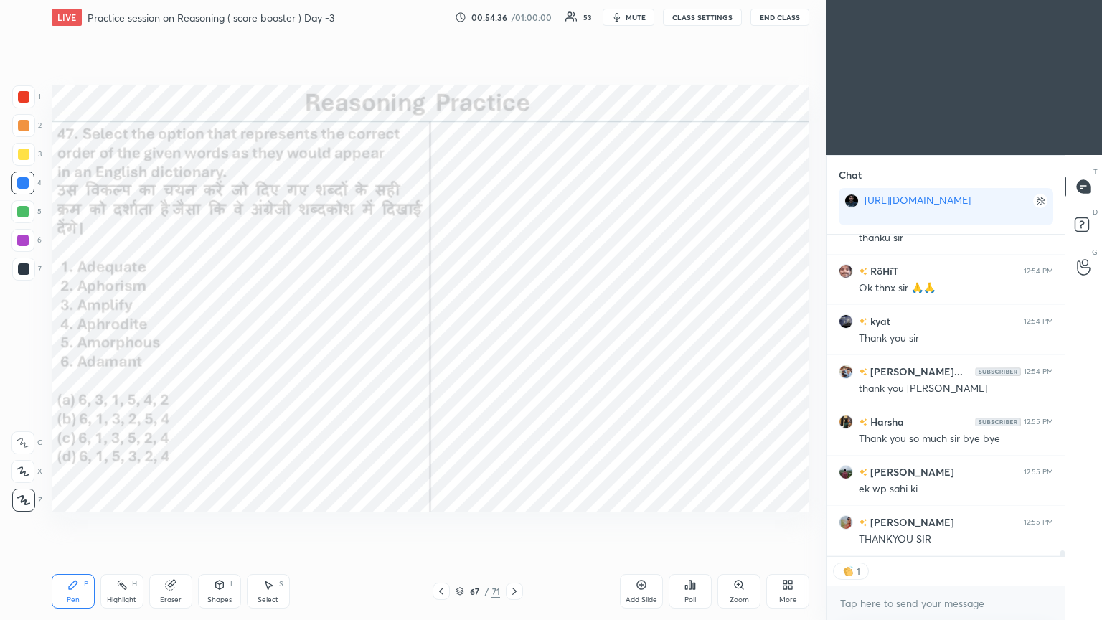
click at [514, 336] on icon at bounding box center [690, 584] width 2 height 9
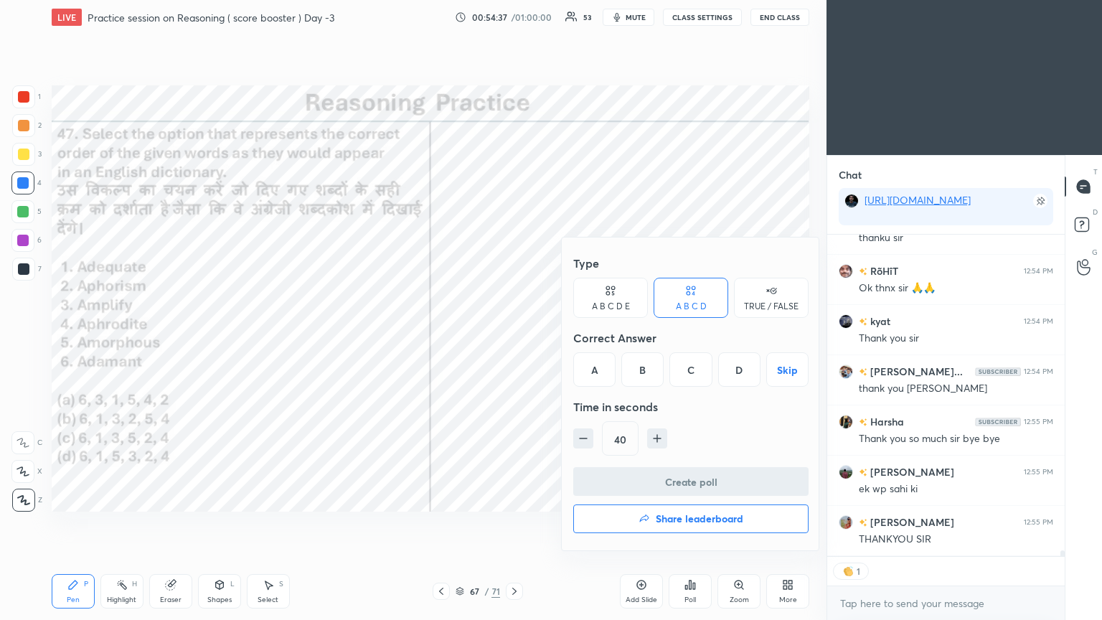
click at [514, 336] on h4 "Share leaderboard" at bounding box center [700, 519] width 88 height 10
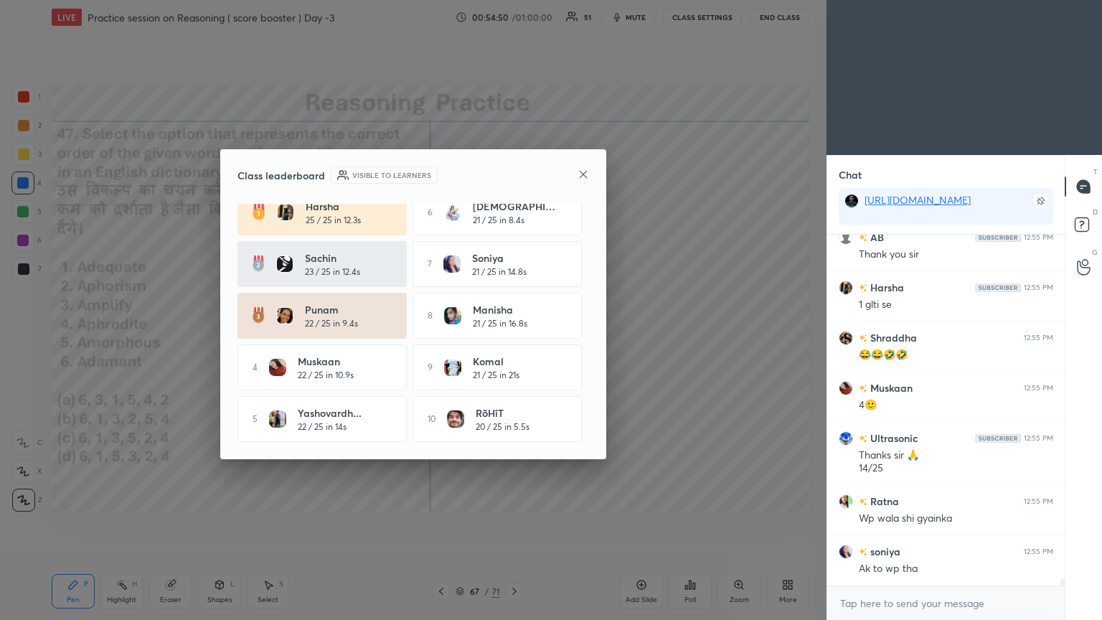
click at [514, 173] on div "Class leaderboard Visible to learners" at bounding box center [412, 174] width 351 height 17
click at [514, 174] on icon at bounding box center [582, 174] width 11 height 11
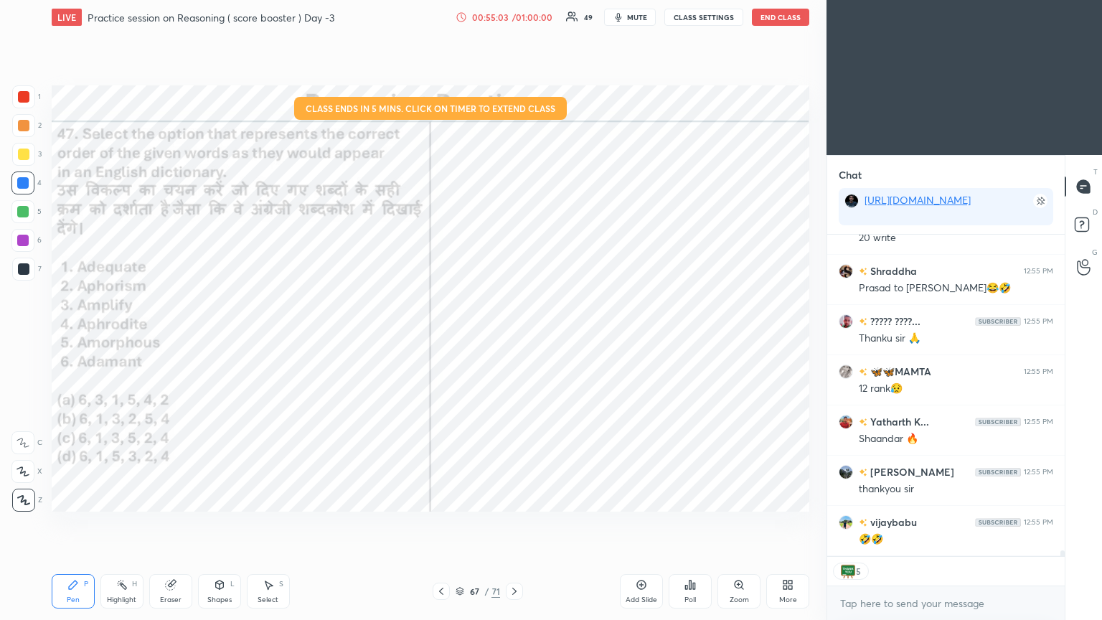
click at [514, 19] on button "End Class" at bounding box center [780, 17] width 57 height 17
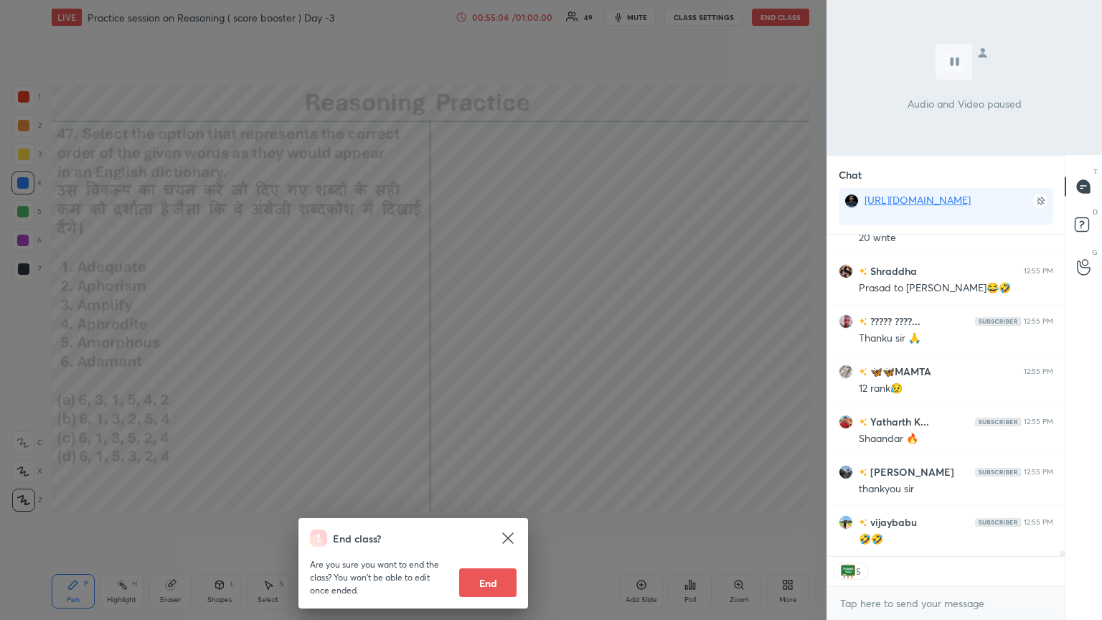
click at [485, 336] on button "End" at bounding box center [487, 582] width 57 height 29
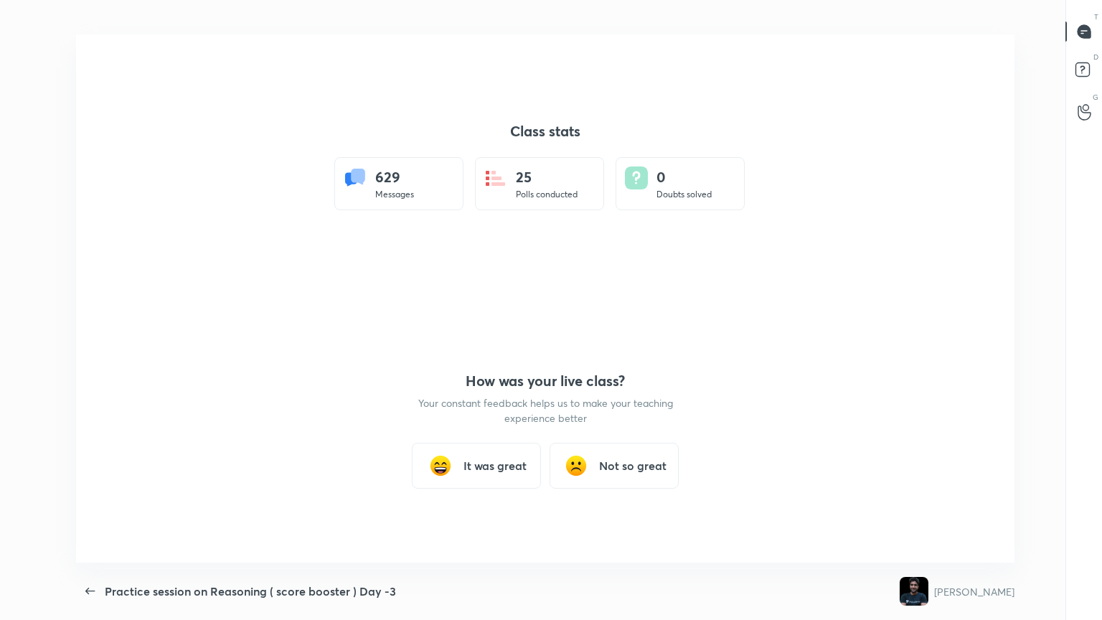
type textarea "x"
